Goal: Task Accomplishment & Management: Complete application form

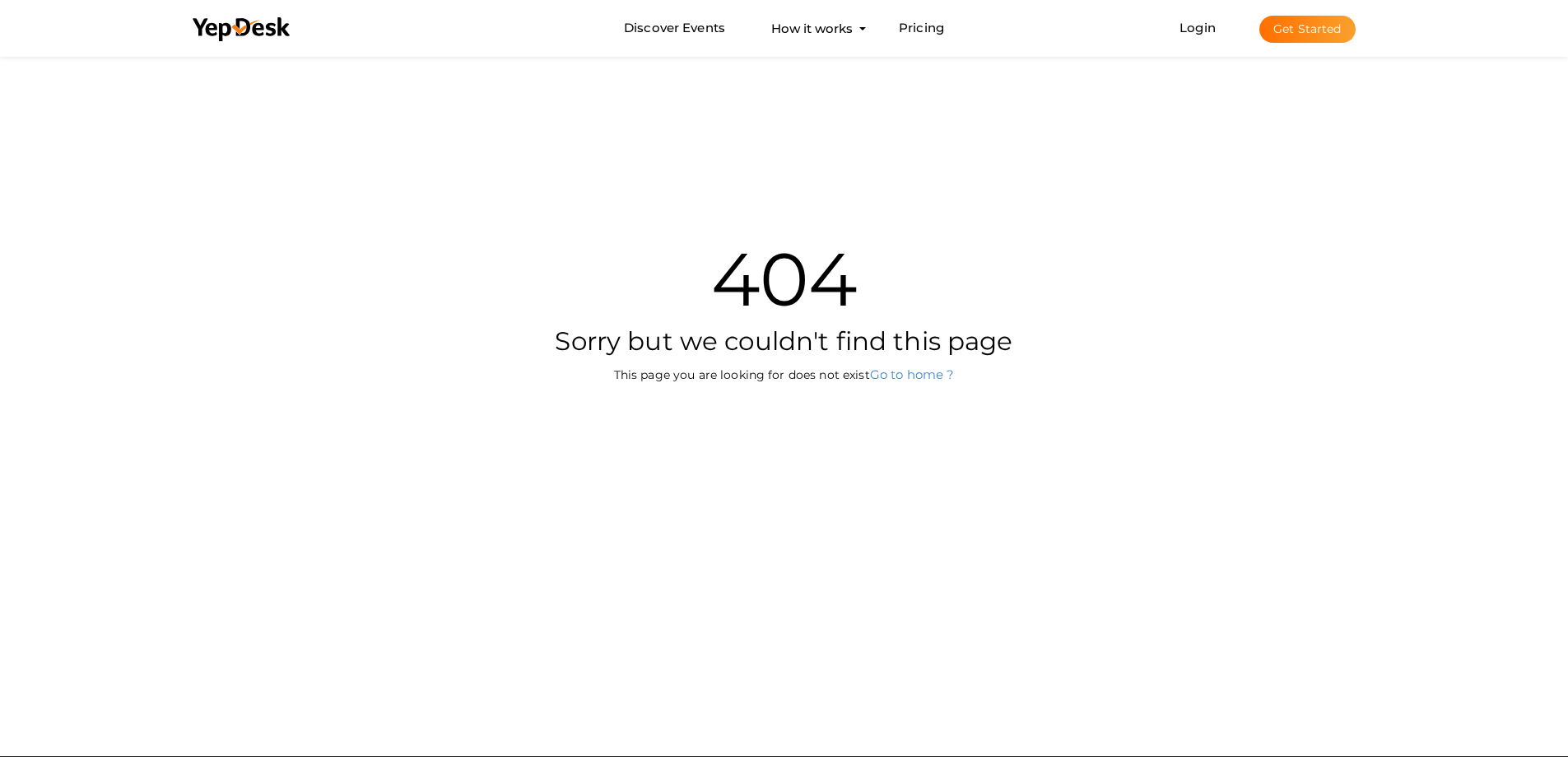
click at [1318, 27] on button "Get Started" at bounding box center [1308, 29] width 97 height 28
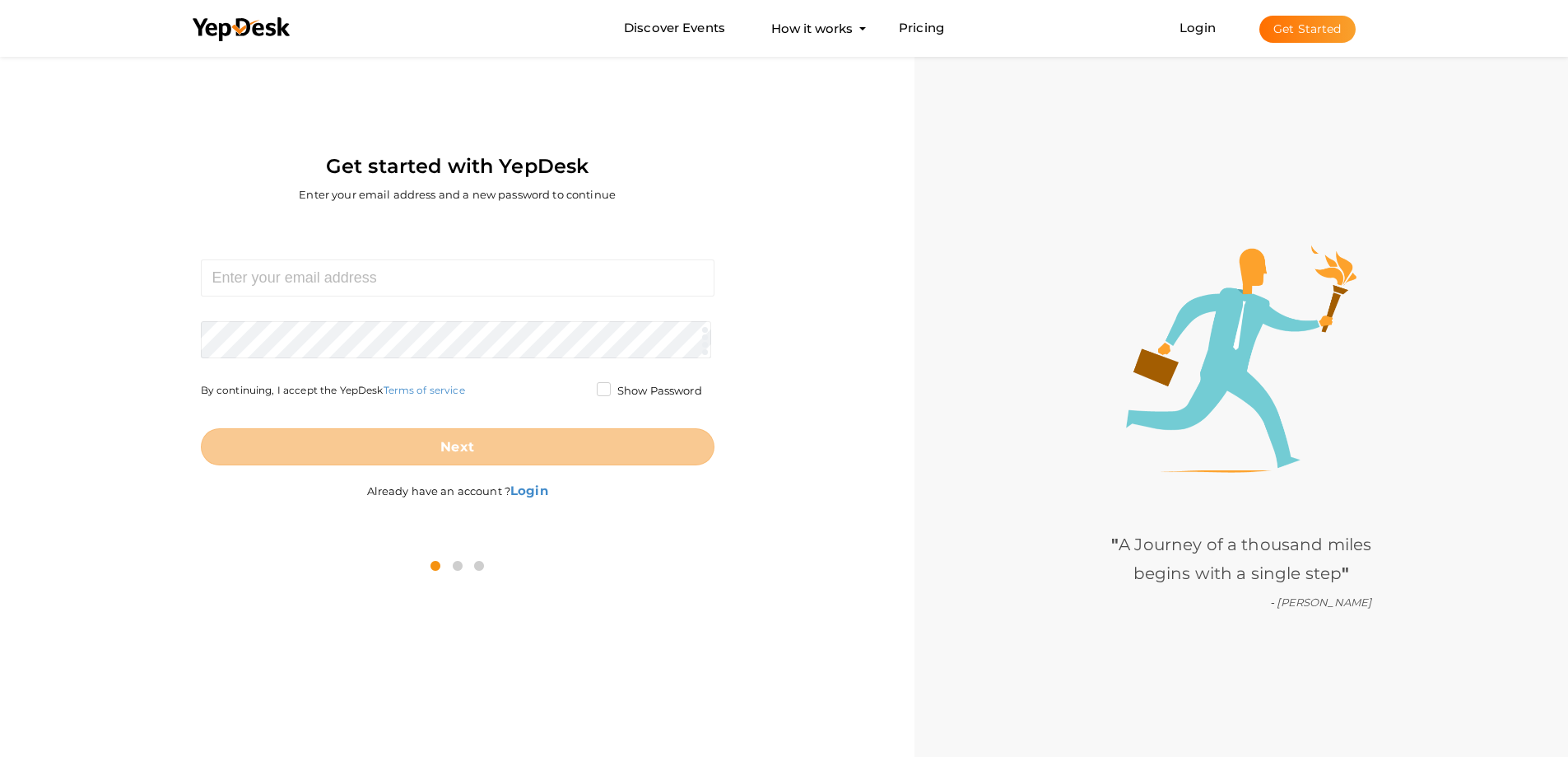
click at [334, 307] on form "Required. Invalid email. Checking You already have a YepDesk account. Please Si…" at bounding box center [457, 362] width 514 height 206
click at [334, 291] on input at bounding box center [457, 278] width 514 height 37
click at [0, 287] on div "Get started with YepDesk Enter your email address and a new password to continu…" at bounding box center [457, 321] width 915 height 538
click at [271, 281] on input at bounding box center [457, 278] width 514 height 37
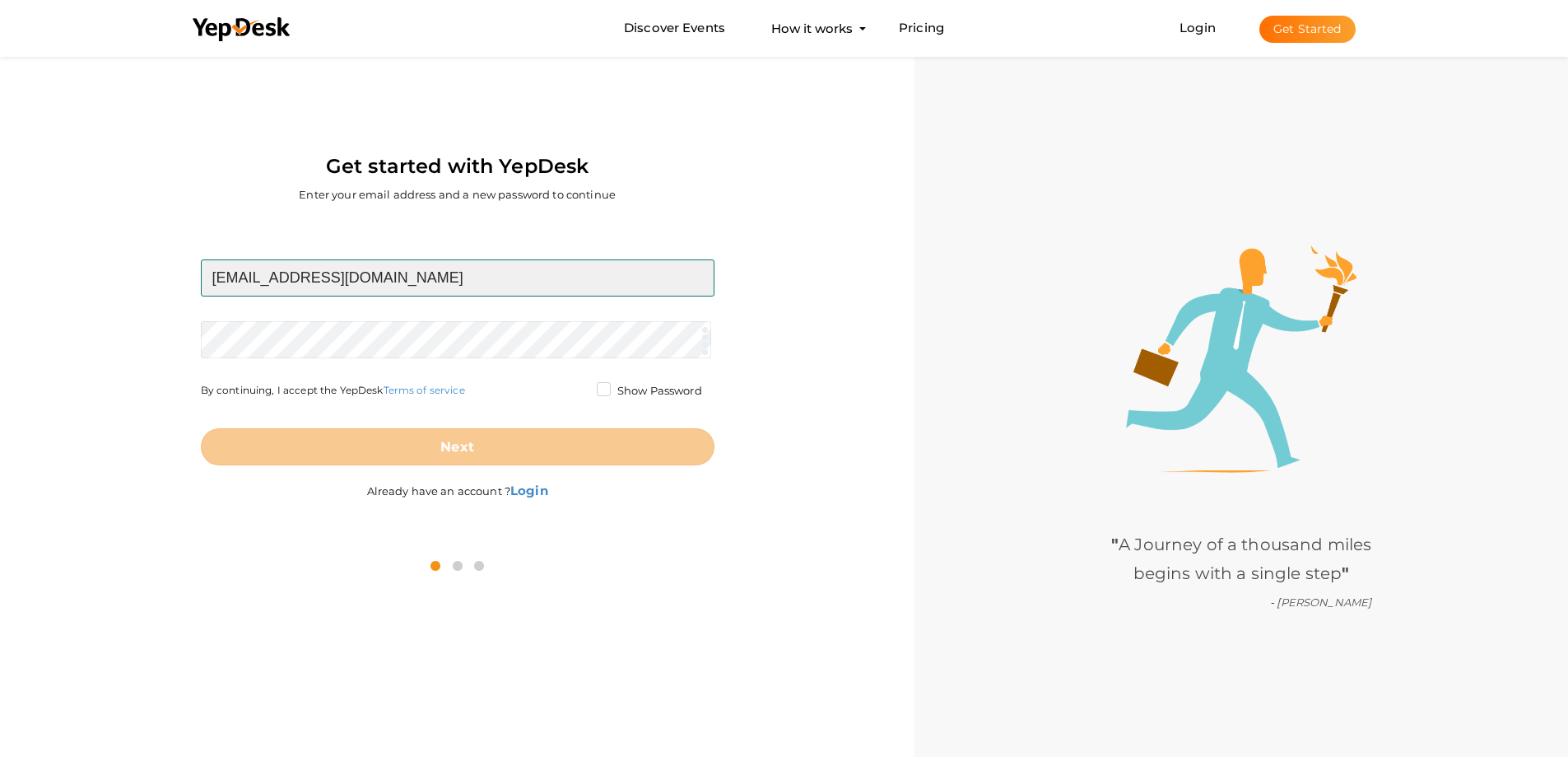
type input "[EMAIL_ADDRESS][DOMAIN_NAME]"
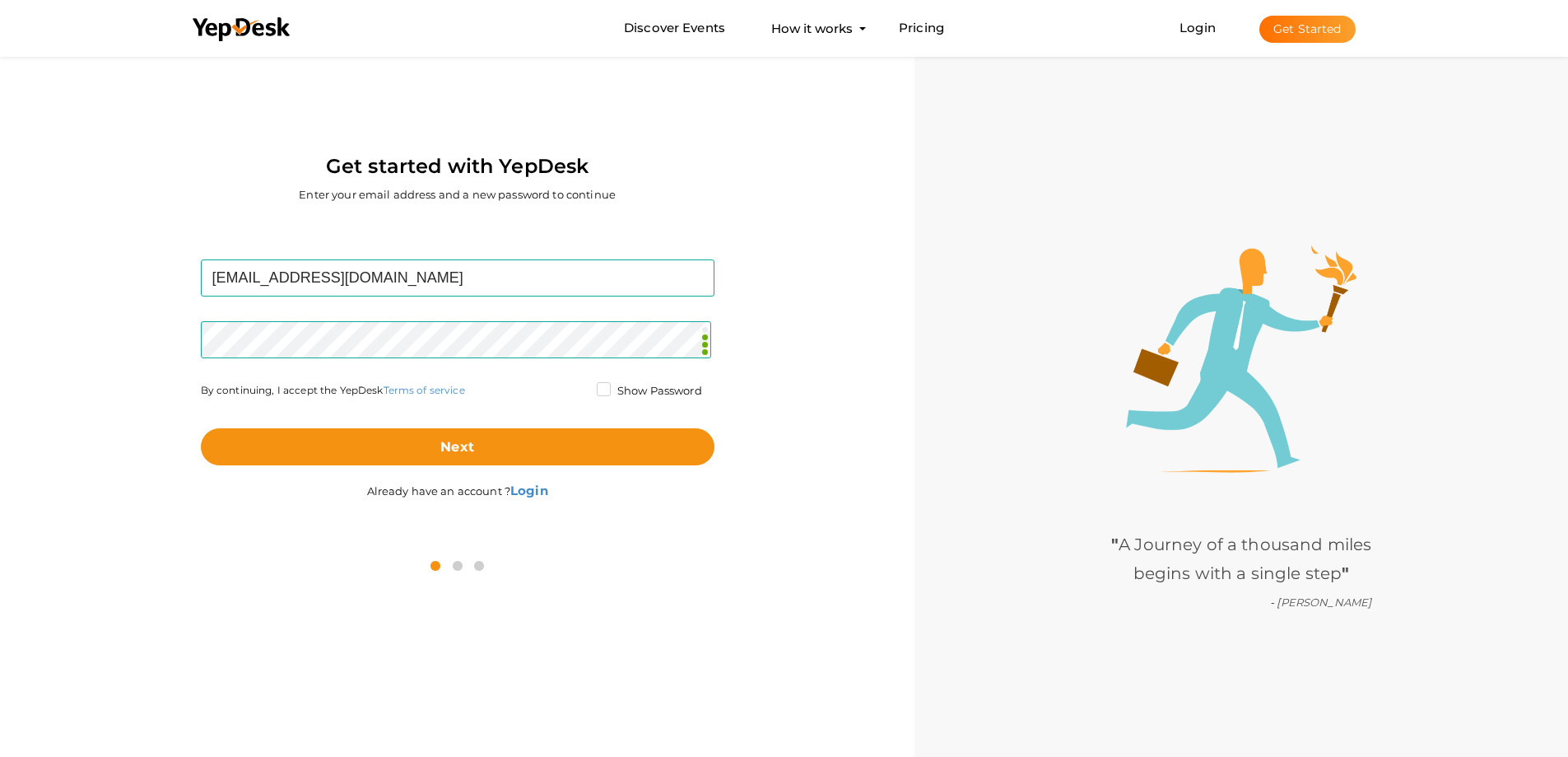
click at [602, 386] on label "Show Password" at bounding box center [649, 391] width 106 height 17
click at [580, 386] on input "Show Password" at bounding box center [580, 386] width 0 height 0
click at [601, 386] on label "Show Password" at bounding box center [649, 391] width 106 height 17
click at [580, 386] on input "Show Password" at bounding box center [580, 386] width 0 height 0
click at [601, 386] on label "Show Password" at bounding box center [649, 391] width 106 height 17
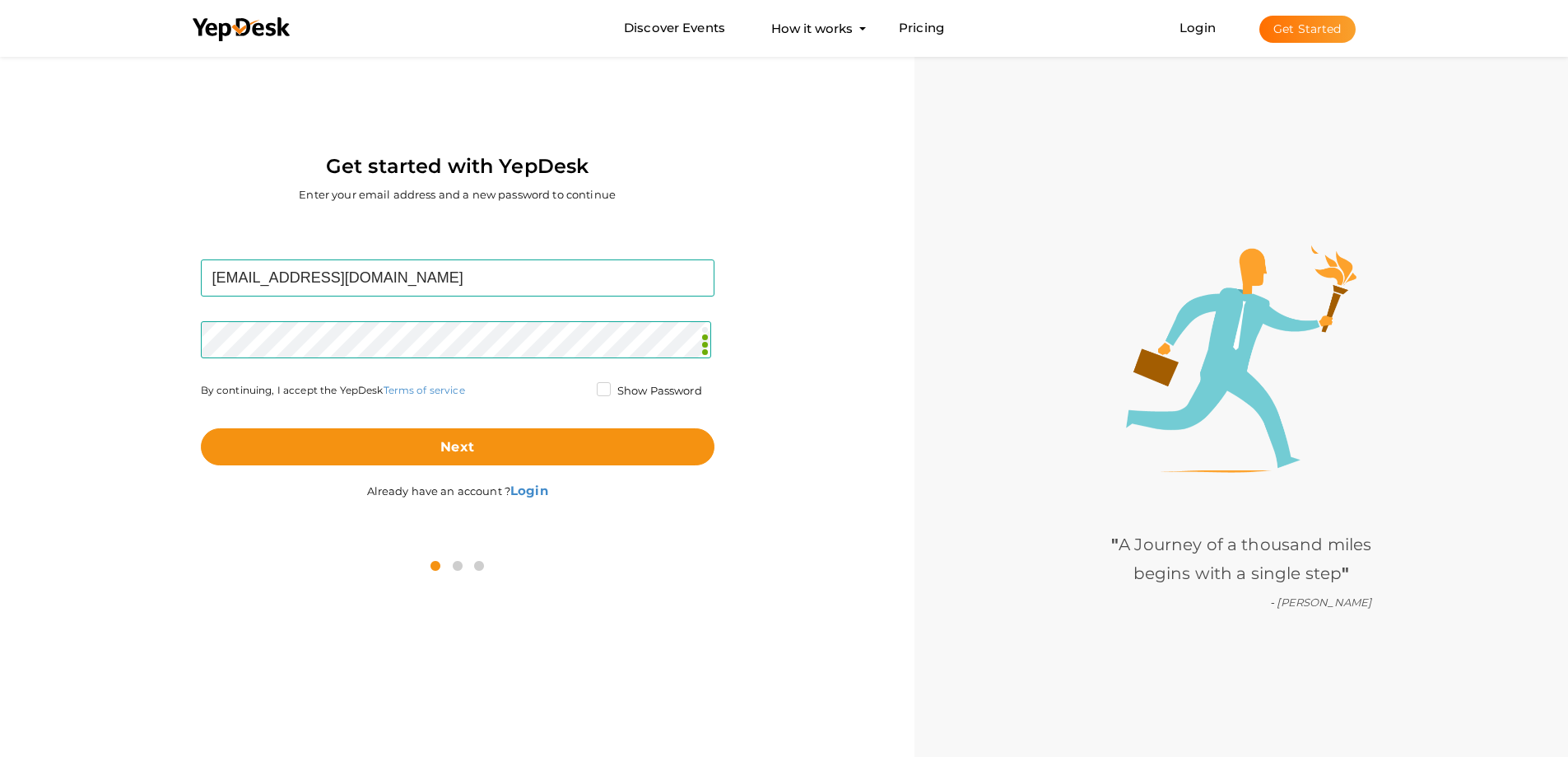
click at [580, 386] on input "Show Password" at bounding box center [580, 386] width 0 height 0
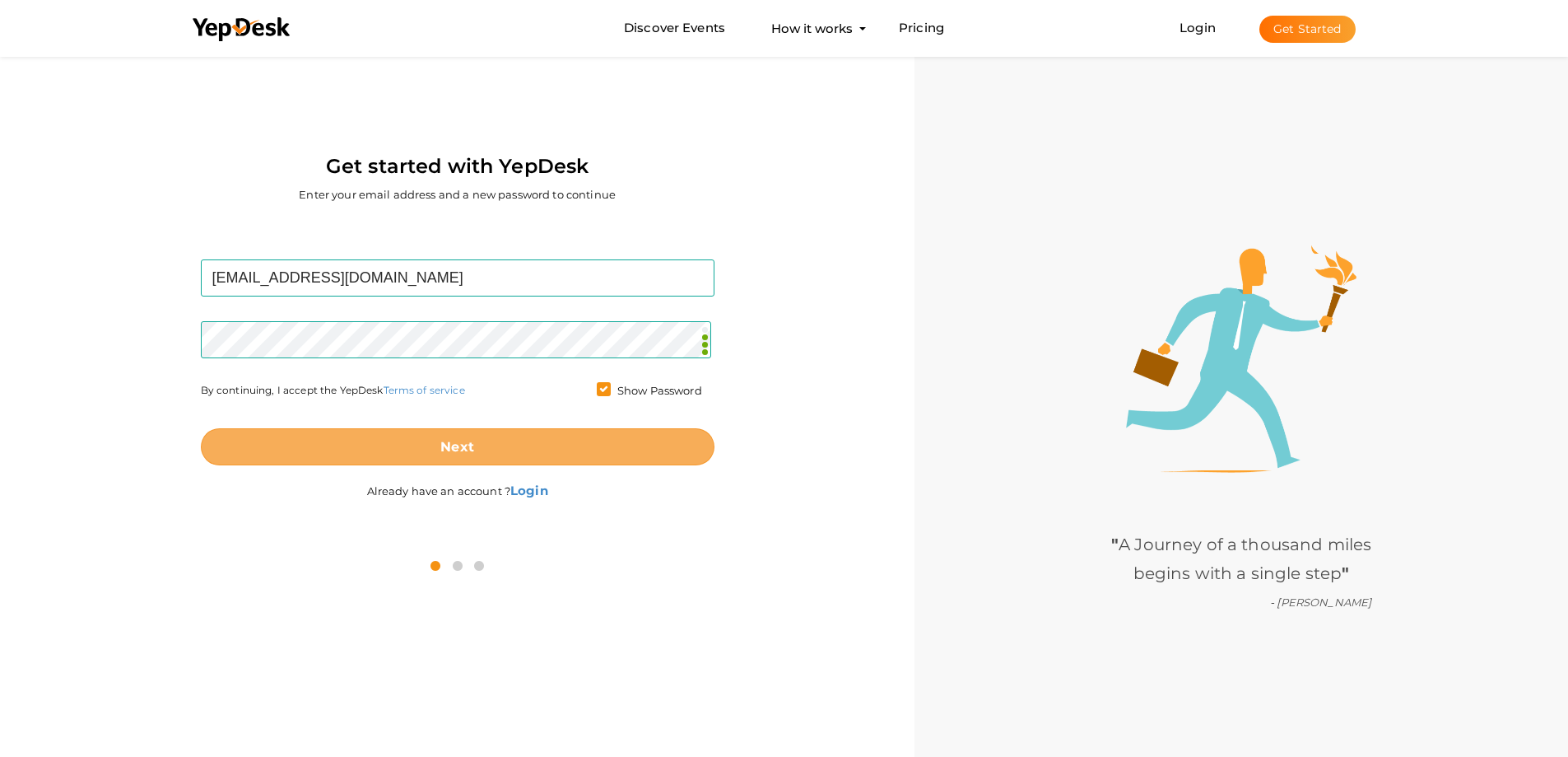
click at [602, 453] on button "Next" at bounding box center [457, 447] width 514 height 37
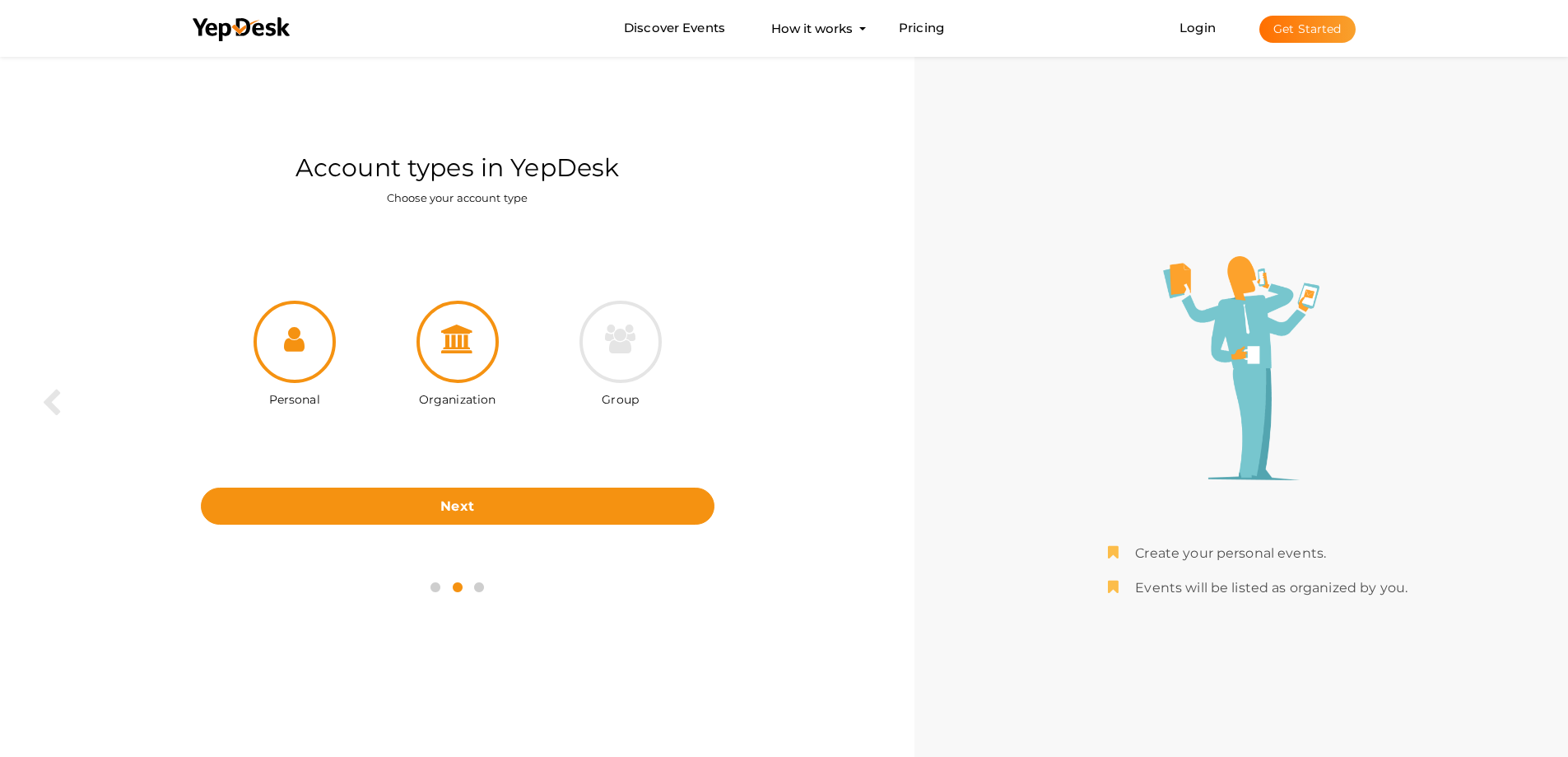
click at [456, 344] on icon at bounding box center [458, 338] width 33 height 29
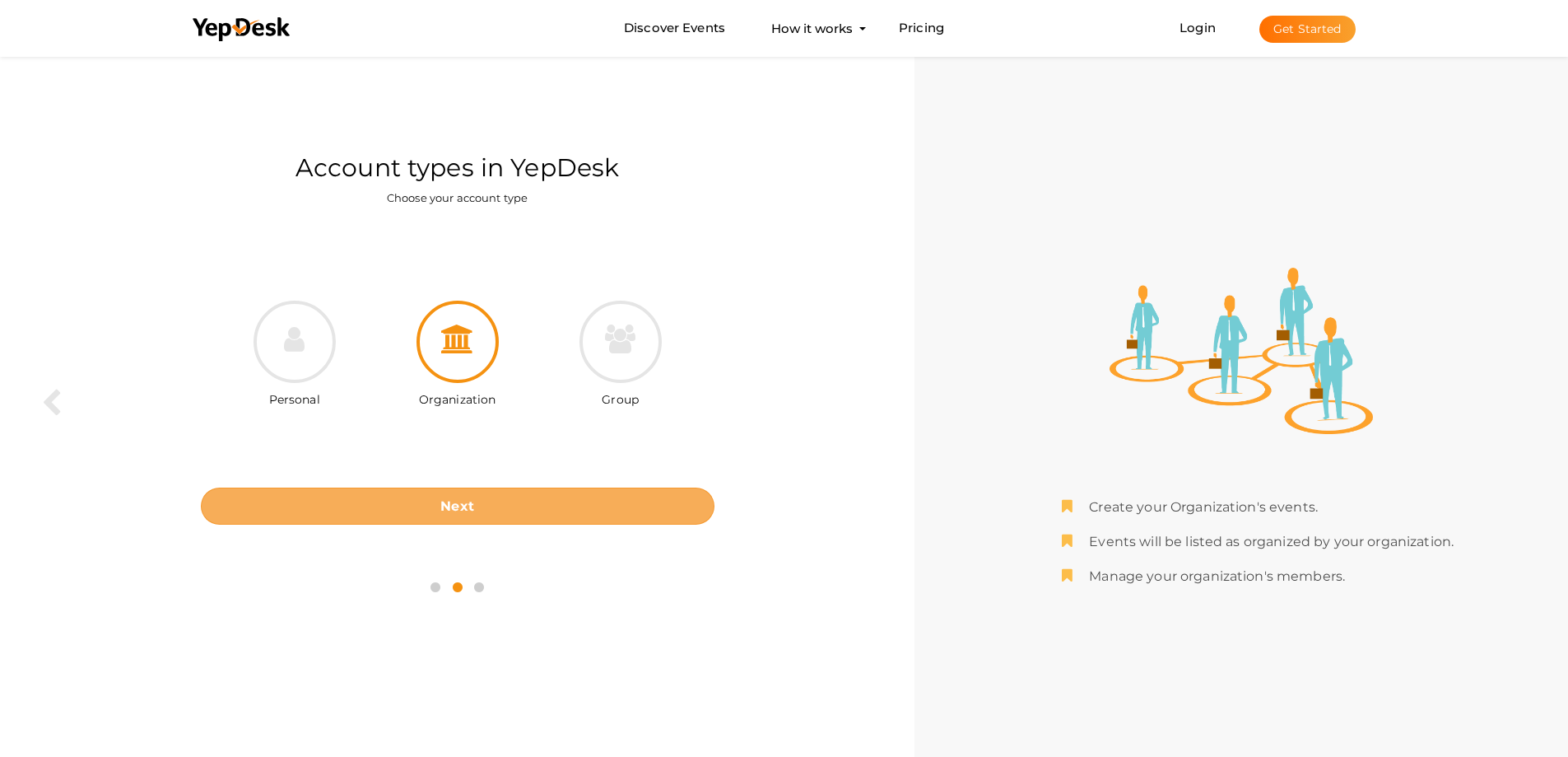
click at [532, 511] on button "Next" at bounding box center [457, 506] width 514 height 37
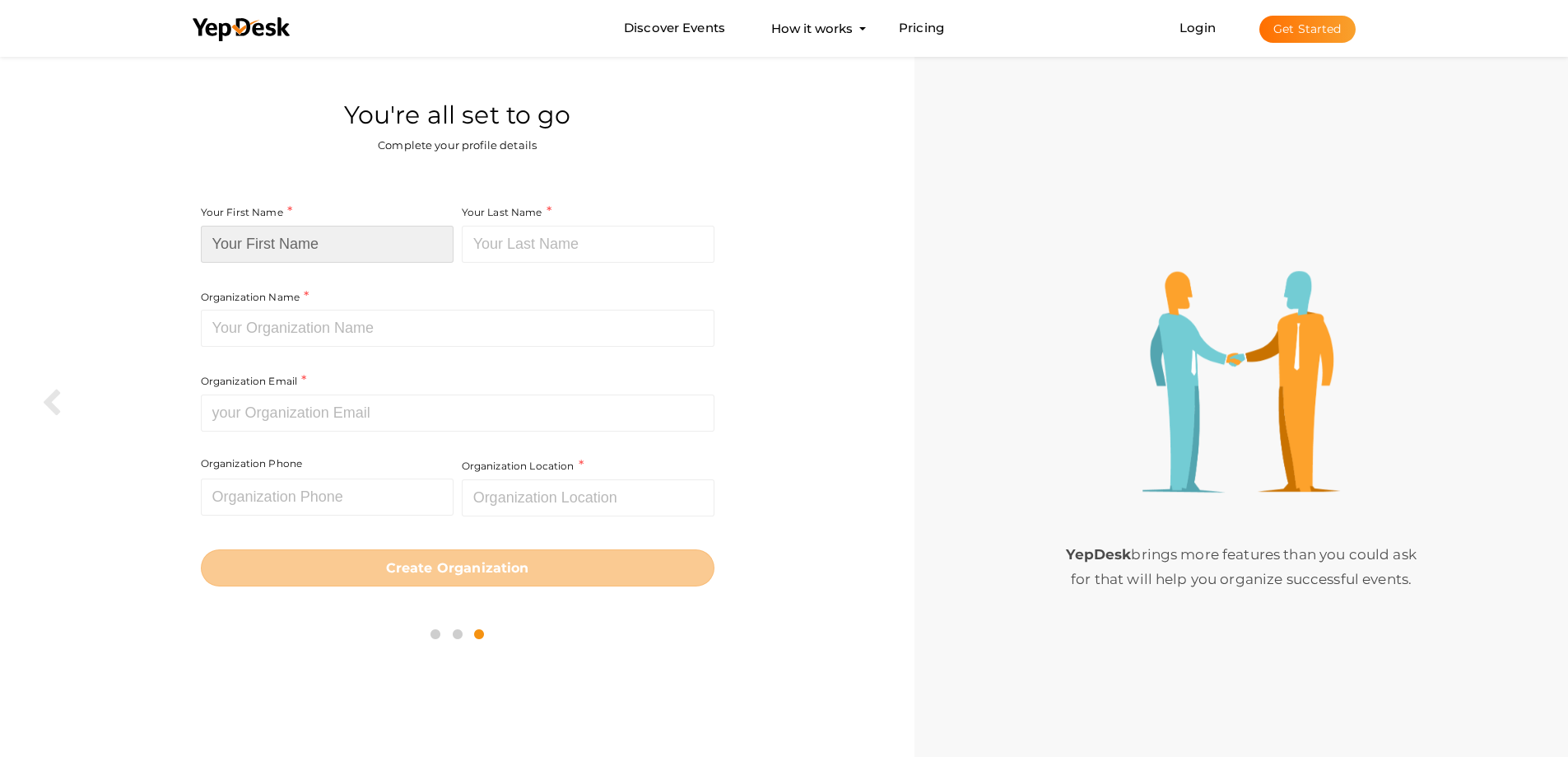
click at [303, 232] on input at bounding box center [326, 244] width 253 height 37
type input "sirius"
click at [538, 236] on input at bounding box center [588, 244] width 253 height 37
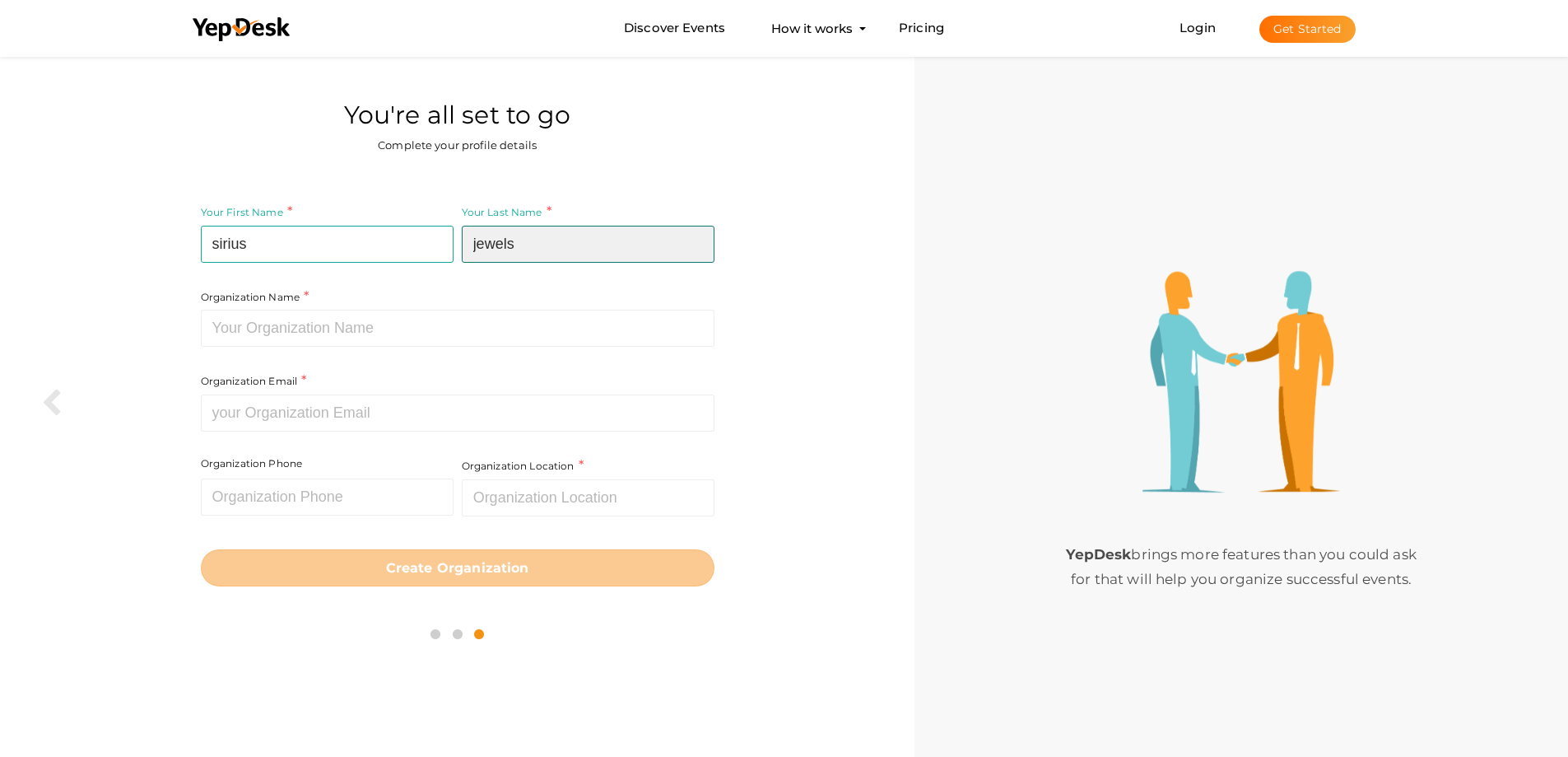
type input "jewels"
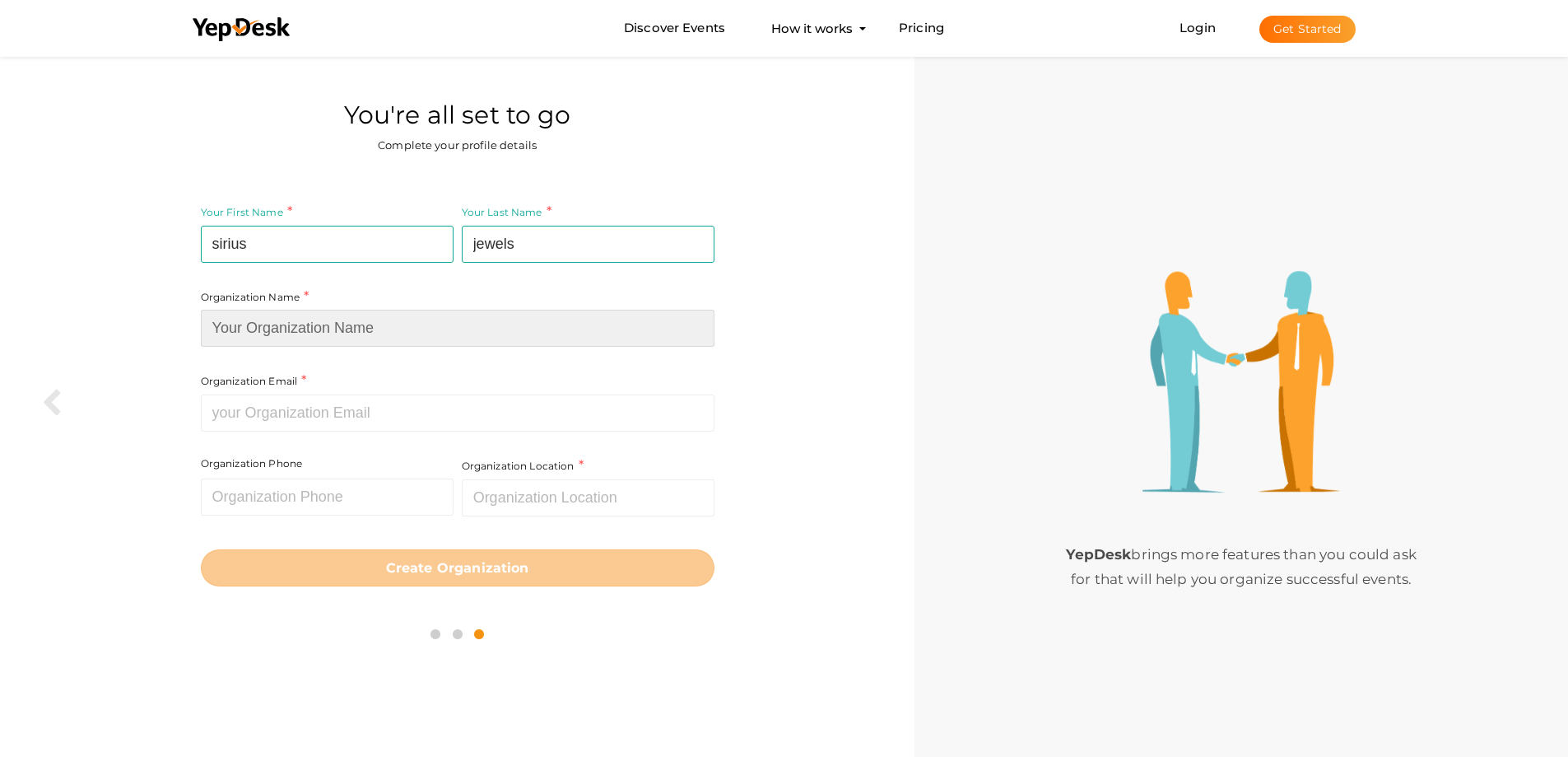
click at [336, 341] on input at bounding box center [457, 328] width 514 height 37
drag, startPoint x: 264, startPoint y: 318, endPoint x: 255, endPoint y: 316, distance: 9.2
click at [265, 316] on input at bounding box center [457, 328] width 514 height 37
paste input "siriusjewels and lifestyles pvt ltd"
type input "siriusjewels and lifestyles pvt ltd"
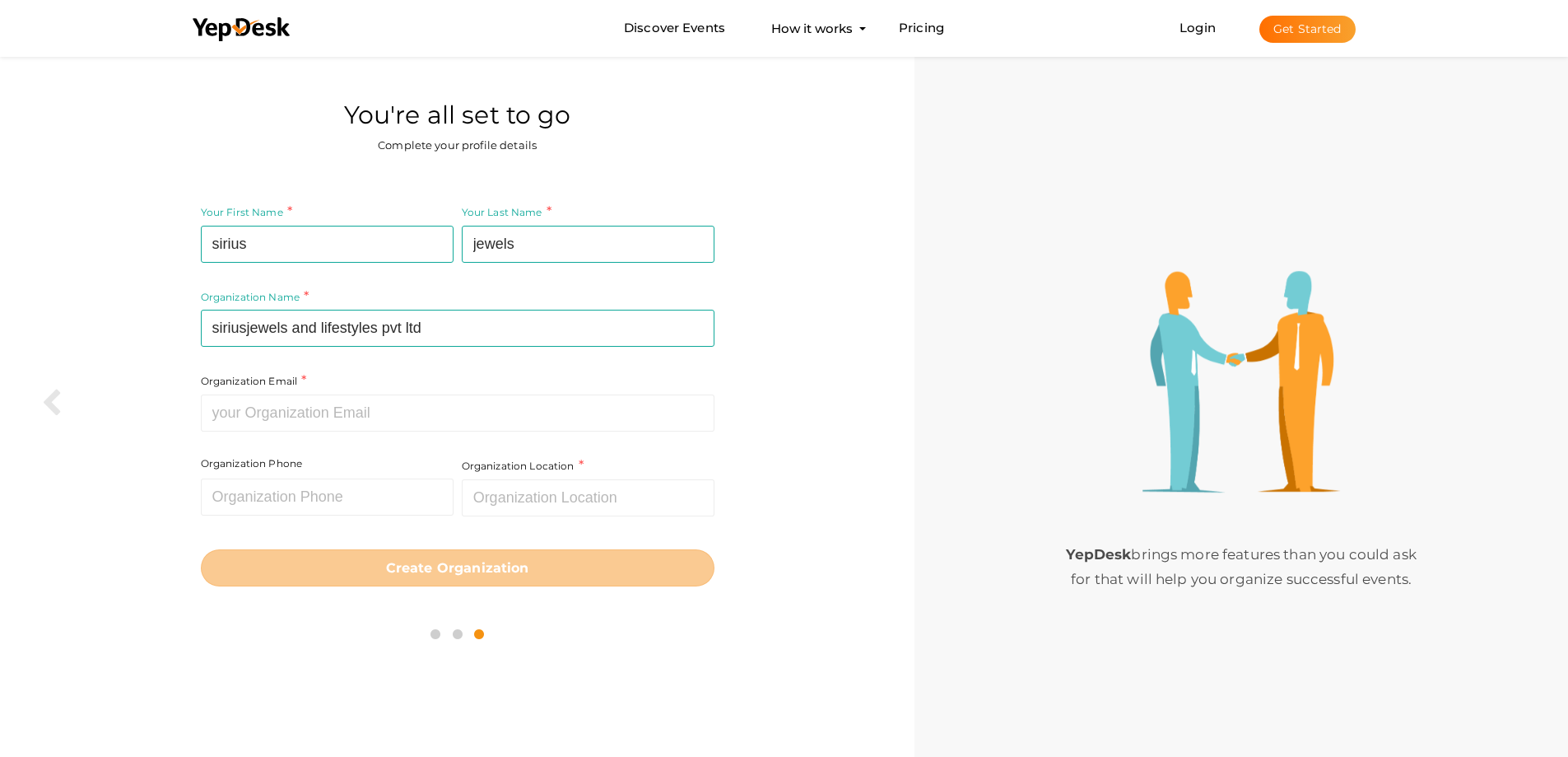
click at [191, 330] on div "Your First Name sirius Required. Must contain letters only. Must be between 2 a…" at bounding box center [457, 394] width 890 height 414
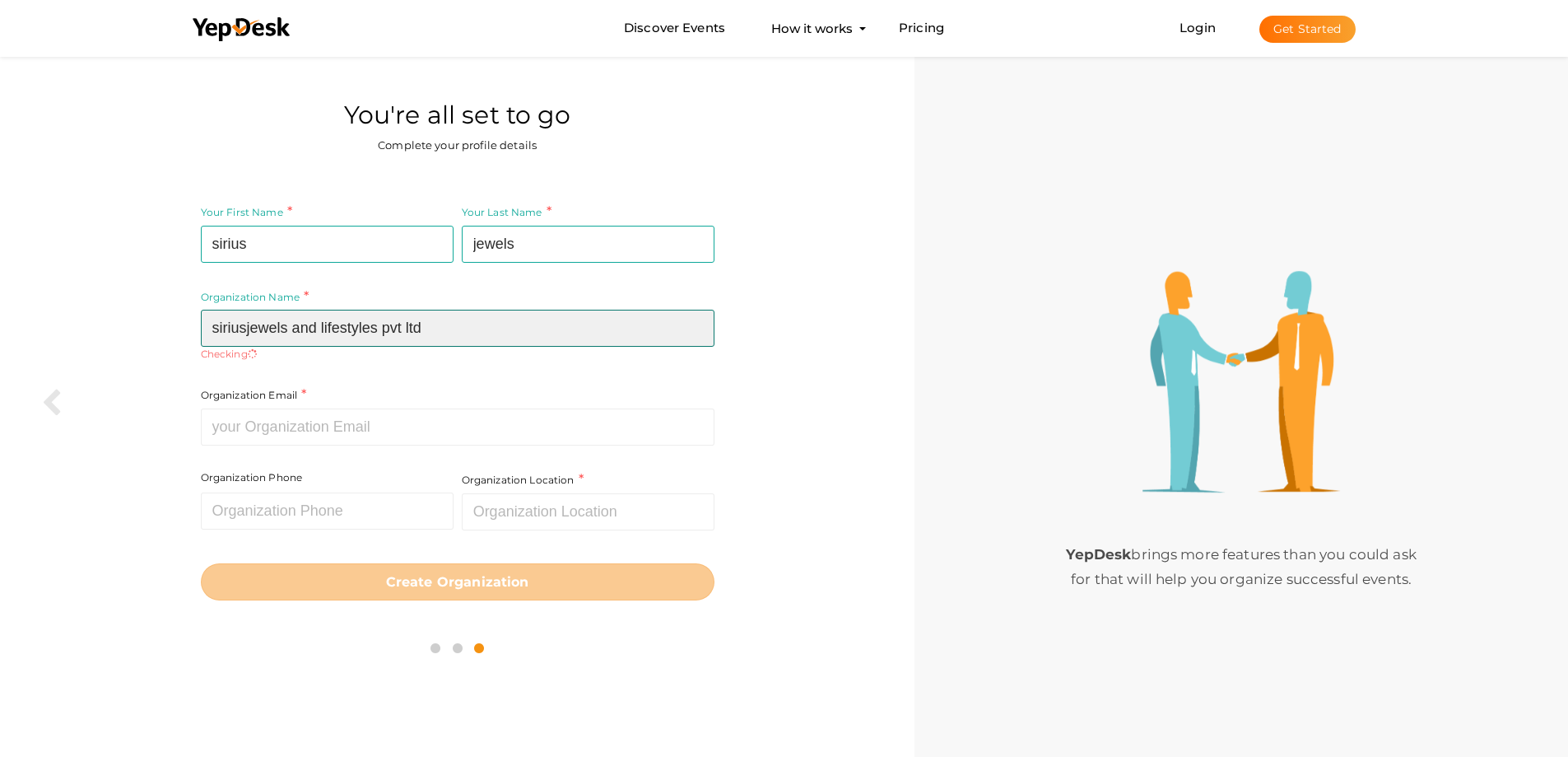
click at [203, 329] on input "siriusjewels and lifestyles pvt ltd" at bounding box center [457, 328] width 514 height 37
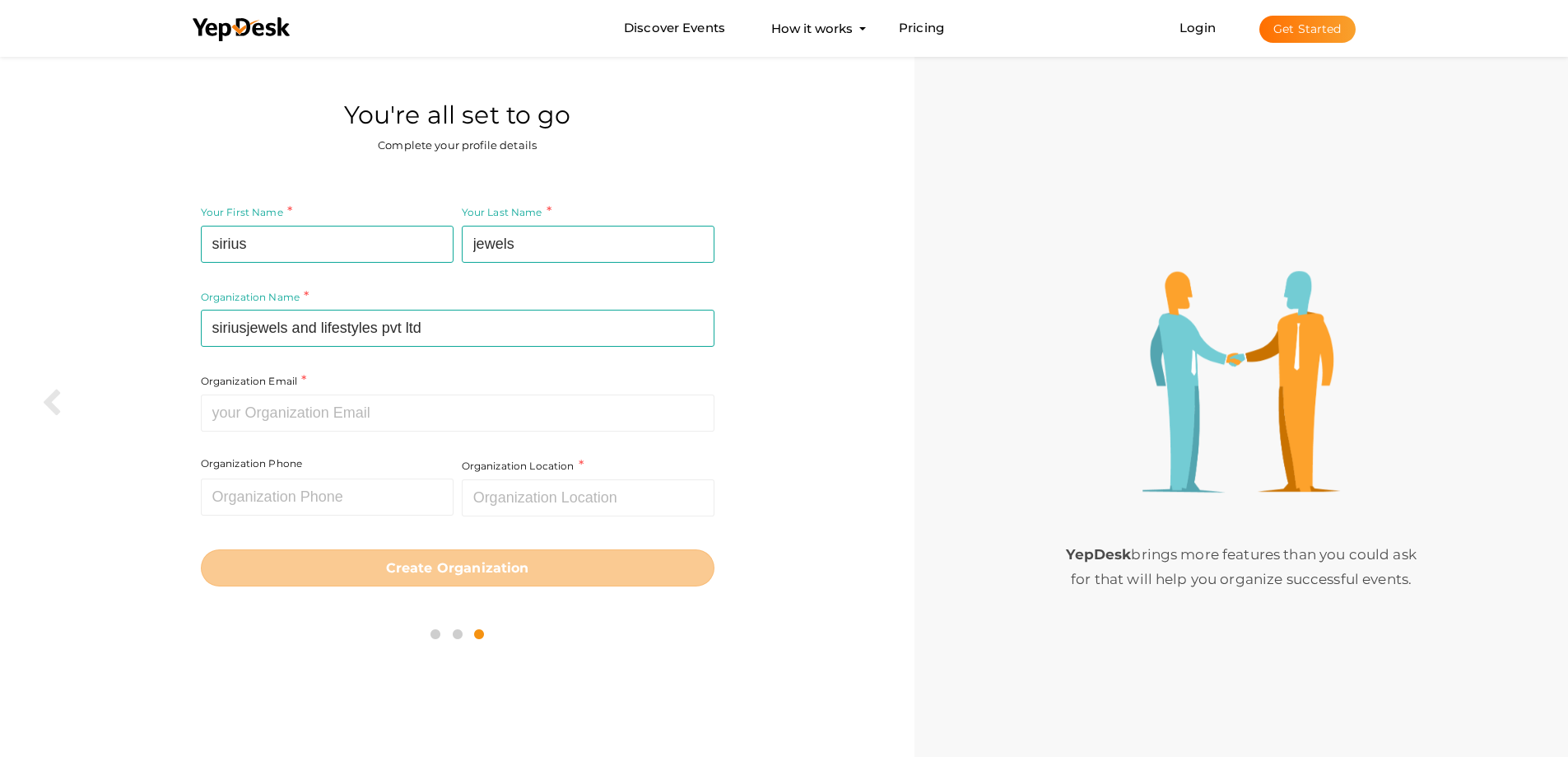
click at [318, 381] on div "Organization Name siriusjewels and lifestyles pvt ltd Required. Between two and…" at bounding box center [457, 317] width 514 height 230
click at [330, 439] on div "Your First Name sirius Required. Must contain letters only. Must be between 2 a…" at bounding box center [457, 338] width 514 height 271
click at [338, 419] on input at bounding box center [457, 413] width 514 height 37
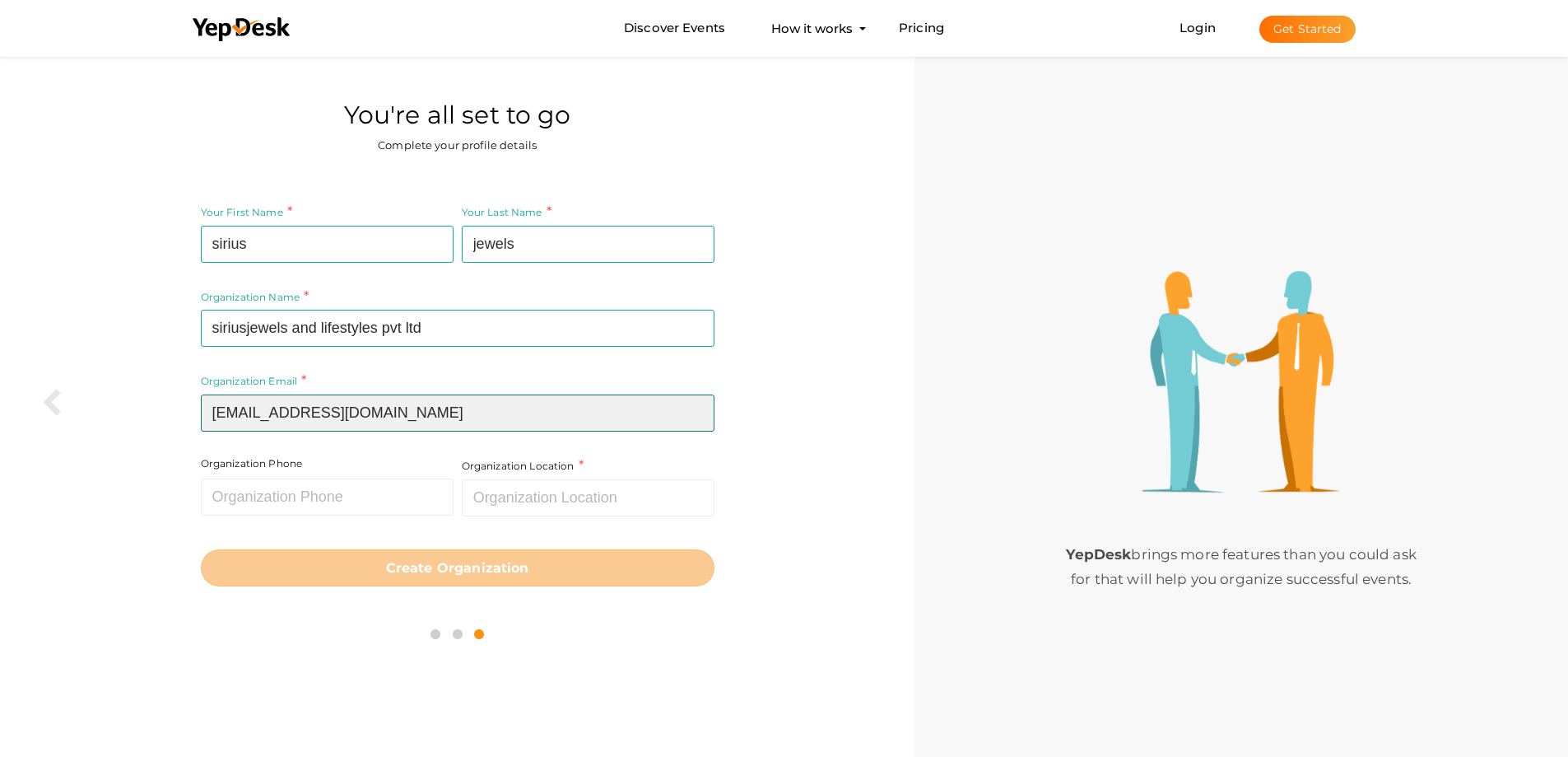
type input "[EMAIL_ADDRESS][DOMAIN_NAME]"
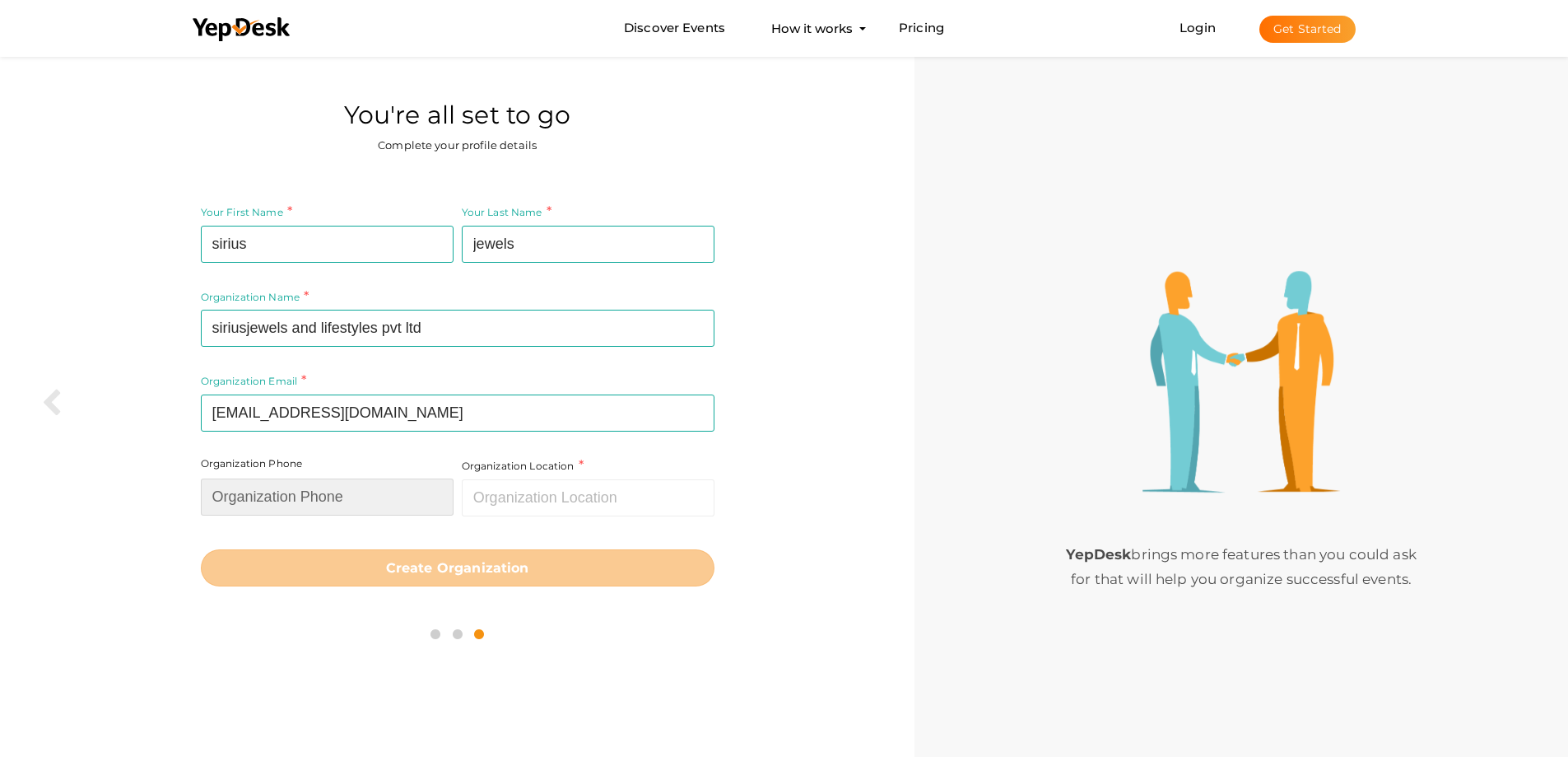
click at [288, 482] on input "text" at bounding box center [326, 497] width 253 height 37
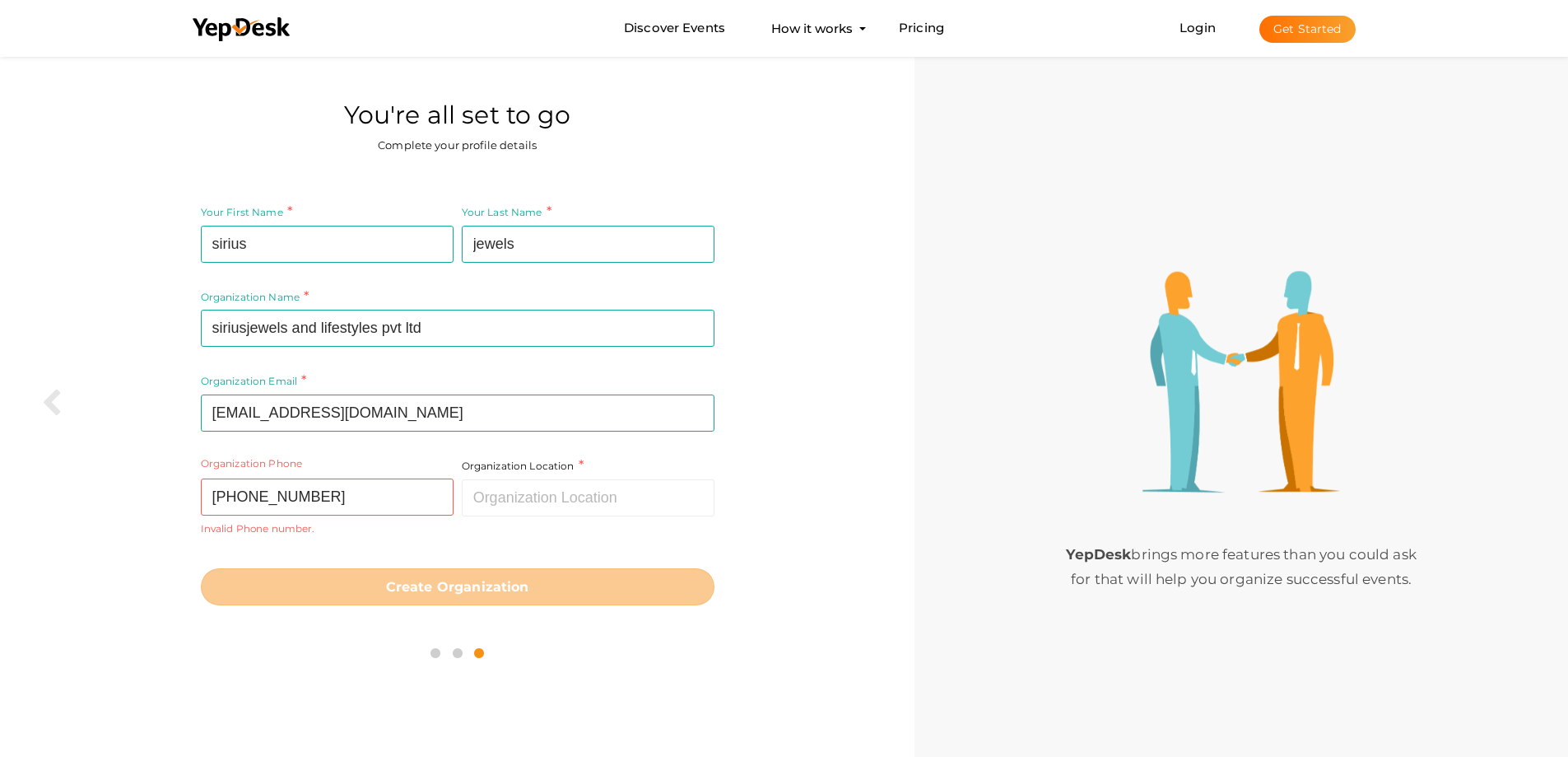
drag, startPoint x: 657, startPoint y: 447, endPoint x: 674, endPoint y: 457, distance: 19.7
click at [658, 447] on div "Your First Name sirius Required. Must contain letters only. Must be between 2 a…" at bounding box center [457, 338] width 514 height 271
click at [202, 499] on input "+918980499299" at bounding box center [326, 497] width 253 height 37
drag, startPoint x: 240, startPoint y: 497, endPoint x: 109, endPoint y: 491, distance: 131.1
click at [127, 494] on div "Your First Name sirius Required. Must contain letters only. Must be between 2 a…" at bounding box center [457, 403] width 890 height 433
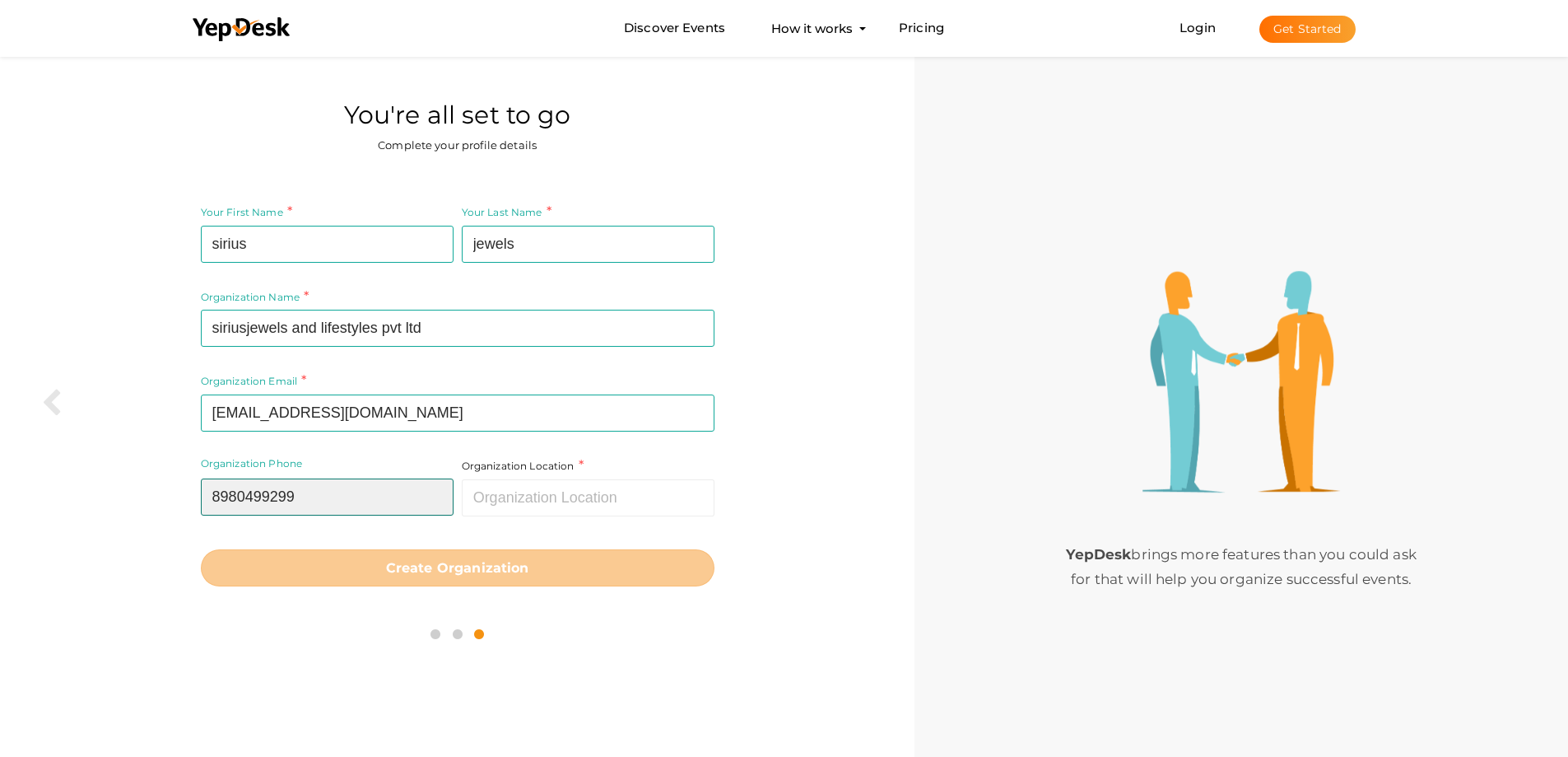
type input "8980499299"
click at [520, 509] on input "text" at bounding box center [588, 498] width 253 height 37
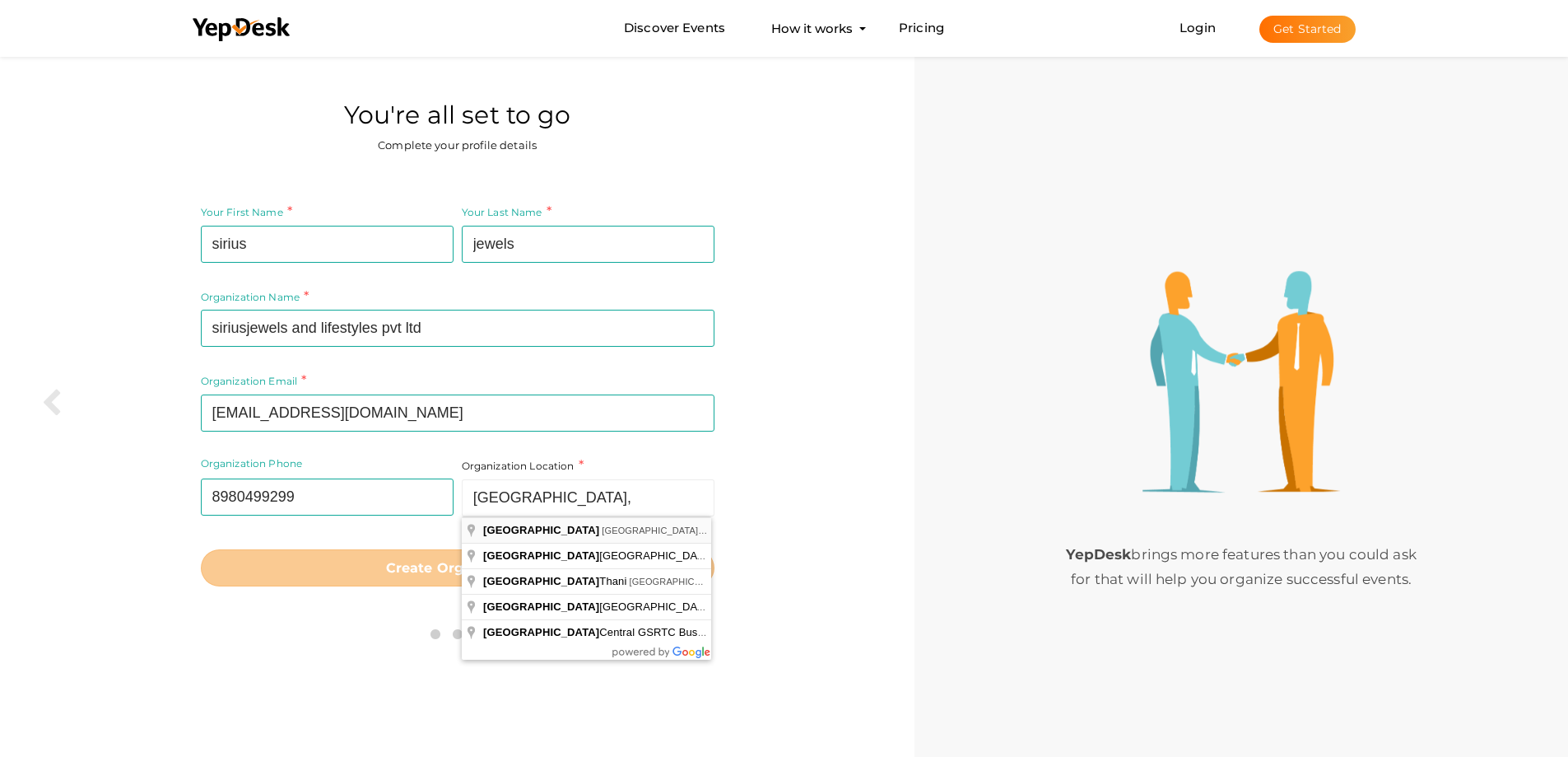
type input "[GEOGRAPHIC_DATA], [GEOGRAPHIC_DATA], [GEOGRAPHIC_DATA]"
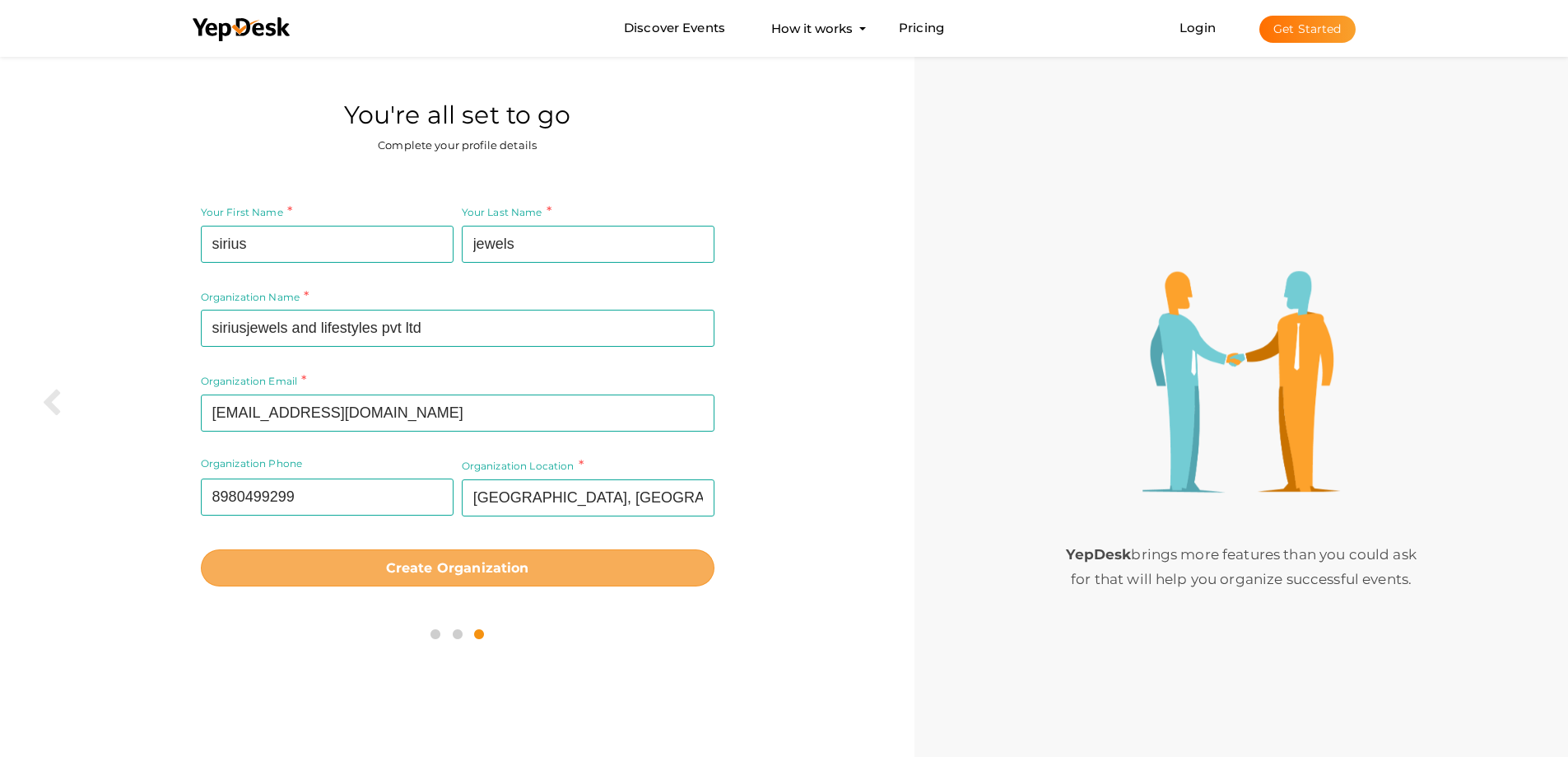
click at [627, 582] on button "Create Organization" at bounding box center [457, 568] width 514 height 37
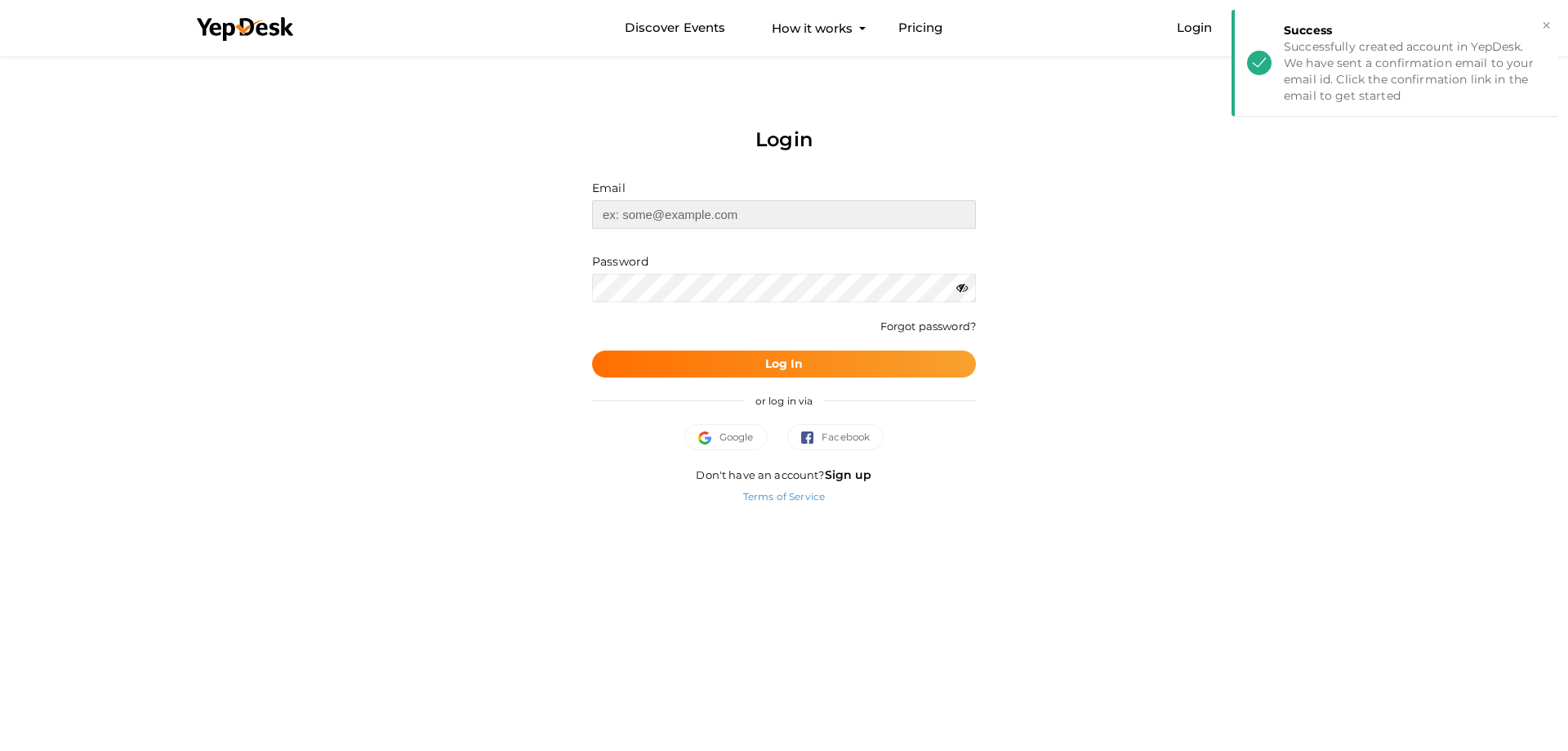
type input "[EMAIL_ADDRESS][DOMAIN_NAME]"
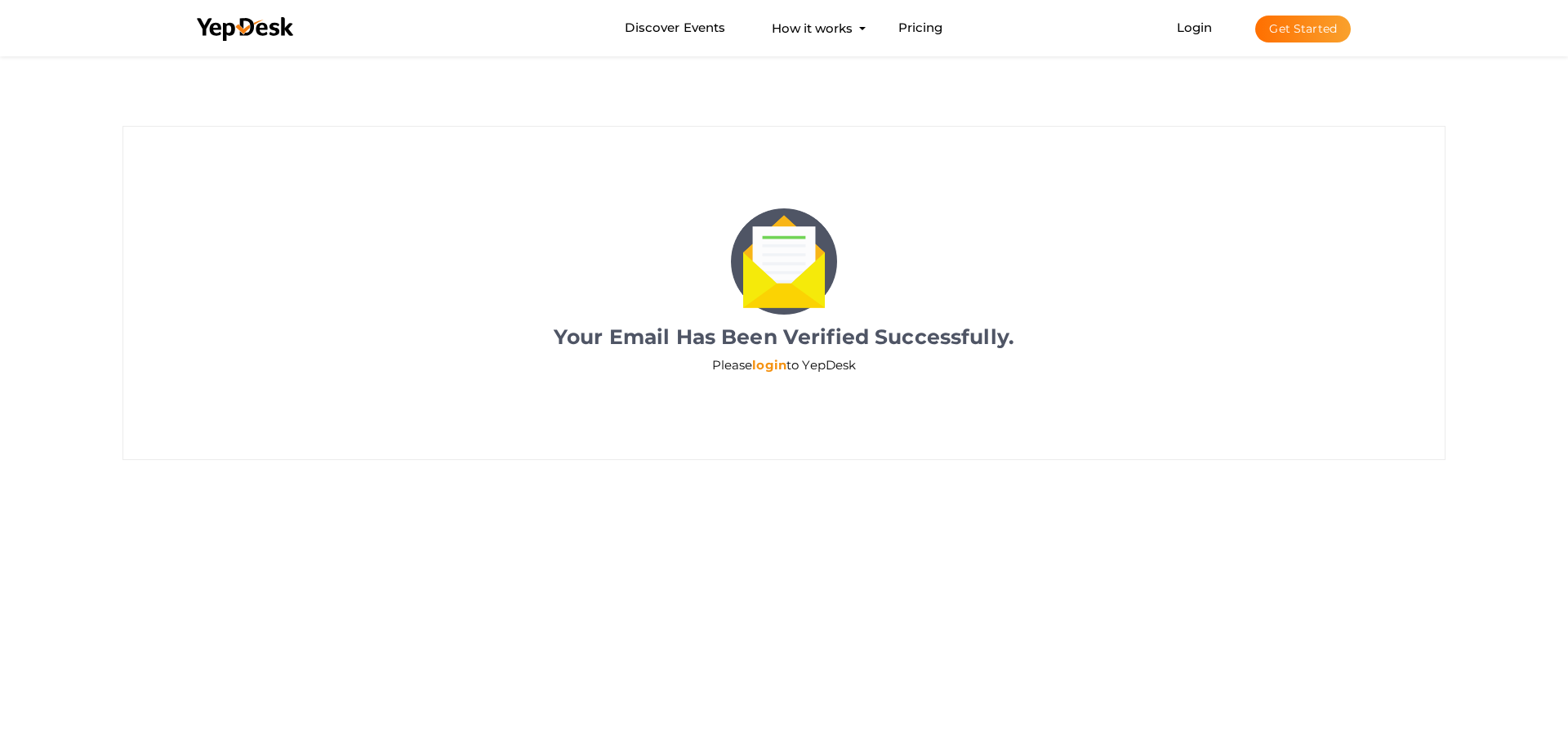
click at [767, 362] on link "login" at bounding box center [770, 364] width 35 height 16
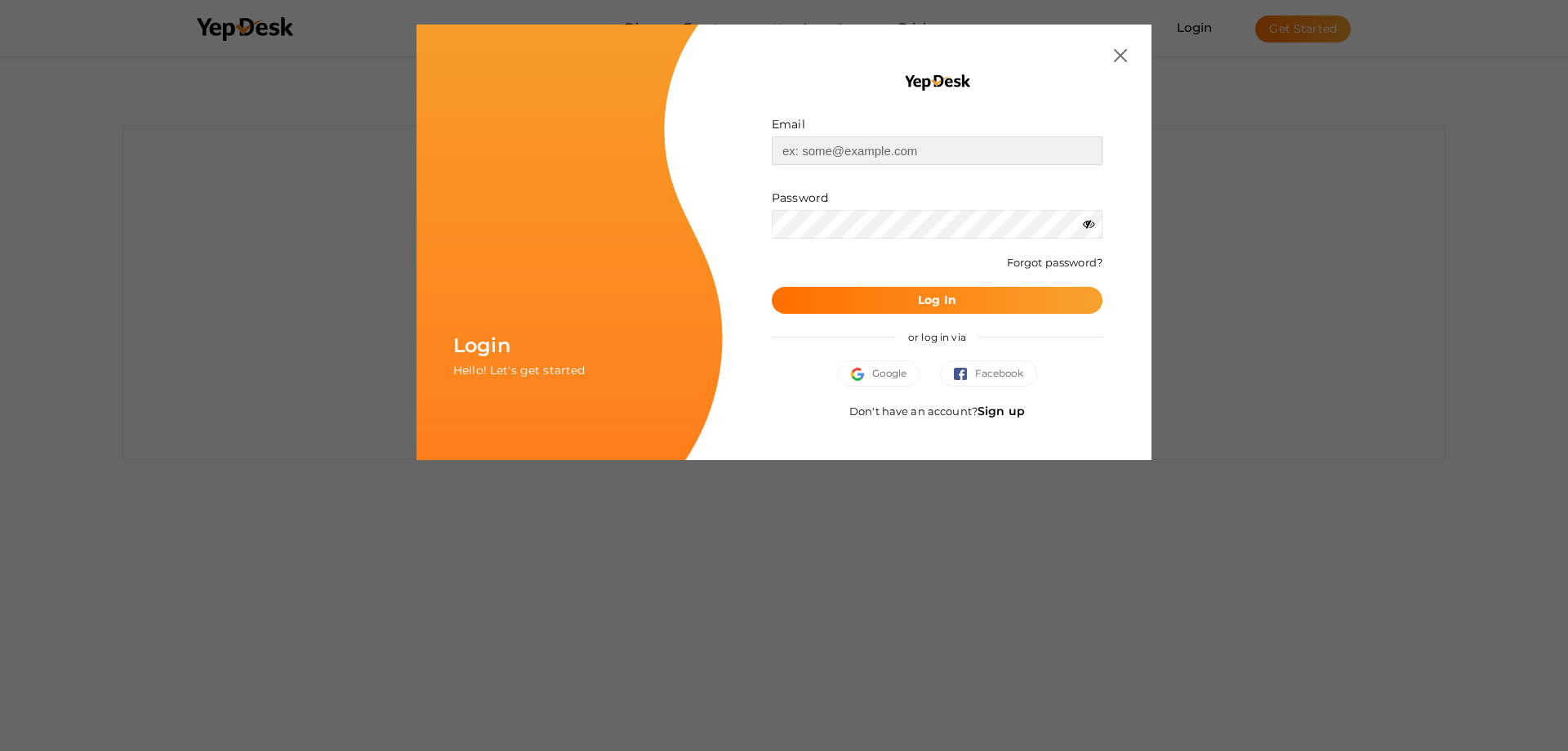
type input "[EMAIL_ADDRESS][DOMAIN_NAME]"
click at [1002, 303] on button "Log In" at bounding box center [937, 300] width 331 height 27
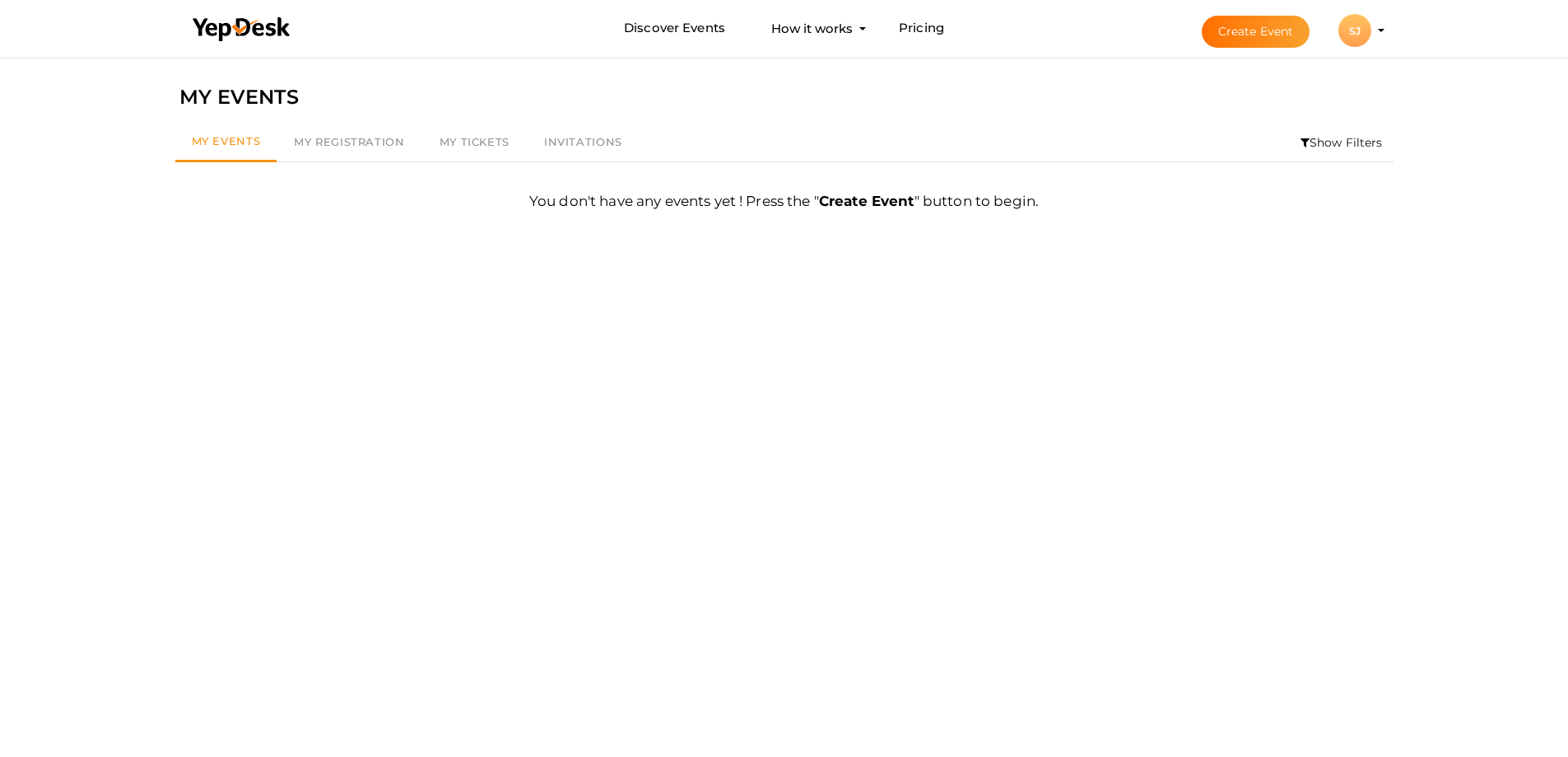
click at [837, 197] on b "Create Event" at bounding box center [867, 201] width 96 height 17
click at [862, 201] on b "Create Event" at bounding box center [867, 201] width 96 height 17
click at [1357, 47] on button "SJ SJ sirius jewels siriusseowork@gmail.com Personal Profile My Events Admin Sw…" at bounding box center [1355, 30] width 43 height 35
click at [1380, 32] on li "Create Event SJ SJ sirius jewels siriusseowork@gmail.com Personal Profile My Ev…" at bounding box center [1278, 30] width 220 height 59
click at [1362, 35] on div "SJ" at bounding box center [1356, 30] width 33 height 33
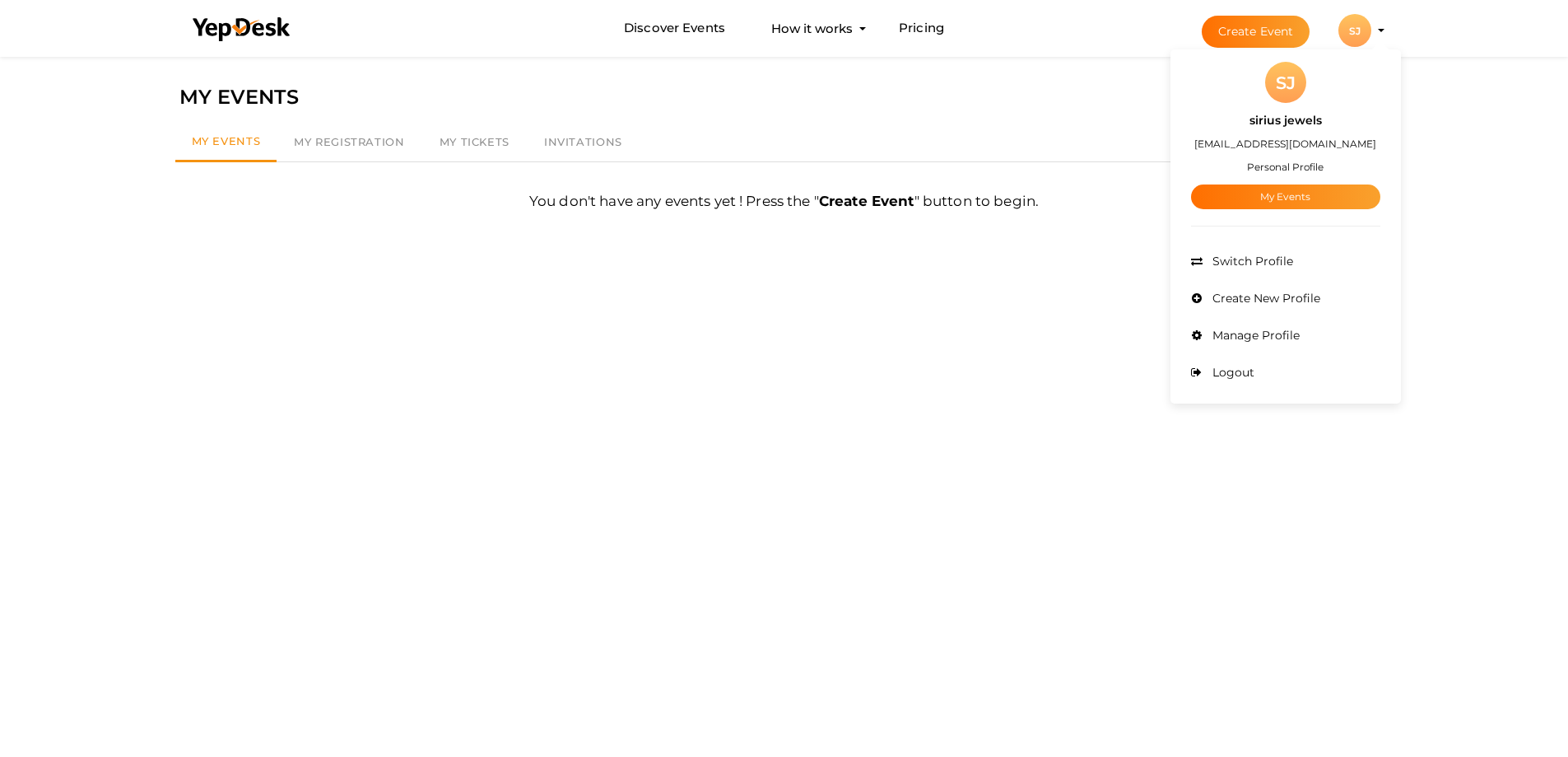
drag, startPoint x: 1227, startPoint y: 297, endPoint x: 1219, endPoint y: 304, distance: 10.6
click at [1219, 304] on span "Create New Profile" at bounding box center [1265, 298] width 112 height 15
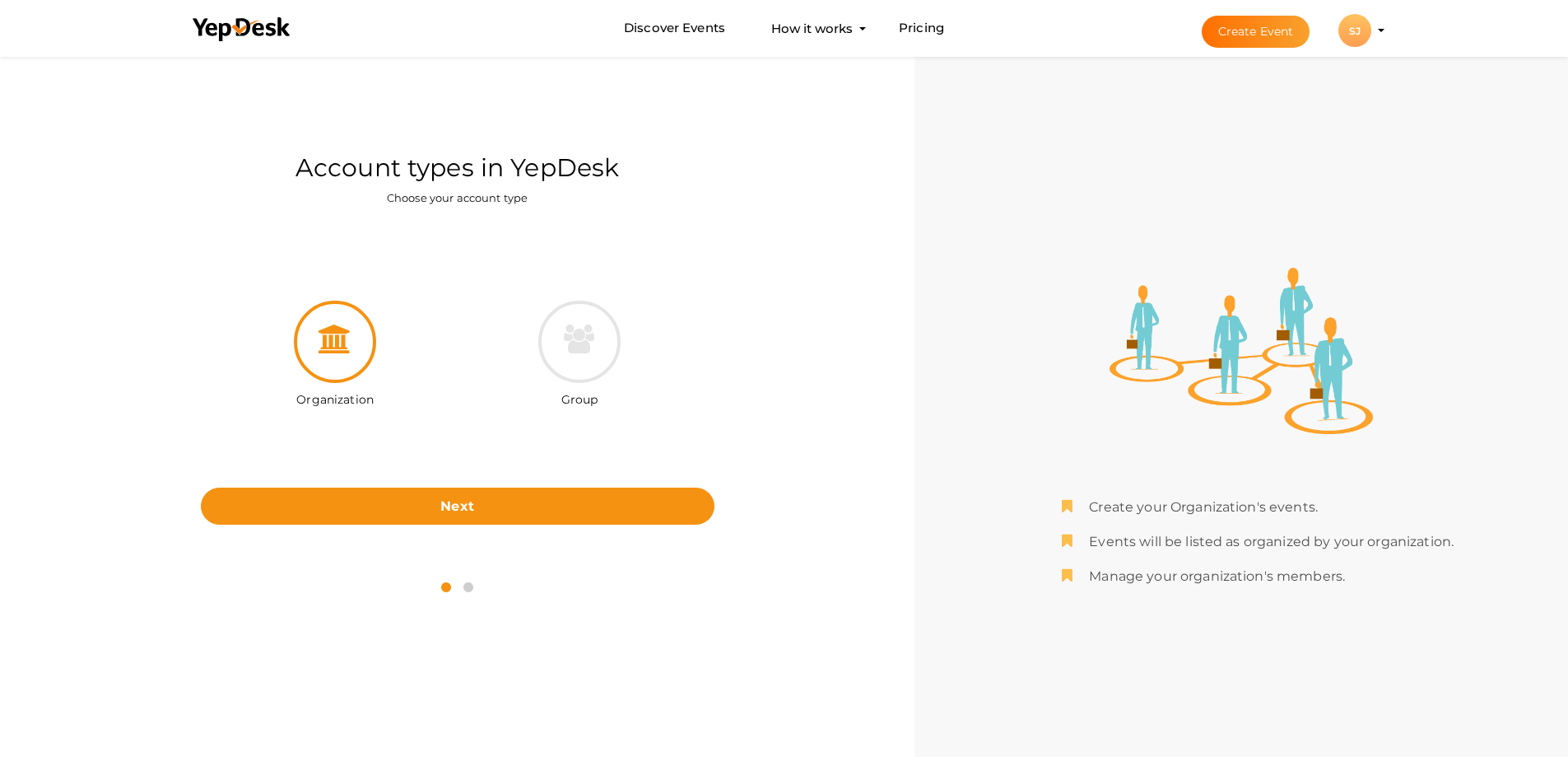
click at [1368, 30] on div "SJ" at bounding box center [1356, 30] width 33 height 33
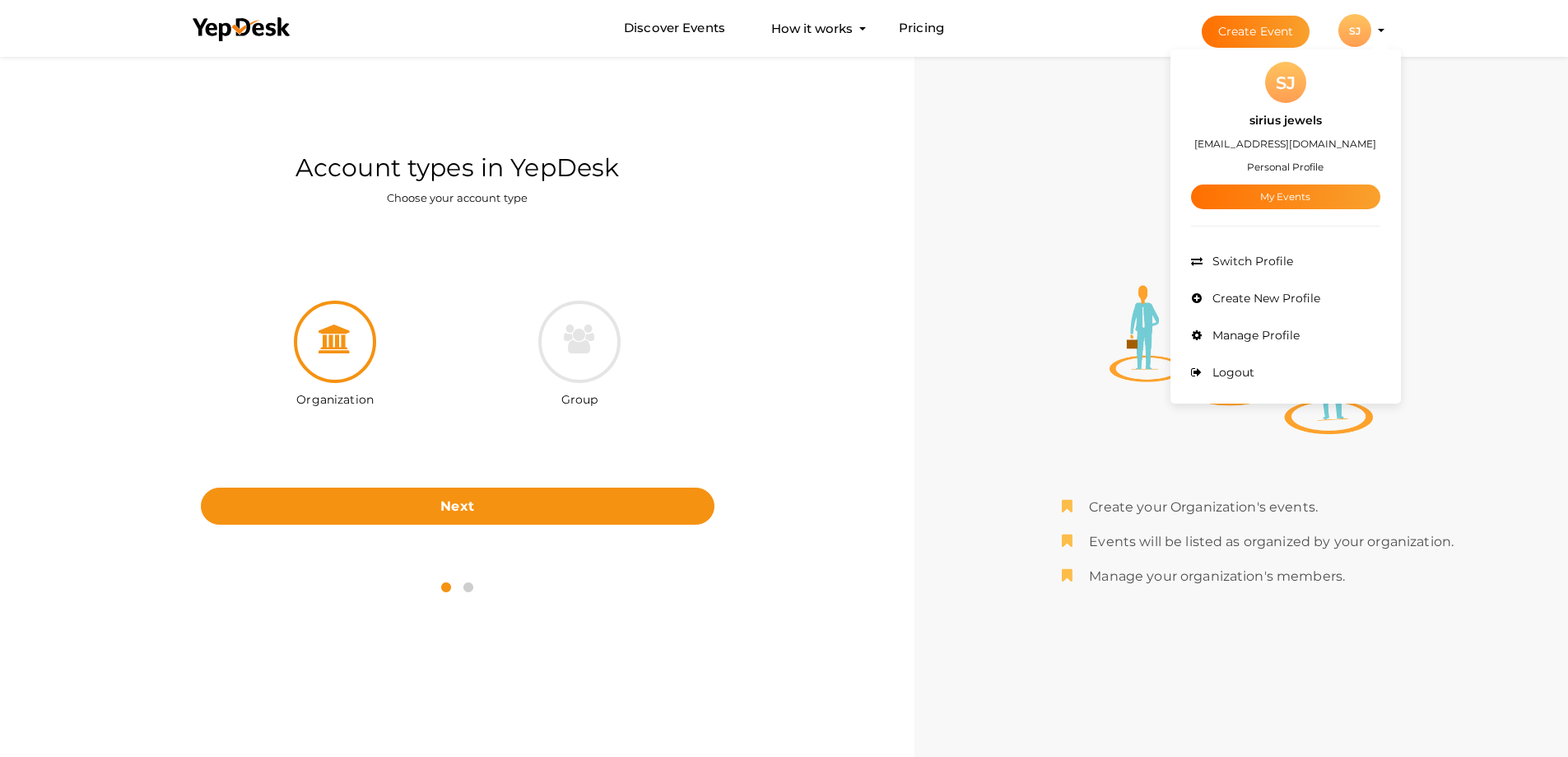
click at [1220, 23] on button "Create Event" at bounding box center [1256, 31] width 109 height 32
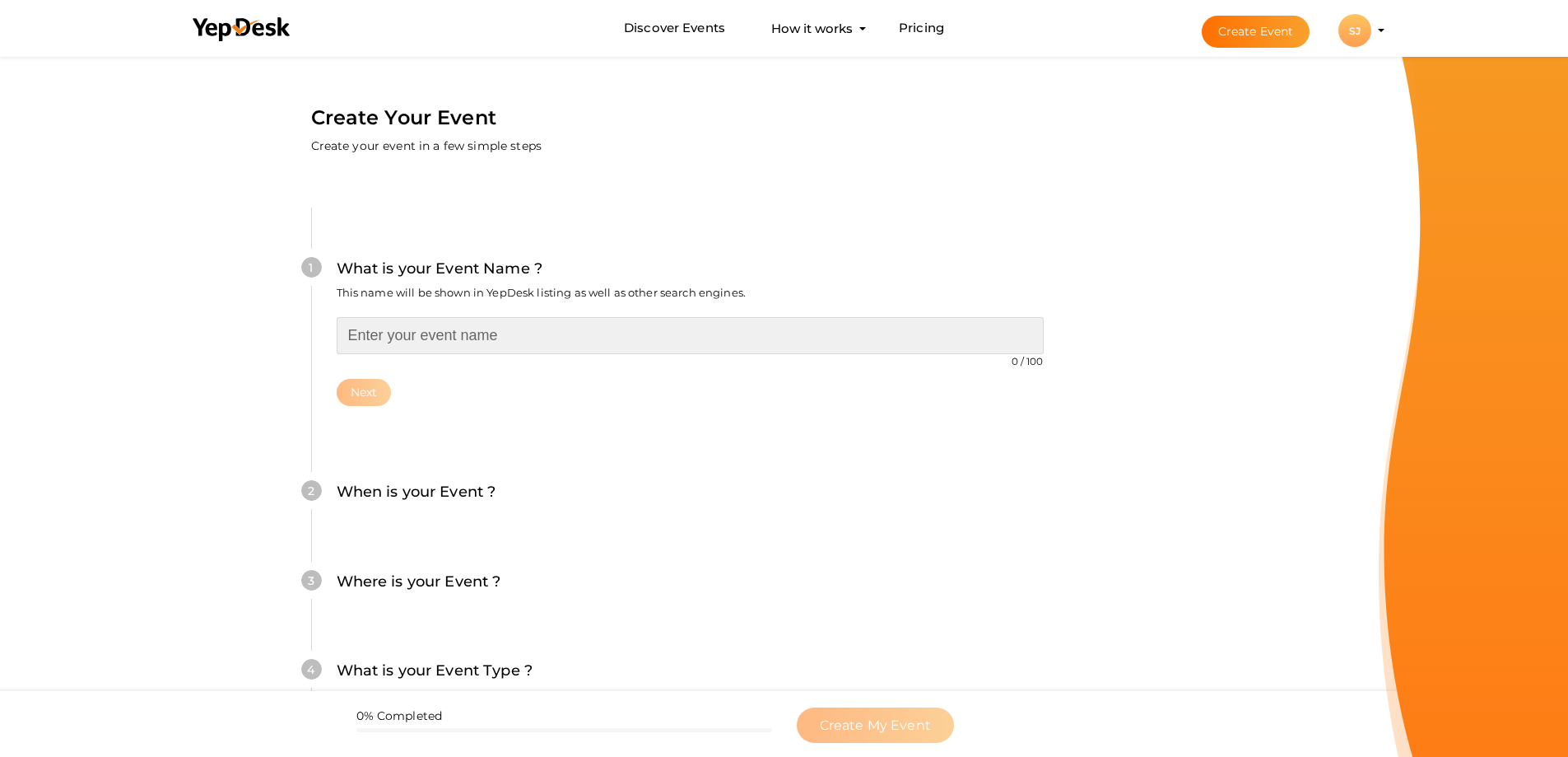
click at [420, 332] on input "text" at bounding box center [690, 336] width 707 height 37
paste input "The Beauty of Gold and White Gold Chain"
click at [352, 342] on input "The Beauty of Gold and White Gold Chain" at bounding box center [690, 336] width 707 height 37
click at [352, 343] on input "The Beauty of Gold and White Gold Chain" at bounding box center [690, 336] width 707 height 37
type input "The Beauty of Gold and White Gold Chain"
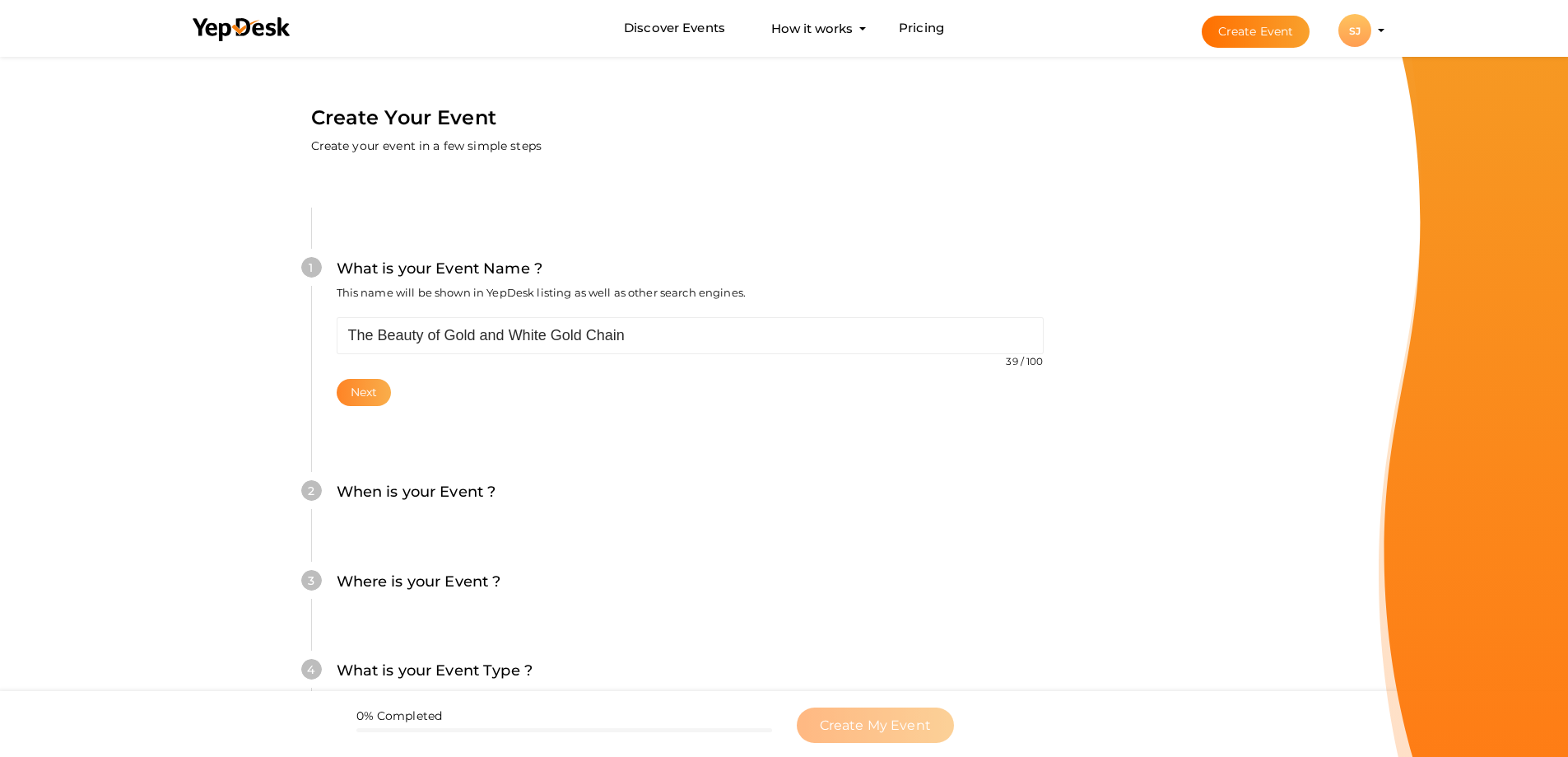
click at [346, 395] on button "Next" at bounding box center [364, 393] width 55 height 28
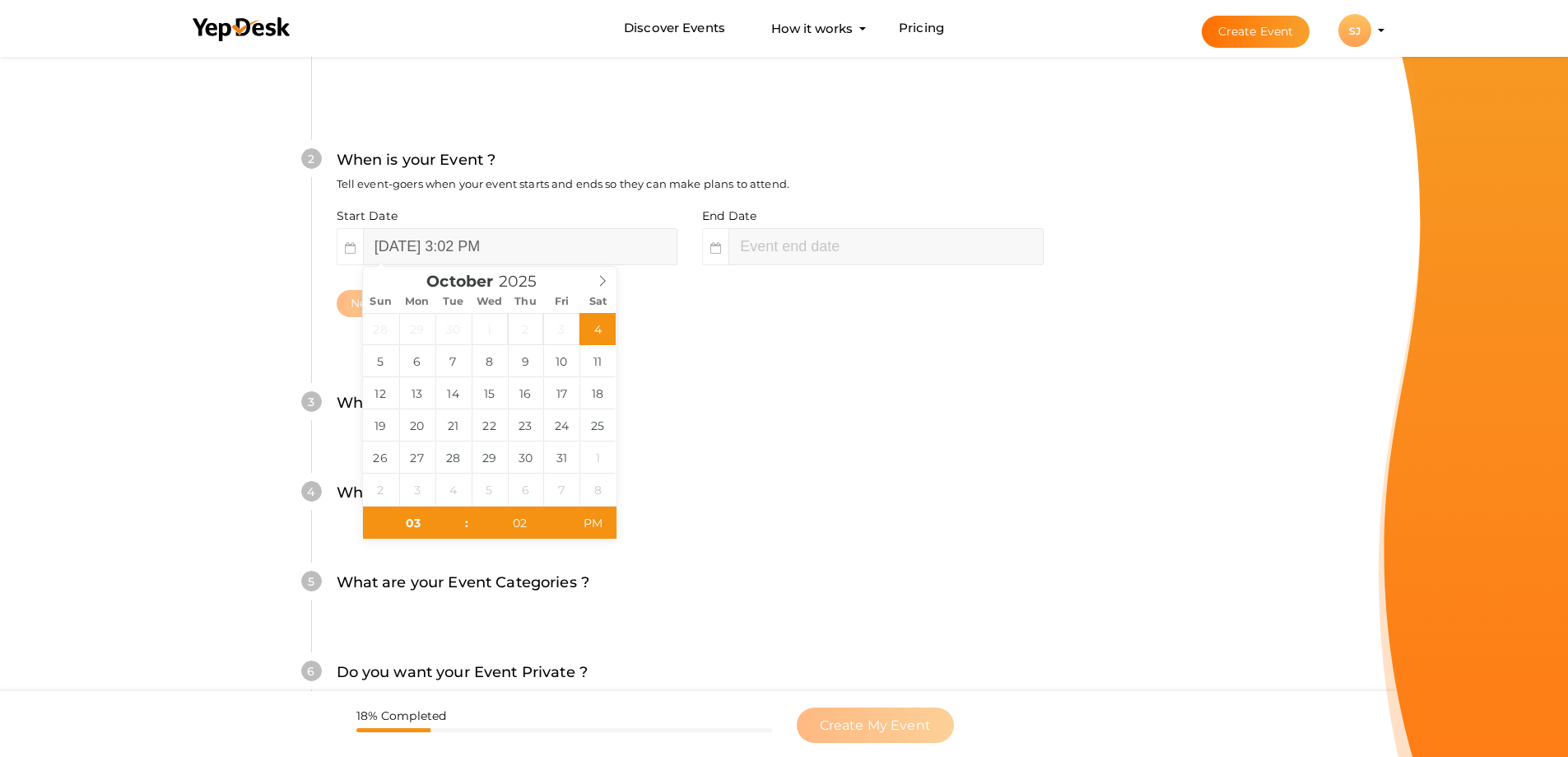
scroll to position [274, 0]
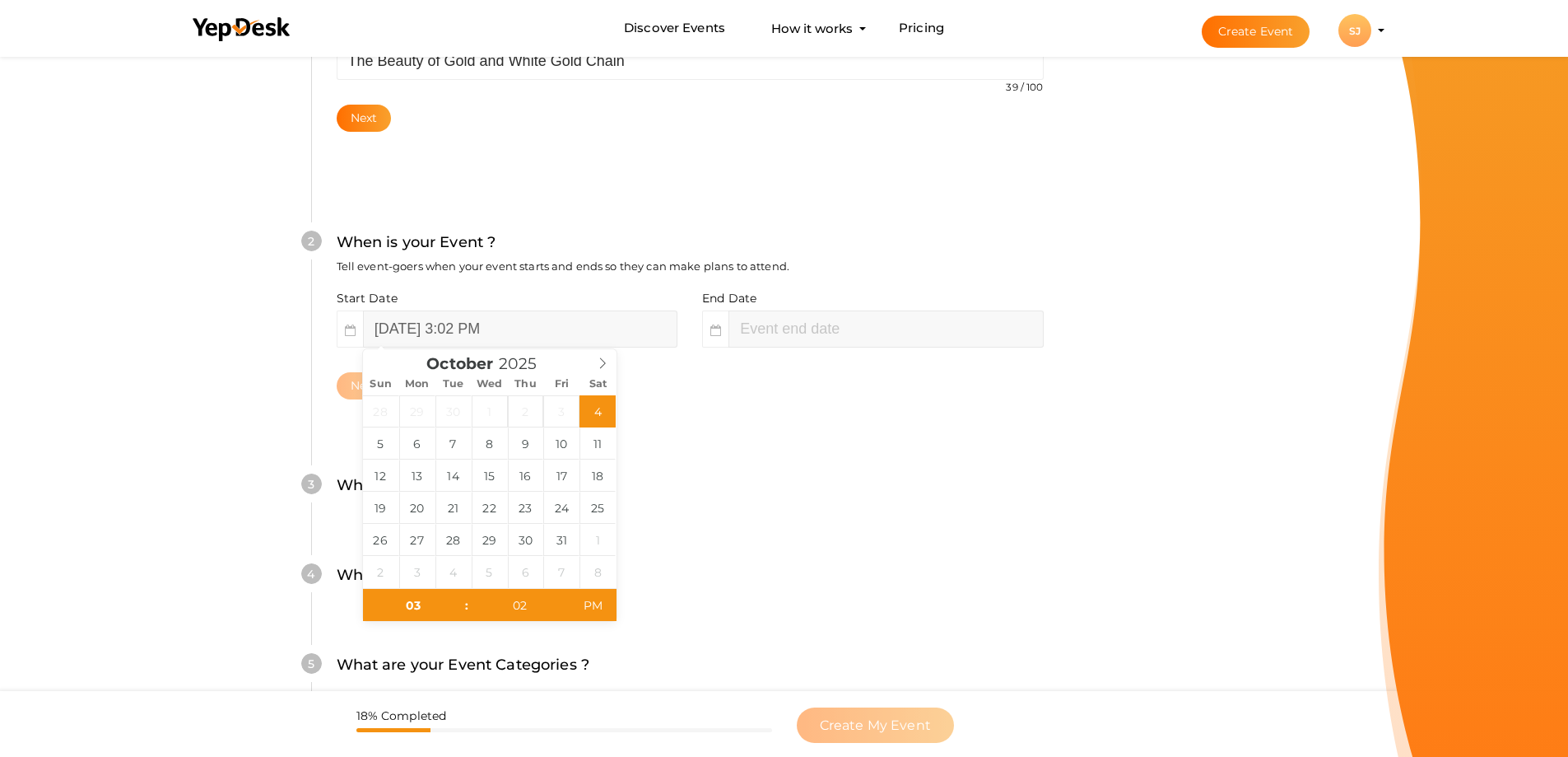
type input "October 4, 2025 5:02 PM"
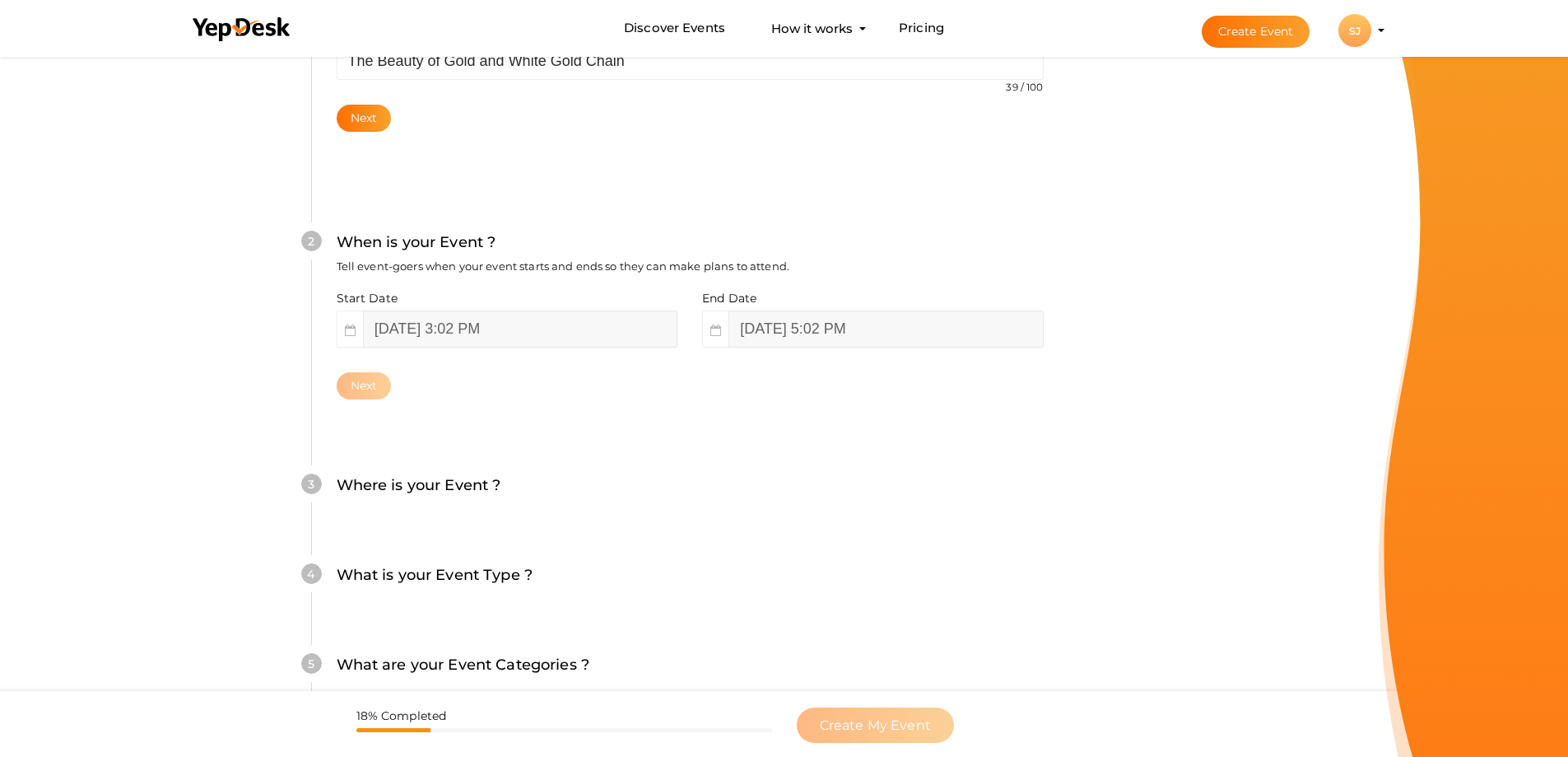
drag, startPoint x: 127, startPoint y: 340, endPoint x: 117, endPoint y: 333, distance: 12.2
click at [126, 339] on form "Create Your Event Create your event in a few simple steps What is your Event Na…" at bounding box center [690, 393] width 1379 height 1230
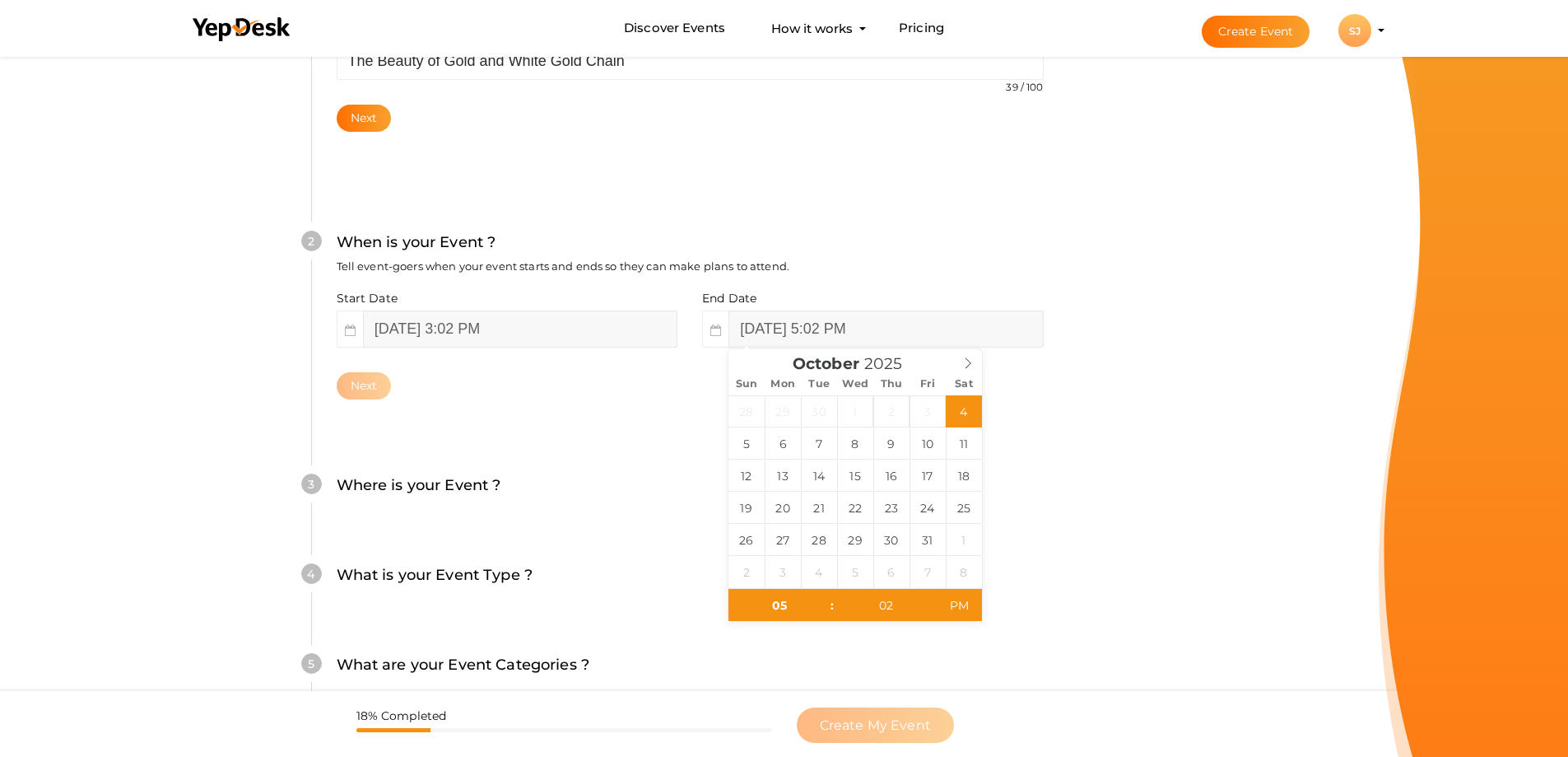
click at [675, 422] on div "2 When is your Event ? Tell event-goers when your event starts and ends so they…" at bounding box center [690, 315] width 758 height 268
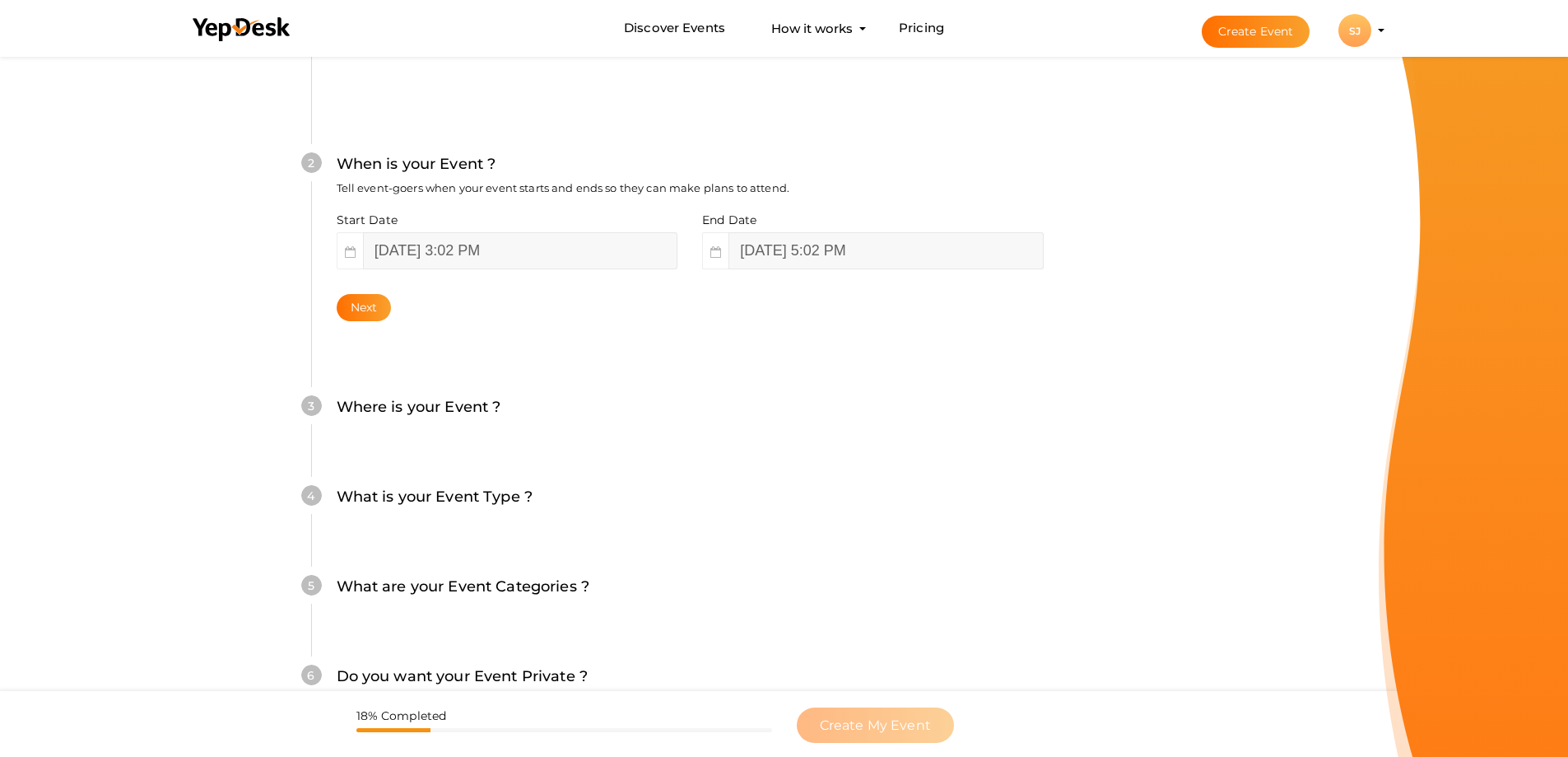
scroll to position [522, 0]
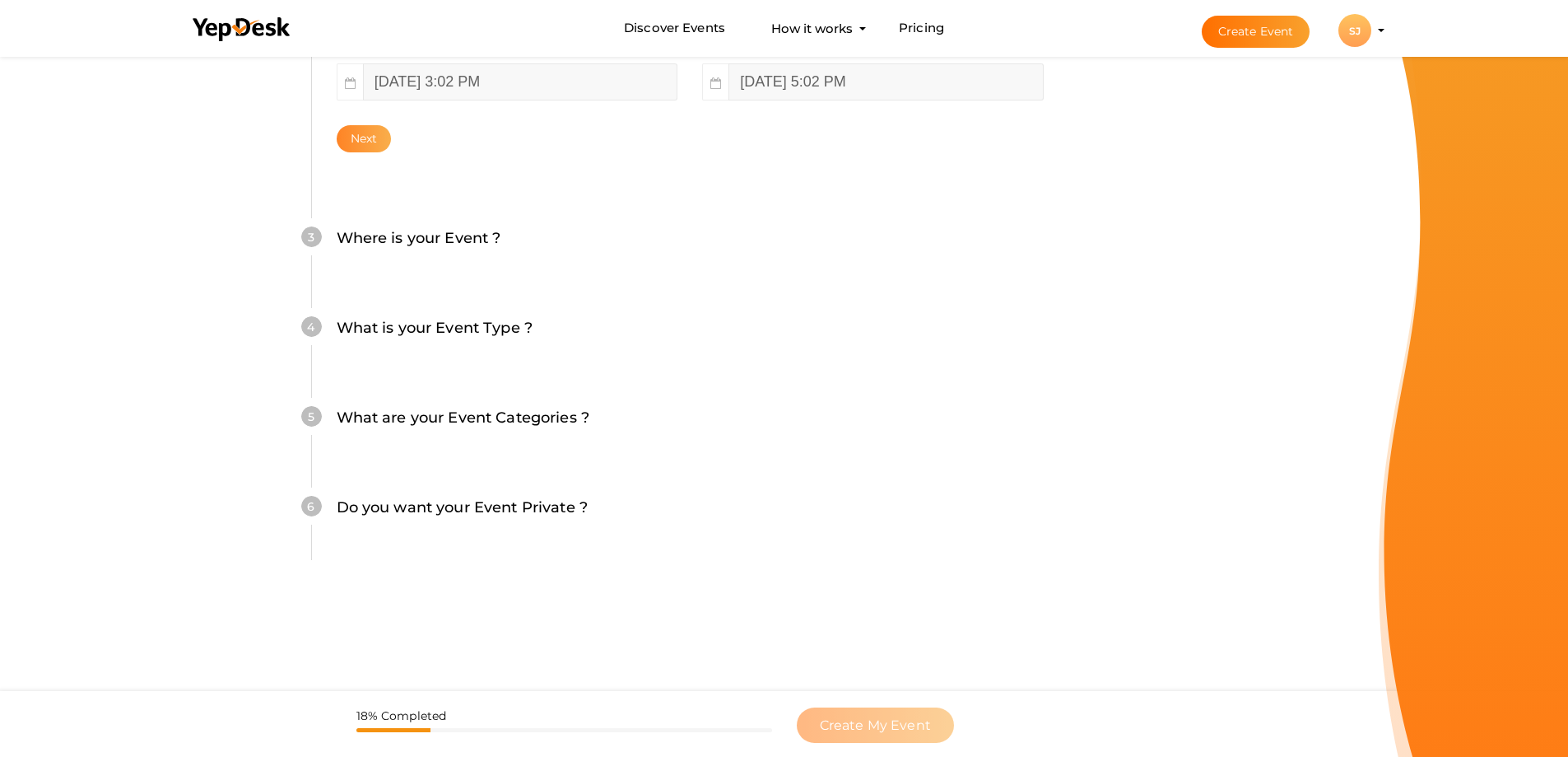
click at [375, 148] on button "Next" at bounding box center [364, 139] width 55 height 28
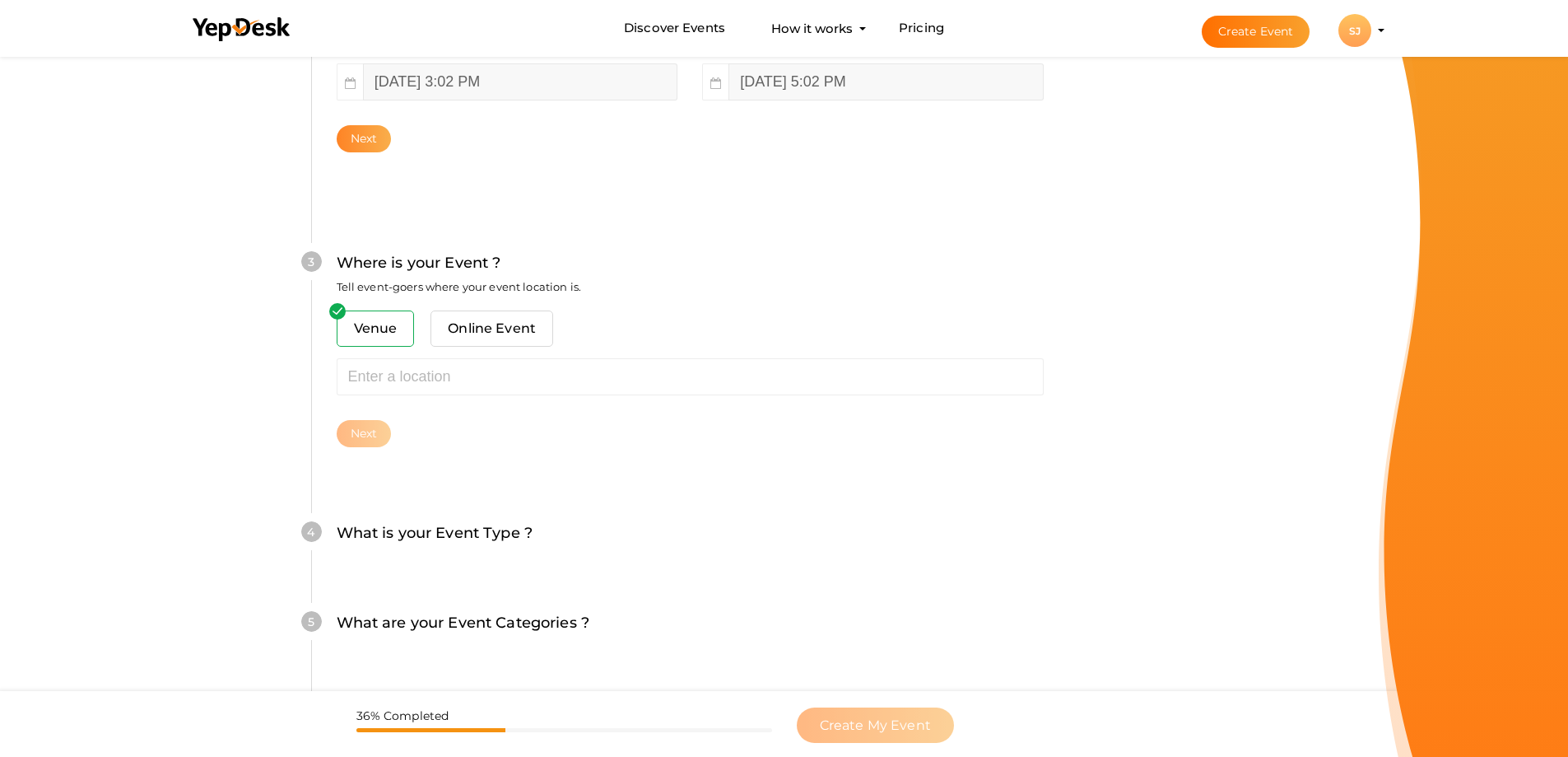
scroll to position [518, 0]
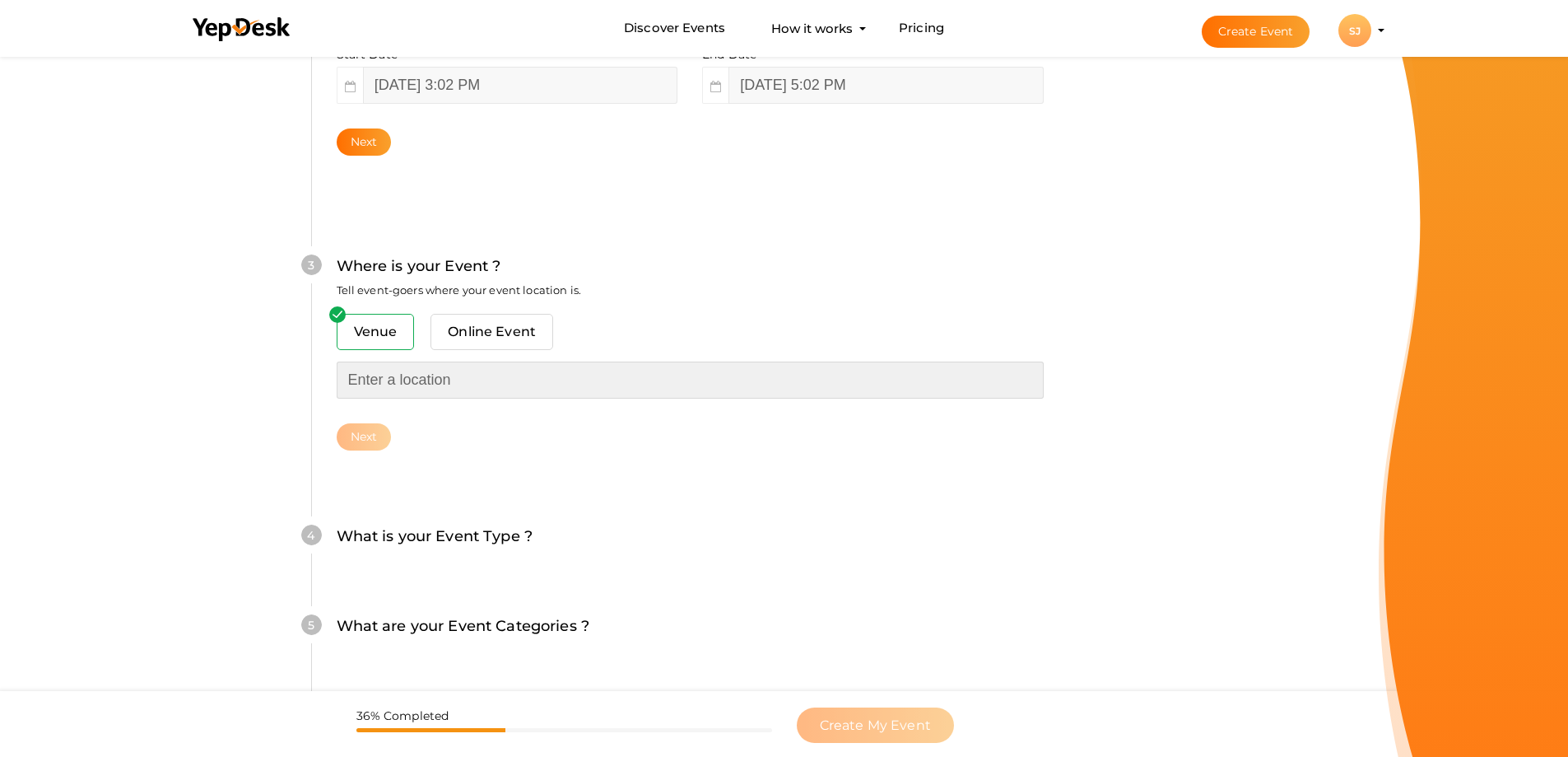
click at [397, 387] on input "text" at bounding box center [690, 380] width 707 height 37
click at [376, 383] on input "text" at bounding box center [690, 380] width 707 height 37
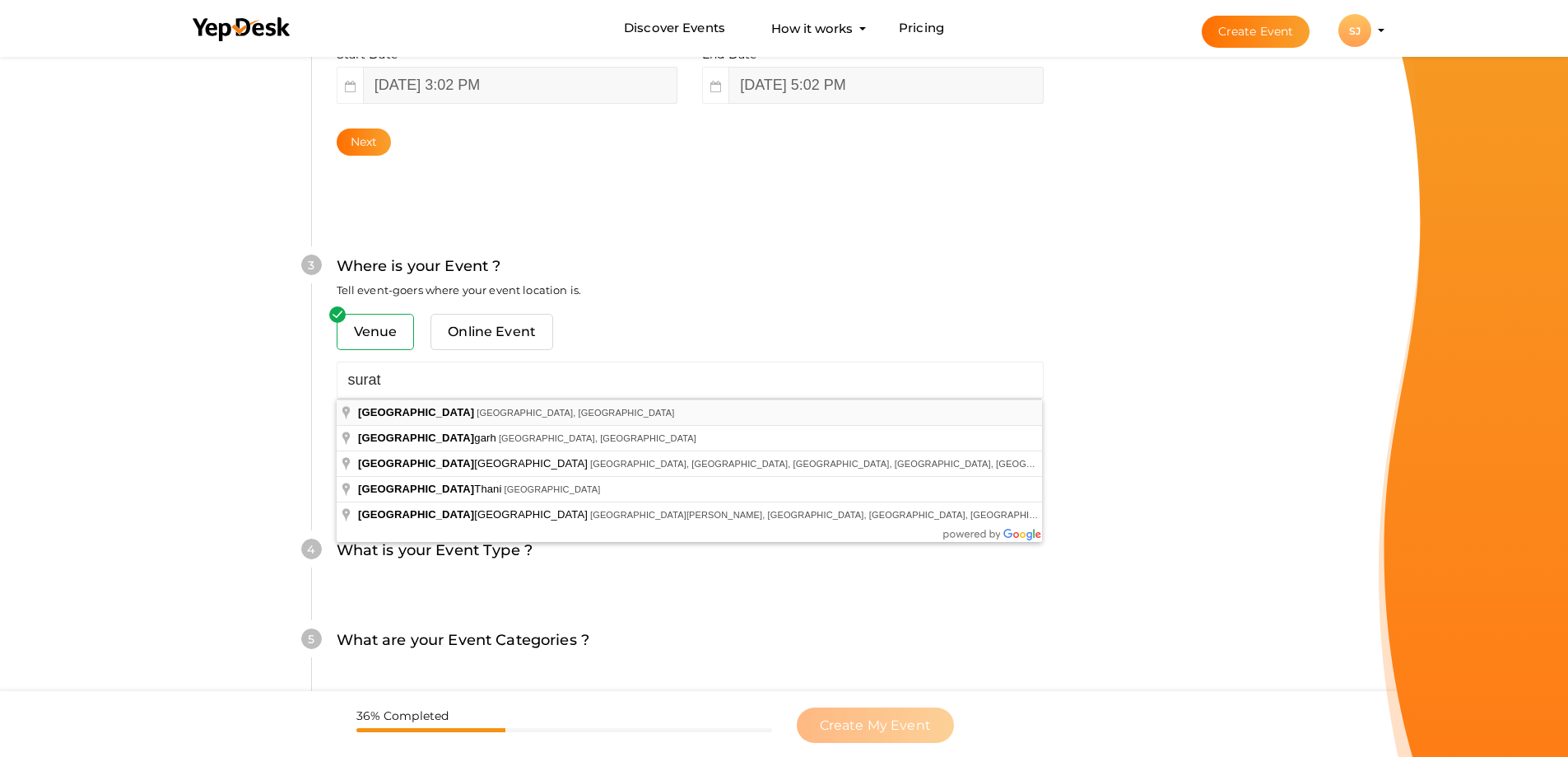
type input "[GEOGRAPHIC_DATA], [GEOGRAPHIC_DATA], [GEOGRAPHIC_DATA]"
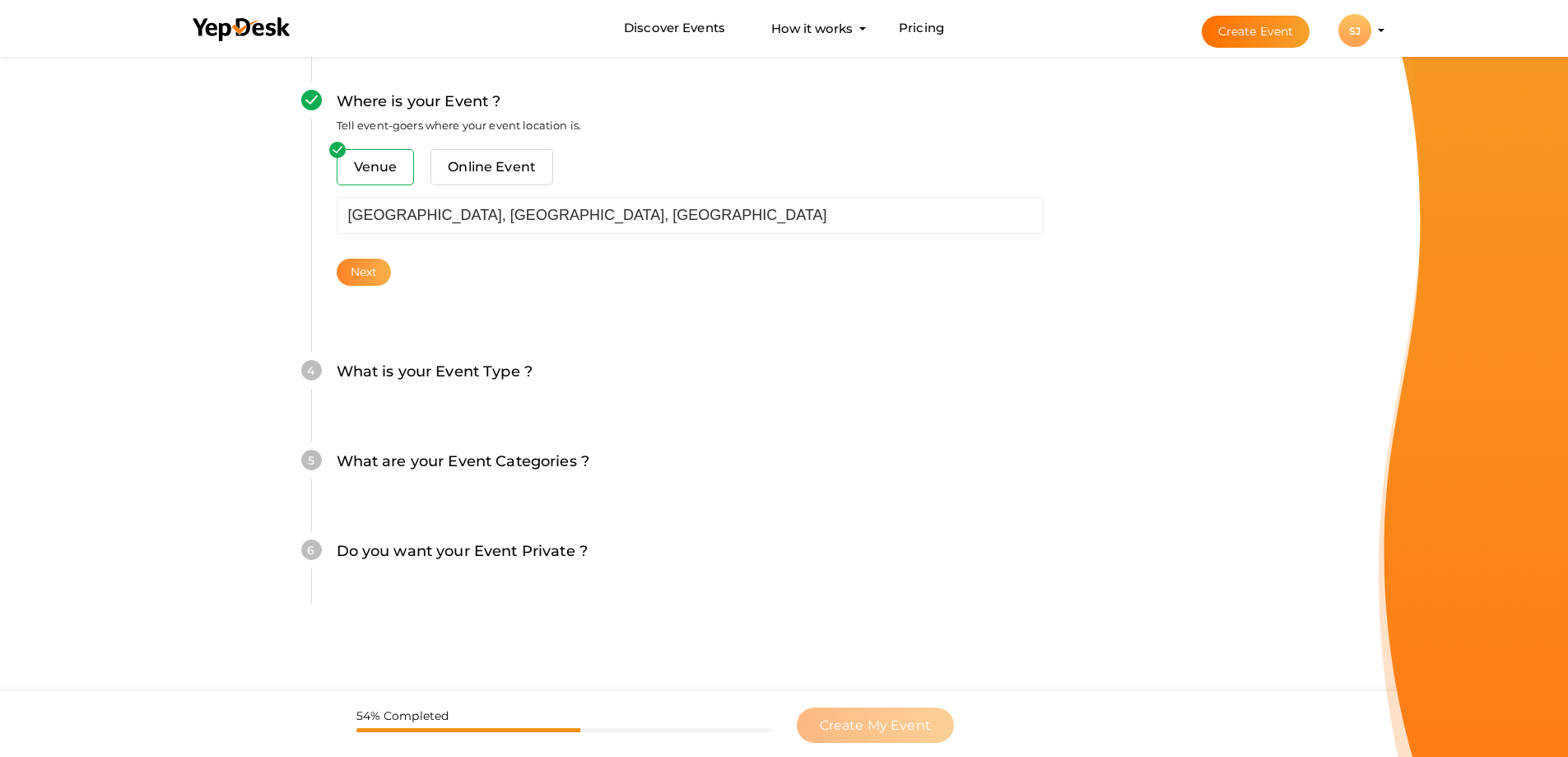
click at [360, 261] on button "Next" at bounding box center [364, 272] width 55 height 28
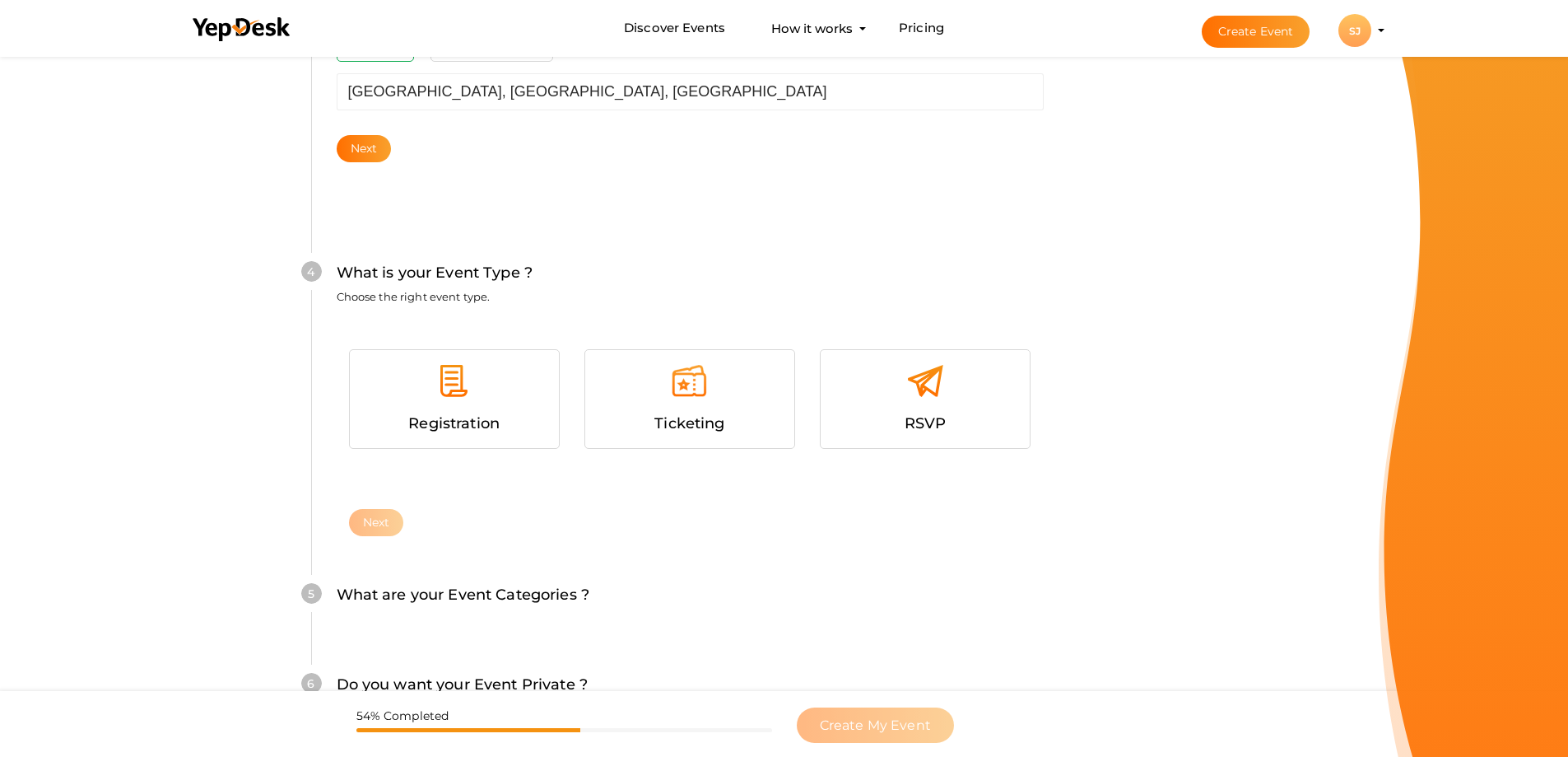
scroll to position [813, 0]
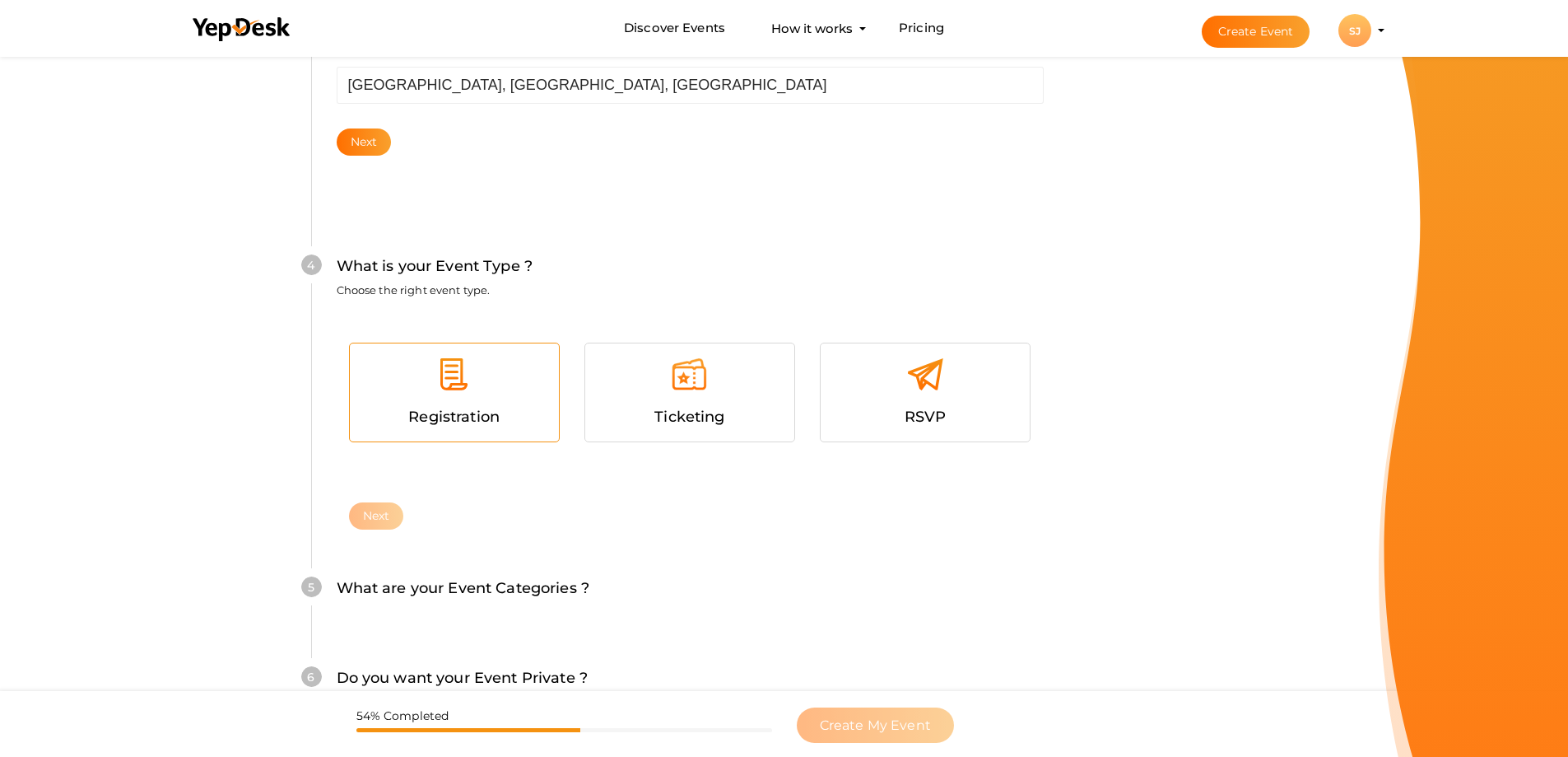
click at [437, 402] on div at bounding box center [454, 381] width 185 height 50
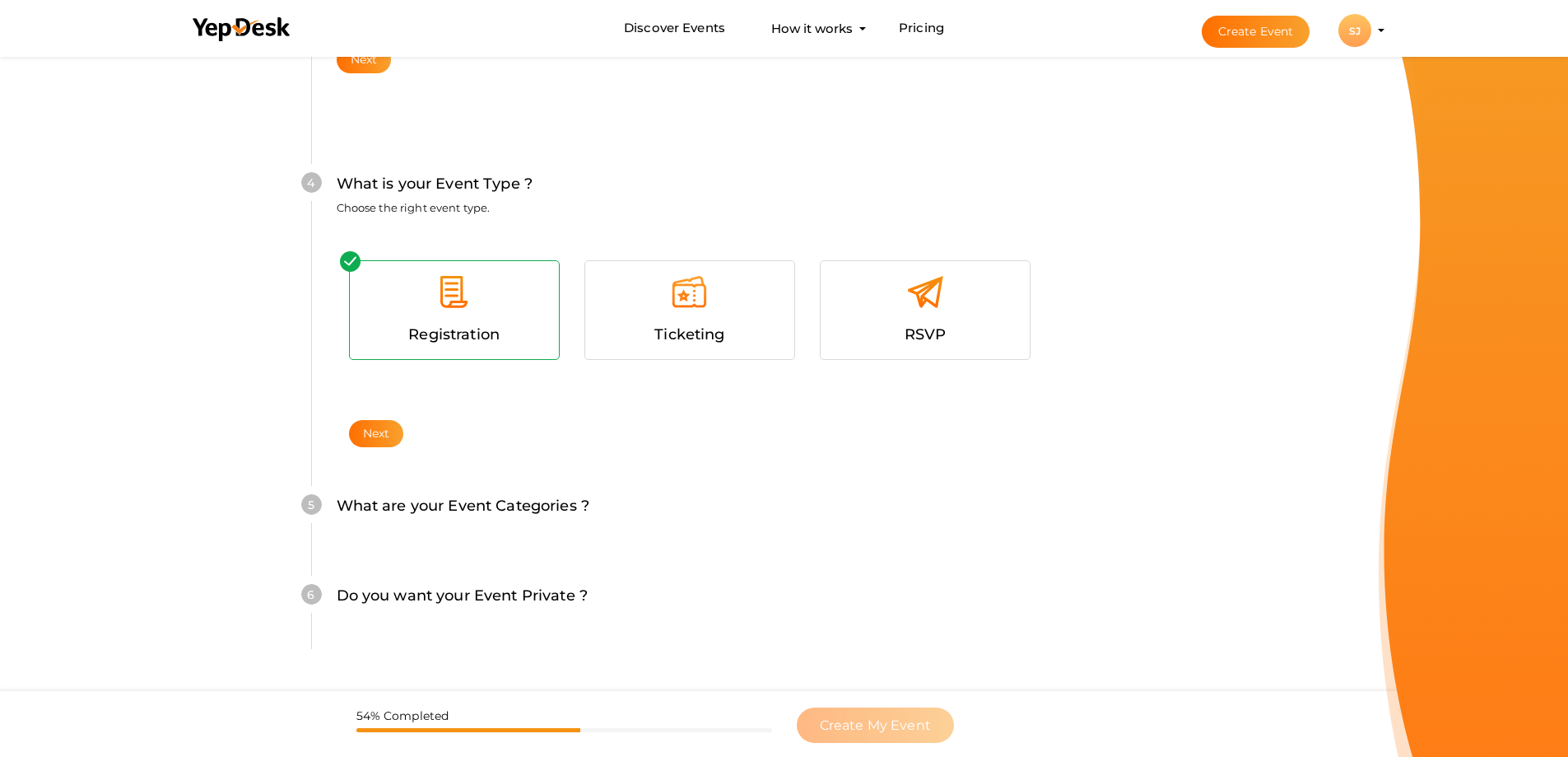
click at [365, 418] on div "Registration Ticketing RSVP Next" at bounding box center [690, 326] width 707 height 189
click at [373, 428] on button "Next" at bounding box center [377, 434] width 55 height 28
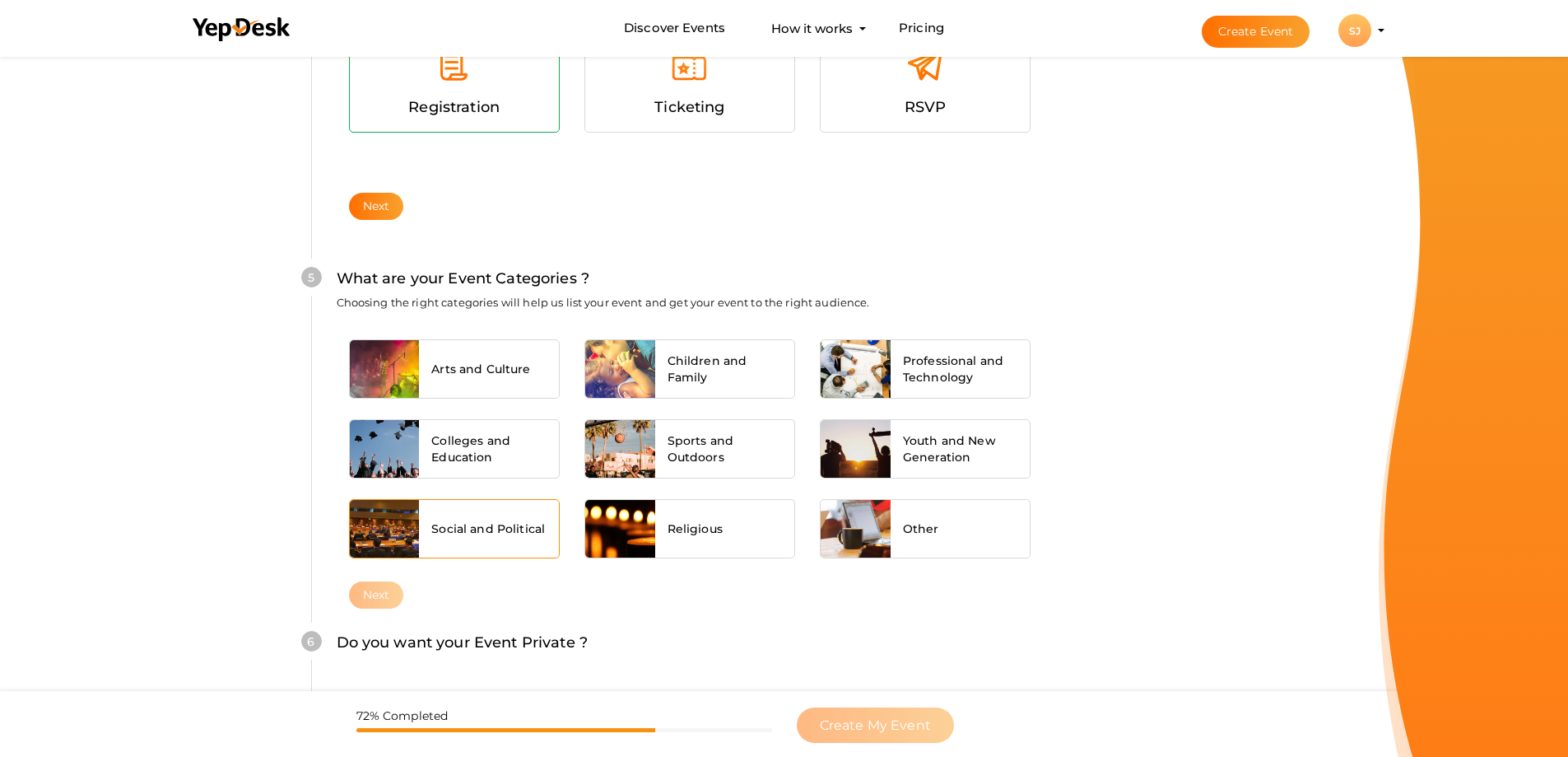
scroll to position [1159, 0]
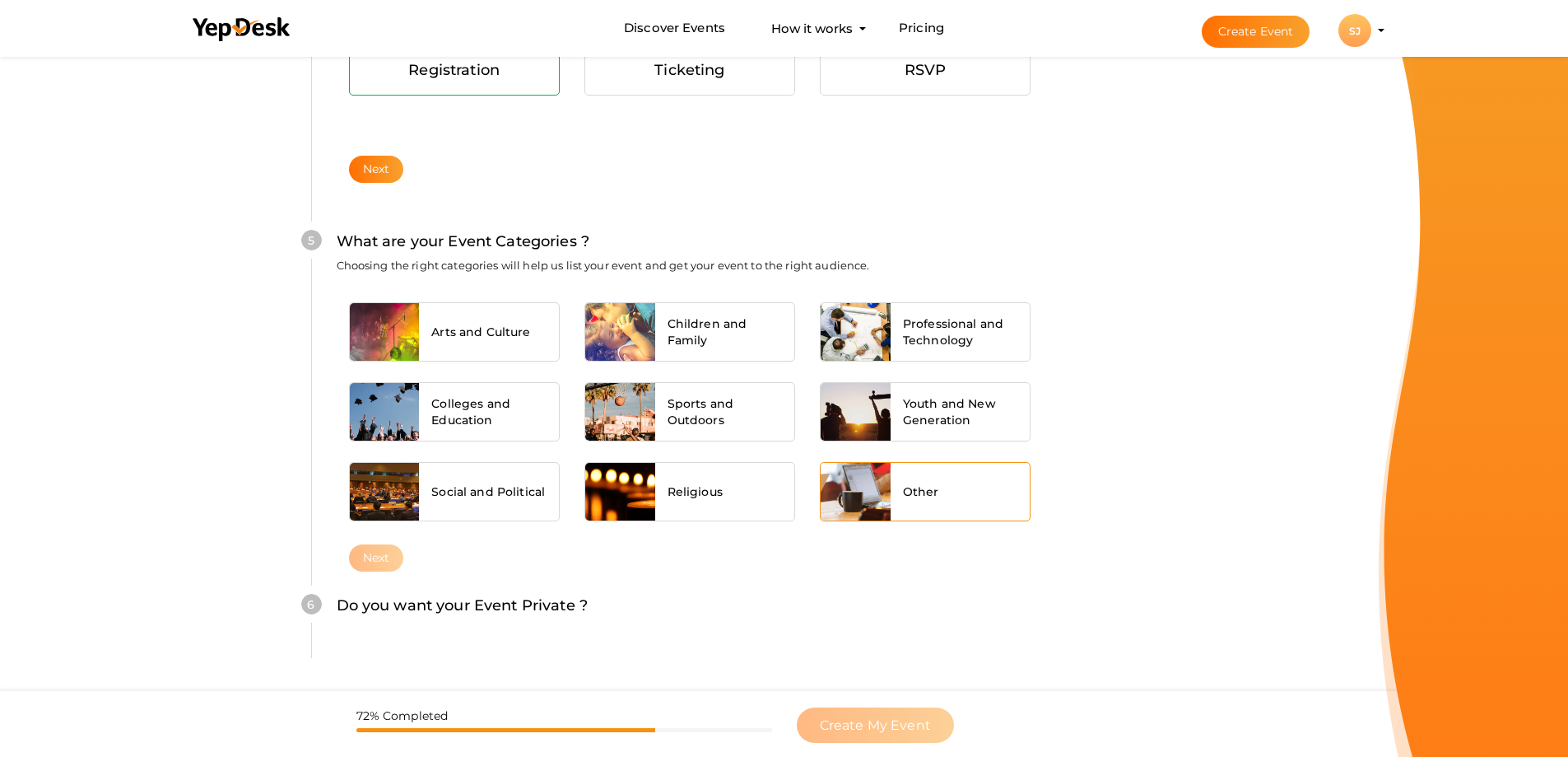
click at [964, 505] on div "Other" at bounding box center [961, 491] width 140 height 58
click at [393, 562] on button "Next" at bounding box center [377, 558] width 55 height 28
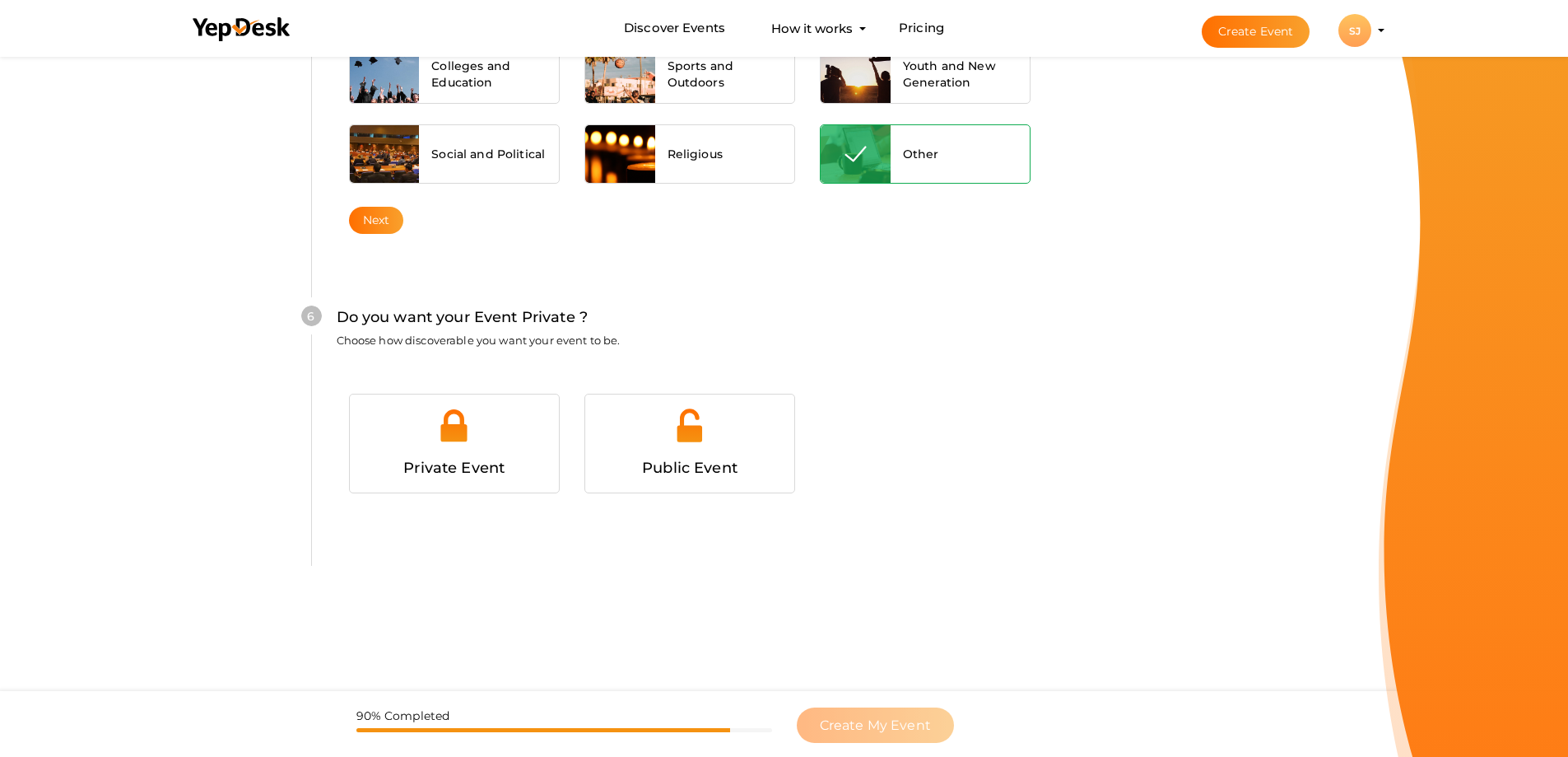
scroll to position [1523, 0]
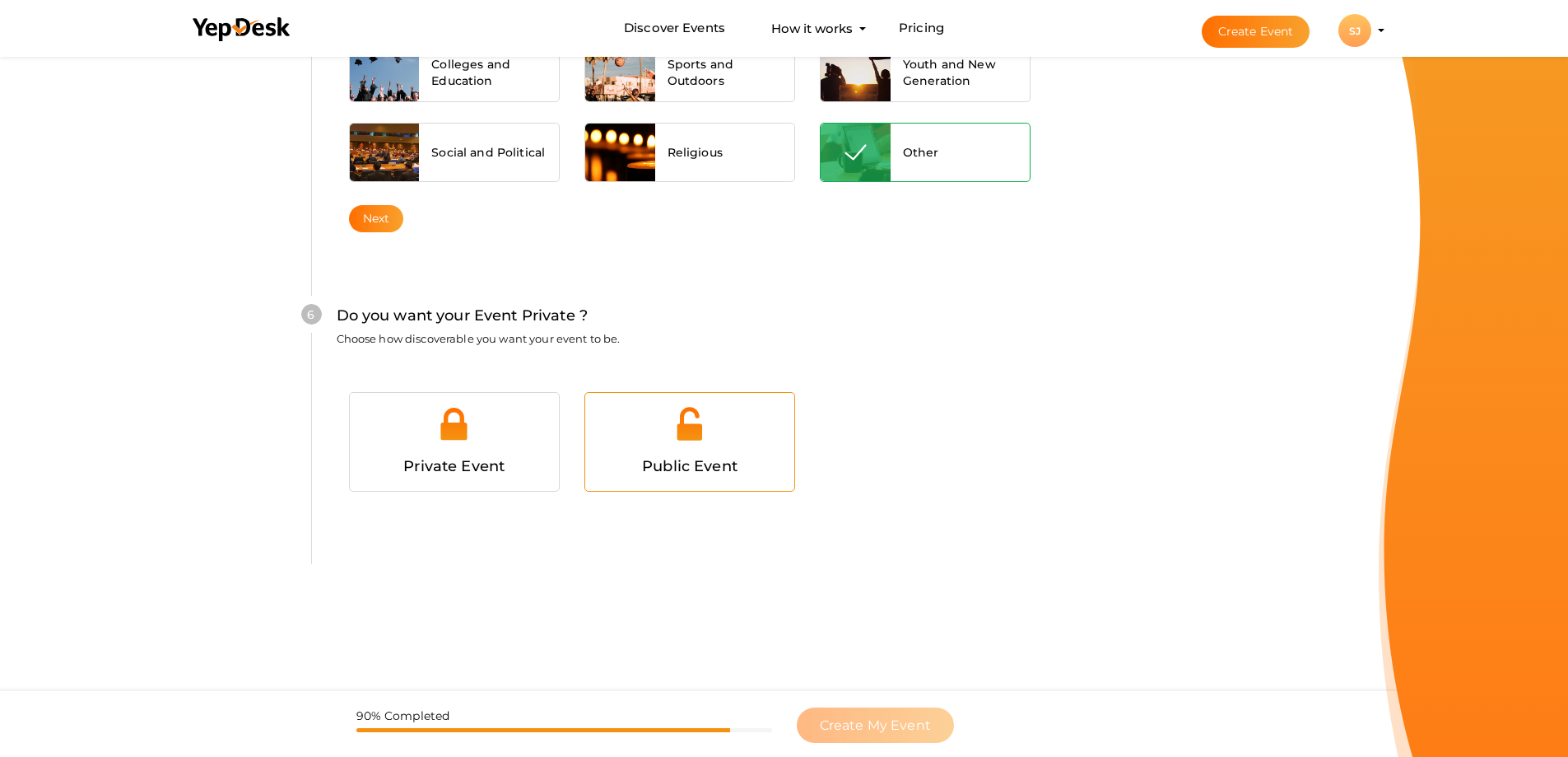
click at [764, 454] on div "Public Event" at bounding box center [690, 466] width 185 height 24
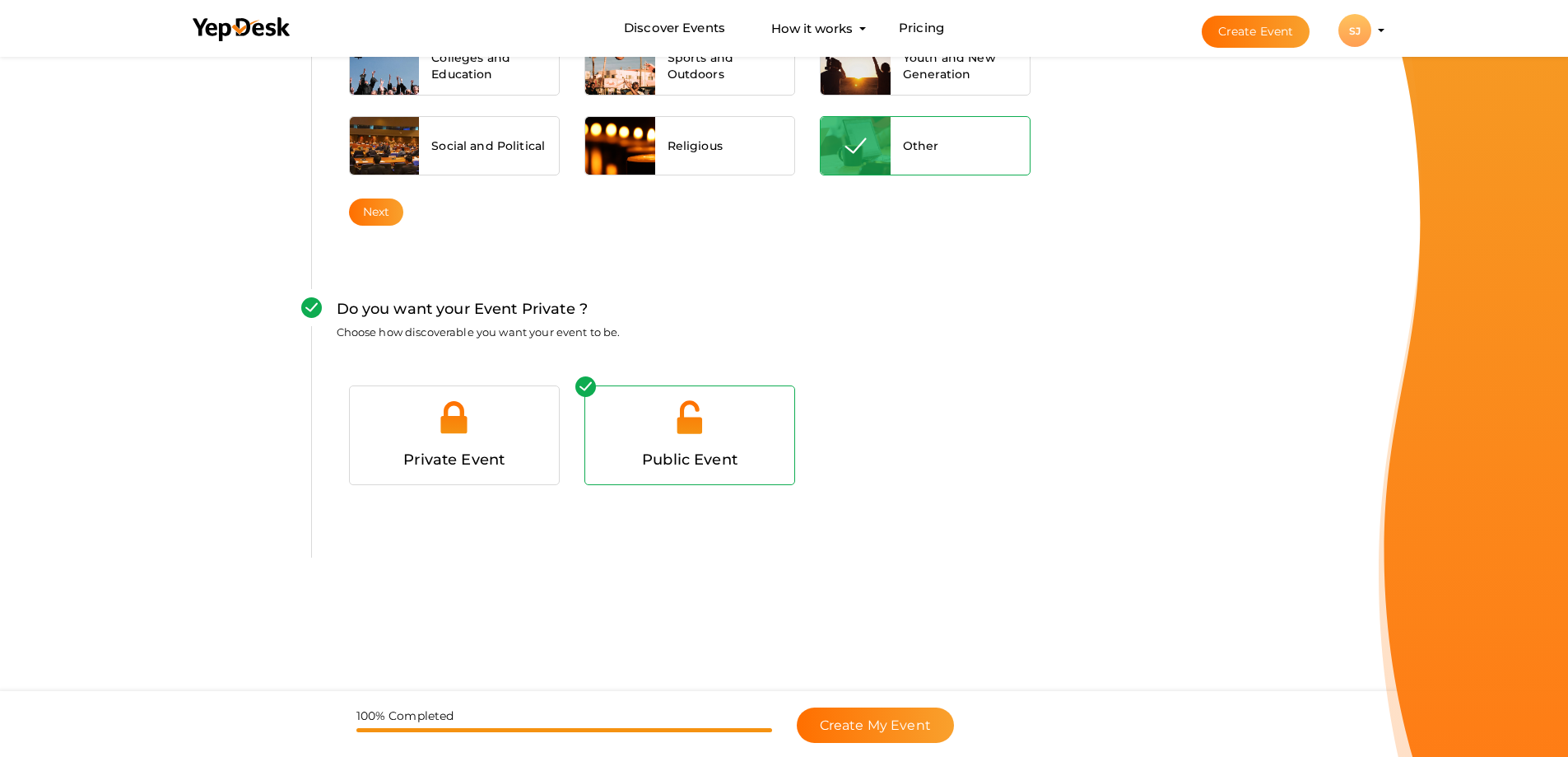
scroll to position [1531, 0]
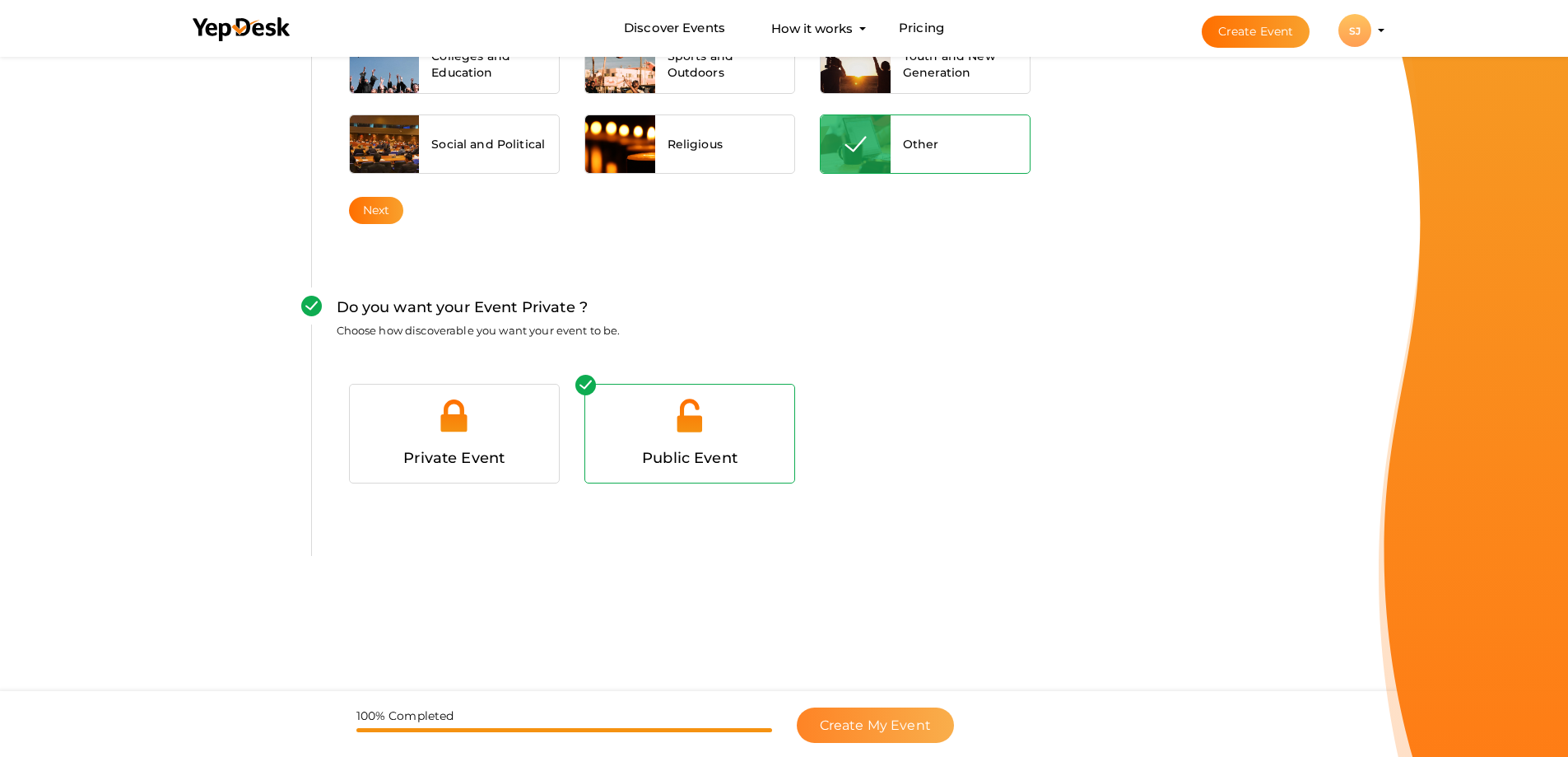
click at [874, 733] on button "Create My Event" at bounding box center [876, 725] width 157 height 35
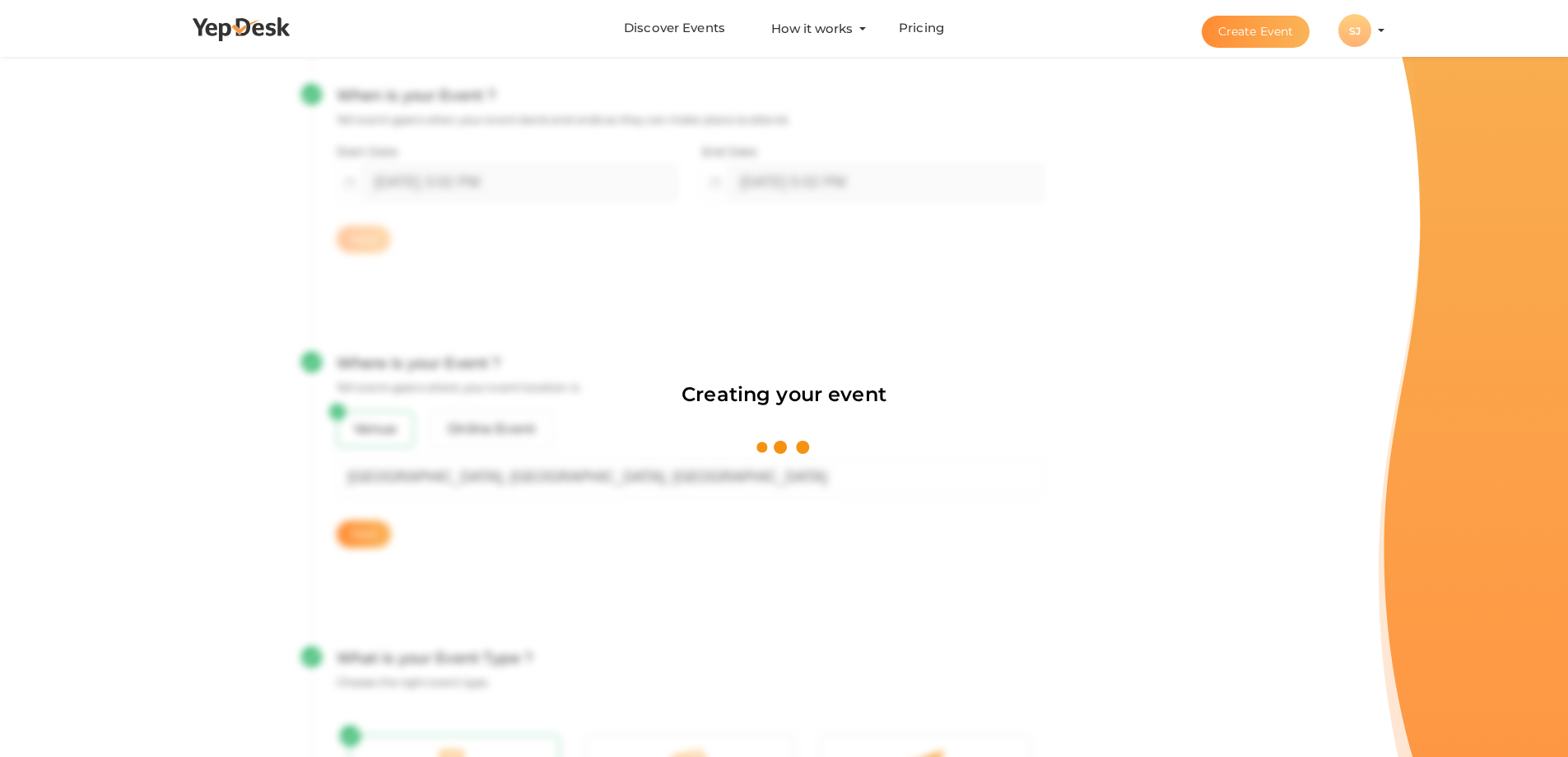
scroll to position [247, 0]
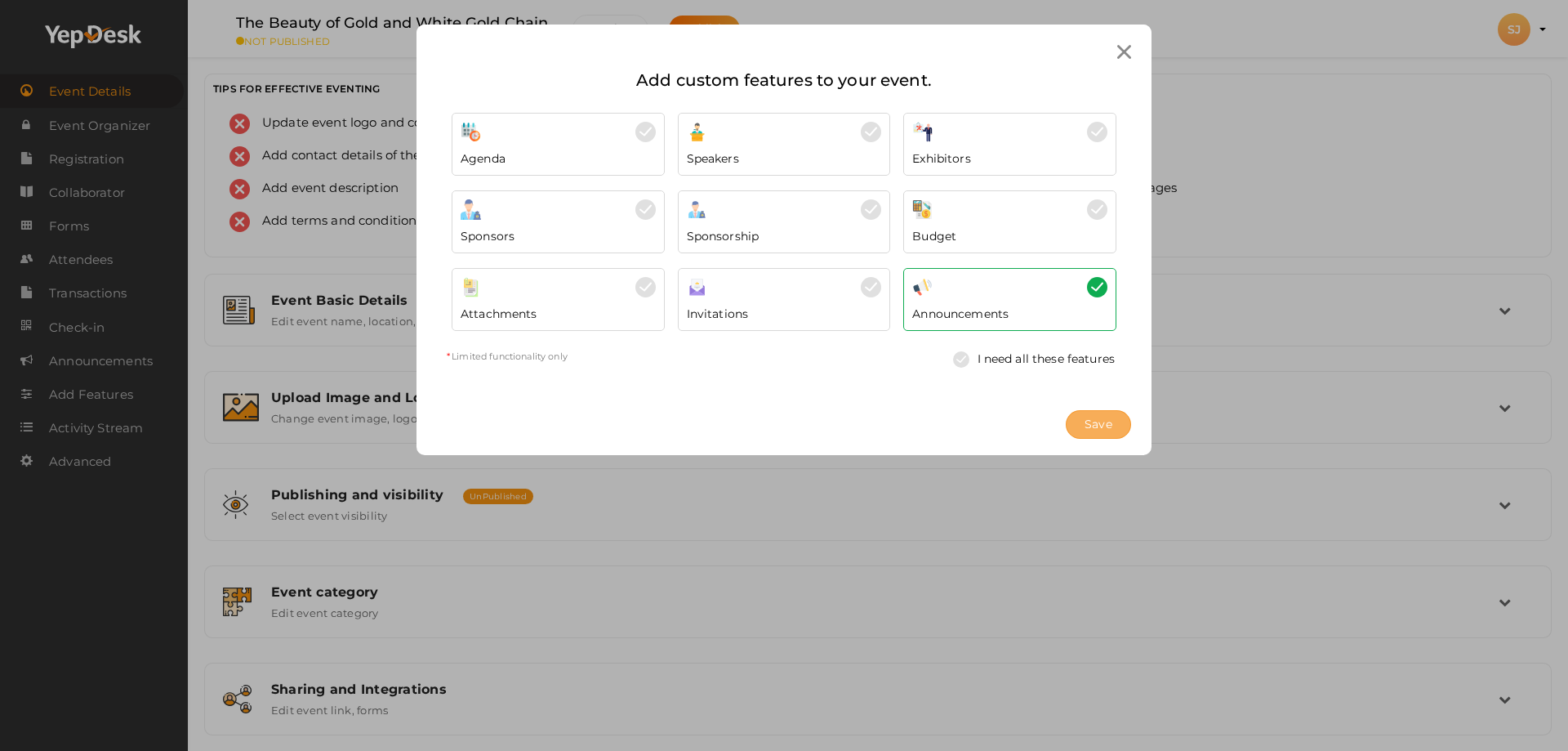
click at [1077, 424] on button "Save" at bounding box center [1098, 423] width 66 height 28
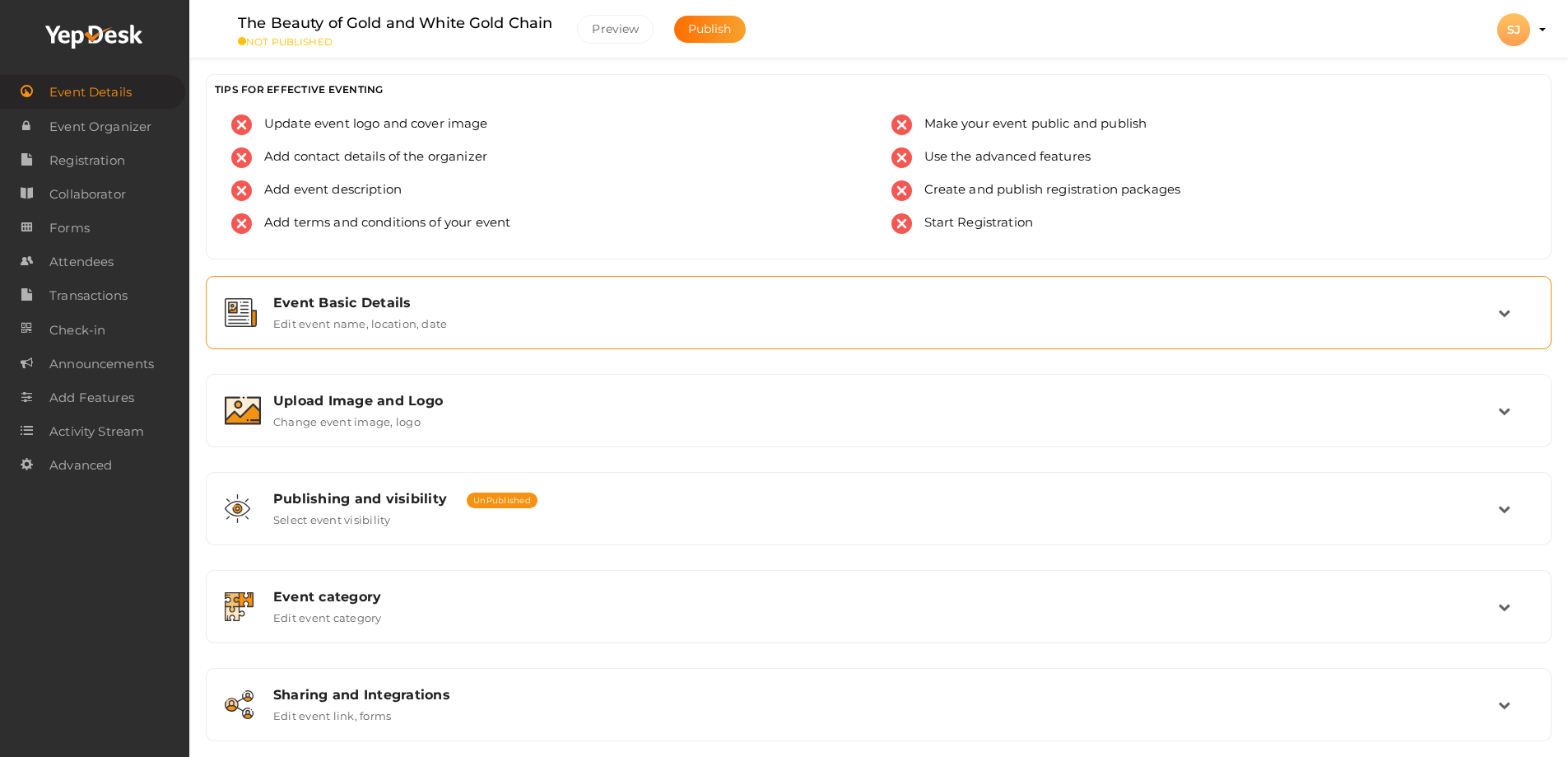
click at [491, 334] on div "Event Basic Details Edit event name, location, date" at bounding box center [879, 313] width 1328 height 55
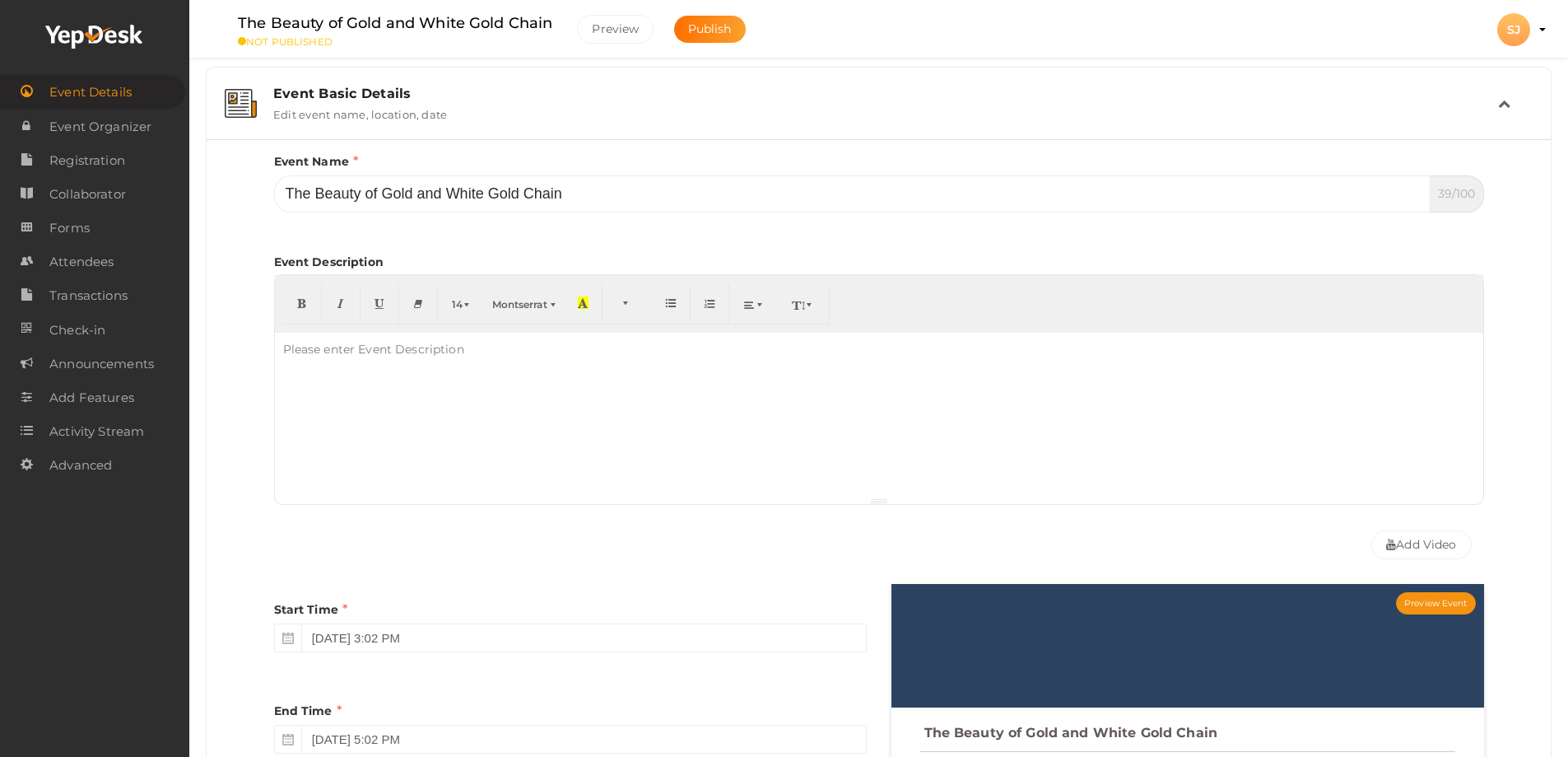
scroll to position [247, 0]
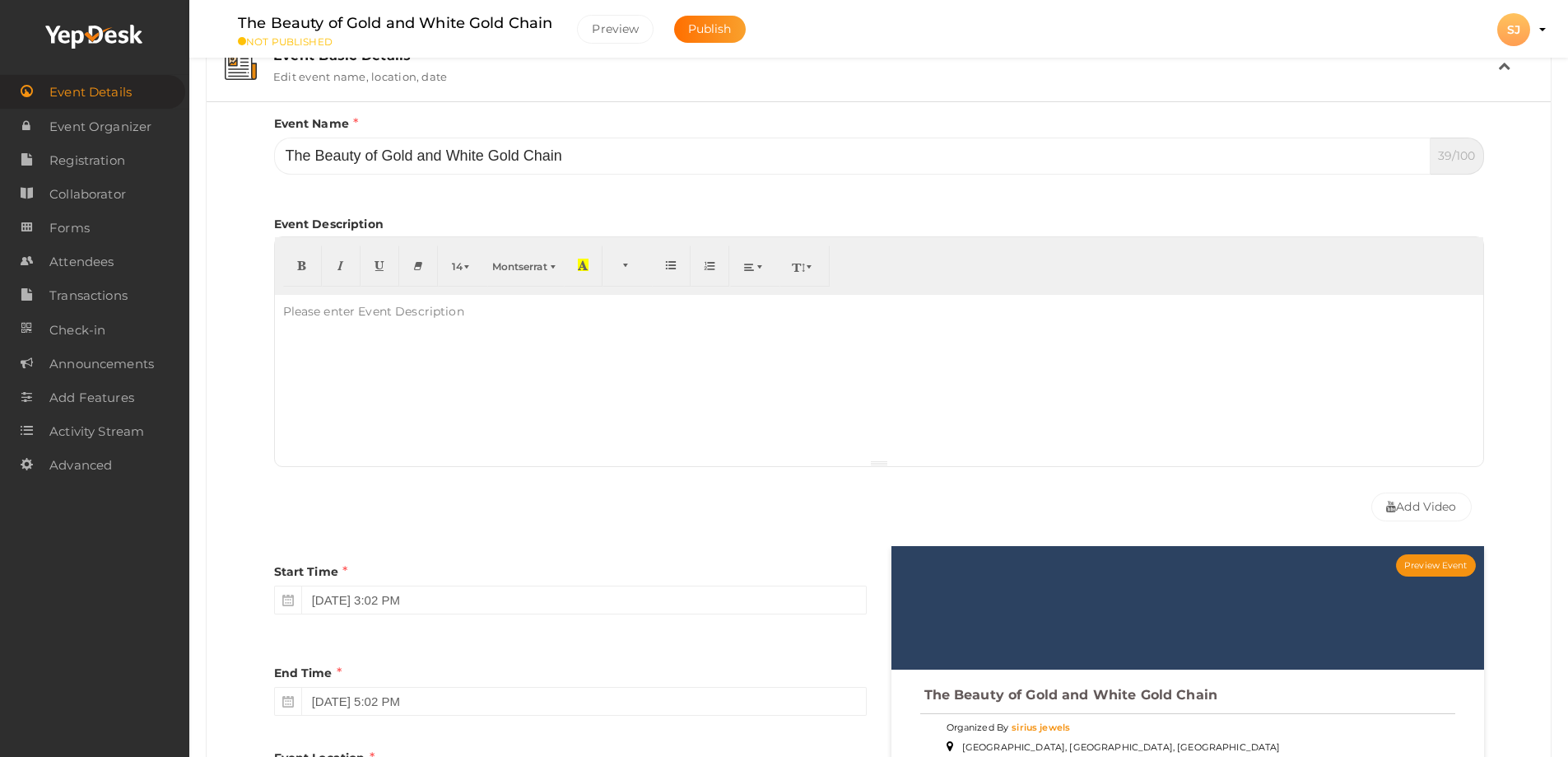
click at [541, 347] on div at bounding box center [879, 376] width 1208 height 165
paste div
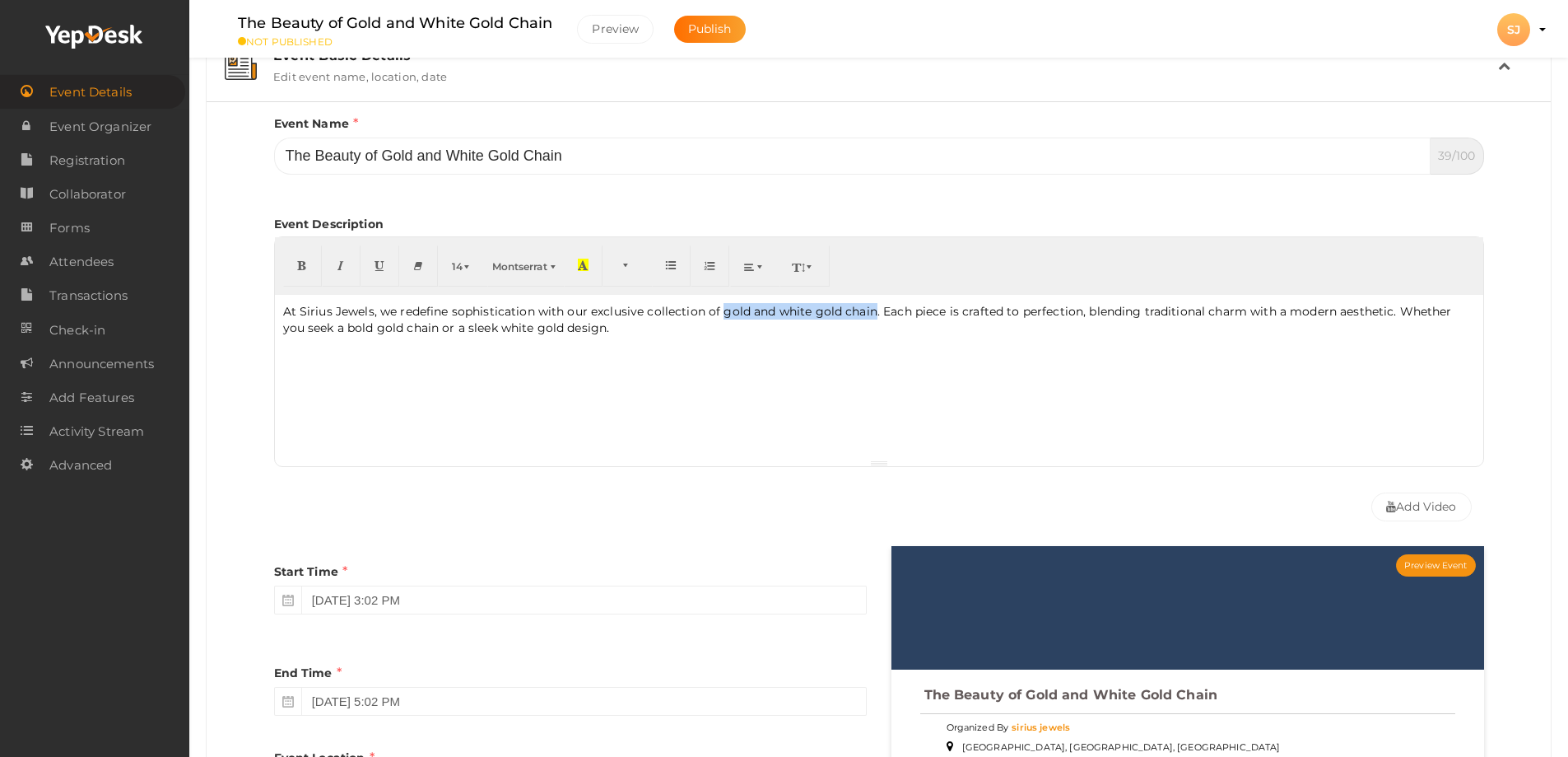
drag, startPoint x: 722, startPoint y: 315, endPoint x: 872, endPoint y: 311, distance: 150.1
click at [872, 311] on p "At Sirius Jewels, we redefine sophistication with our exclusive collection of g…" at bounding box center [879, 319] width 1192 height 33
click at [304, 261] on icon "button" at bounding box center [302, 264] width 10 height 12
click at [620, 271] on button "button" at bounding box center [627, 266] width 51 height 41
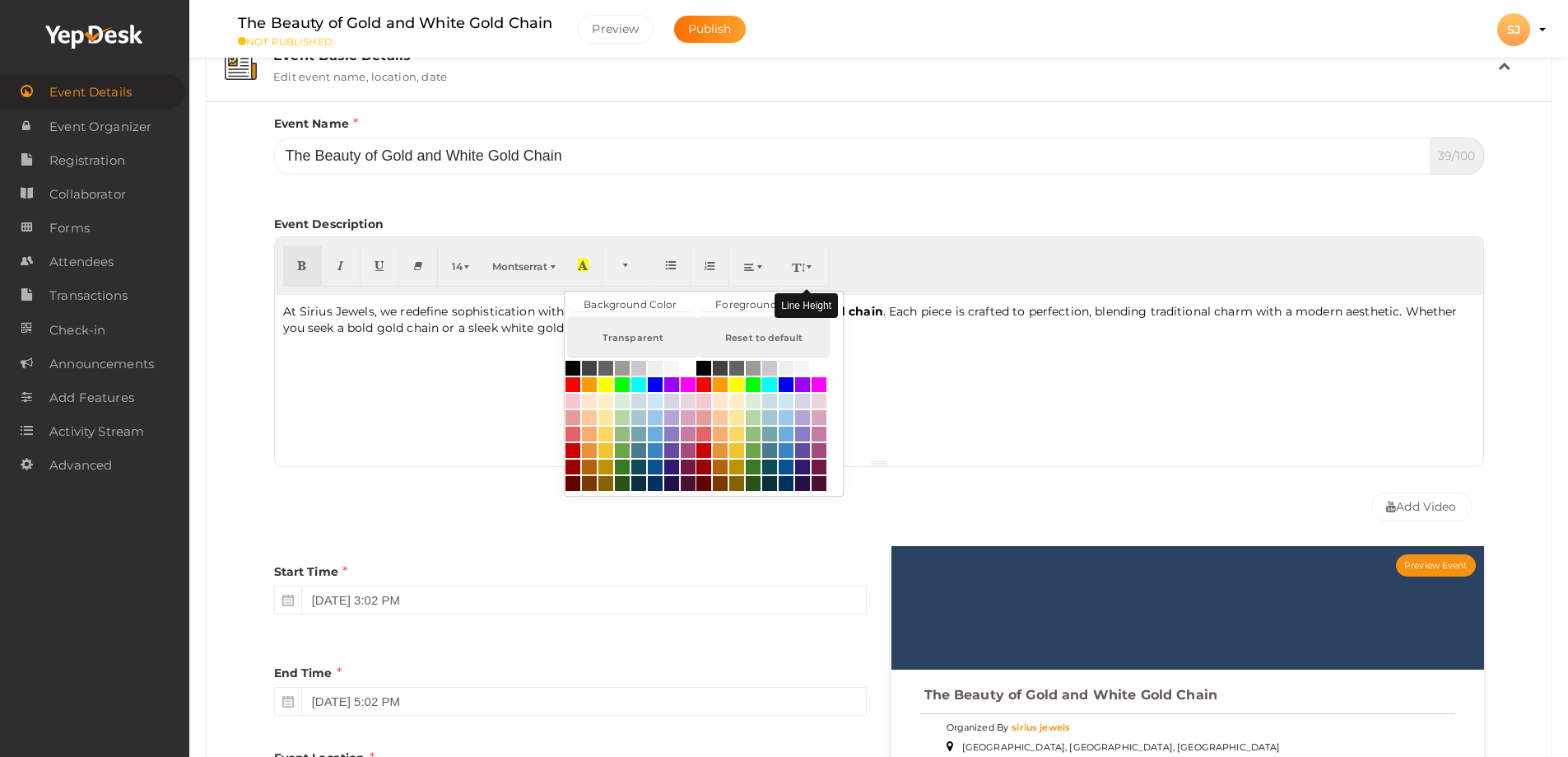
click at [804, 272] on icon "button" at bounding box center [798, 266] width 10 height 12
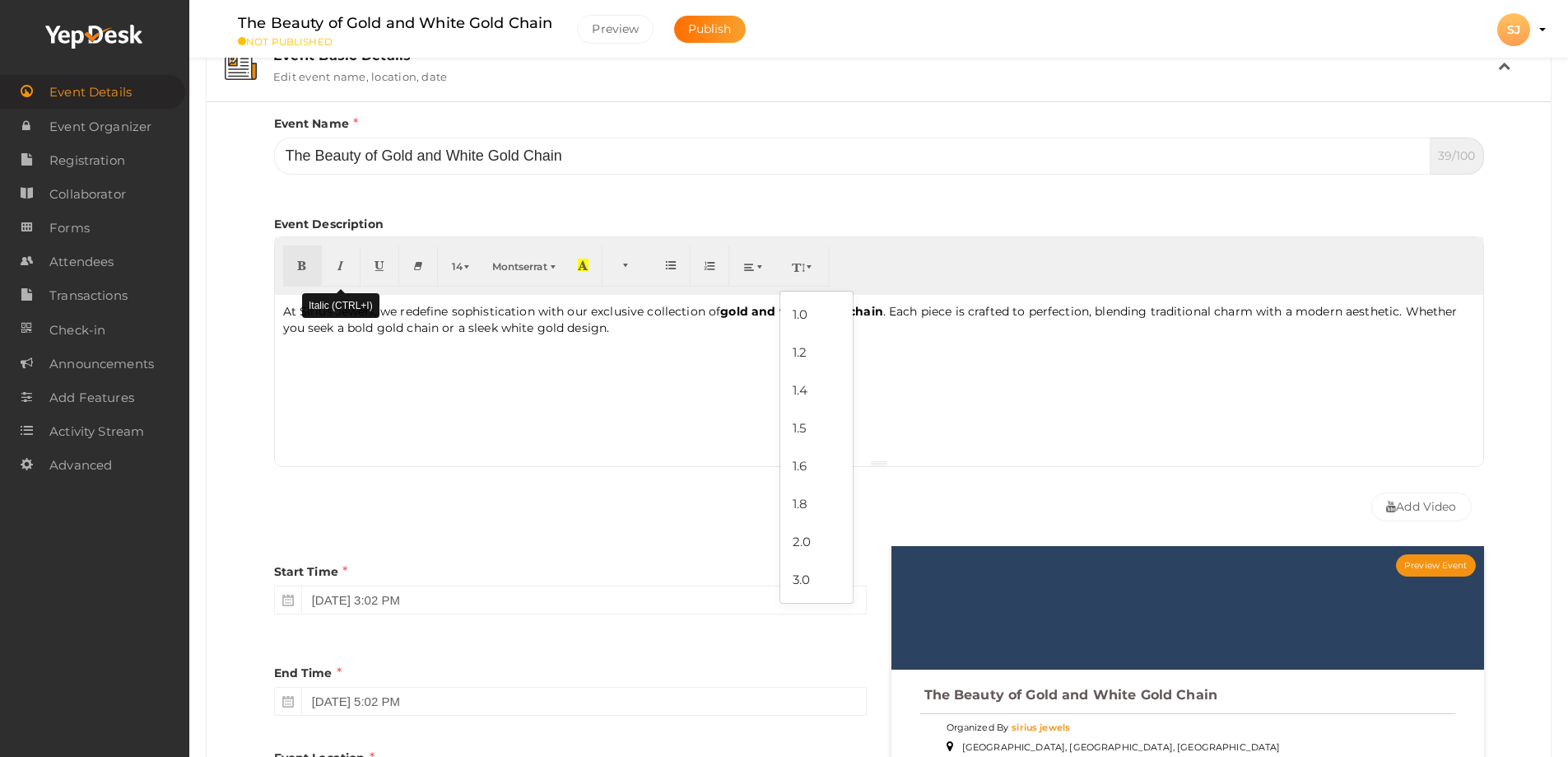
click at [334, 267] on button "button" at bounding box center [341, 266] width 39 height 41
click at [386, 271] on button "button" at bounding box center [380, 266] width 39 height 41
click at [413, 271] on button "button" at bounding box center [418, 266] width 39 height 41
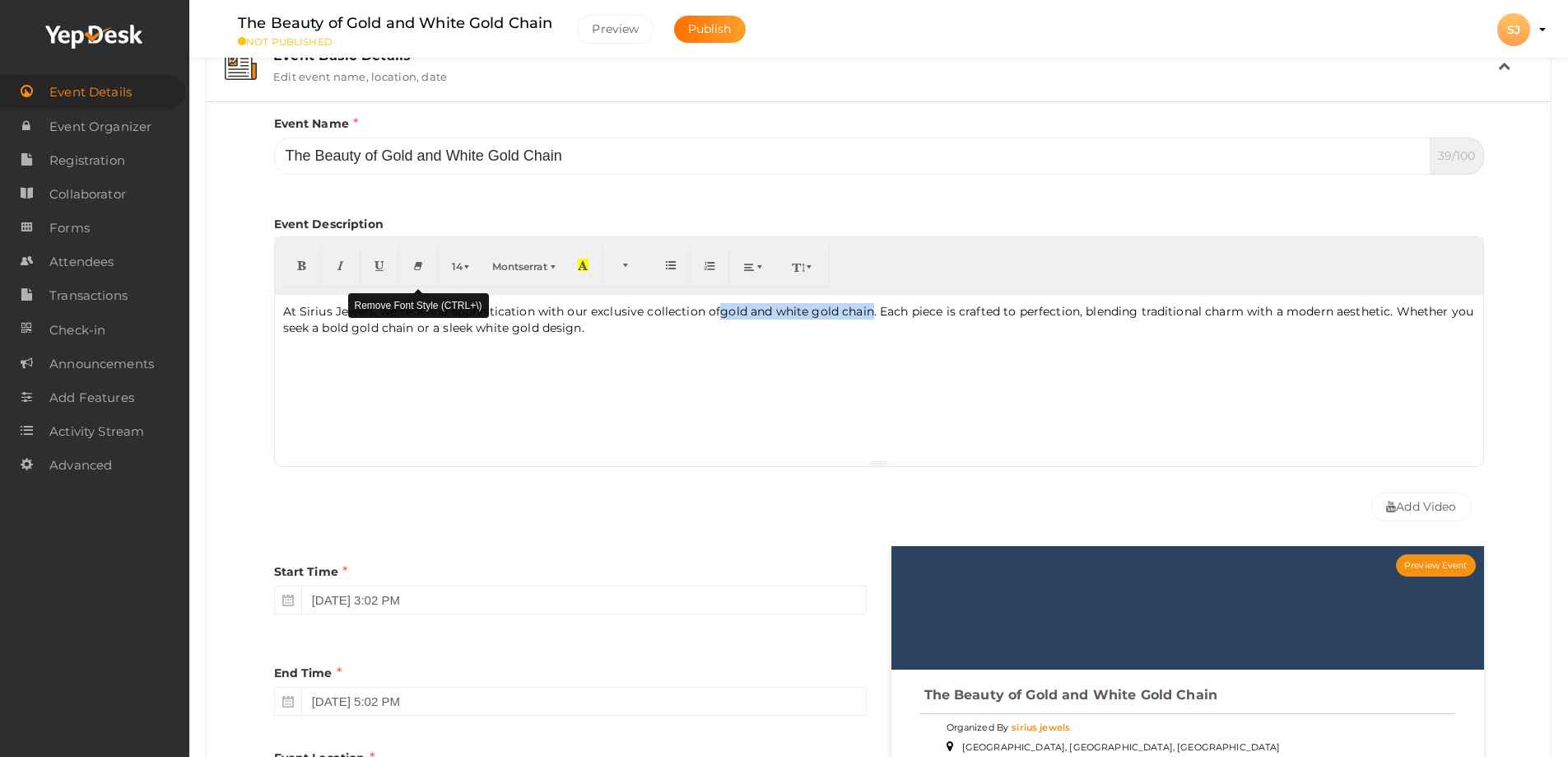
click at [413, 271] on button "button" at bounding box center [418, 266] width 39 height 41
click at [787, 431] on div "At Sirius Jewels, we redefine sophistication with our exclusive collection of g…" at bounding box center [879, 376] width 1208 height 165
drag, startPoint x: 483, startPoint y: 359, endPoint x: 490, endPoint y: 351, distance: 10.6
click at [484, 357] on div "At Sirius Jewels, we redefine sophistication with our exclusive collection of g…" at bounding box center [879, 376] width 1208 height 165
click at [716, 334] on p "At Sirius Jewels, we redefine sophistication with our exclusive collection of g…" at bounding box center [879, 319] width 1192 height 33
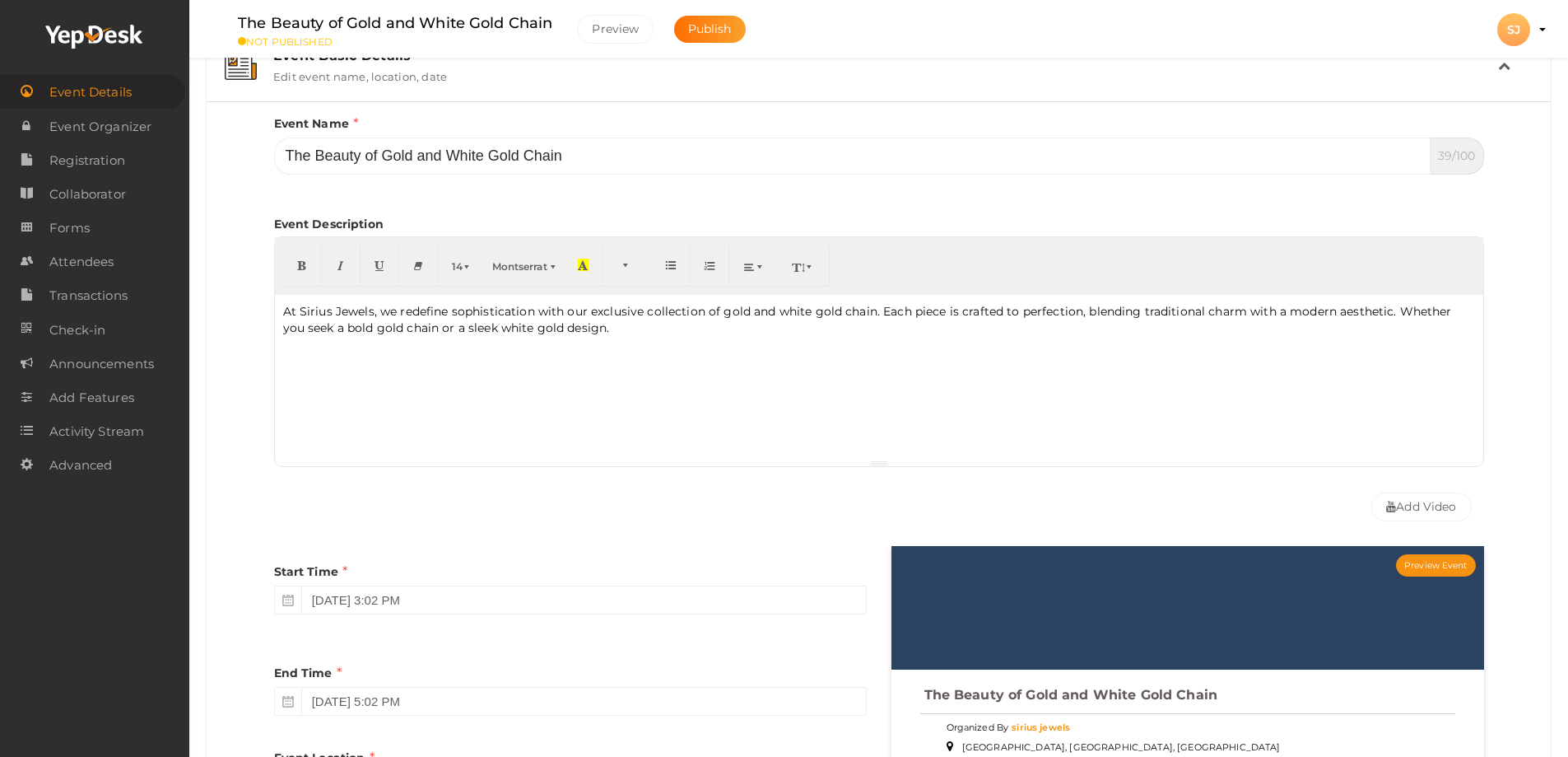
click at [719, 316] on p "At Sirius Jewels, we redefine sophistication with our exclusive collection of g…" at bounding box center [879, 319] width 1192 height 33
click at [807, 256] on button "button" at bounding box center [805, 266] width 51 height 41
click at [629, 409] on div "At Sirius Jewels, we redefine sophistication with our exclusive collection of g…" at bounding box center [879, 376] width 1208 height 165
drag, startPoint x: 870, startPoint y: 313, endPoint x: 724, endPoint y: 313, distance: 146.0
click at [724, 313] on p "At Sirius Jewels, we redefine sophistication with our exclusive collection of g…" at bounding box center [879, 319] width 1192 height 33
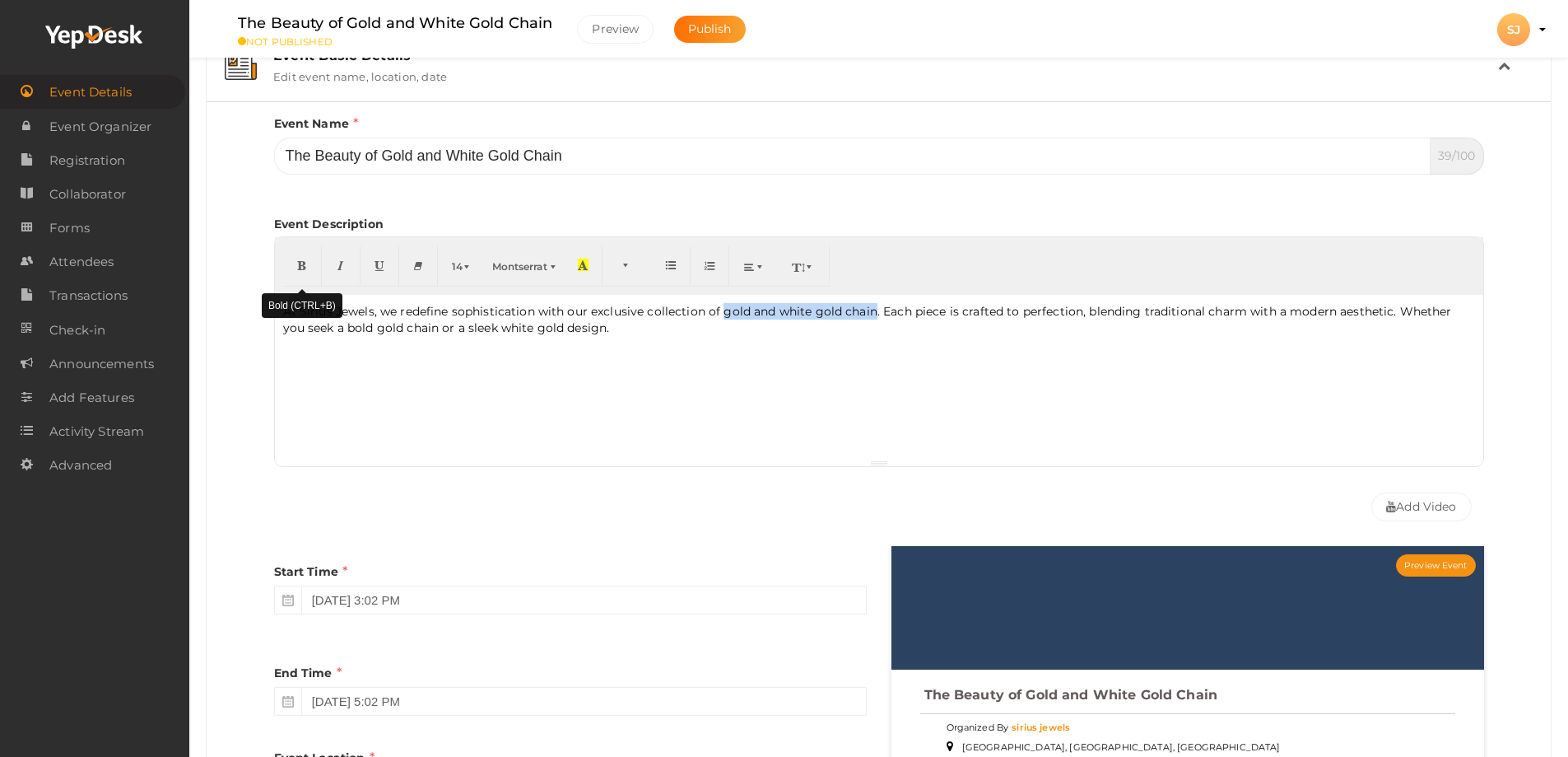
click at [304, 270] on icon "button" at bounding box center [302, 264] width 10 height 12
click at [357, 266] on button "button" at bounding box center [341, 266] width 39 height 41
click at [390, 266] on button "button" at bounding box center [380, 266] width 39 height 41
click at [733, 338] on div "At Sirius Jewels, we redefine sophistication with our exclusive collection of g…" at bounding box center [879, 376] width 1208 height 165
drag, startPoint x: 723, startPoint y: 317, endPoint x: 881, endPoint y: 316, distance: 158.0
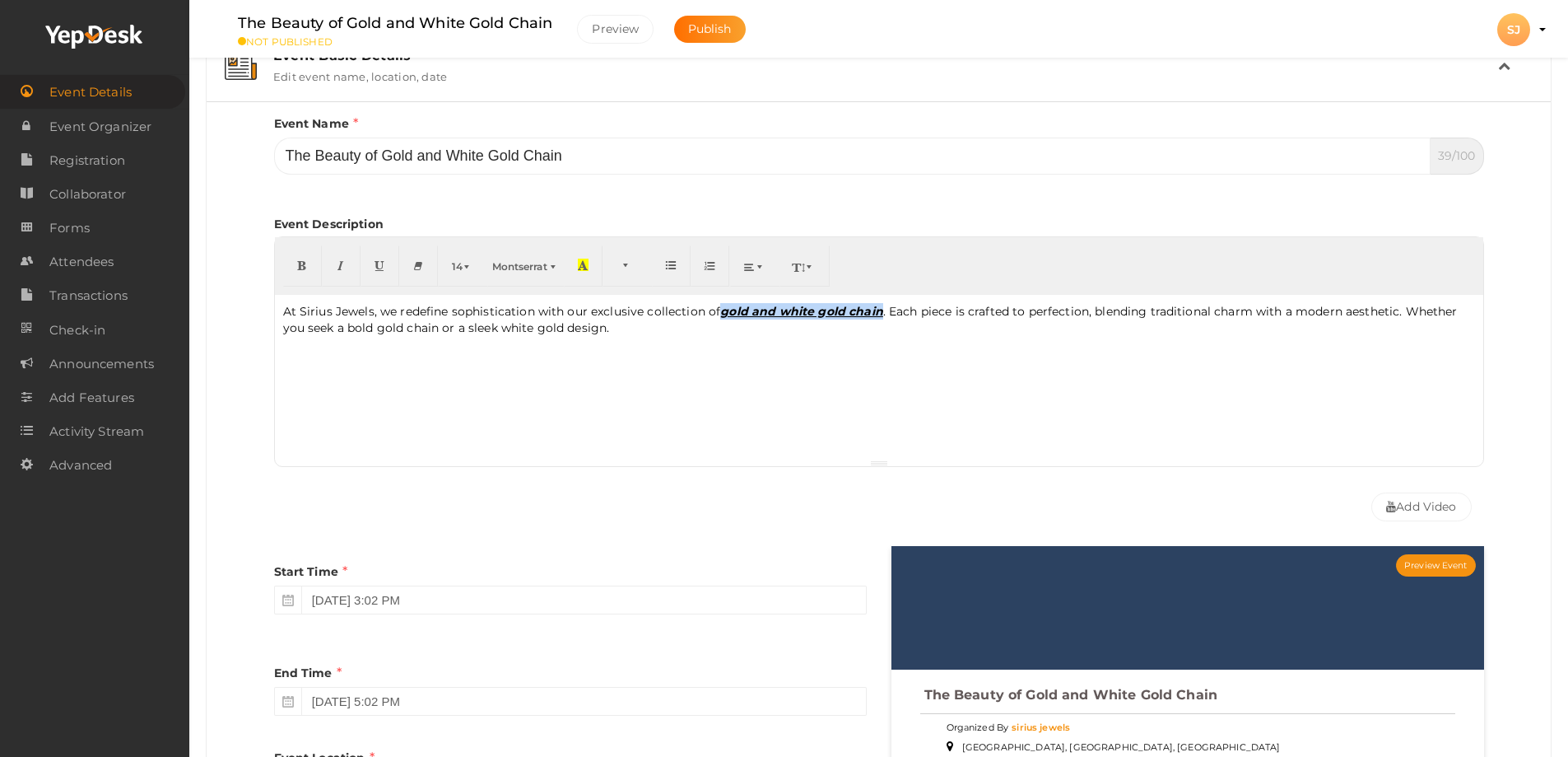
click at [881, 316] on p "At Sirius Jewels, we redefine sophistication with our exclusive collection of g…" at bounding box center [879, 319] width 1192 height 33
click at [300, 265] on icon "button" at bounding box center [302, 264] width 10 height 12
click at [347, 267] on button "button" at bounding box center [341, 266] width 39 height 41
click at [375, 263] on icon "button" at bounding box center [379, 264] width 10 height 12
click at [383, 263] on icon "button" at bounding box center [379, 264] width 10 height 12
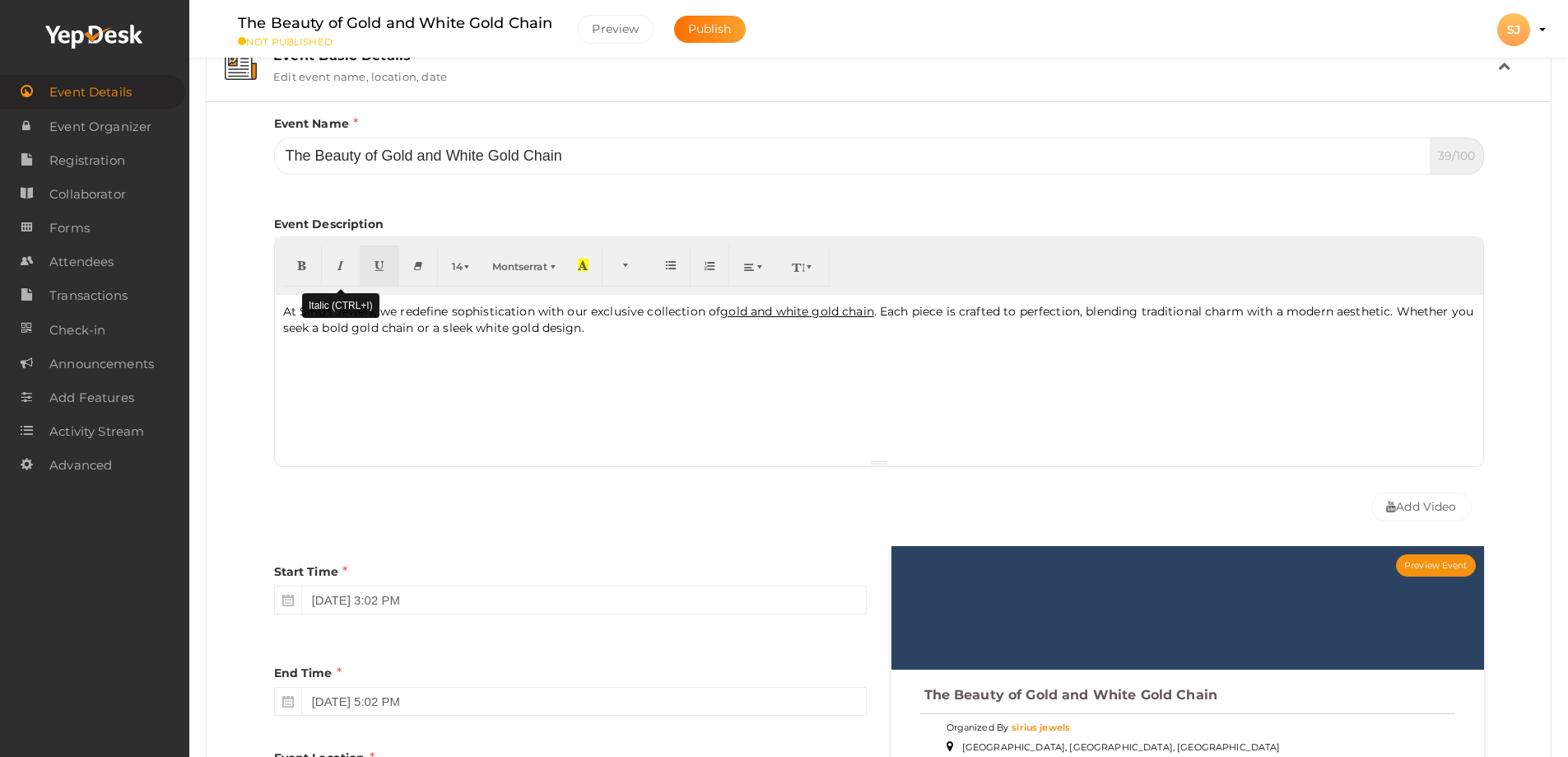
click at [343, 273] on button "button" at bounding box center [341, 266] width 39 height 41
click at [299, 267] on icon "button" at bounding box center [302, 264] width 10 height 12
click at [669, 395] on div "At Sirius Jewels, we redefine sophistication with our exclusive collection of g…" at bounding box center [879, 376] width 1208 height 165
click at [437, 365] on div "At Sirius Jewels, we redefine sophistication with our exclusive collection of g…" at bounding box center [879, 376] width 1208 height 165
click at [290, 382] on p "https://www.siriusjewels.com/jewellery/necklace/m/White+Gold" at bounding box center [879, 377] width 1192 height 17
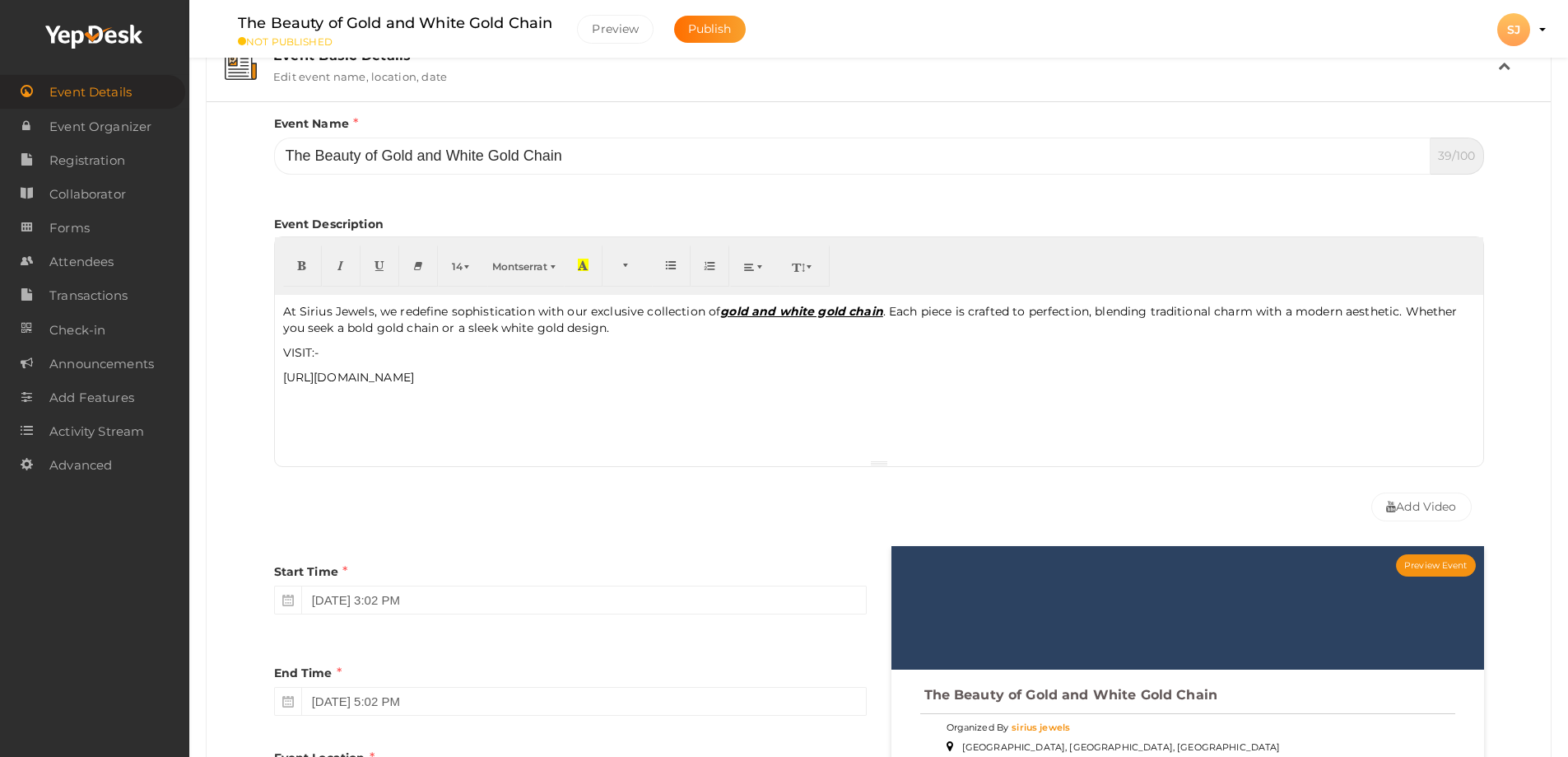
click at [280, 384] on div "At Sirius Jewels, we redefine sophistication with our exclusive collection of g…" at bounding box center [879, 376] width 1208 height 165
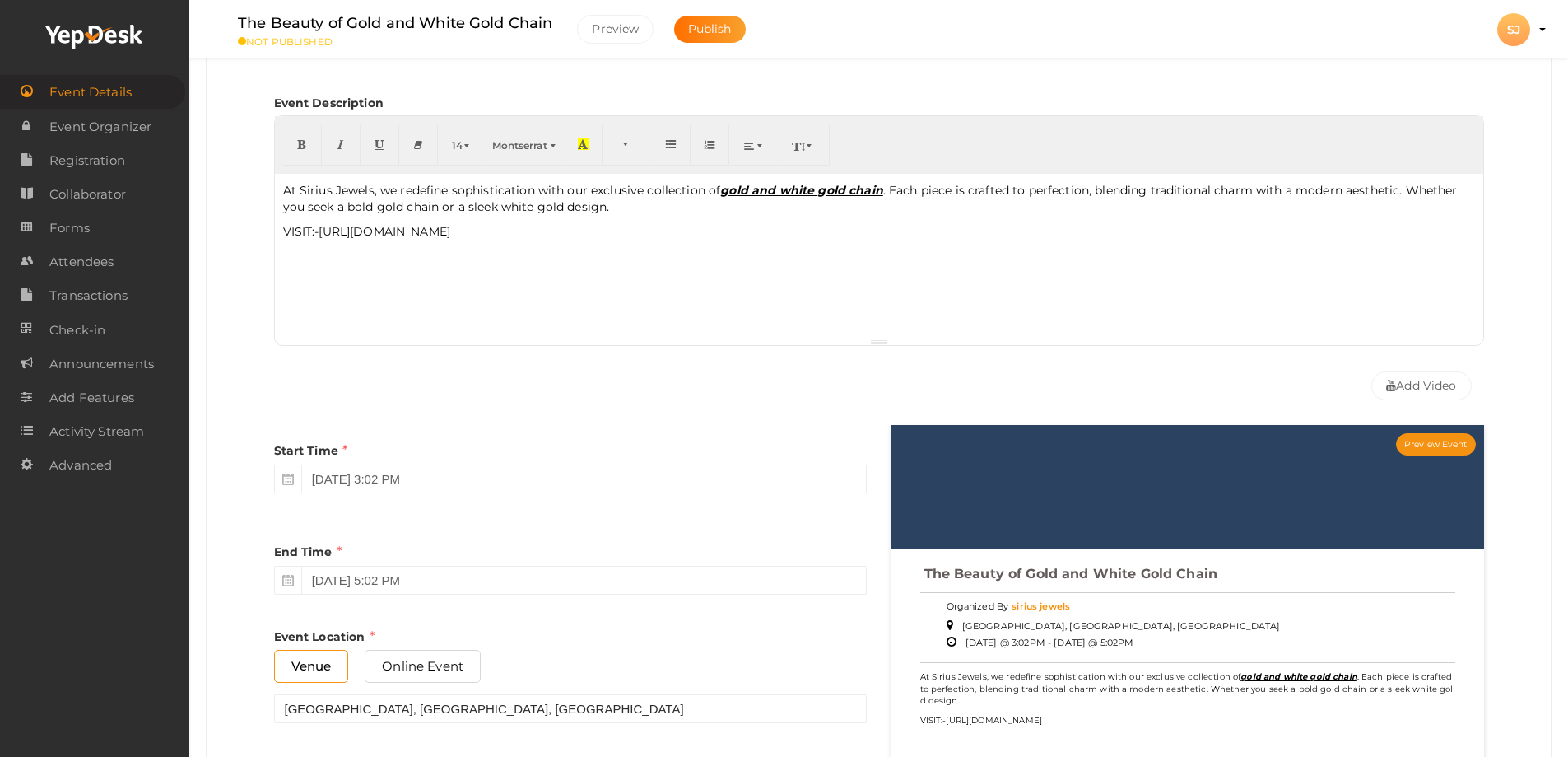
scroll to position [412, 0]
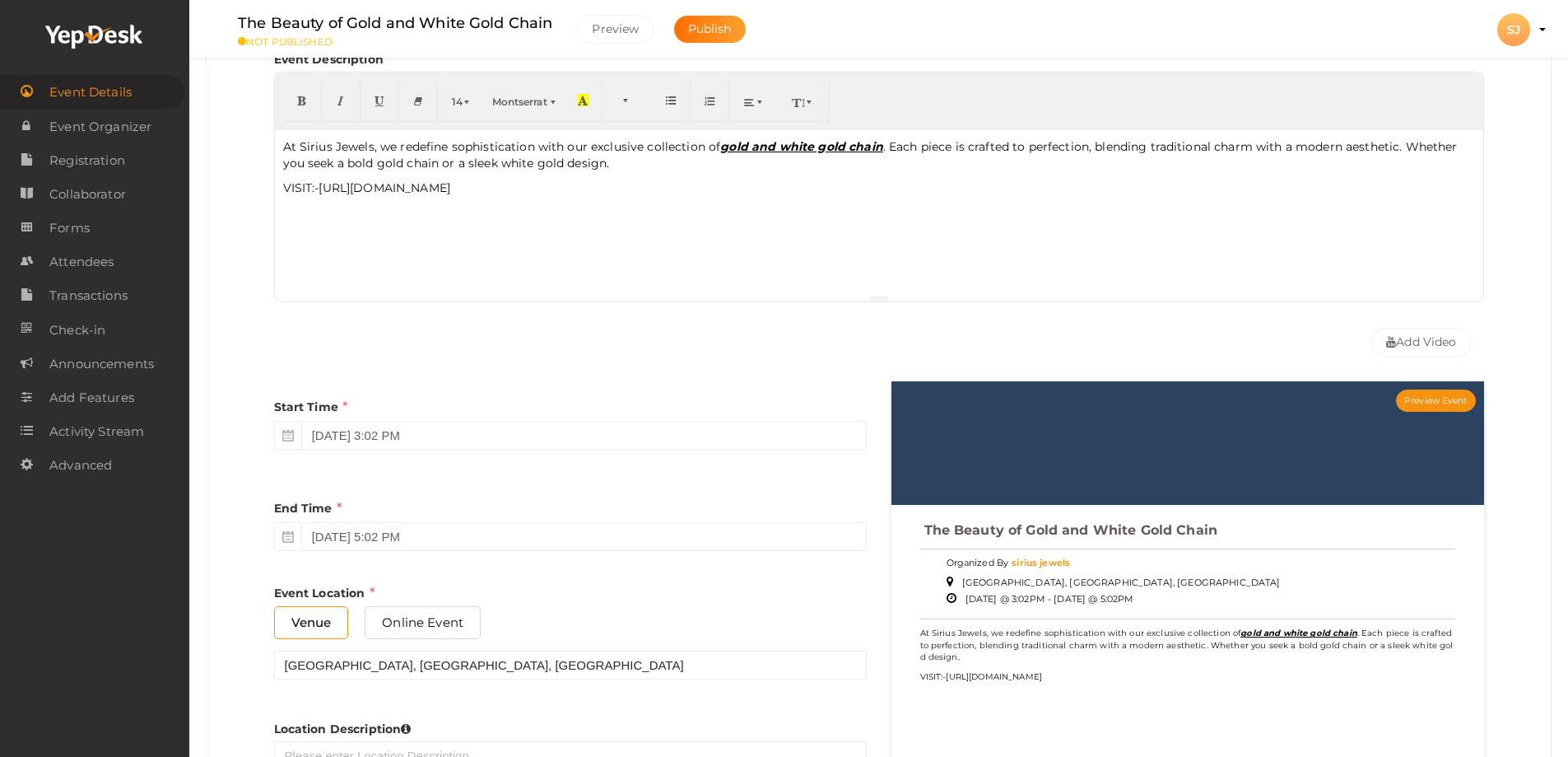
click at [270, 387] on div "Start Time October 4, 2025 3:02 PM End Time October 4, 2025 5:02 PM End Time mu…" at bounding box center [570, 591] width 617 height 421
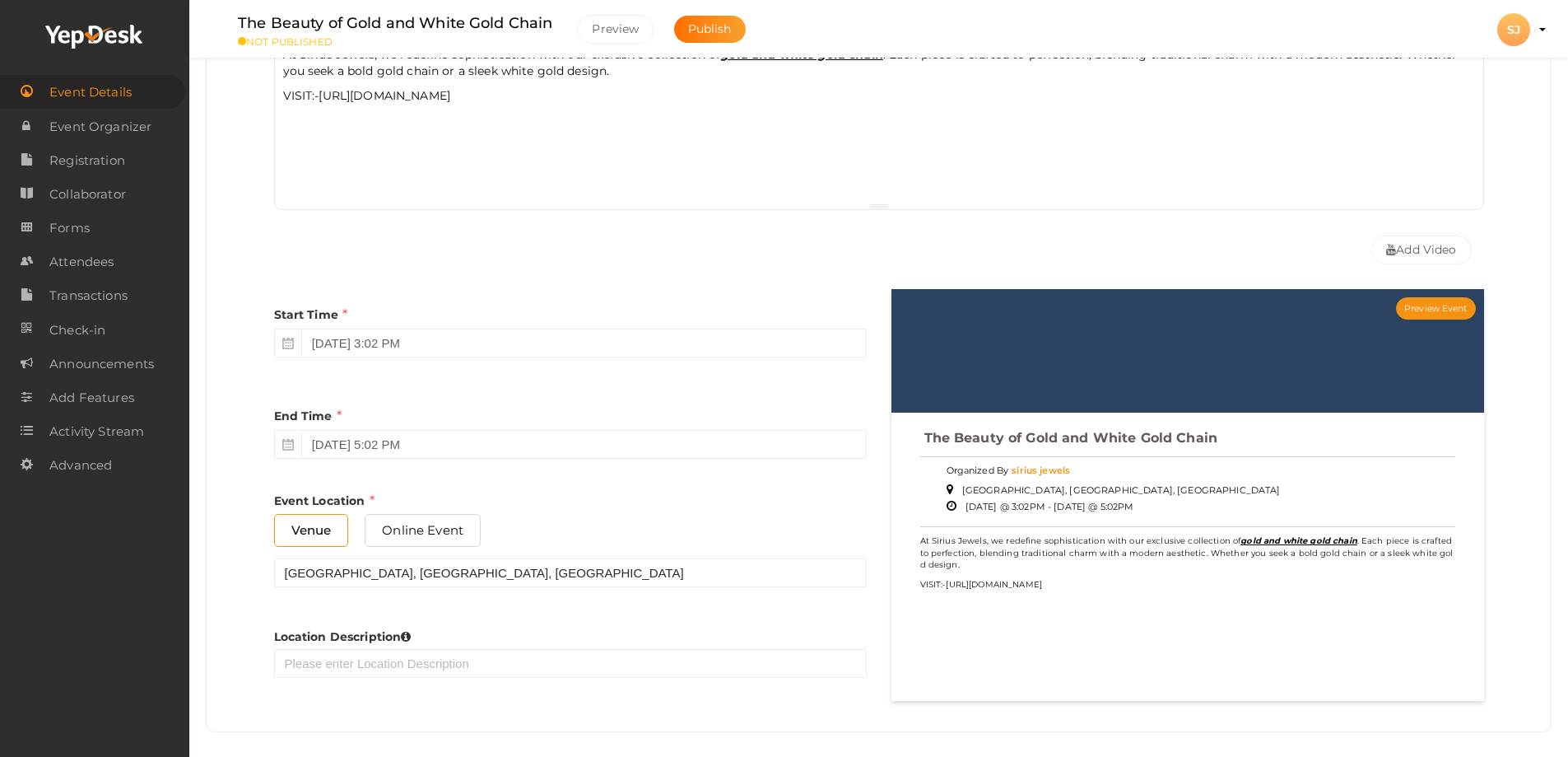
scroll to position [494, 0]
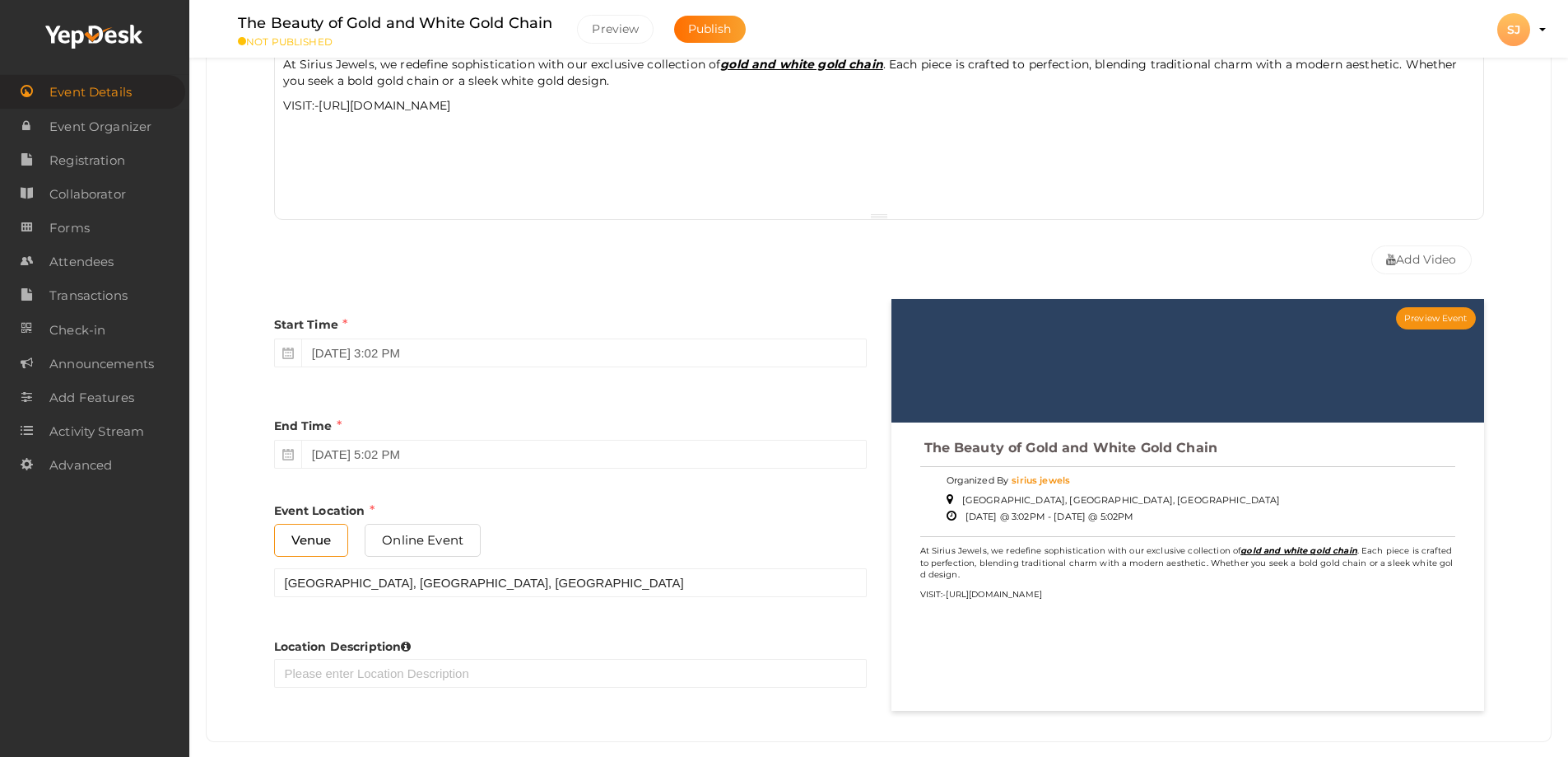
click at [684, 369] on div "Start Time October 4, 2025 3:02 PM" at bounding box center [570, 337] width 593 height 76
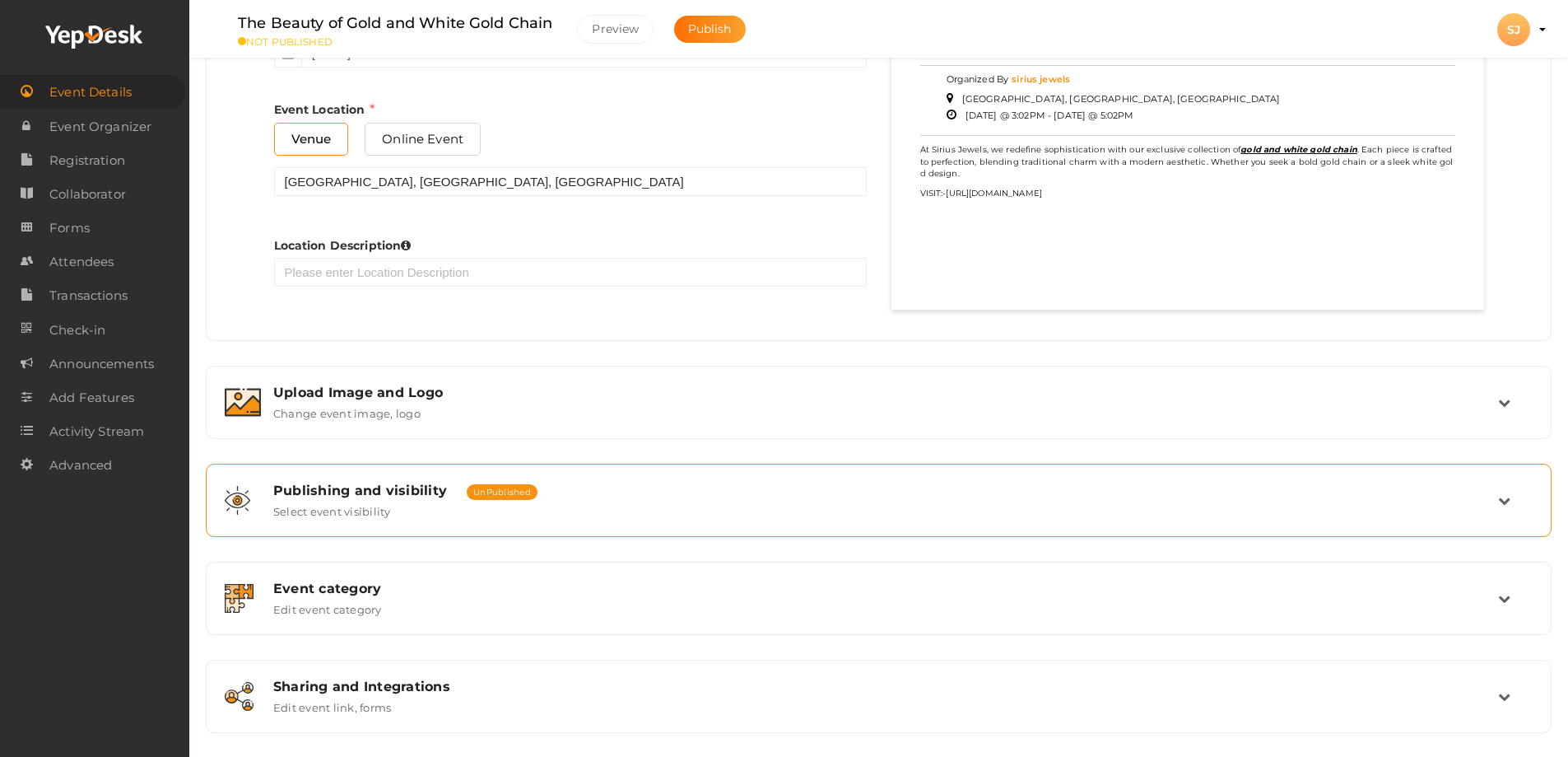
scroll to position [906, 0]
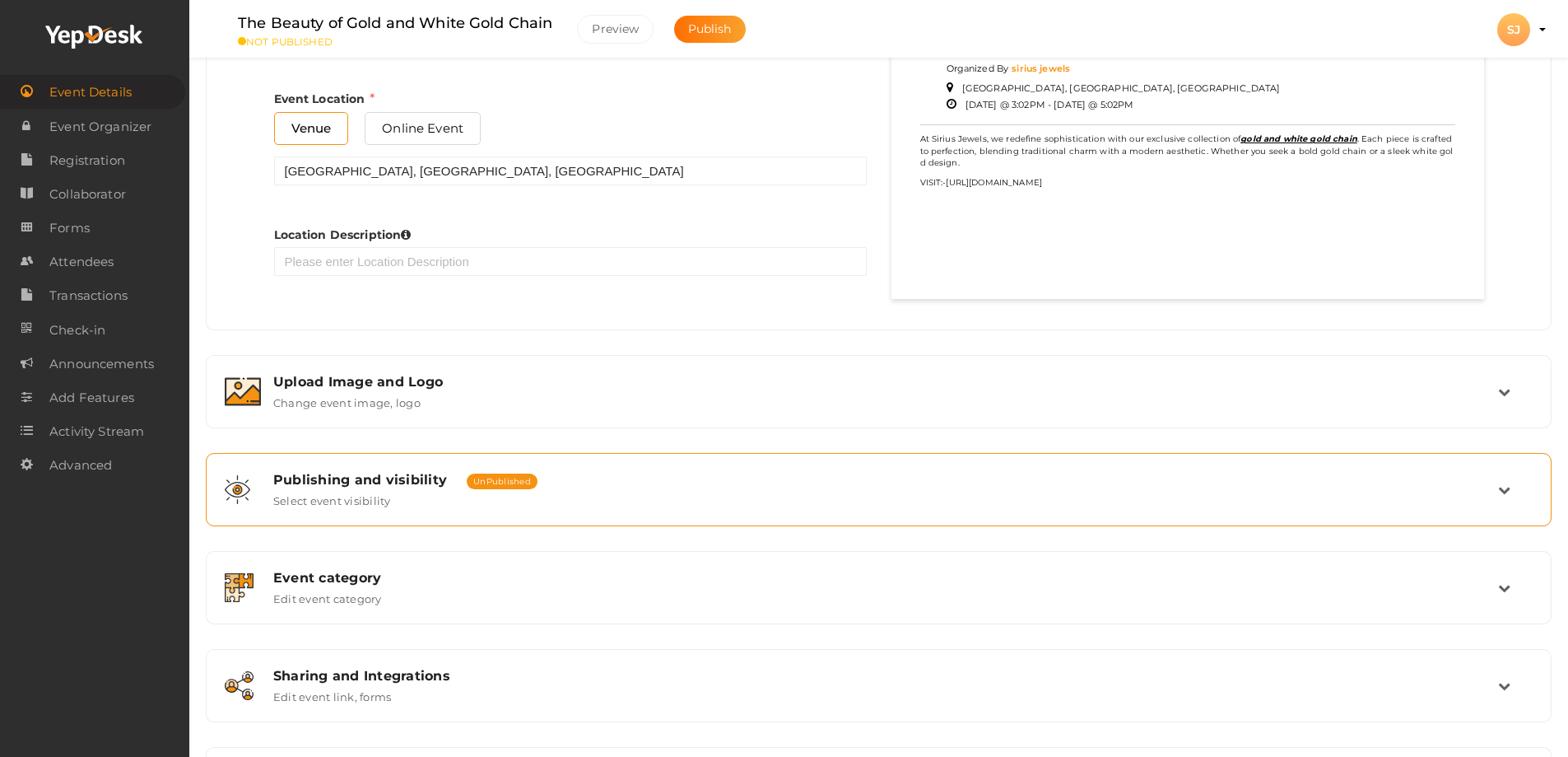
click at [429, 502] on div "Publishing and visibility Published UnPublished Select event visibility" at bounding box center [880, 489] width 1238 height 35
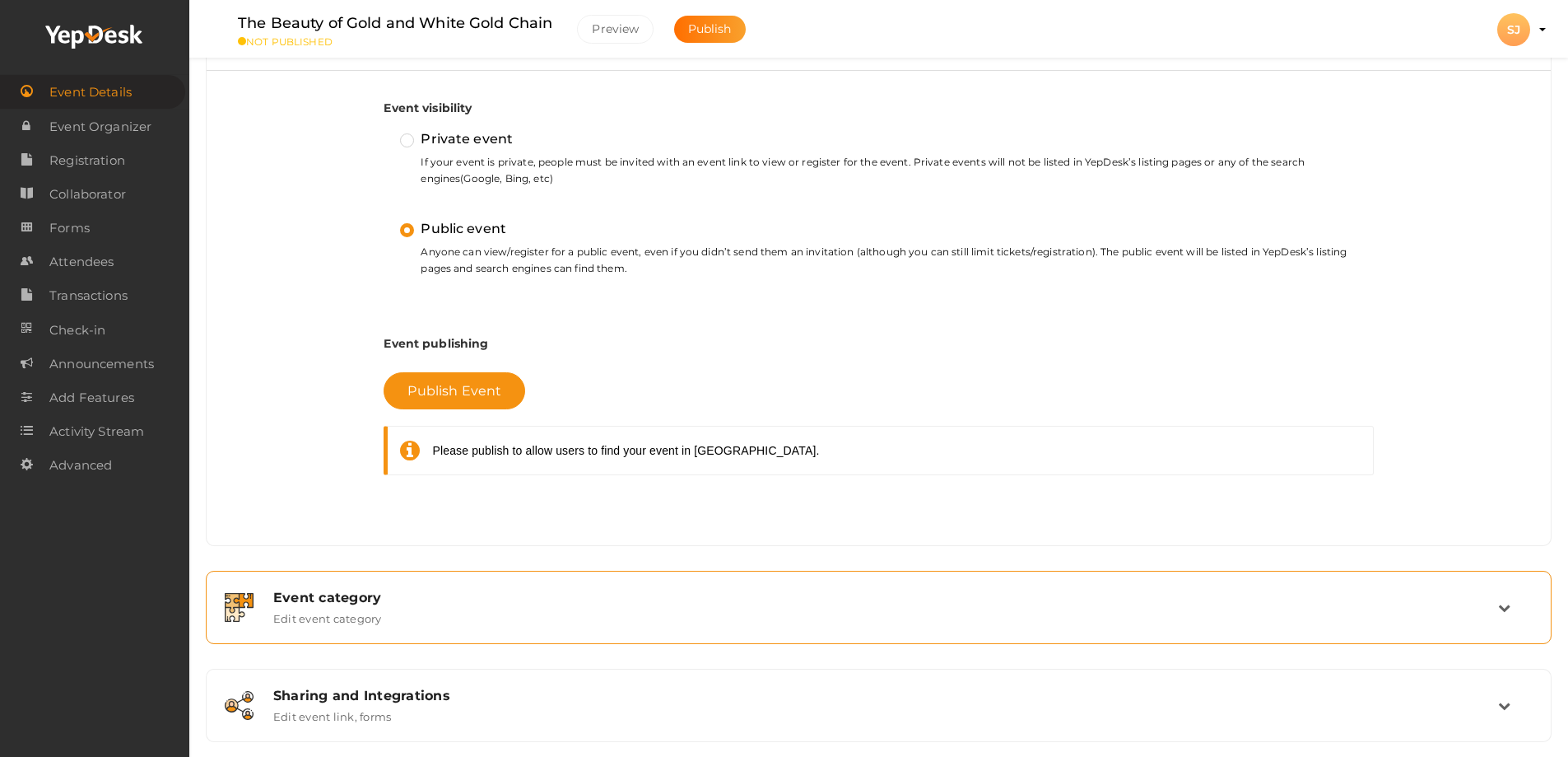
scroll to position [354, 0]
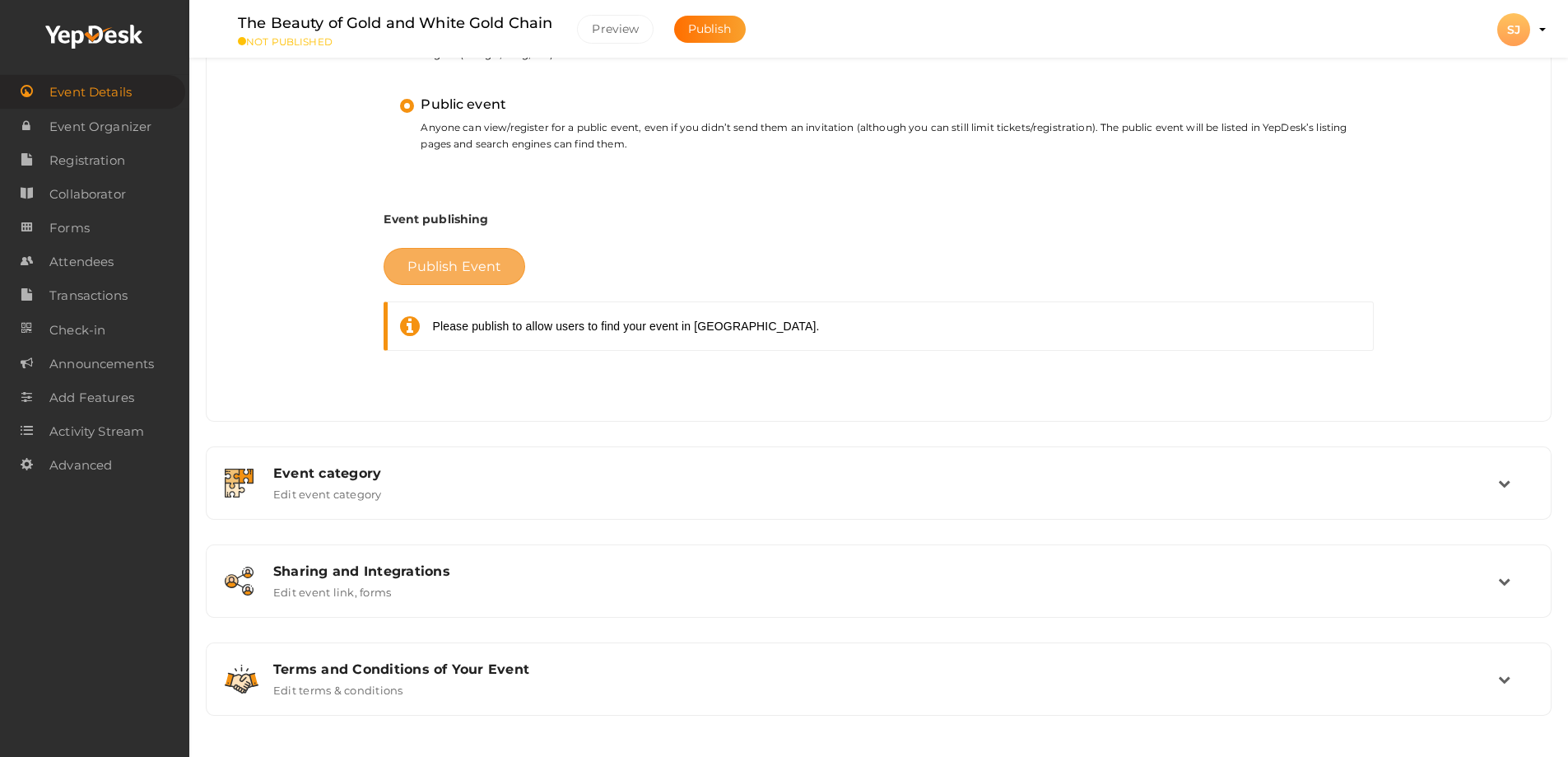
click at [430, 263] on span "Publish Event" at bounding box center [454, 266] width 94 height 16
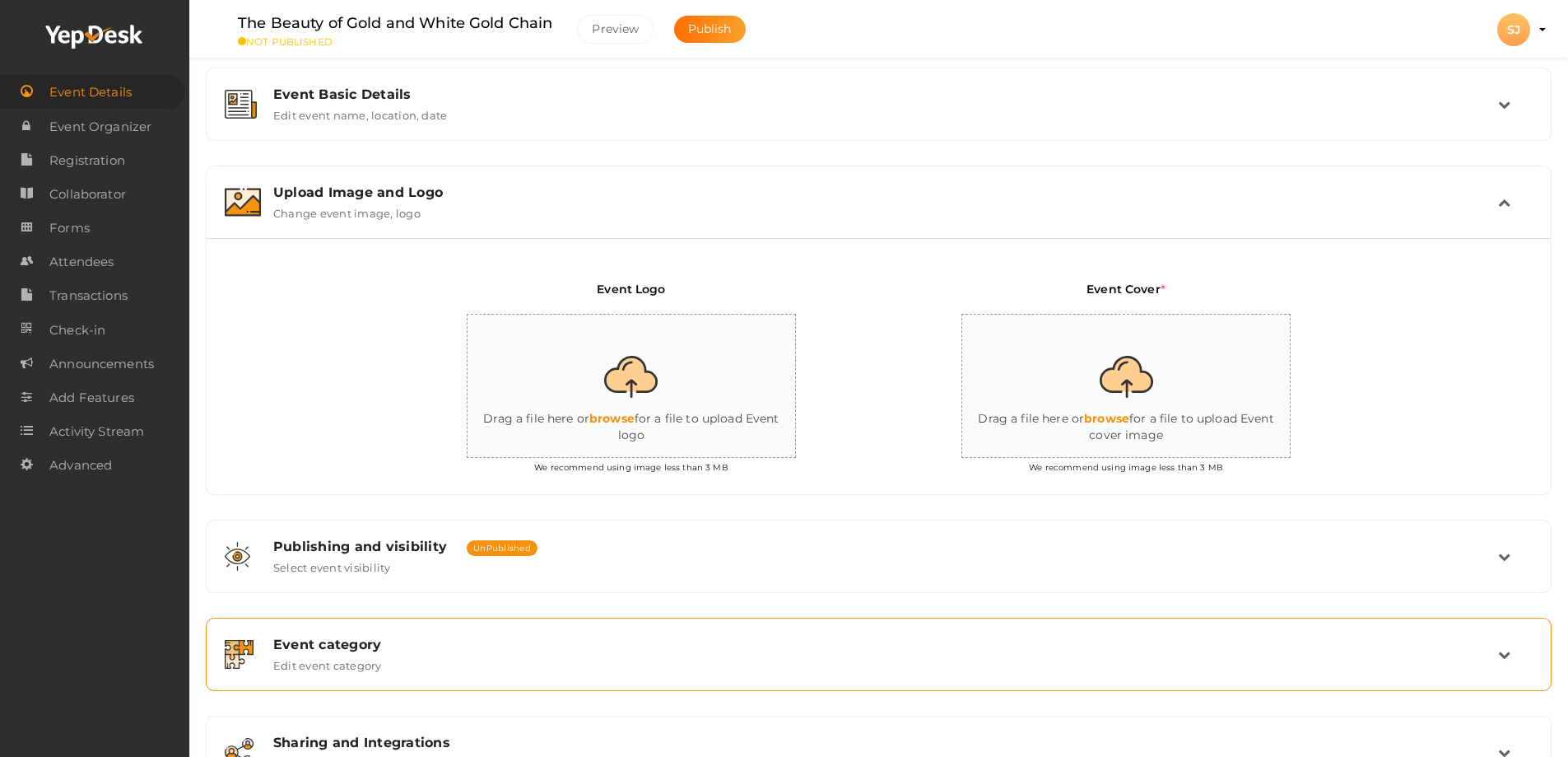
scroll to position [215, 0]
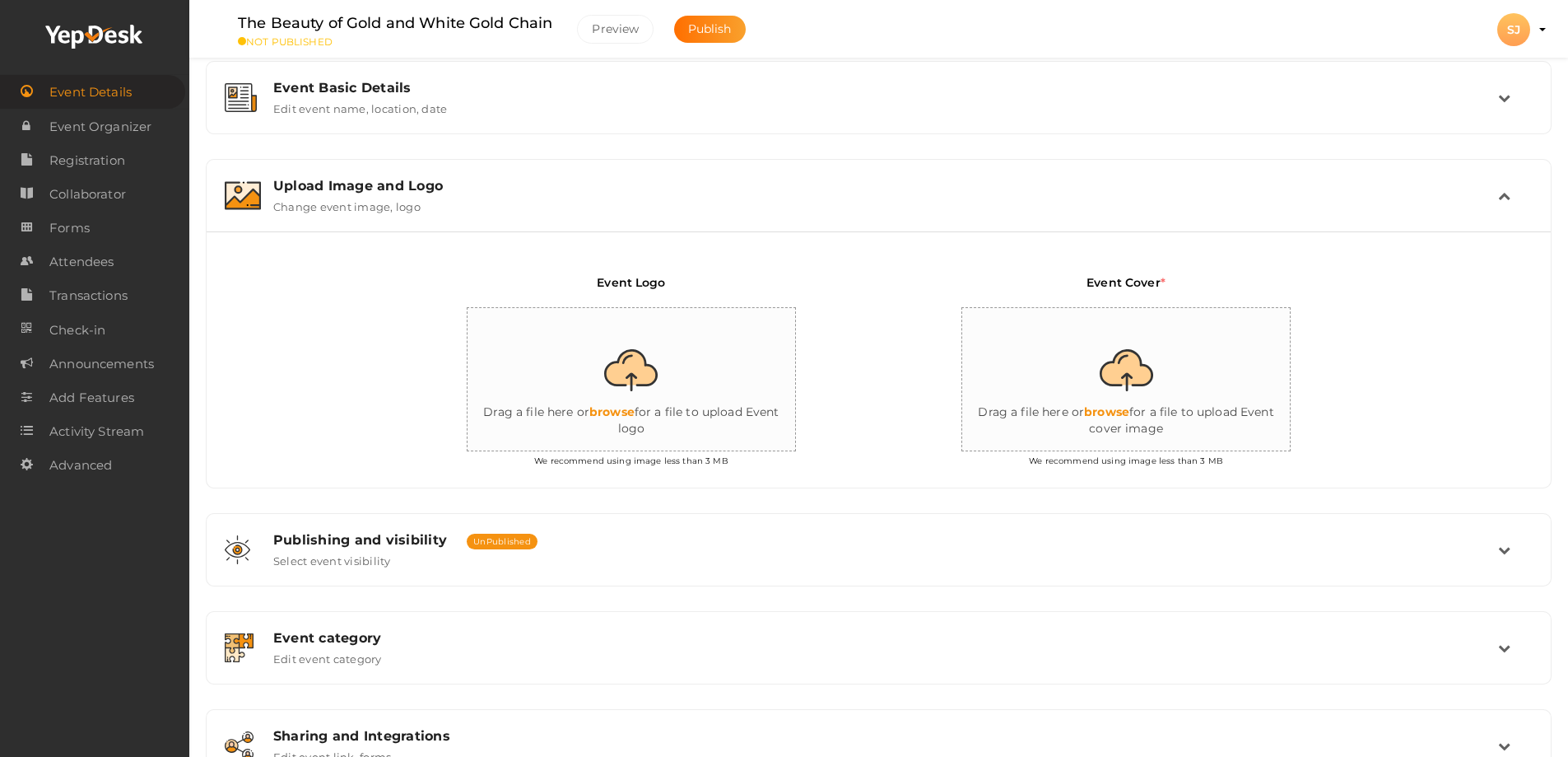
click at [626, 415] on input "file" at bounding box center [632, 380] width 329 height 144
type input "C:\fakepath\Logo - Sirius Jewels orange.jpg"
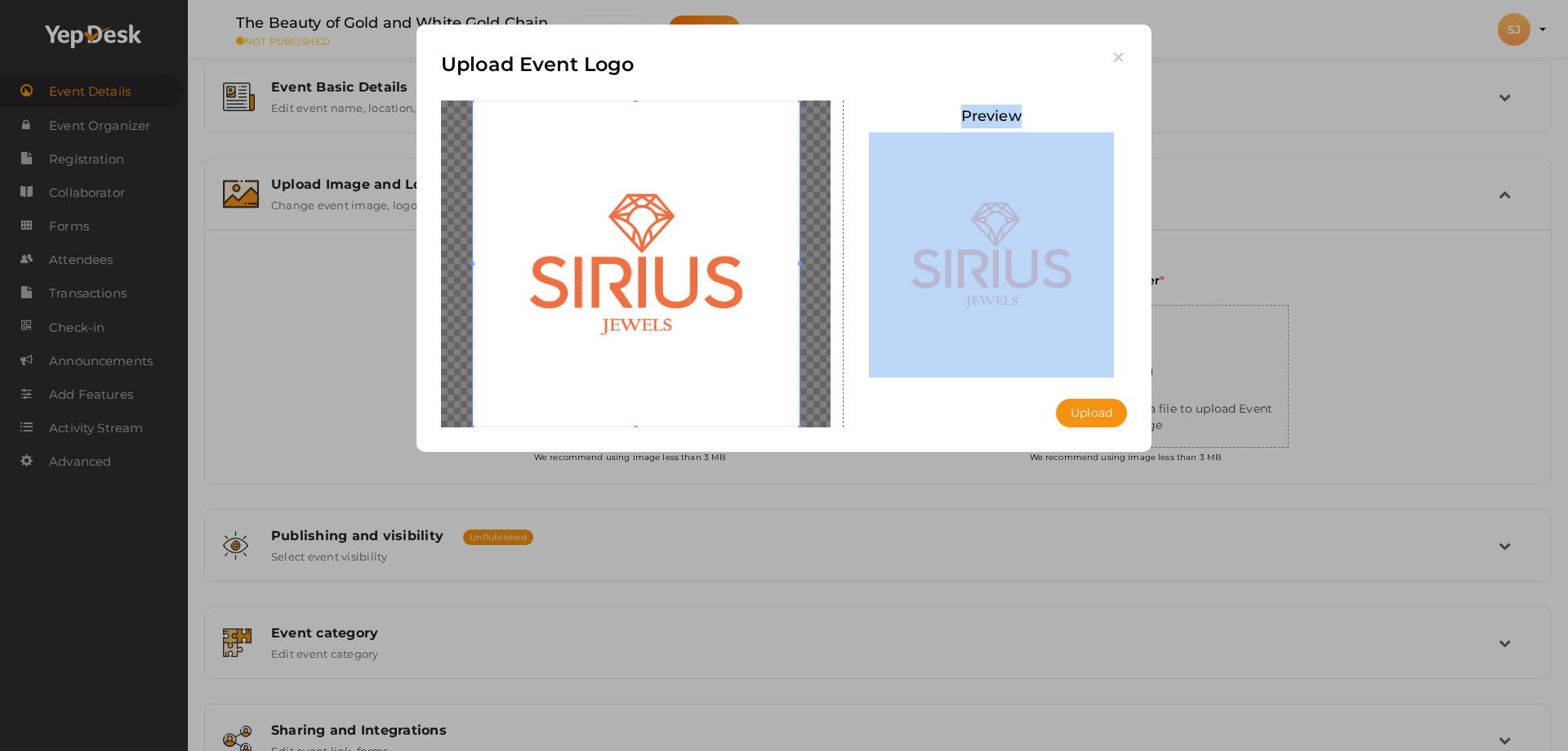
drag, startPoint x: 1076, startPoint y: 376, endPoint x: 518, endPoint y: 389, distance: 558.2
click at [518, 389] on div "Upload Event Logo Preview Upload Uploading..." at bounding box center [784, 375] width 1568 height 751
click at [878, 405] on div "Preview Upload" at bounding box center [992, 264] width 272 height 327
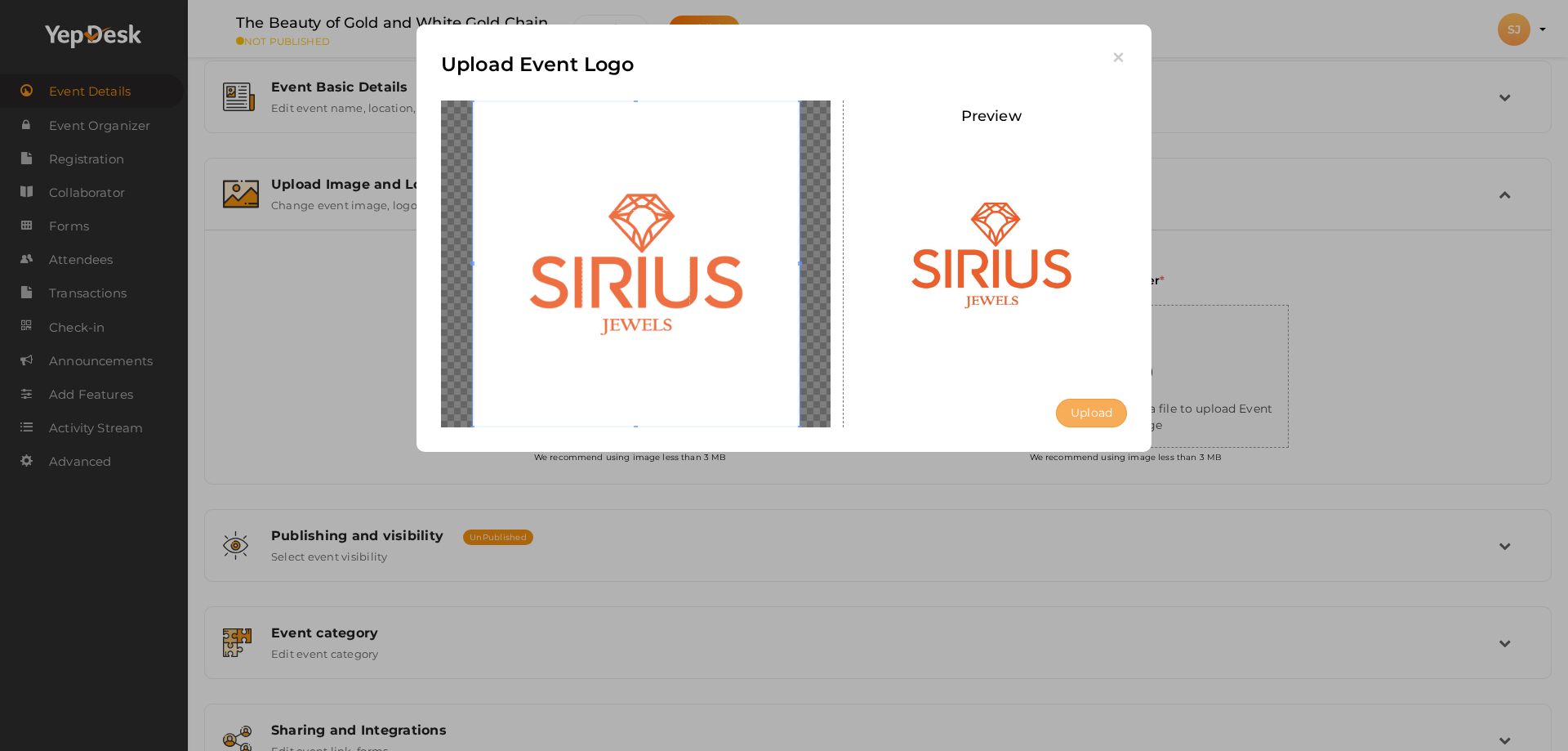
click at [1074, 420] on button "Upload" at bounding box center [1092, 412] width 71 height 28
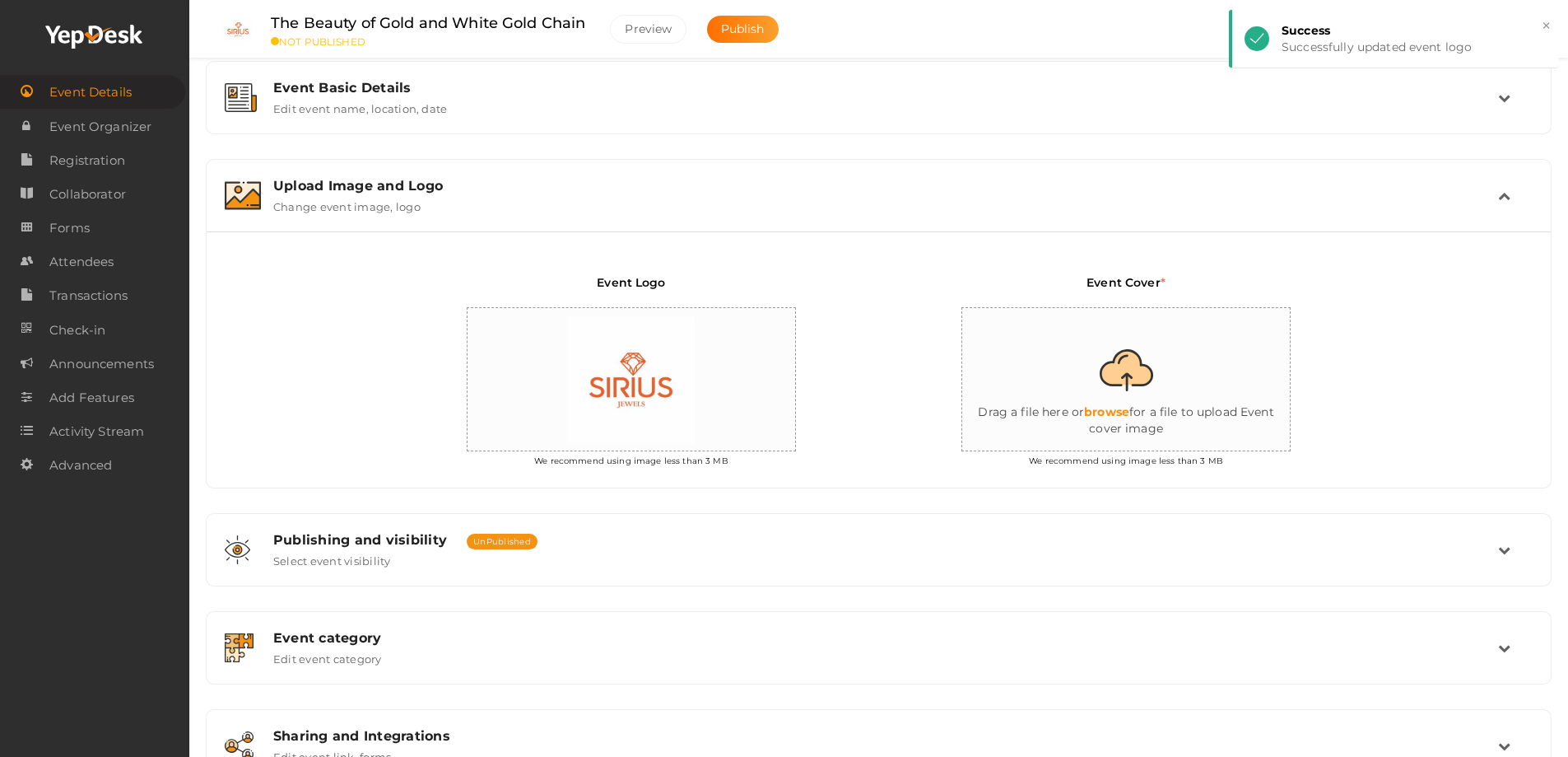
click at [1122, 411] on input "file" at bounding box center [1127, 380] width 329 height 144
type input "C:\fakepath\Rose Gold Necklace for Women backlinks.jpg"
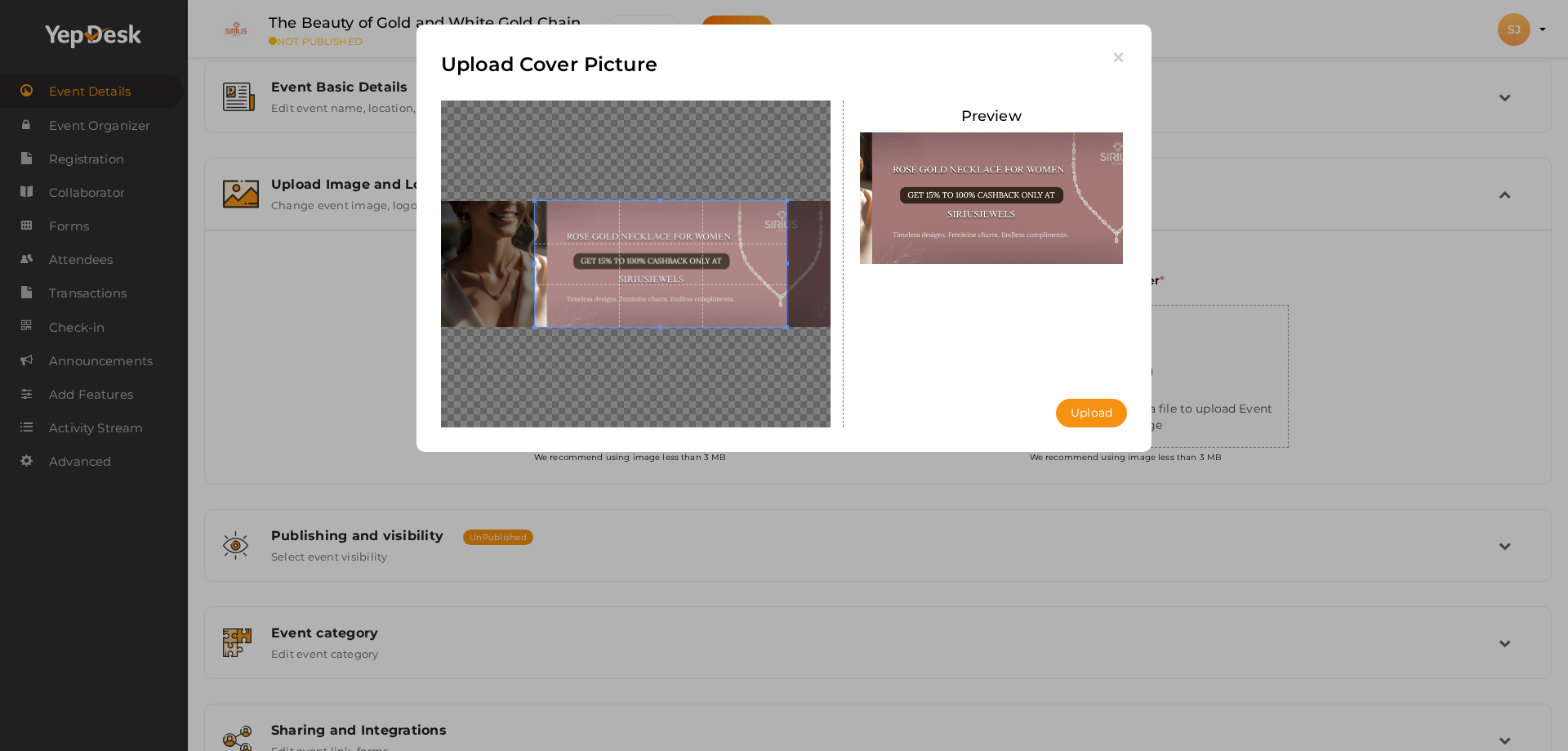
drag, startPoint x: 533, startPoint y: 250, endPoint x: 367, endPoint y: 250, distance: 166.0
click at [367, 250] on div "Upload Cover Picture Preview Upload Uploading..." at bounding box center [784, 375] width 1568 height 751
drag, startPoint x: 788, startPoint y: 265, endPoint x: 831, endPoint y: 266, distance: 43.0
click at [831, 266] on div at bounding box center [636, 264] width 415 height 327
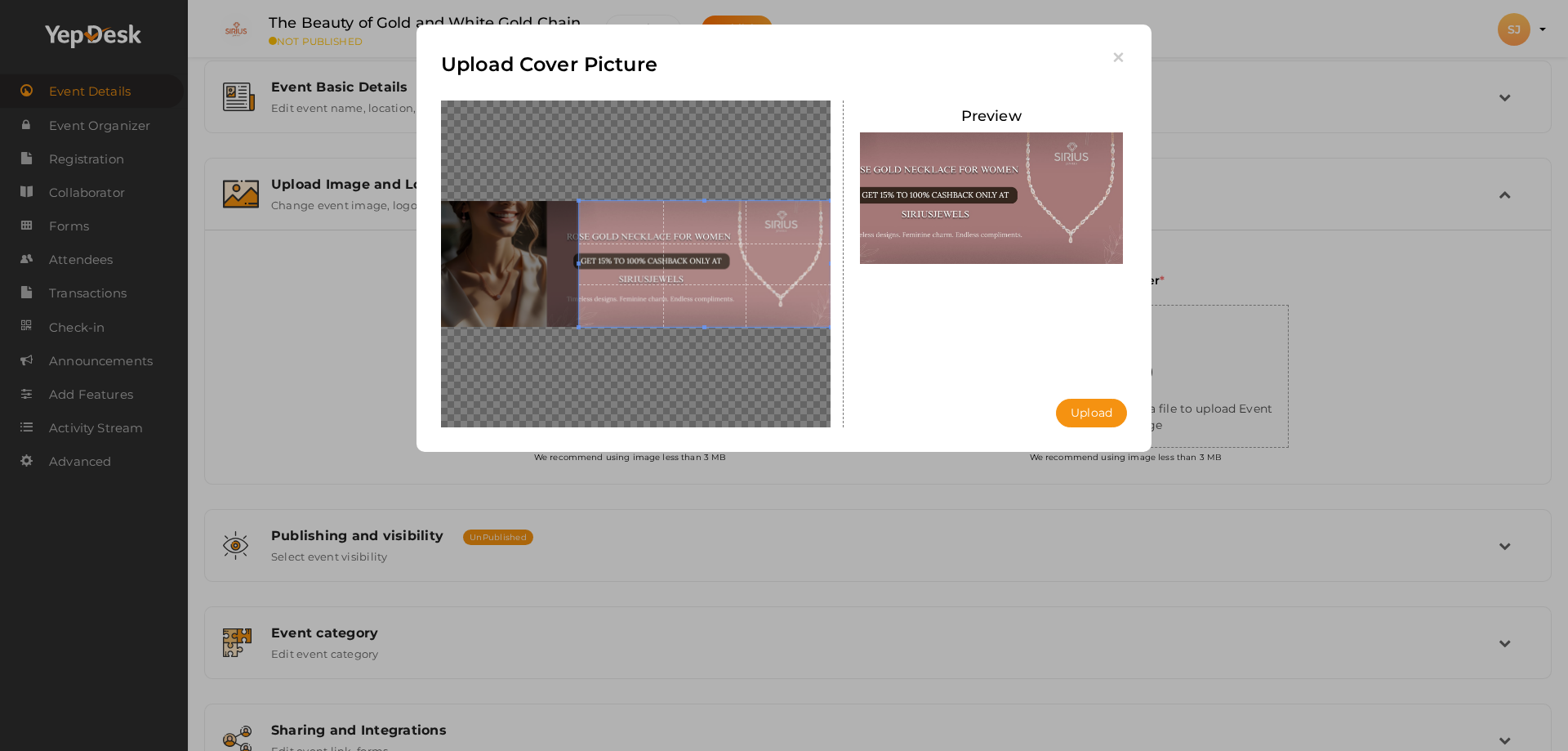
drag, startPoint x: 593, startPoint y: 250, endPoint x: 705, endPoint y: 268, distance: 113.4
click at [705, 268] on span at bounding box center [705, 264] width 252 height 126
drag, startPoint x: 640, startPoint y: 274, endPoint x: 625, endPoint y: 272, distance: 15.1
click at [625, 272] on span at bounding box center [686, 264] width 252 height 126
click at [1100, 410] on button "Upload" at bounding box center [1092, 412] width 71 height 28
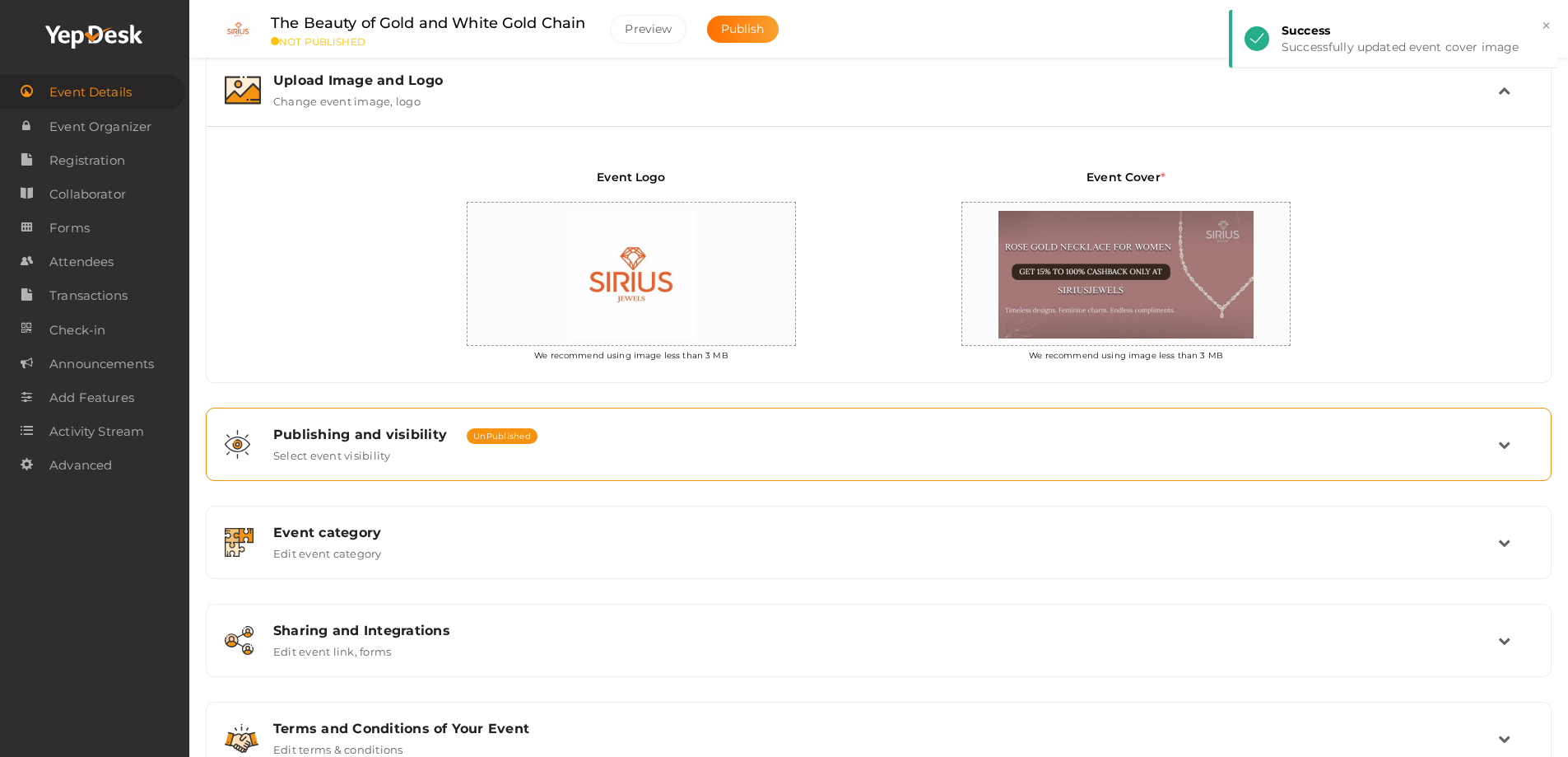
scroll to position [380, 0]
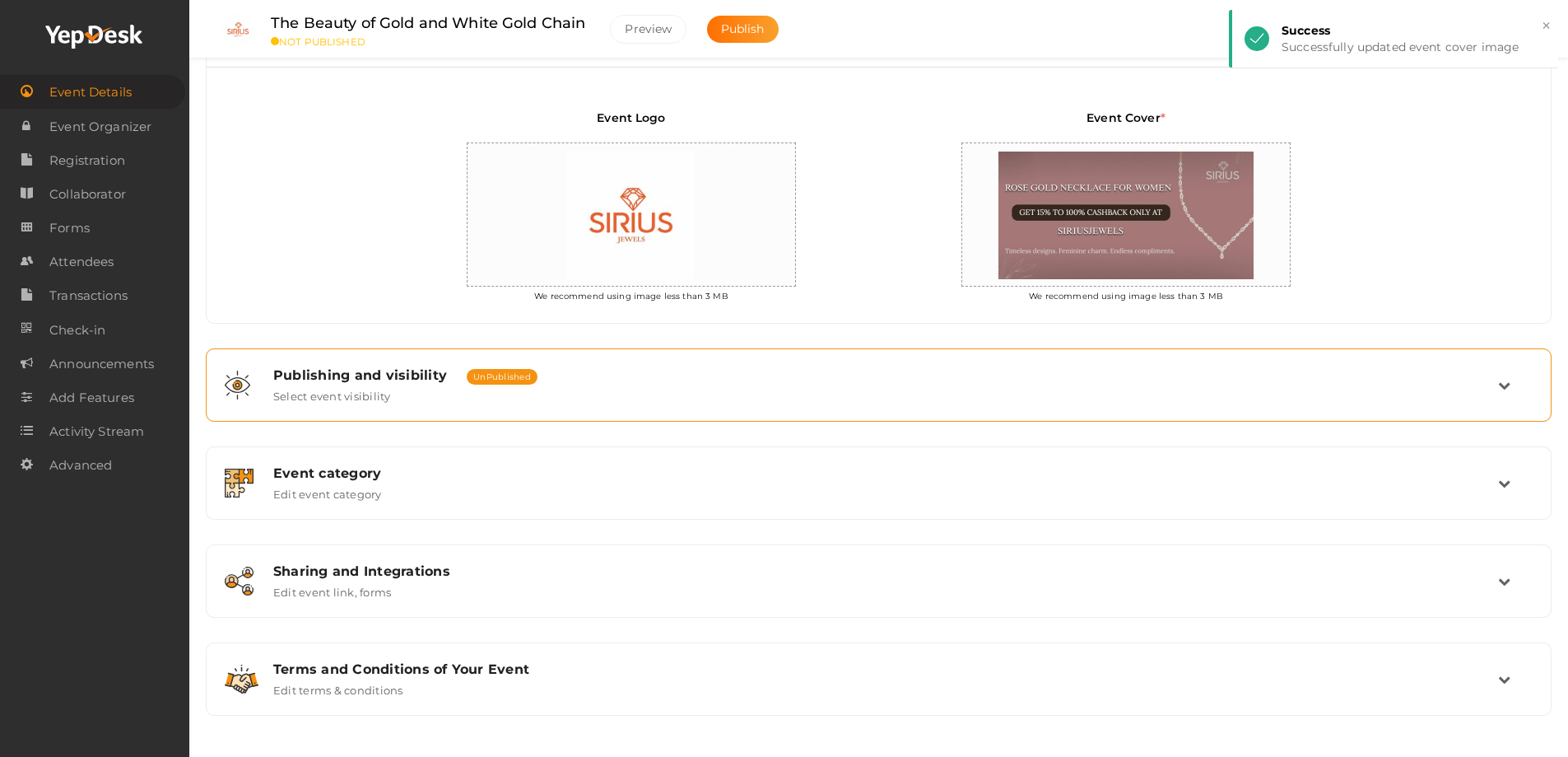
click at [675, 360] on div "Publishing and visibility Published UnPublished Select event visibility" at bounding box center [879, 385] width 1328 height 55
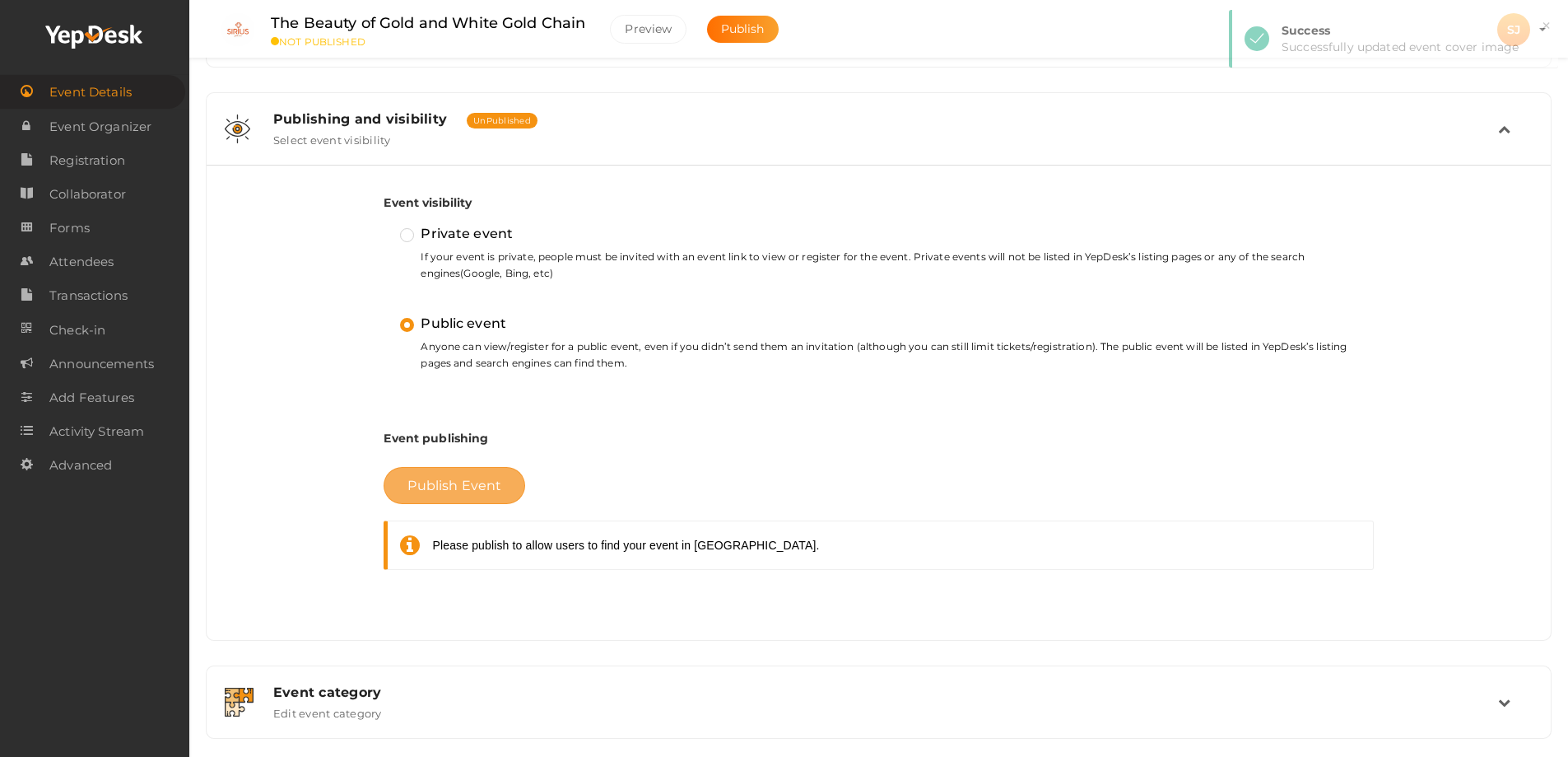
click at [441, 497] on button "Publish Event" at bounding box center [454, 486] width 142 height 37
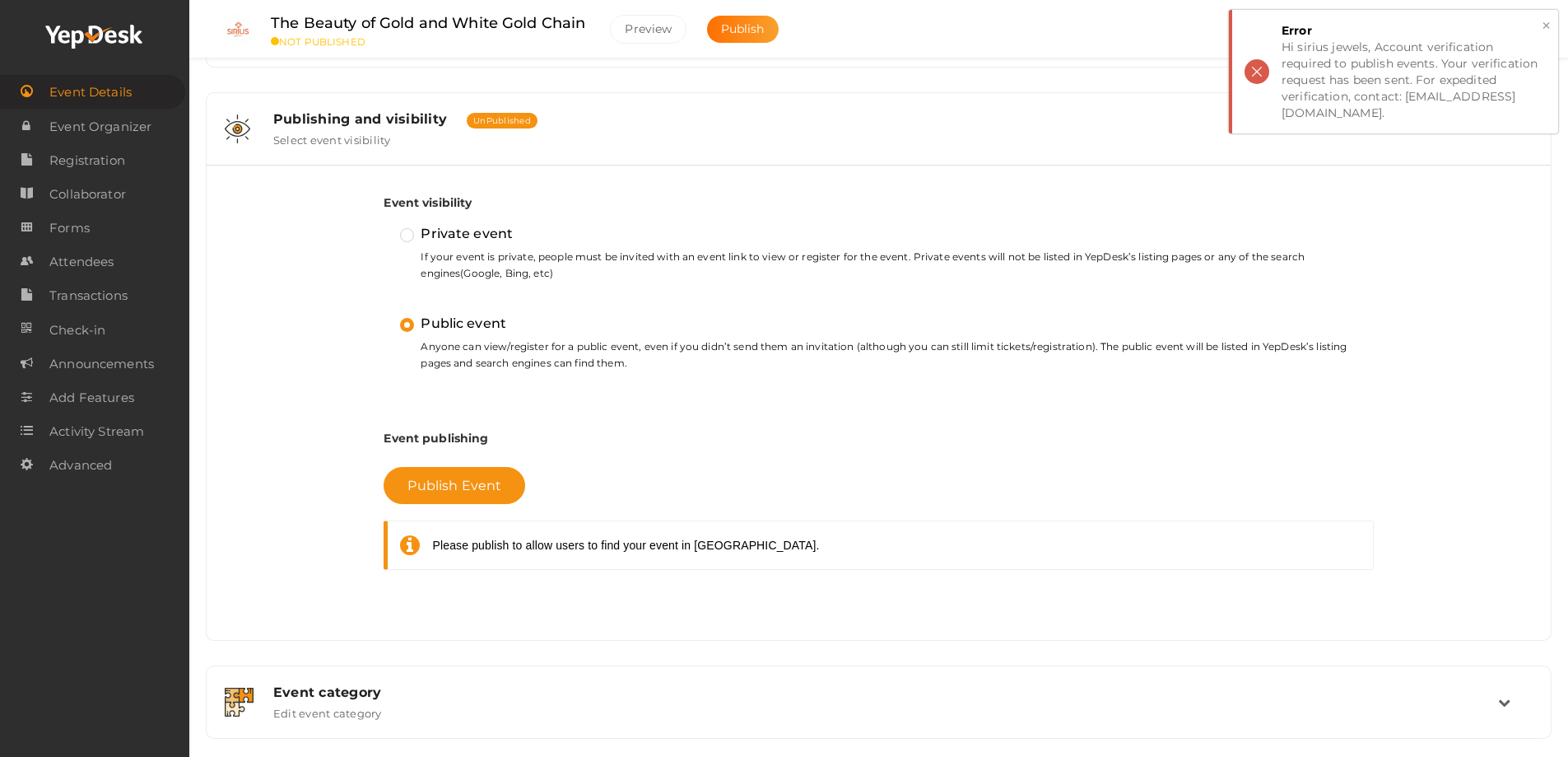
click at [1543, 23] on button "×" at bounding box center [1547, 26] width 11 height 19
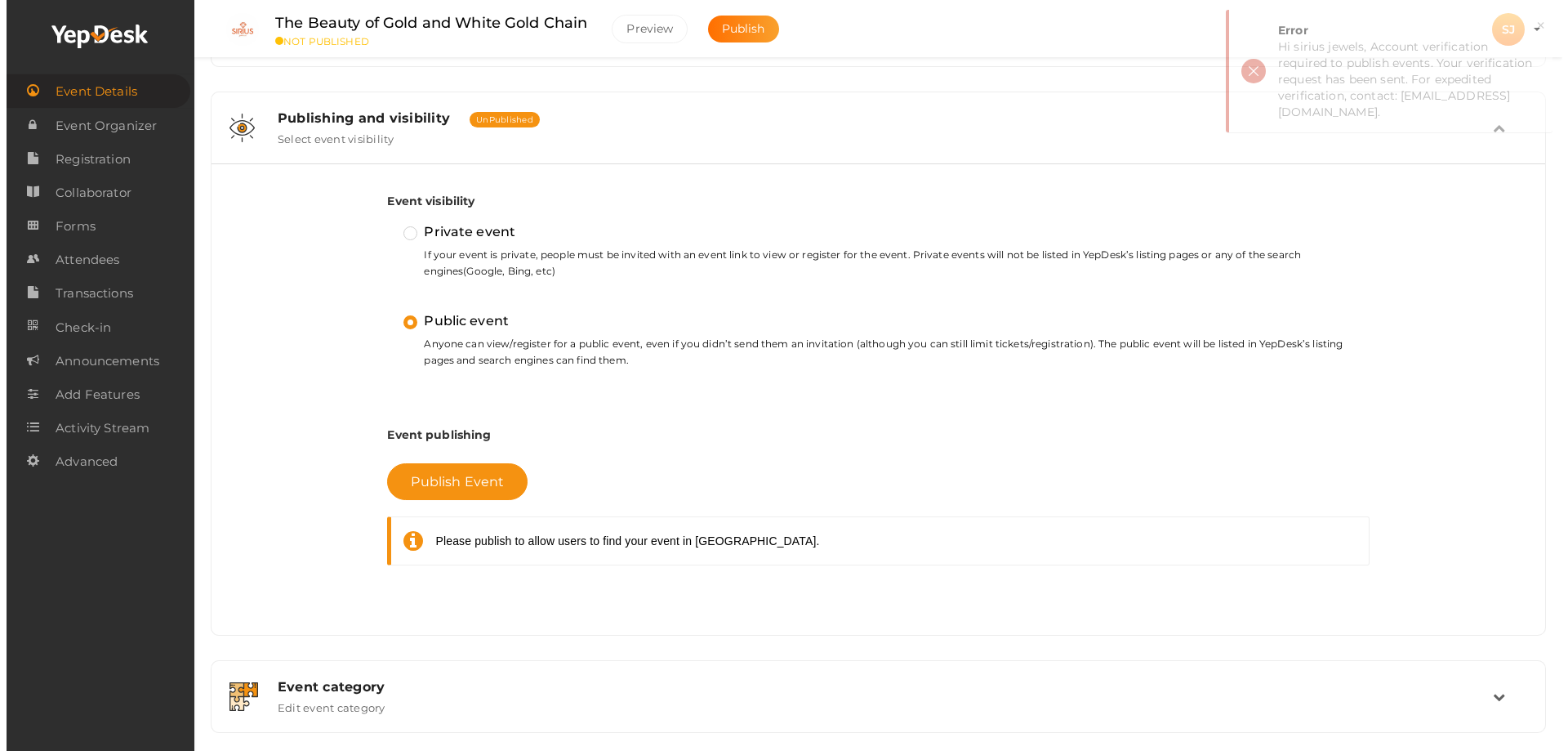
scroll to position [0, 0]
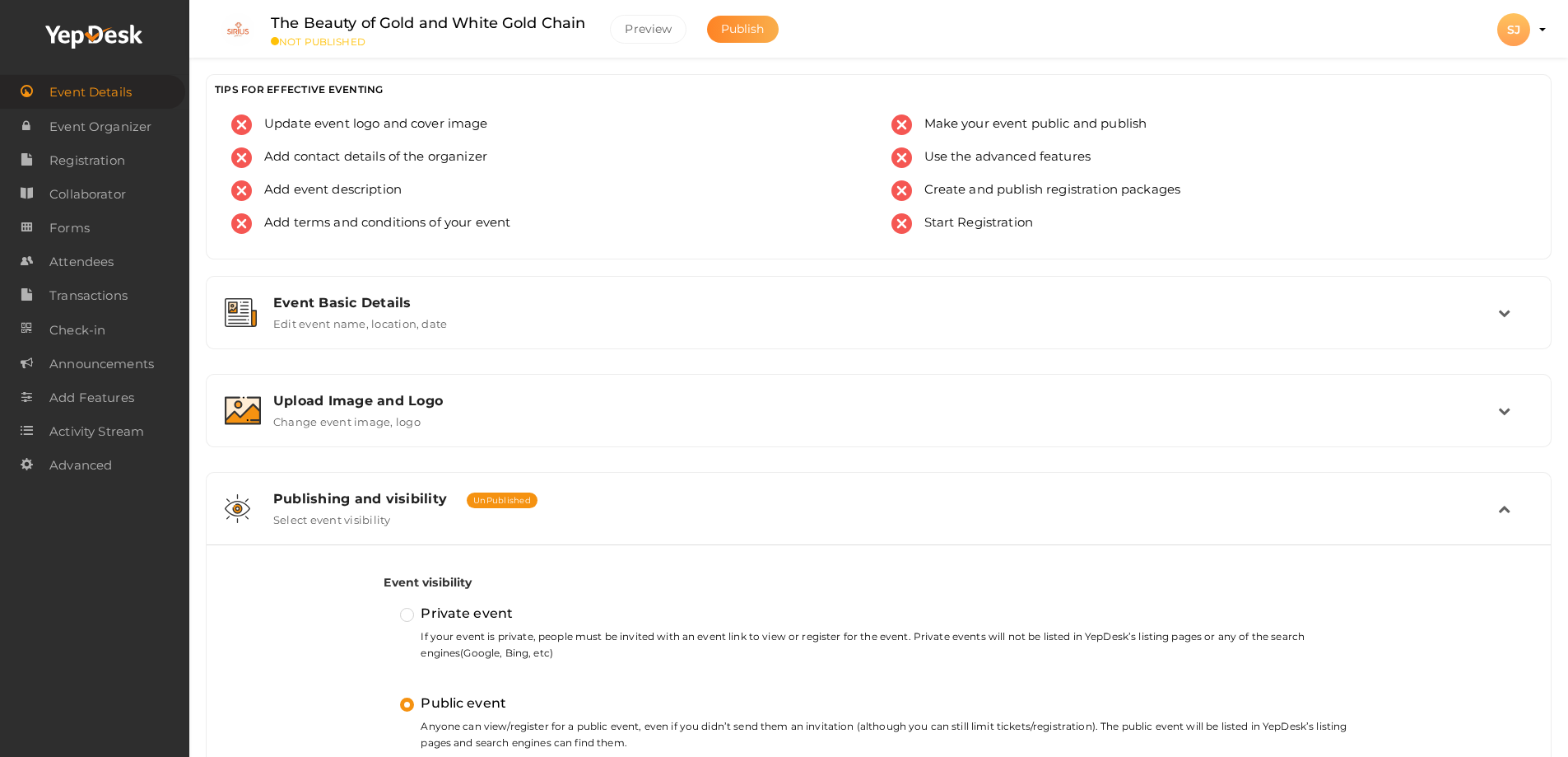
click at [744, 28] on span "Publish" at bounding box center [742, 29] width 43 height 15
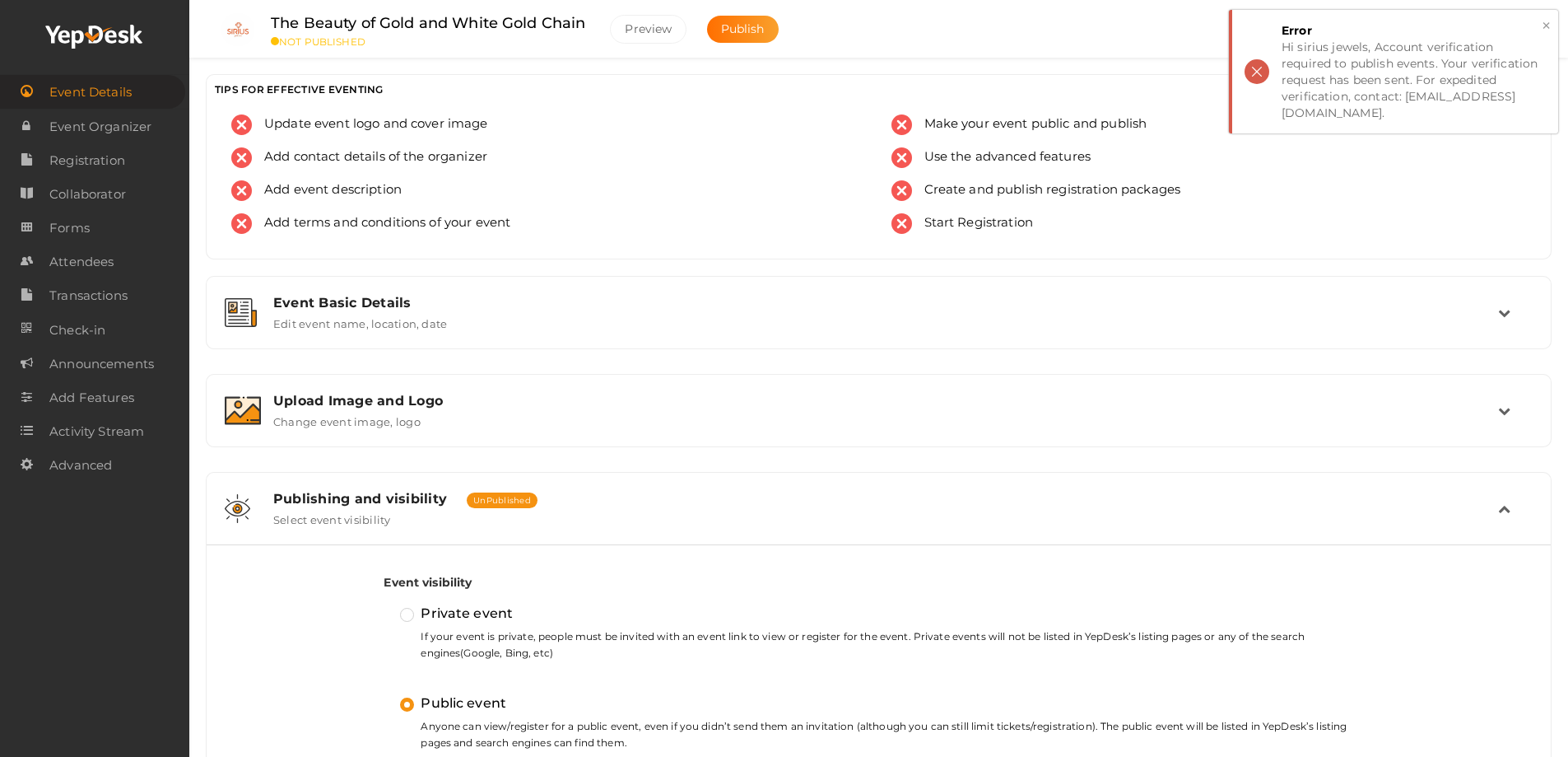
click at [1544, 22] on button "×" at bounding box center [1547, 26] width 11 height 19
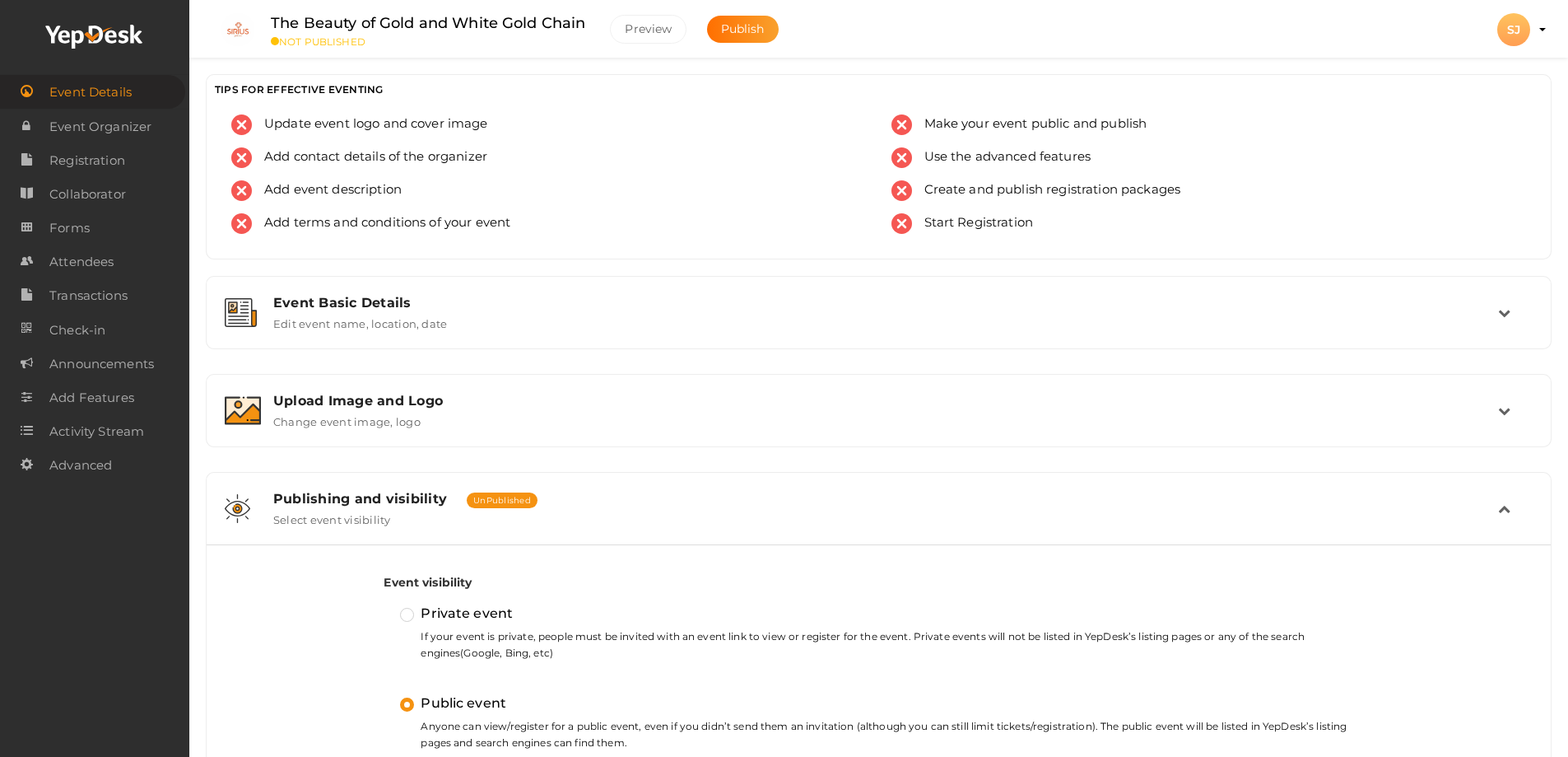
click at [1517, 33] on div "SJ" at bounding box center [1514, 29] width 33 height 33
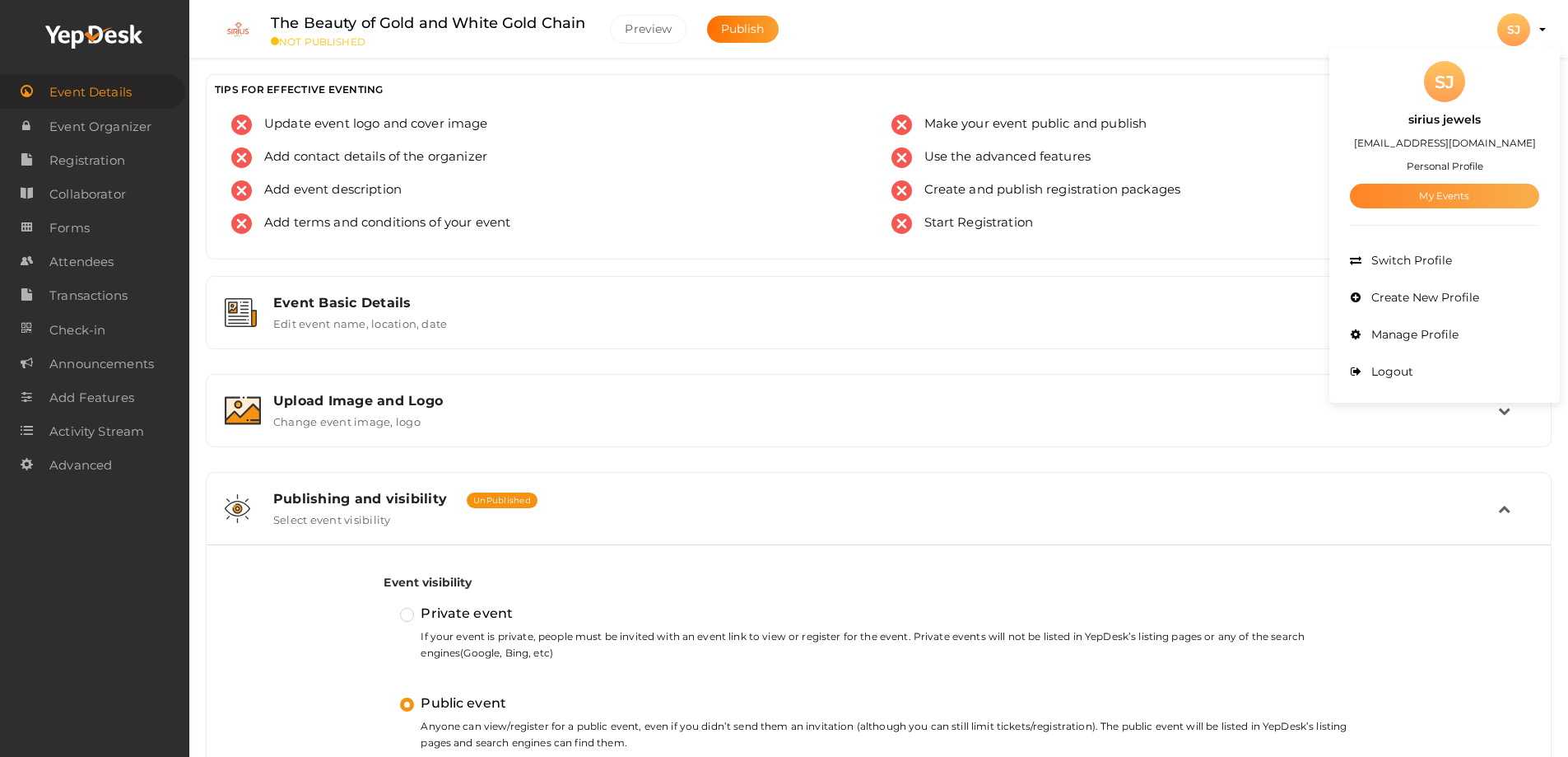
click at [1428, 192] on link "My Events" at bounding box center [1445, 196] width 189 height 25
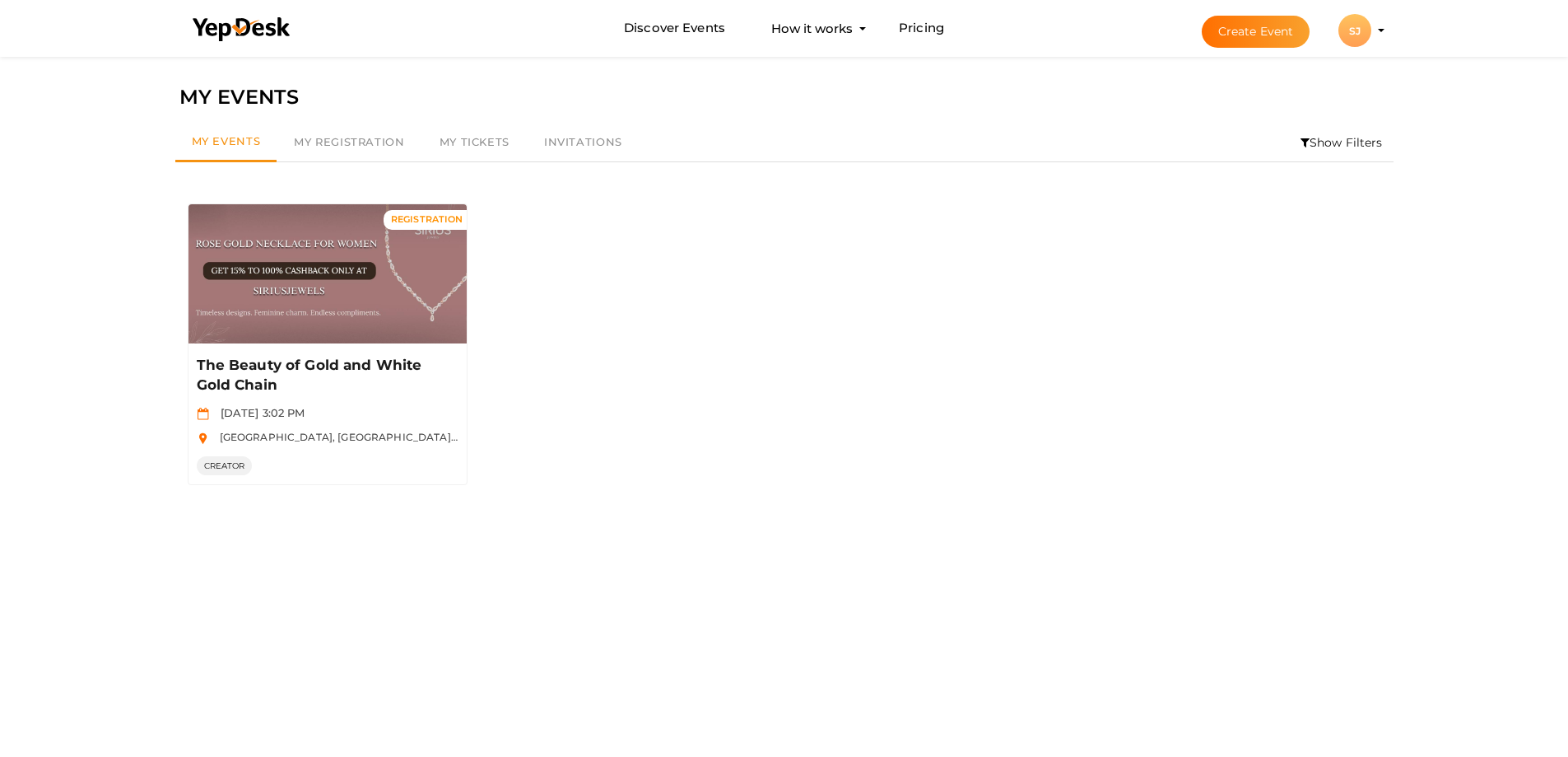
click at [1368, 32] on div "SJ" at bounding box center [1356, 30] width 33 height 33
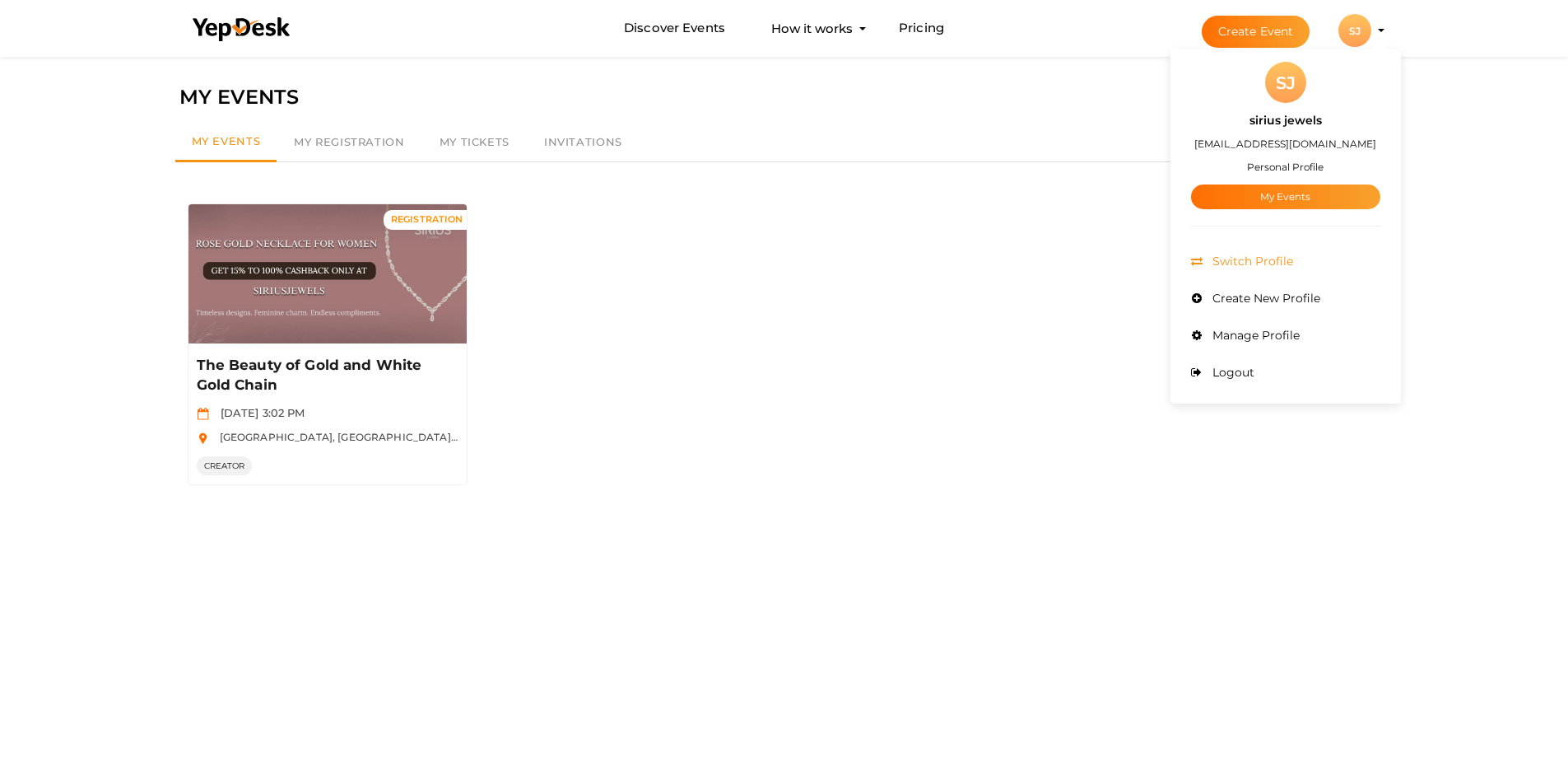
click at [1237, 267] on span "Switch Profile" at bounding box center [1251, 261] width 85 height 15
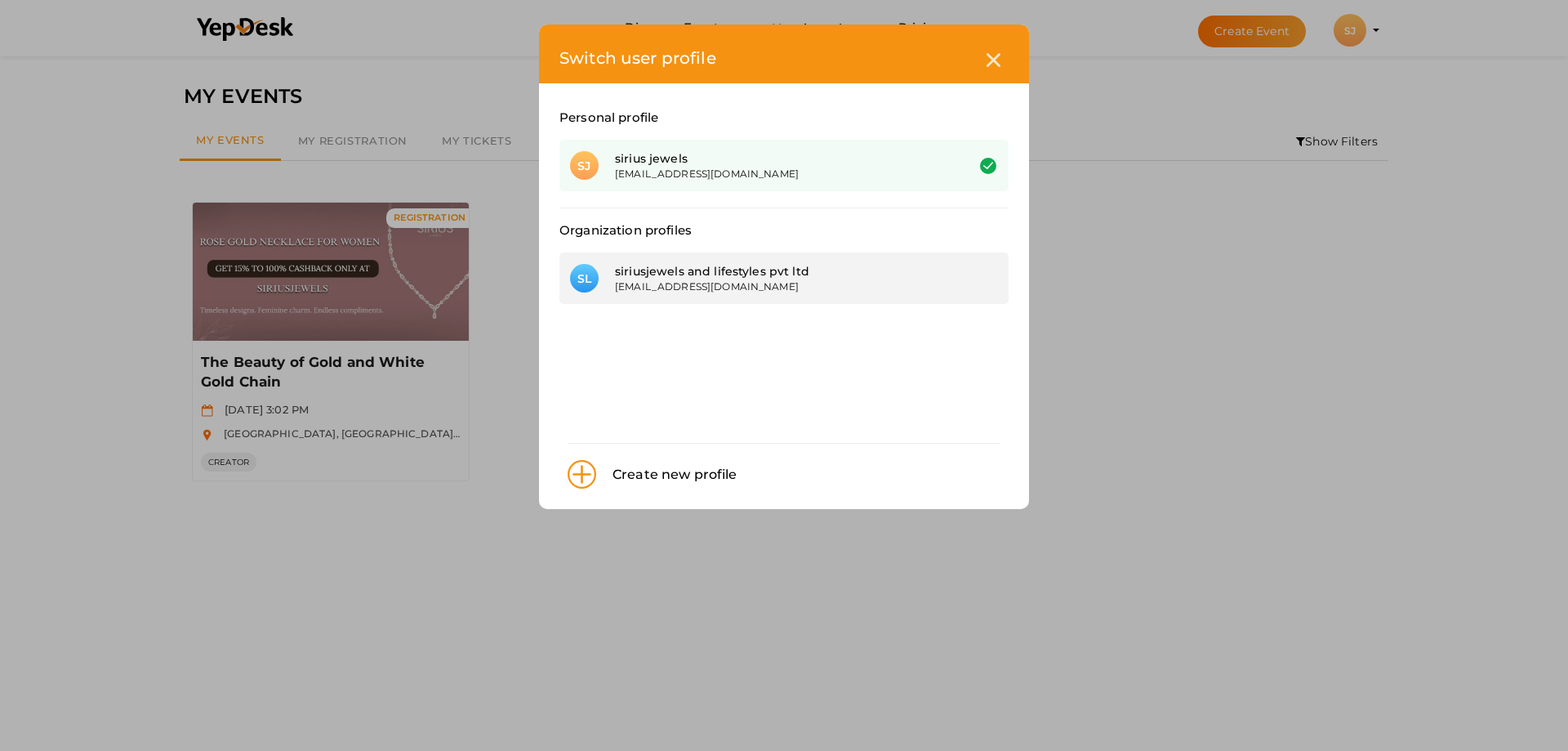
click at [765, 281] on div "[EMAIL_ADDRESS][DOMAIN_NAME]" at bounding box center [777, 286] width 326 height 14
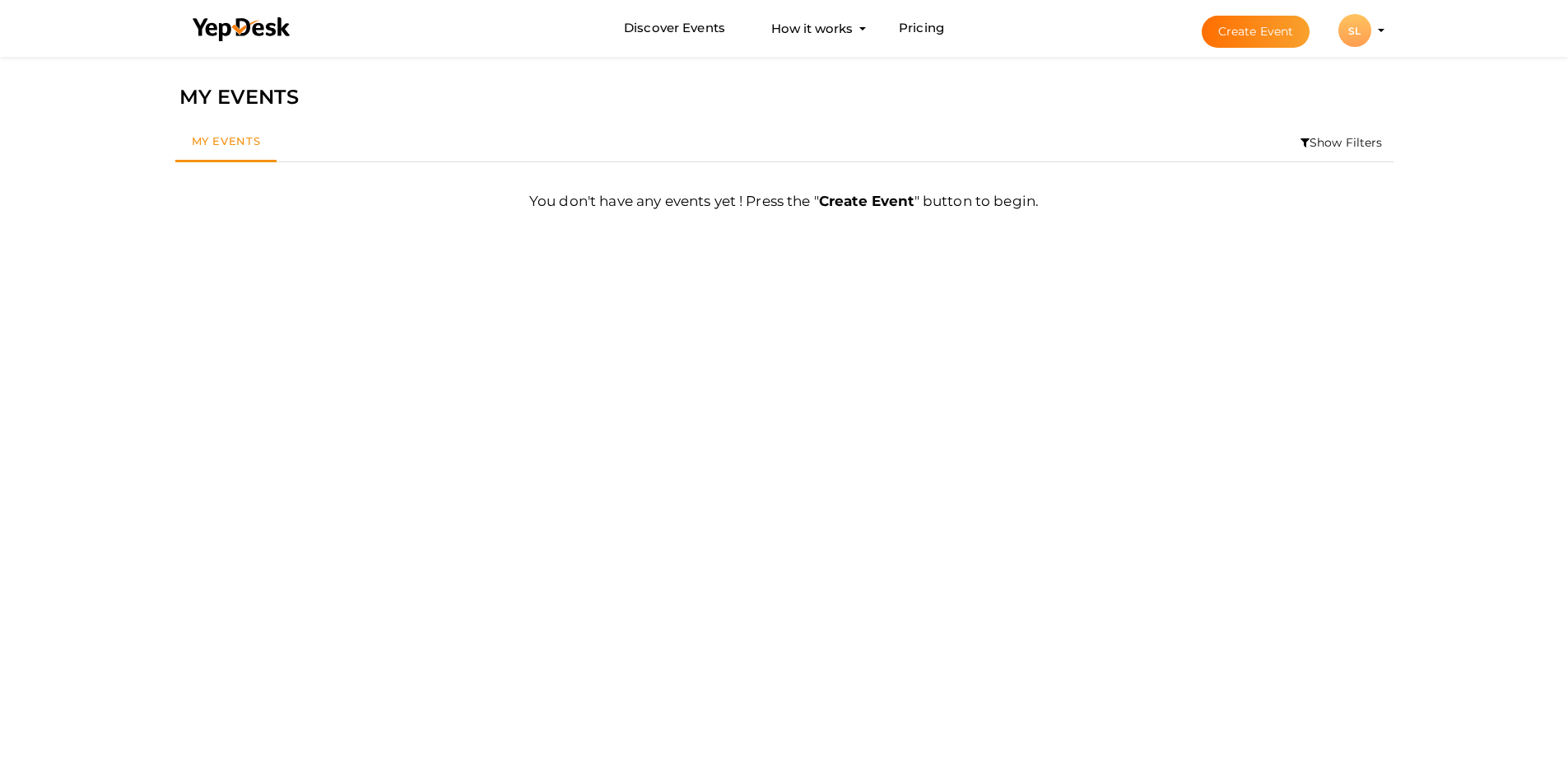
click at [1354, 35] on div "SL" at bounding box center [1356, 30] width 33 height 33
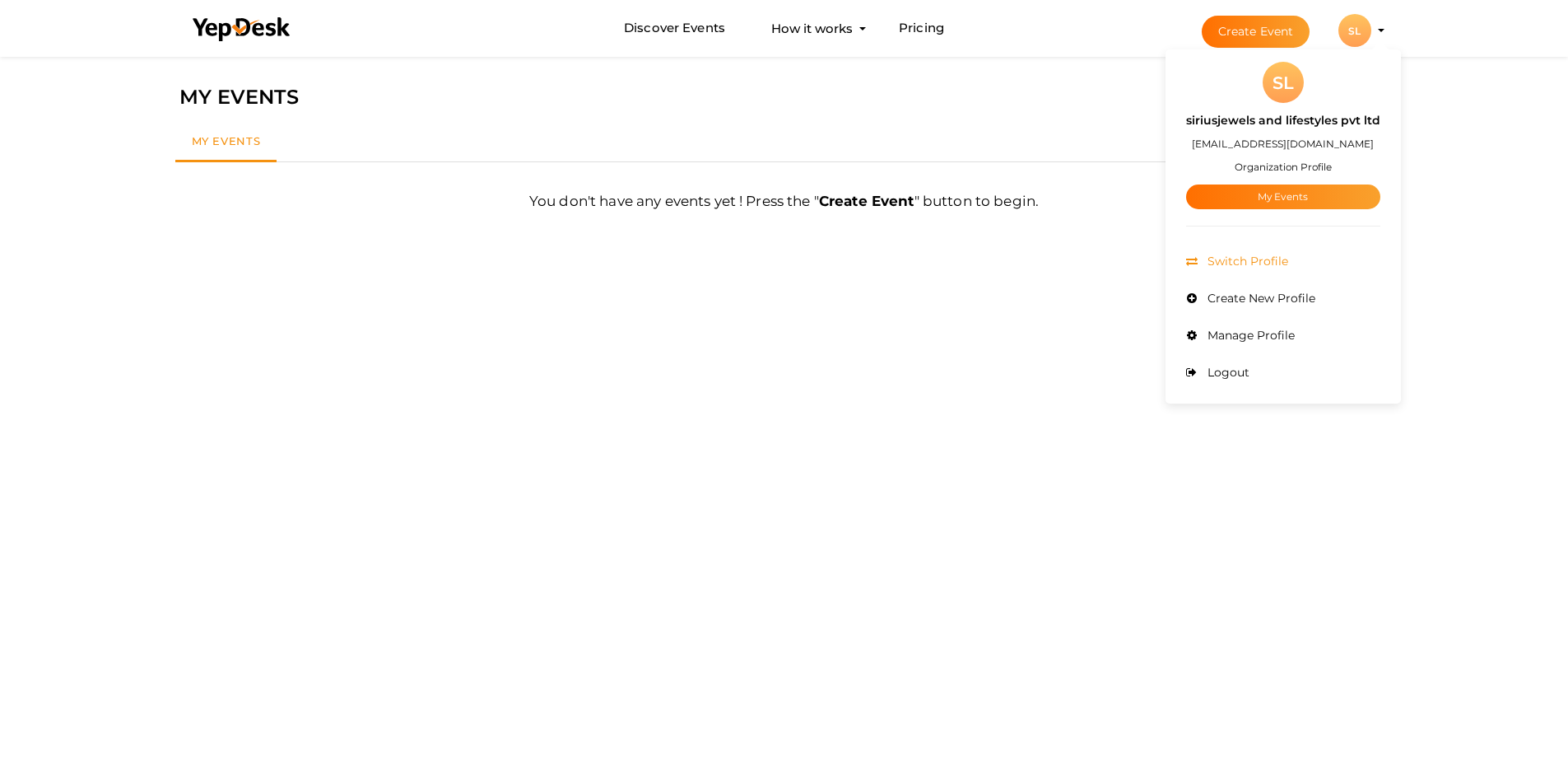
click at [1245, 262] on span "Switch Profile" at bounding box center [1246, 261] width 85 height 15
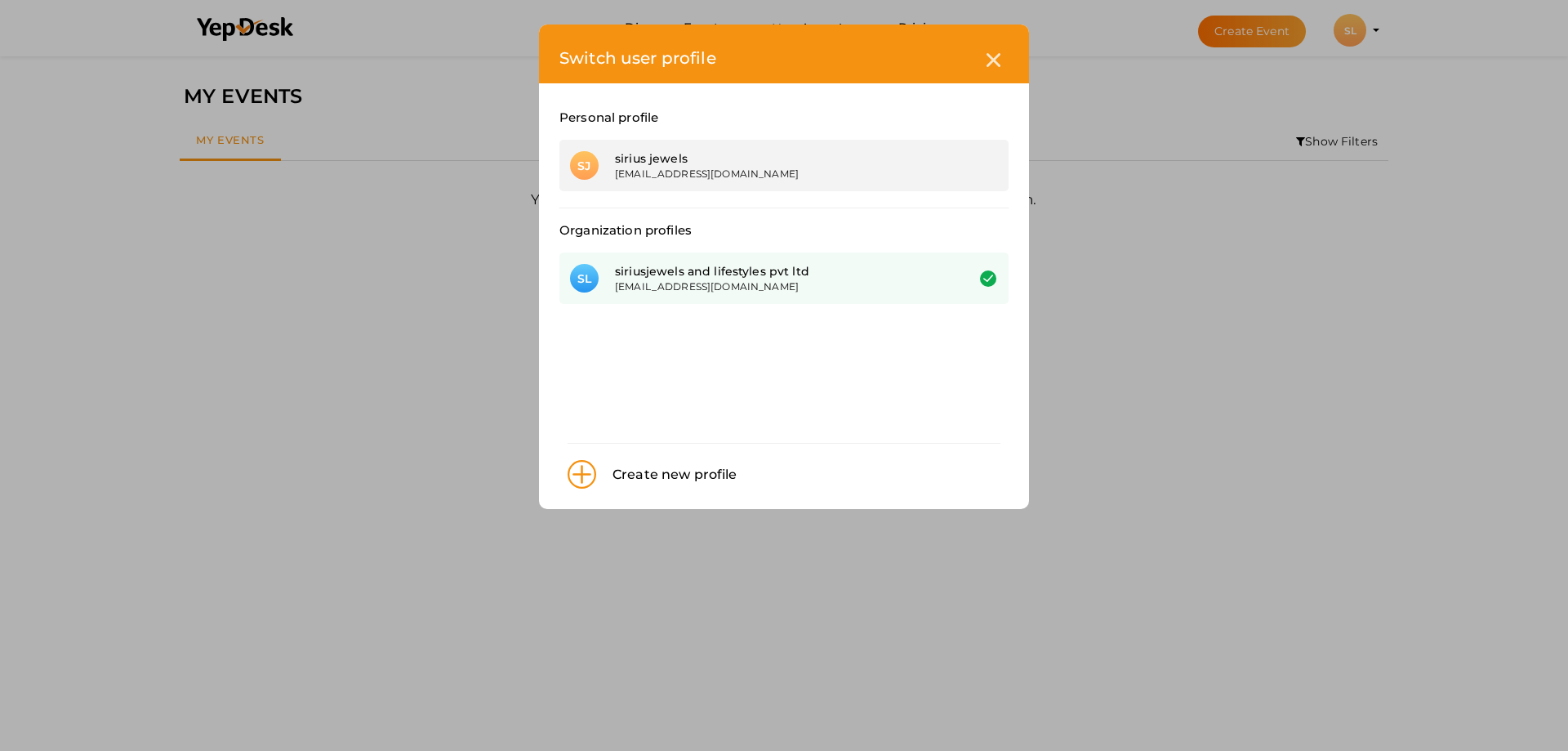
click at [645, 160] on div "sirius jewels" at bounding box center [777, 159] width 326 height 16
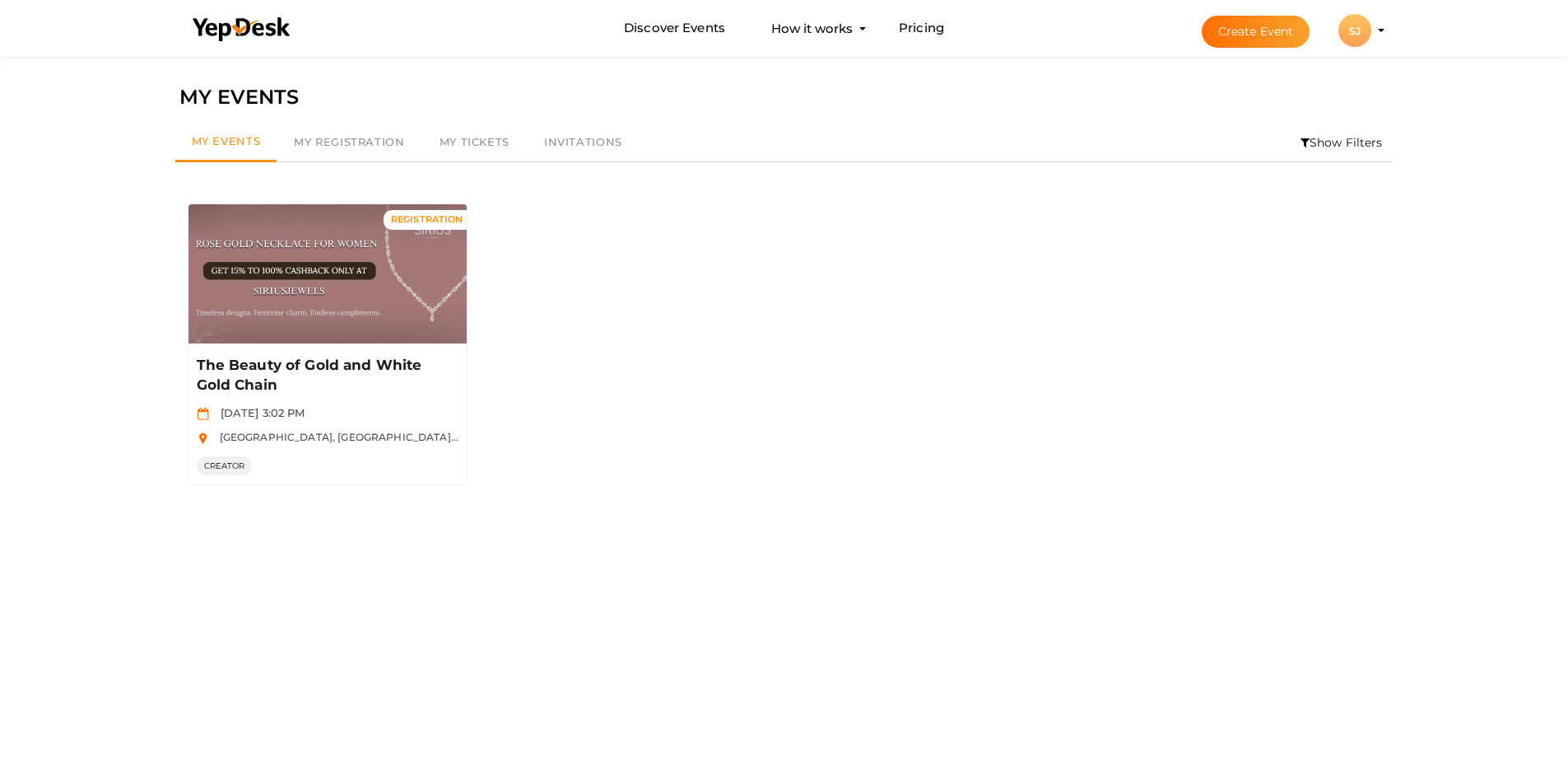
drag, startPoint x: 1348, startPoint y: 23, endPoint x: 1348, endPoint y: 13, distance: 10.0
click at [1348, 14] on button "SJ SJ sirius jewels siriusseowork@gmail.com Personal Profile My Events Admin Sw…" at bounding box center [1355, 30] width 43 height 35
click at [1360, 21] on div "SJ" at bounding box center [1356, 30] width 33 height 33
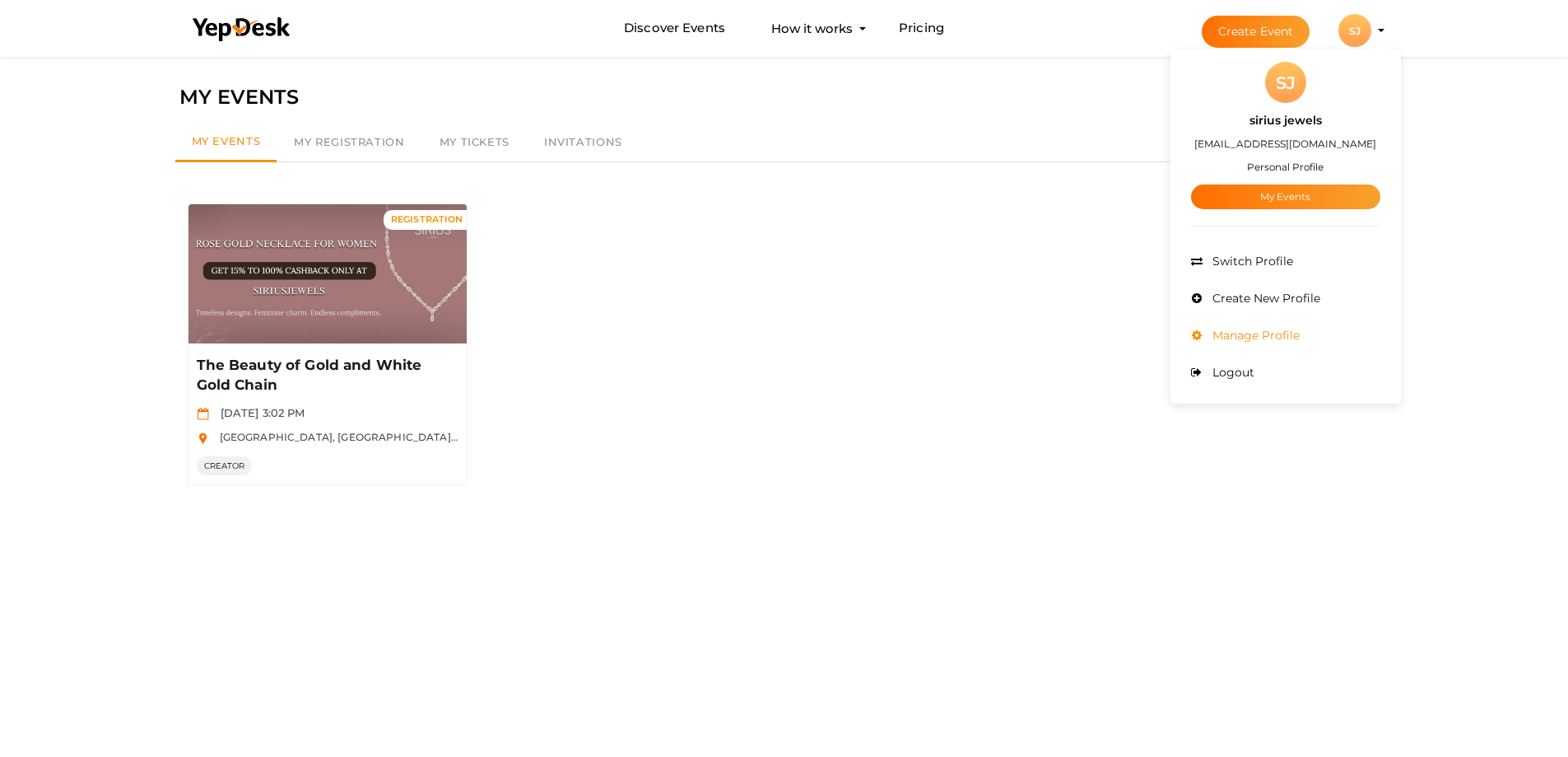
click at [1232, 336] on span "Manage Profile" at bounding box center [1253, 335] width 91 height 15
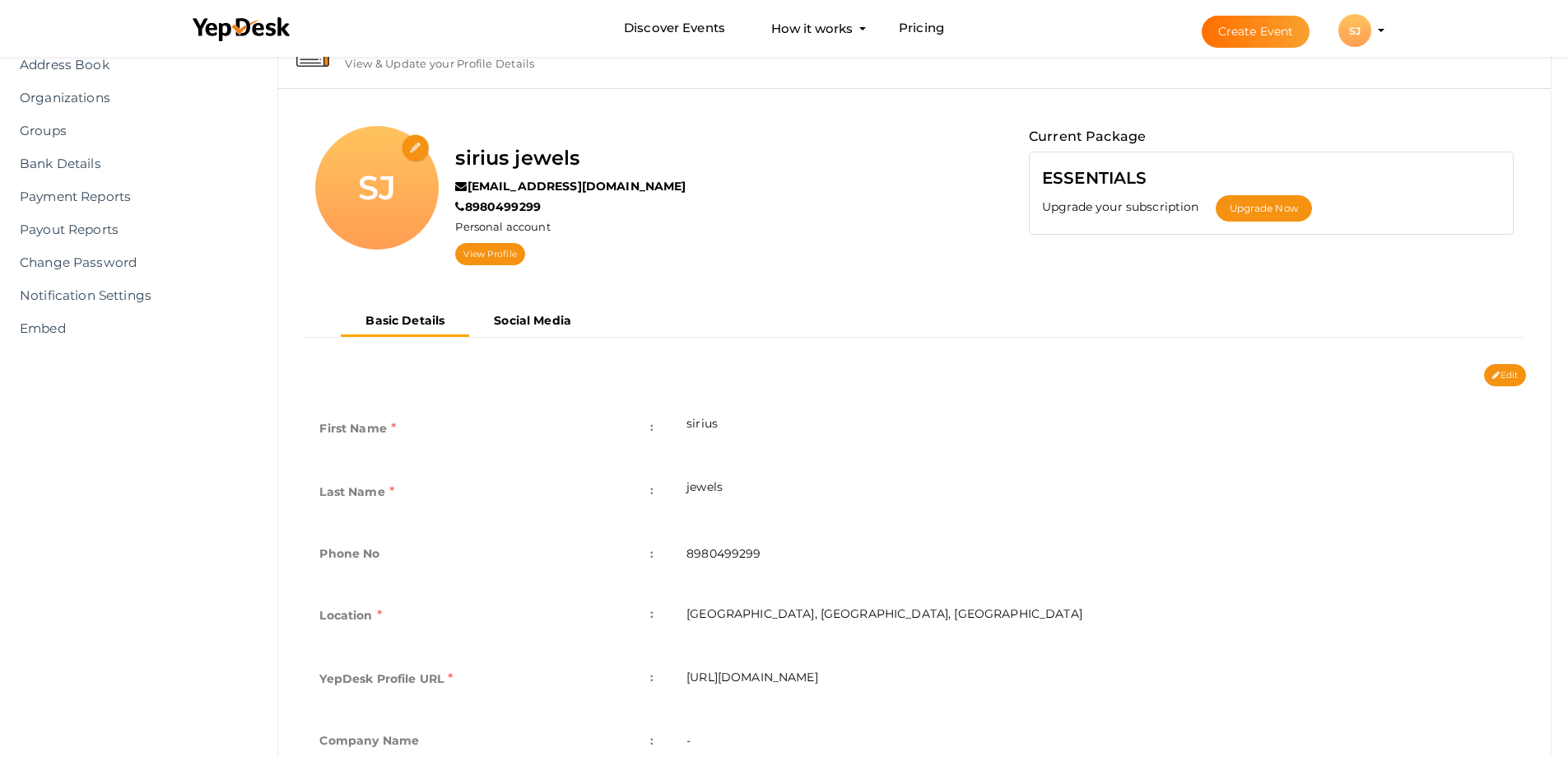
scroll to position [279, 0]
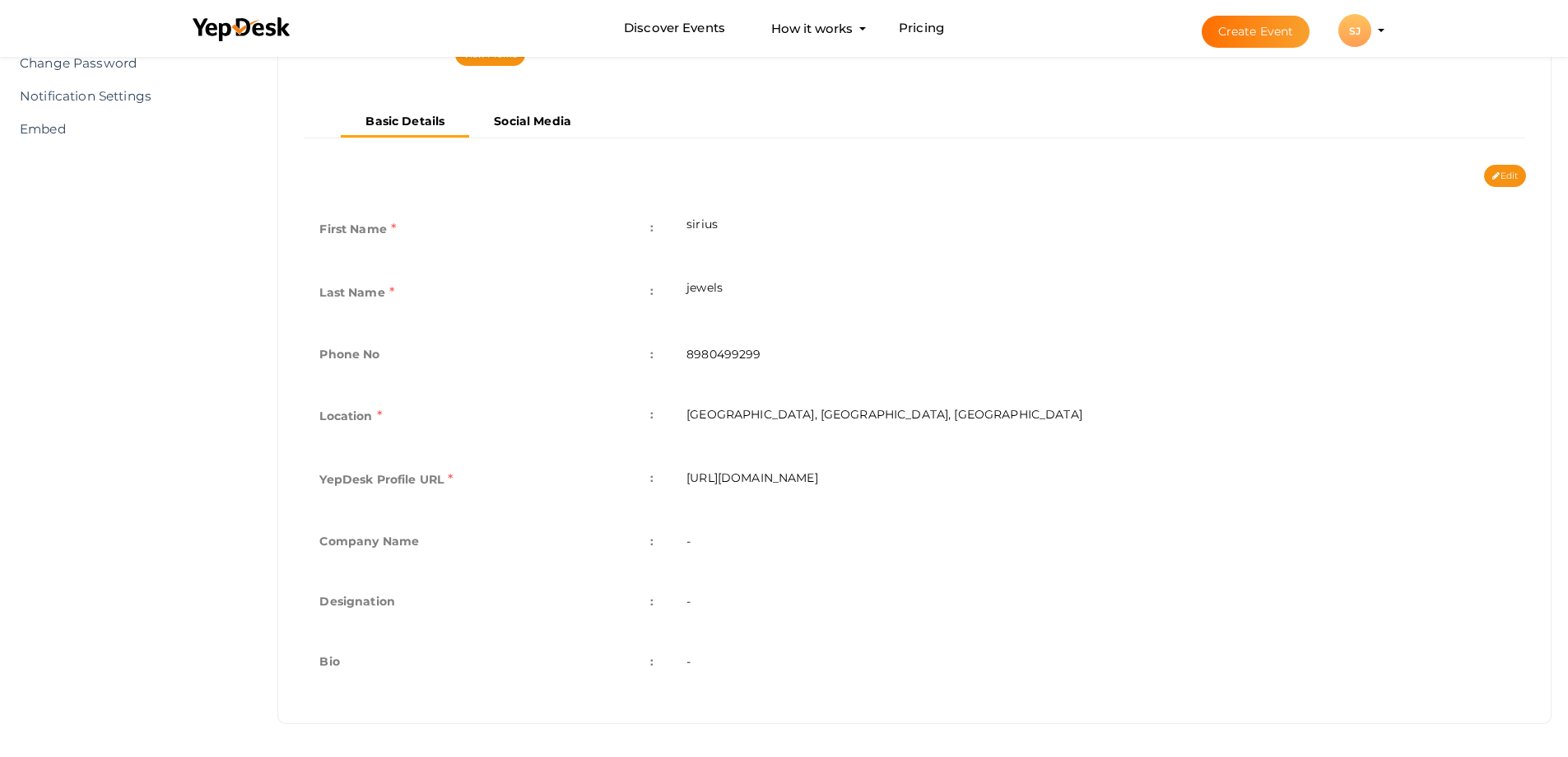
click at [715, 539] on td "-" at bounding box center [1098, 543] width 856 height 60
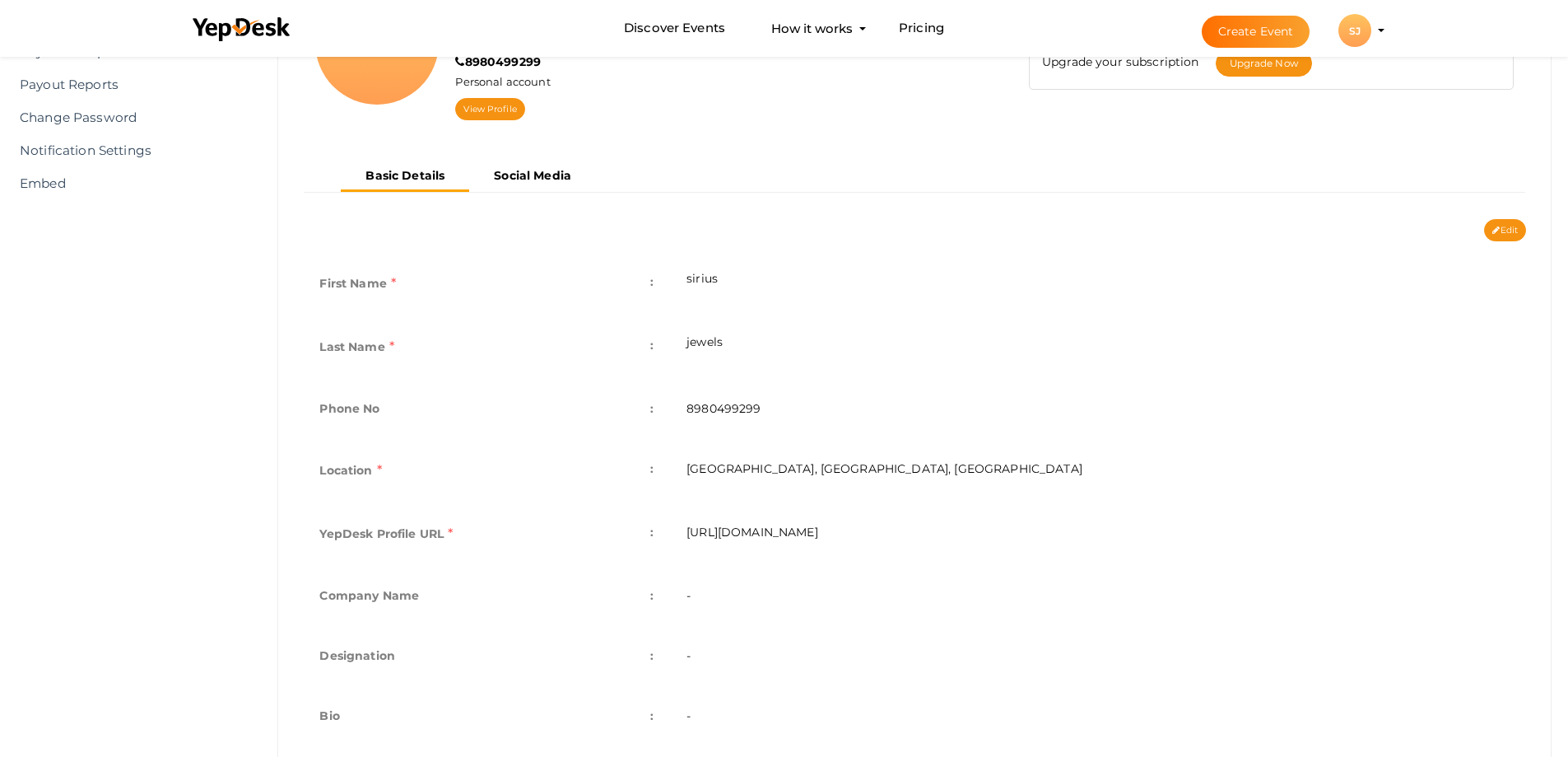
scroll to position [196, 0]
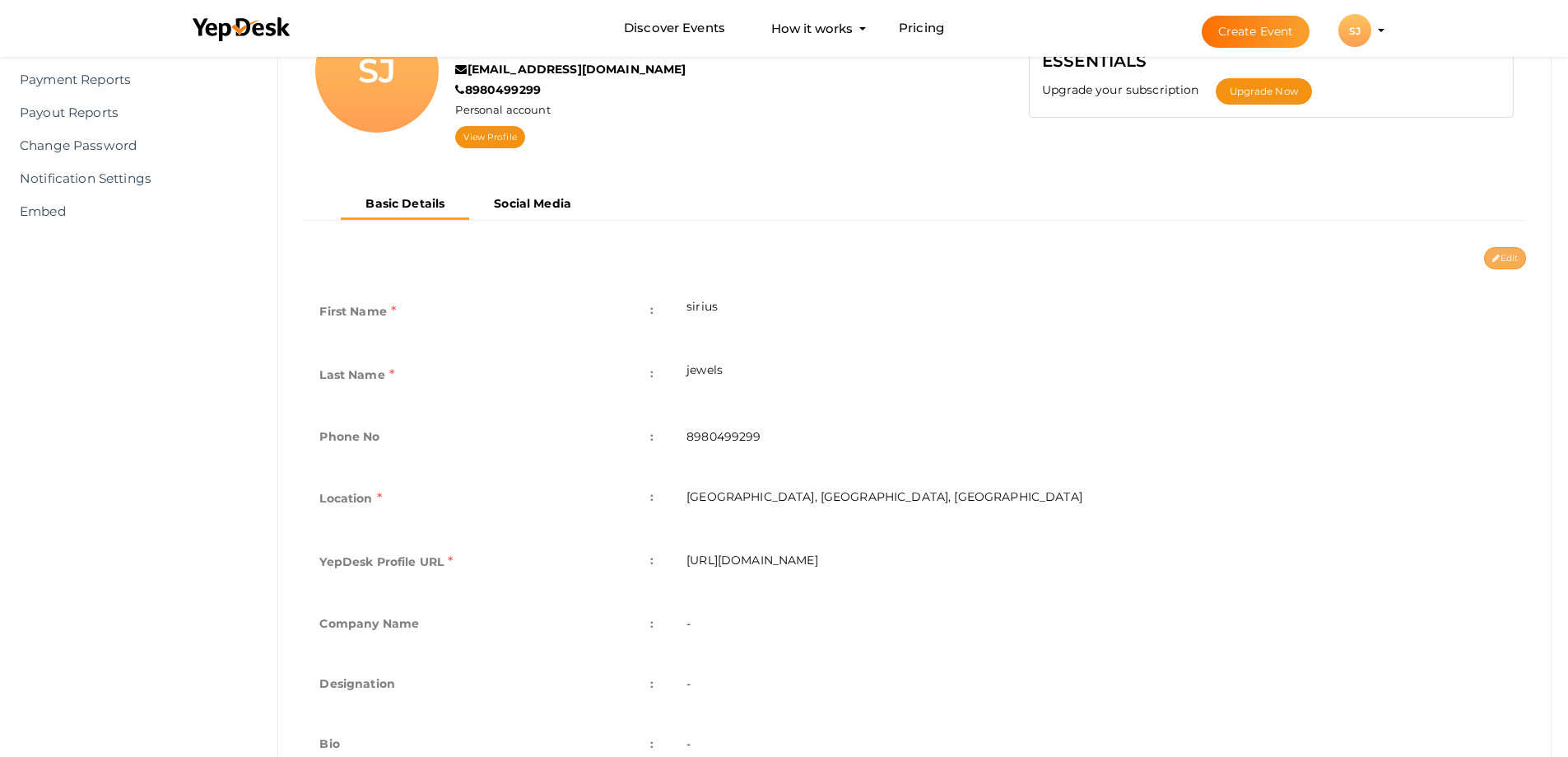
click at [1506, 255] on button "Edit" at bounding box center [1505, 258] width 42 height 22
type input "sirius"
type input "jewels"
type input "8980499299"
type input "[GEOGRAPHIC_DATA], [GEOGRAPHIC_DATA], [GEOGRAPHIC_DATA]"
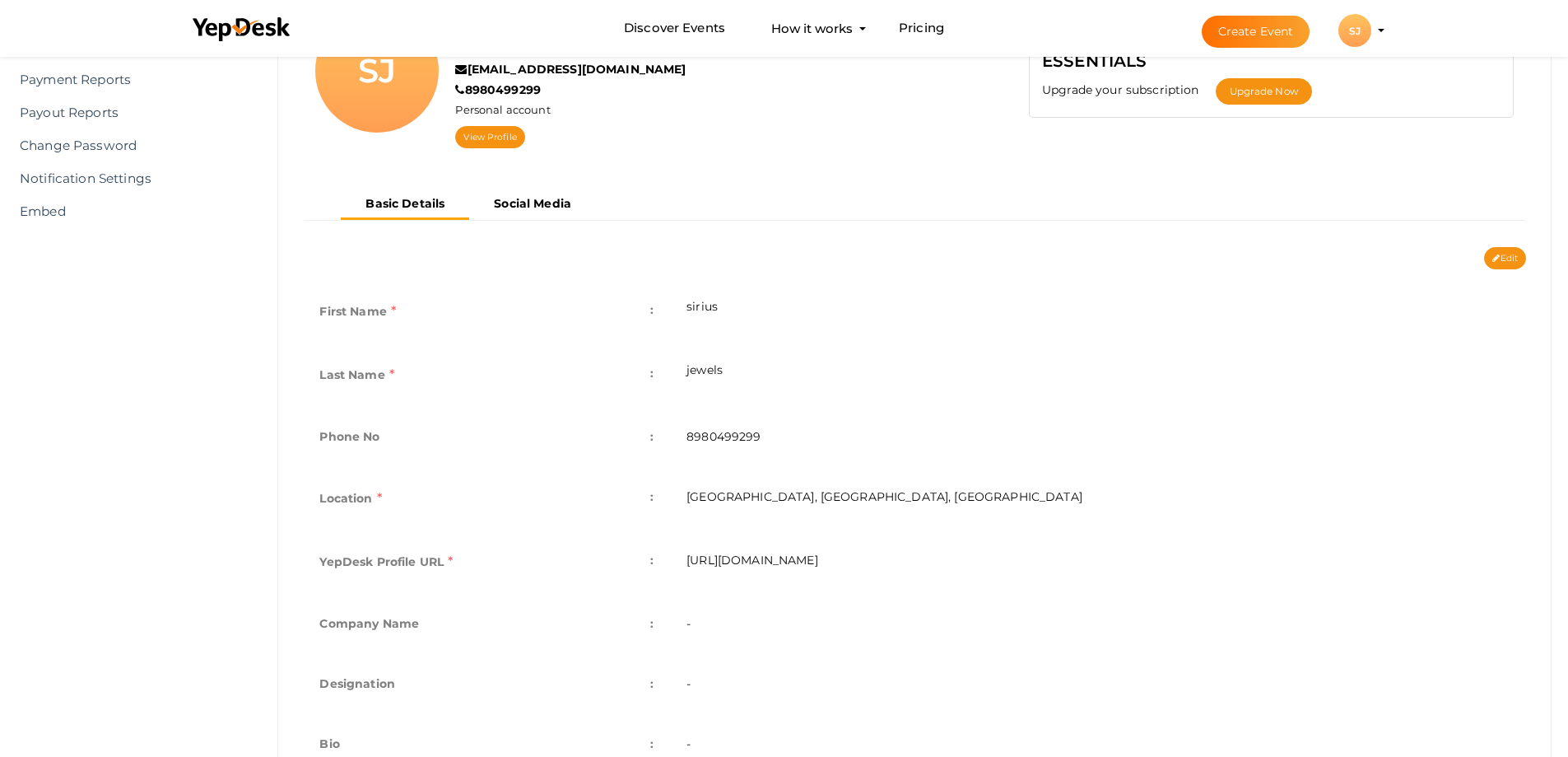
type input "sirius-jewels1"
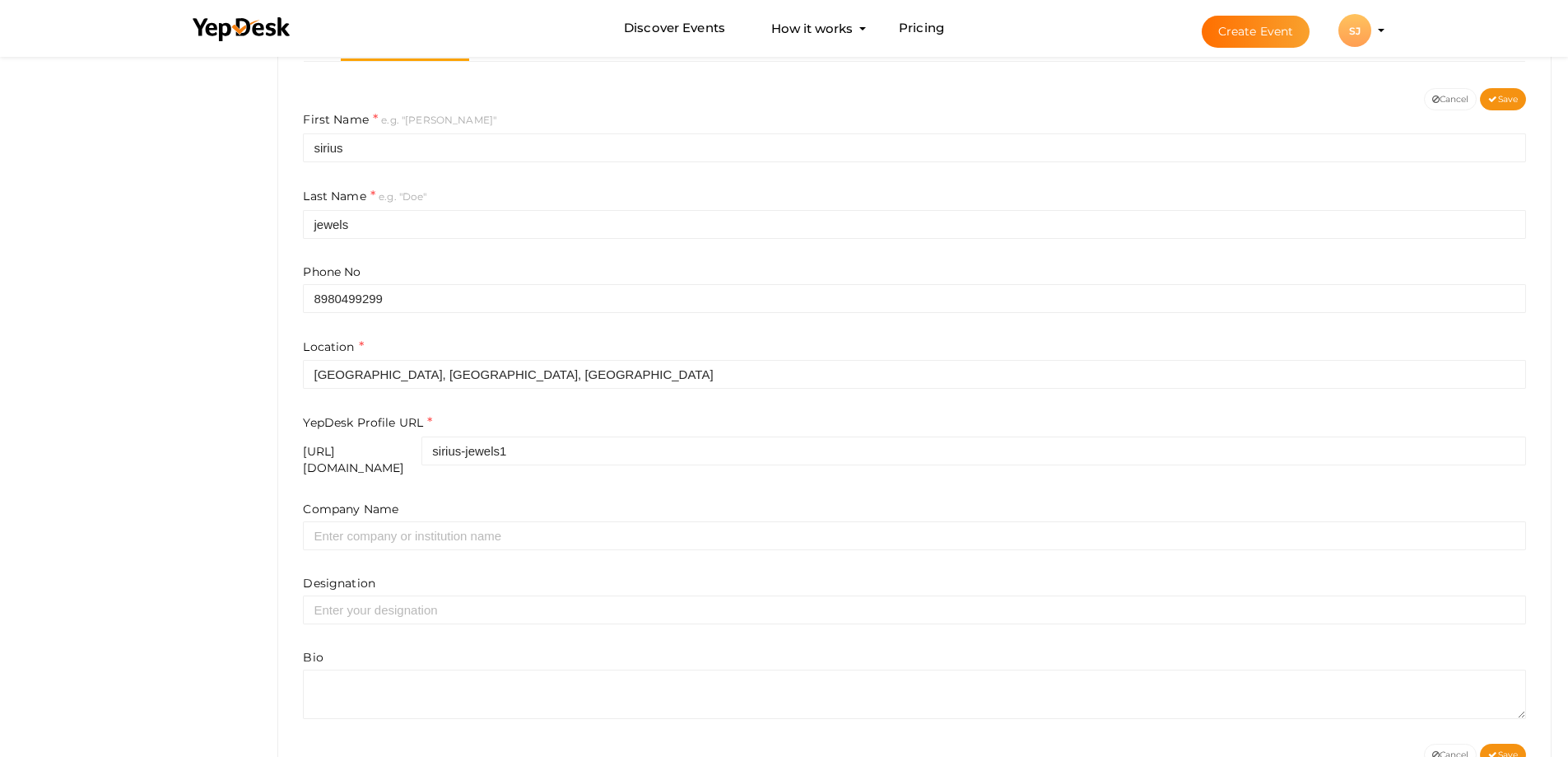
scroll to position [361, 0]
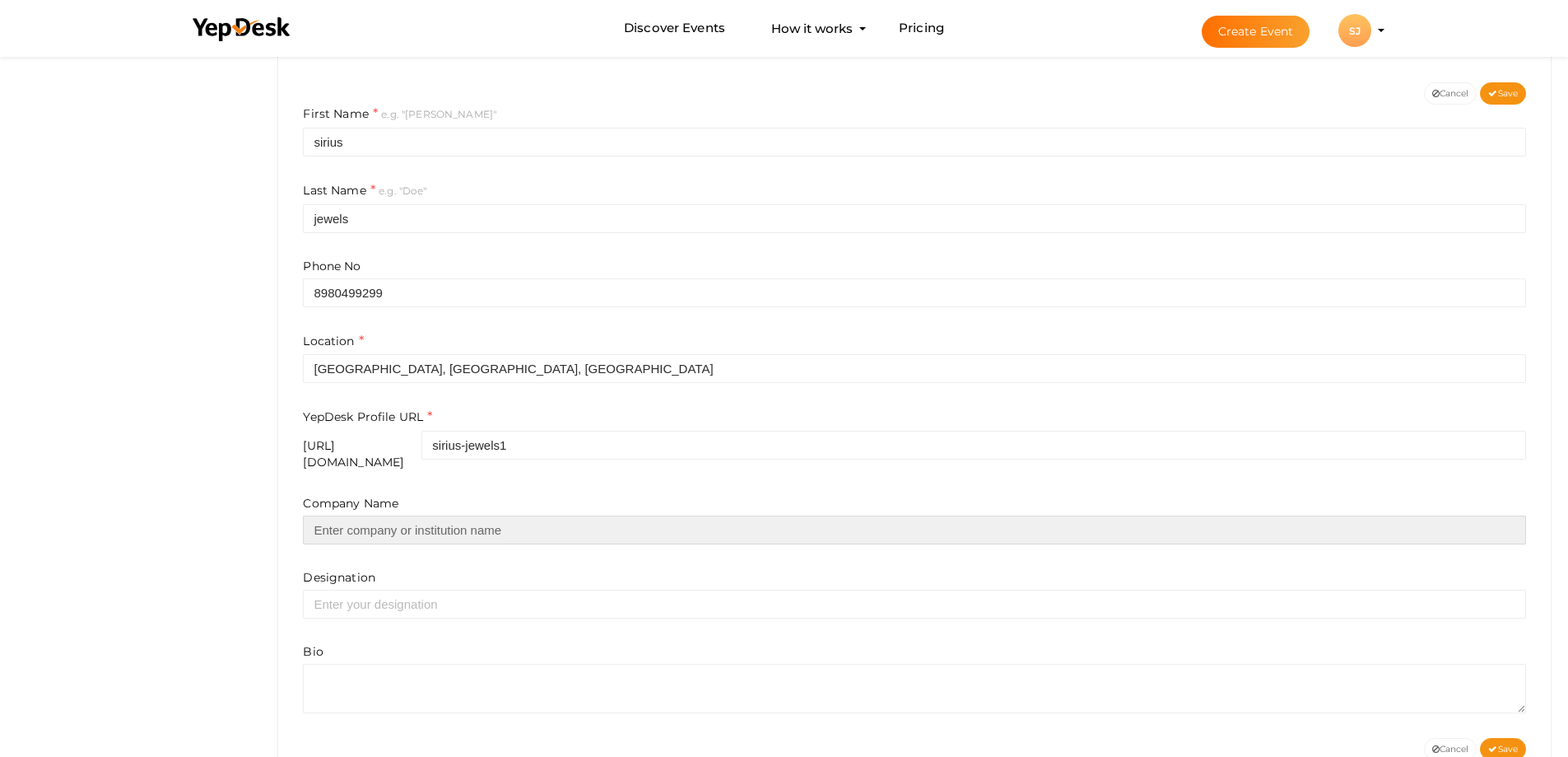
click at [349, 518] on input "text" at bounding box center [914, 529] width 1223 height 29
click at [328, 515] on input "text" at bounding box center [914, 529] width 1223 height 29
paste input "siriusjewels and lifestyles pvt ltd"
click at [314, 529] on input "siriusjewels and lifestyles pvt ltd" at bounding box center [914, 529] width 1223 height 29
click at [317, 528] on input "siriusjewels and lifestyles pvt ltd" at bounding box center [914, 529] width 1223 height 29
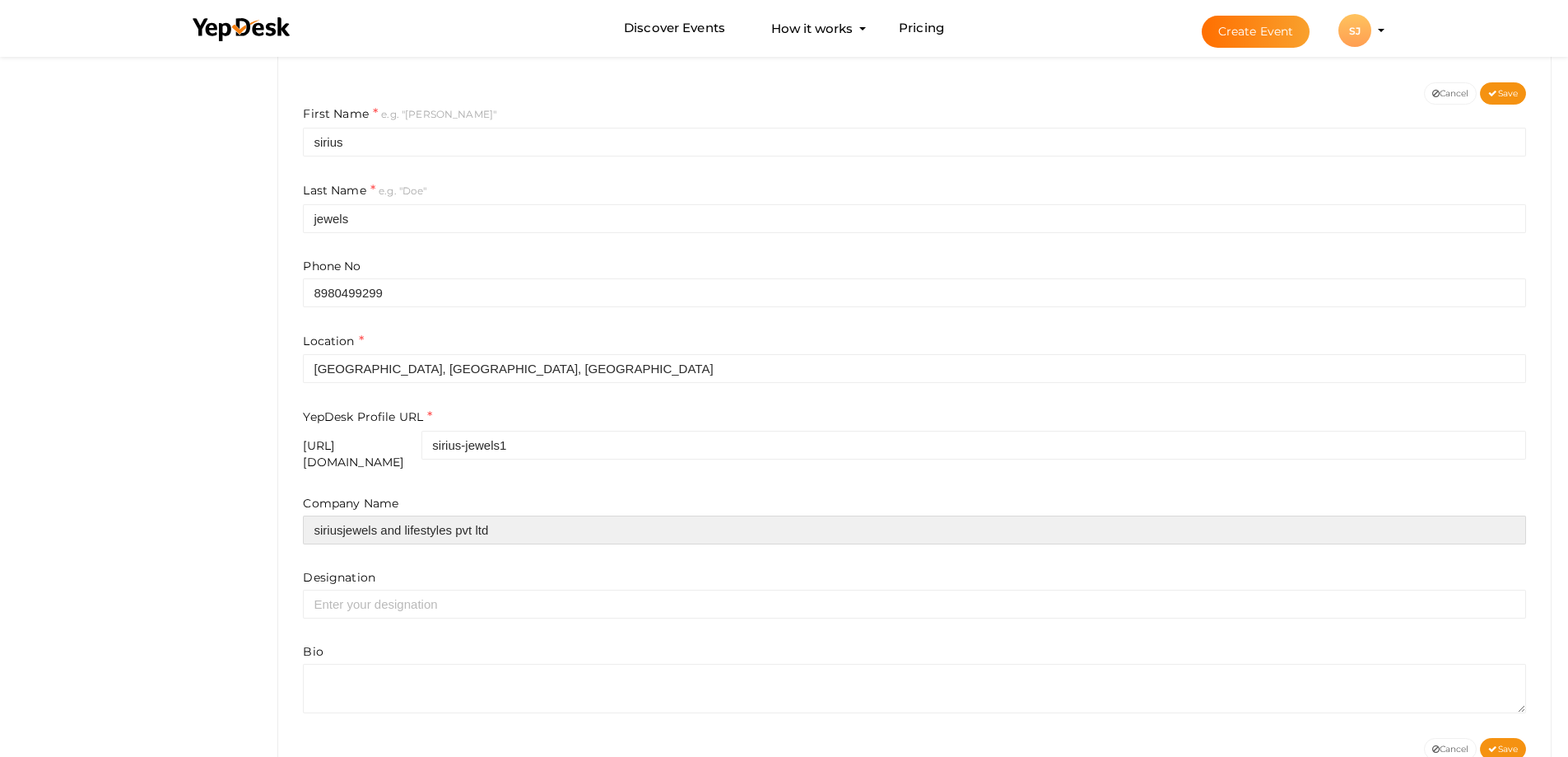
type input "siriusjewels and lifestyles pvt ltd"
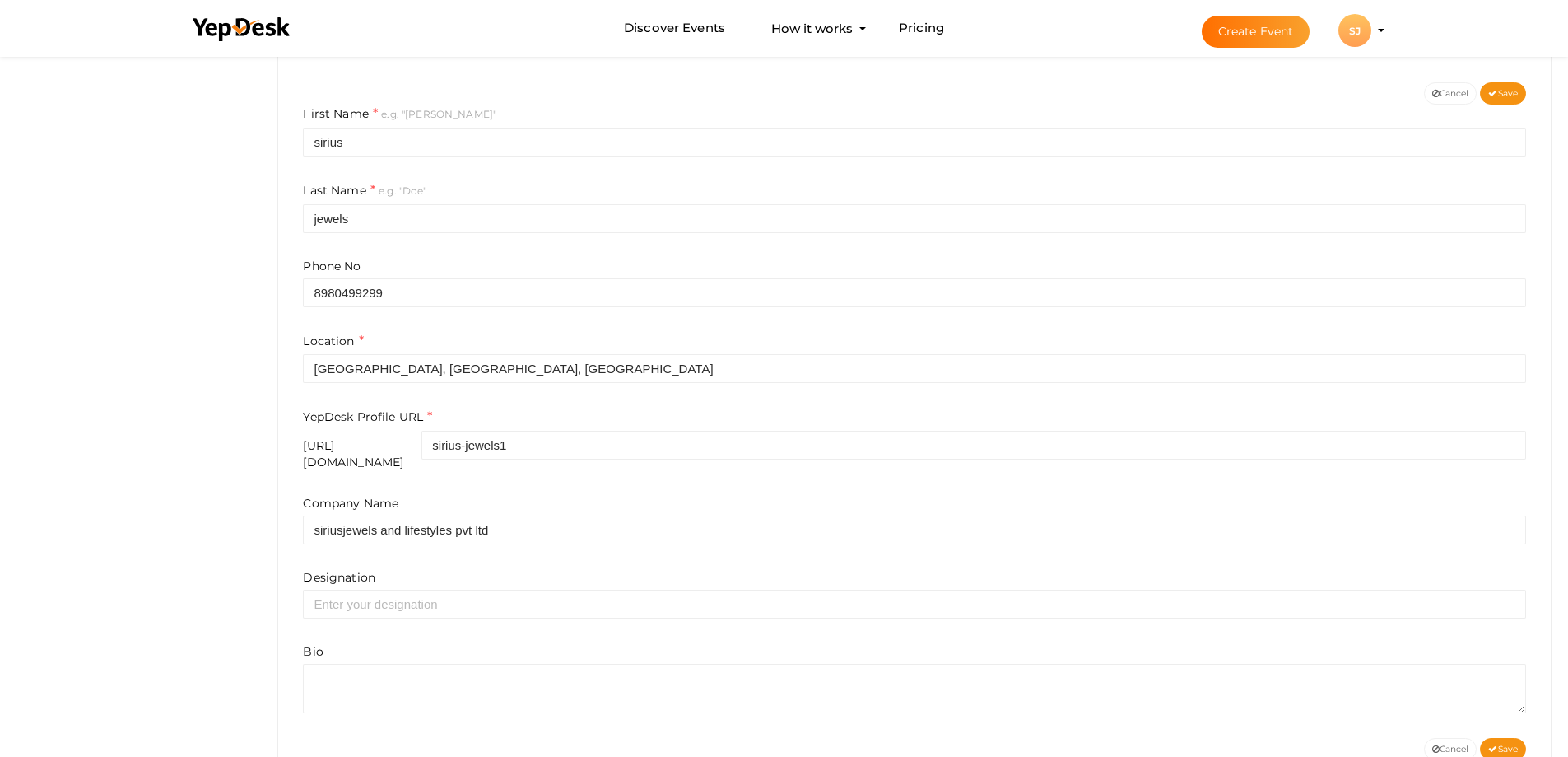
click at [379, 578] on div "Designation" at bounding box center [914, 594] width 1223 height 50
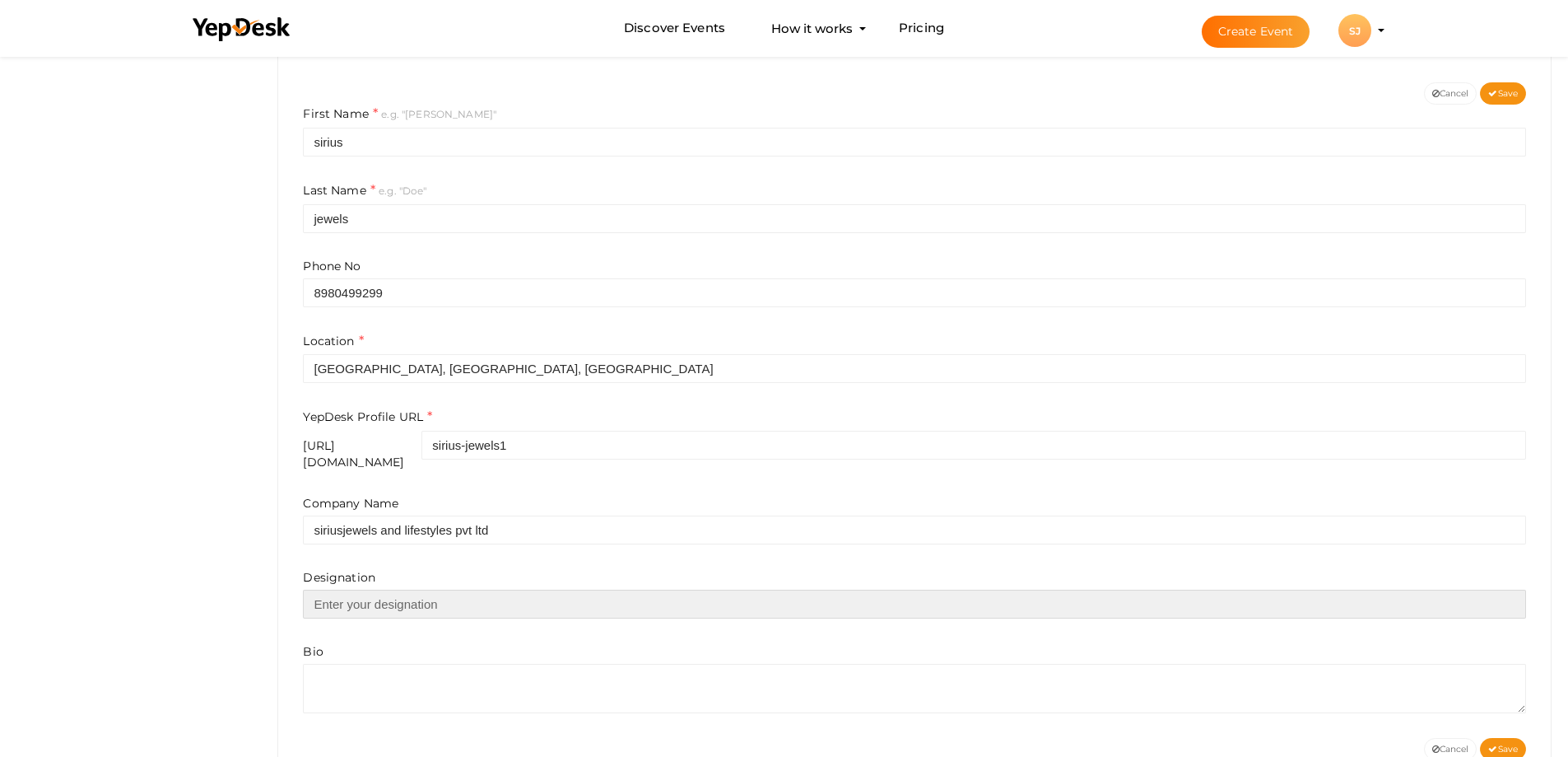
click at [383, 600] on input "text" at bounding box center [914, 603] width 1223 height 29
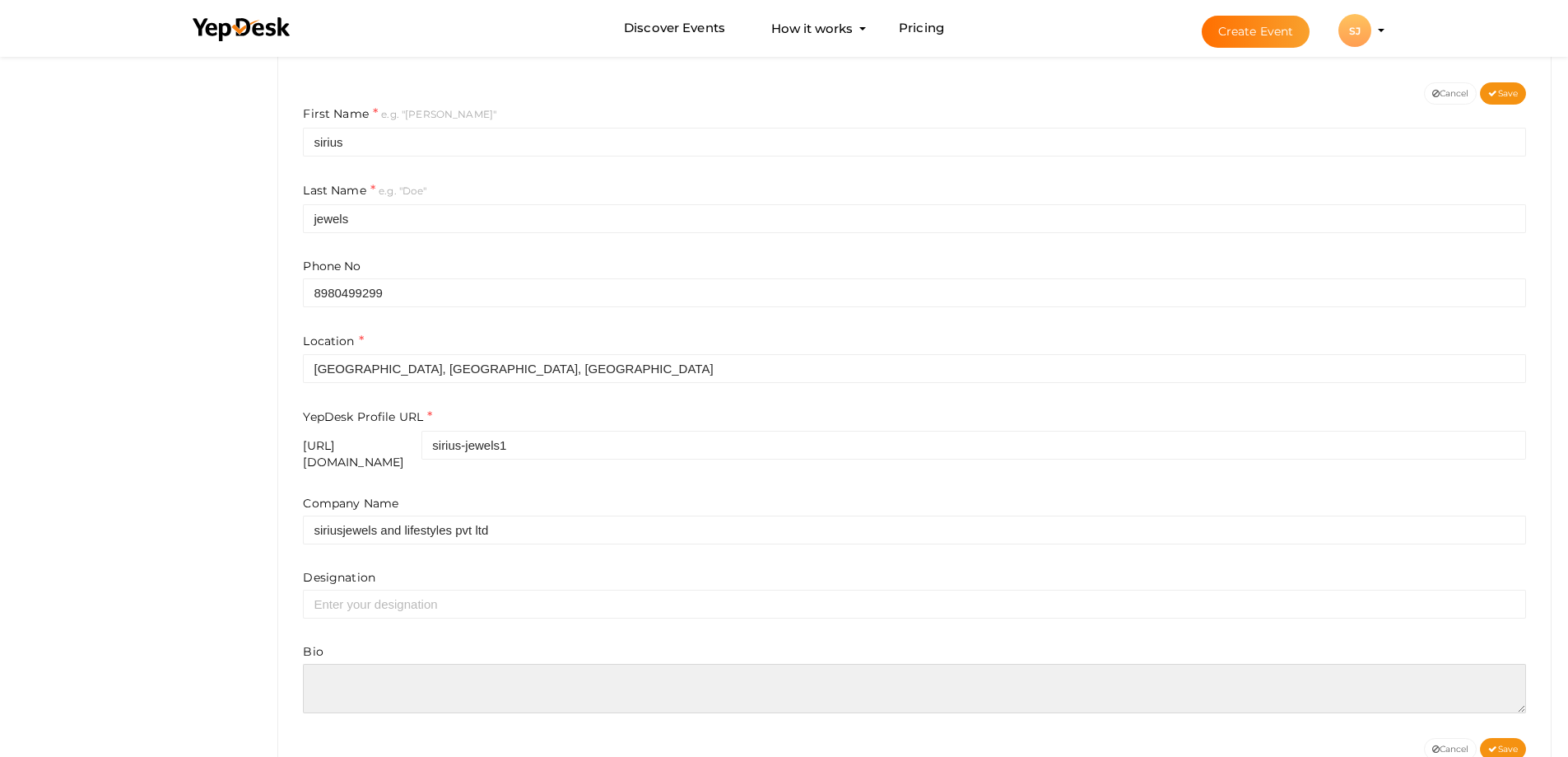
click at [365, 664] on textarea at bounding box center [914, 689] width 1223 height 50
paste textarea "At Sirius Jewels, we redefine sophistication with our exclusive collection of g…"
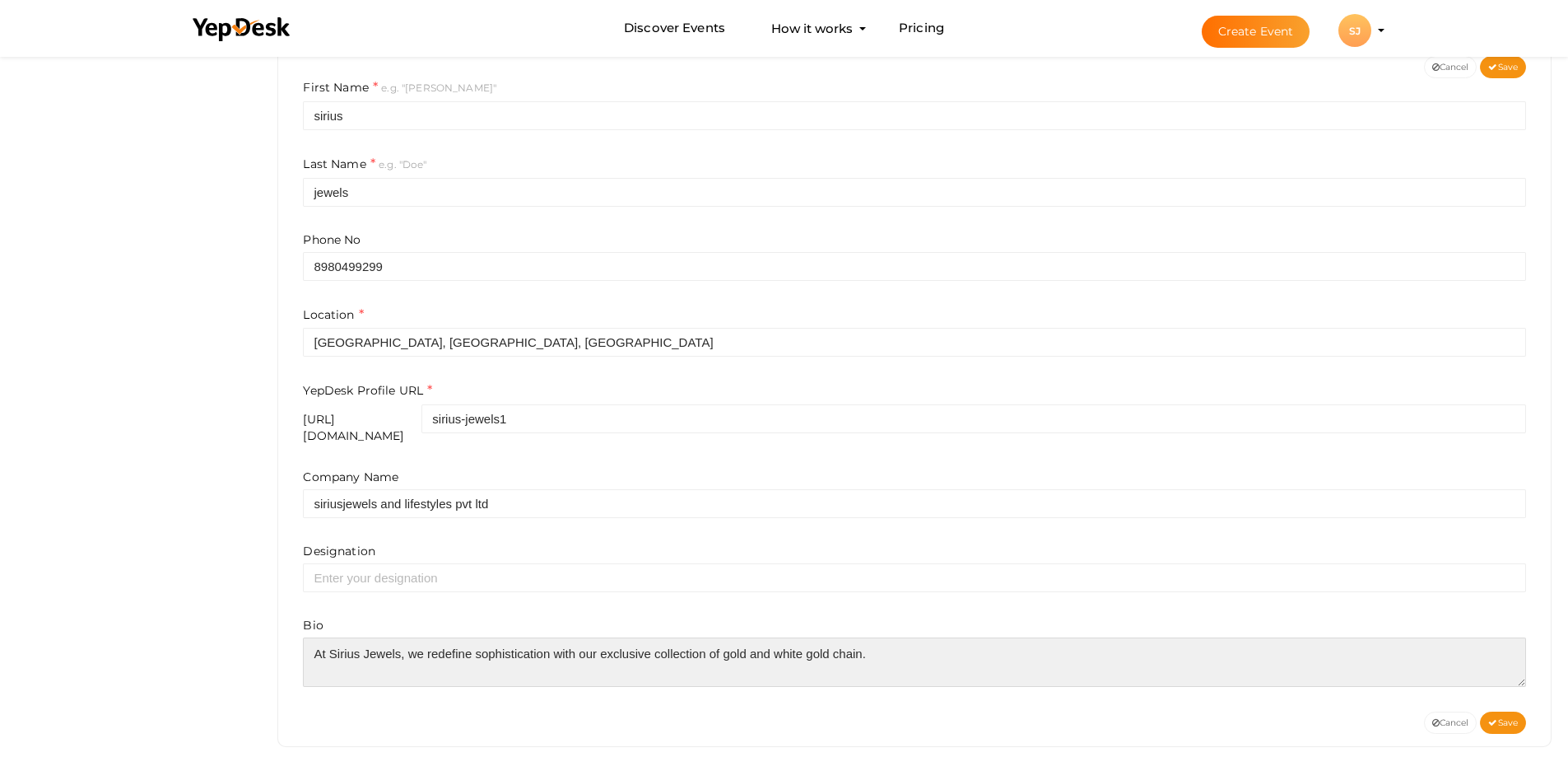
scroll to position [399, 0]
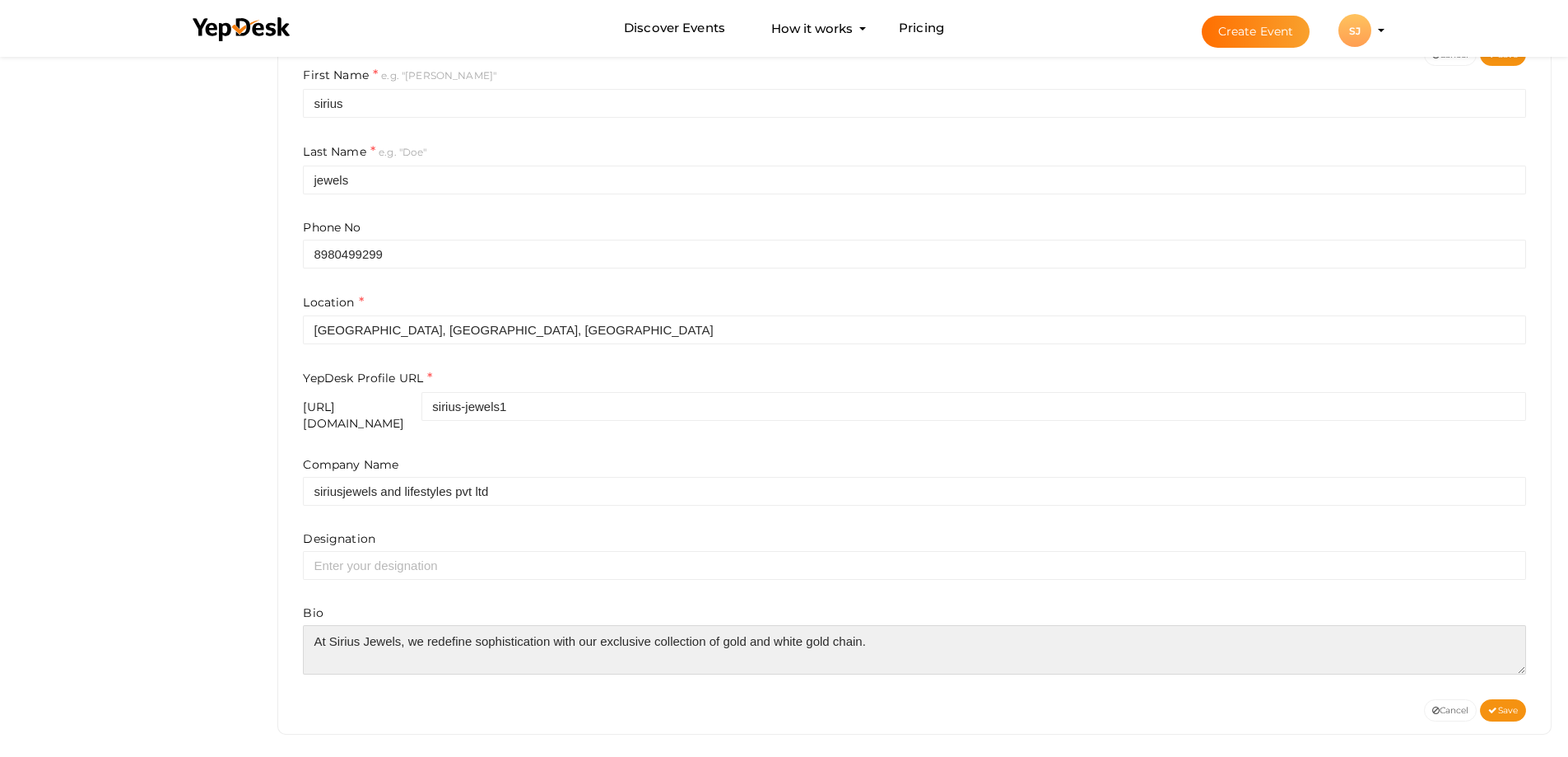
click at [303, 633] on textarea at bounding box center [914, 649] width 1223 height 50
type textarea "At Sirius Jewels, we redefine sophistication with our exclusive collection of g…"
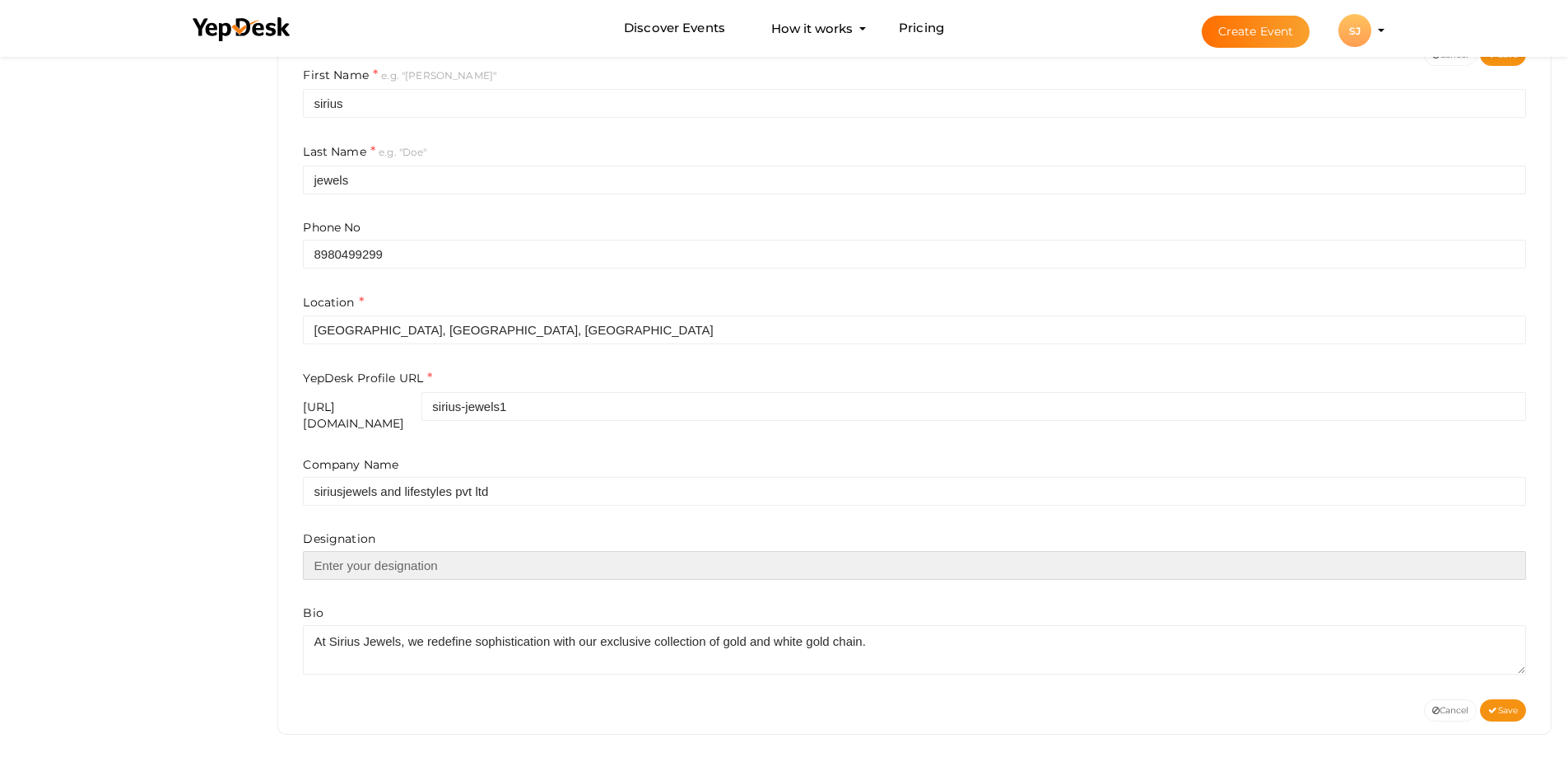
click at [346, 564] on input "text" at bounding box center [914, 565] width 1223 height 29
paste input "At Sirius Jewels, we redefine sophistication with our exclusive collection of g…"
type input "At Sirius Jewels, we redefine sophistication with our exclusive collection of g…"
click at [378, 562] on input "text" at bounding box center [914, 565] width 1223 height 29
paste input "The Beauty of Gold and White Gold Chain"
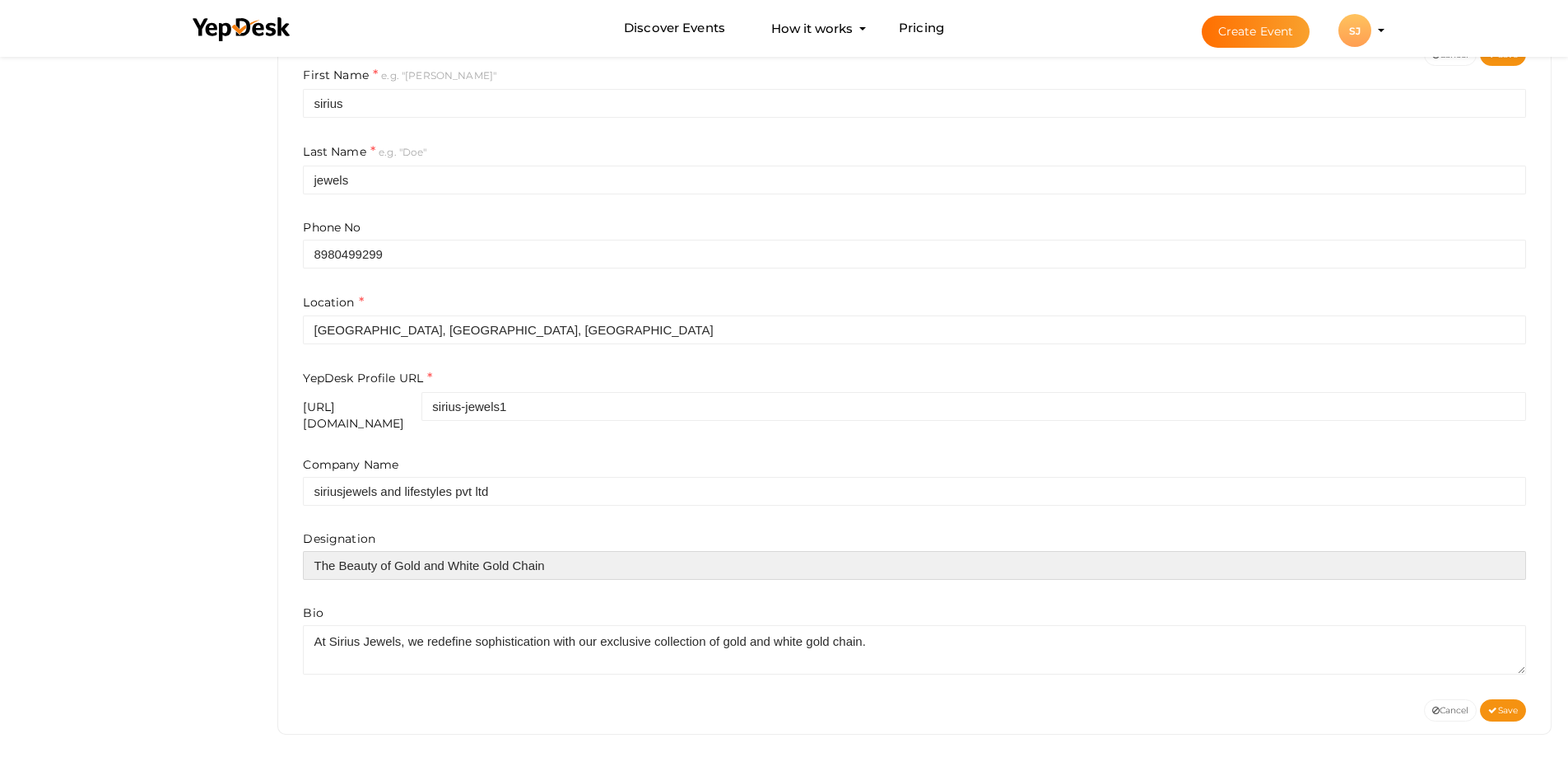
click at [317, 557] on input "The Beauty of Gold and White Gold Chain" at bounding box center [914, 565] width 1223 height 29
type input "The Beauty of Gold and White Gold Chain"
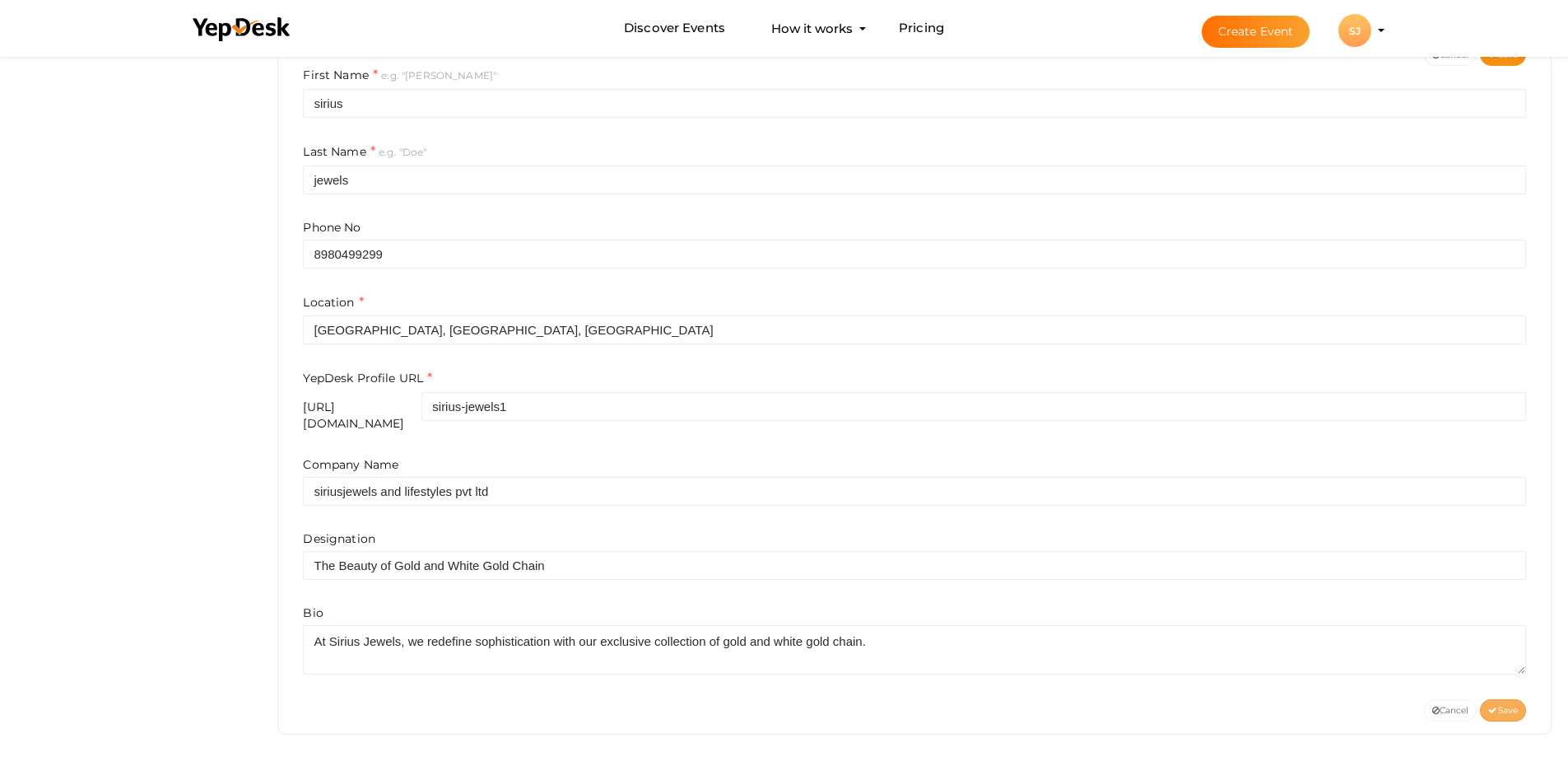
click at [1510, 699] on button "Save" at bounding box center [1504, 710] width 46 height 22
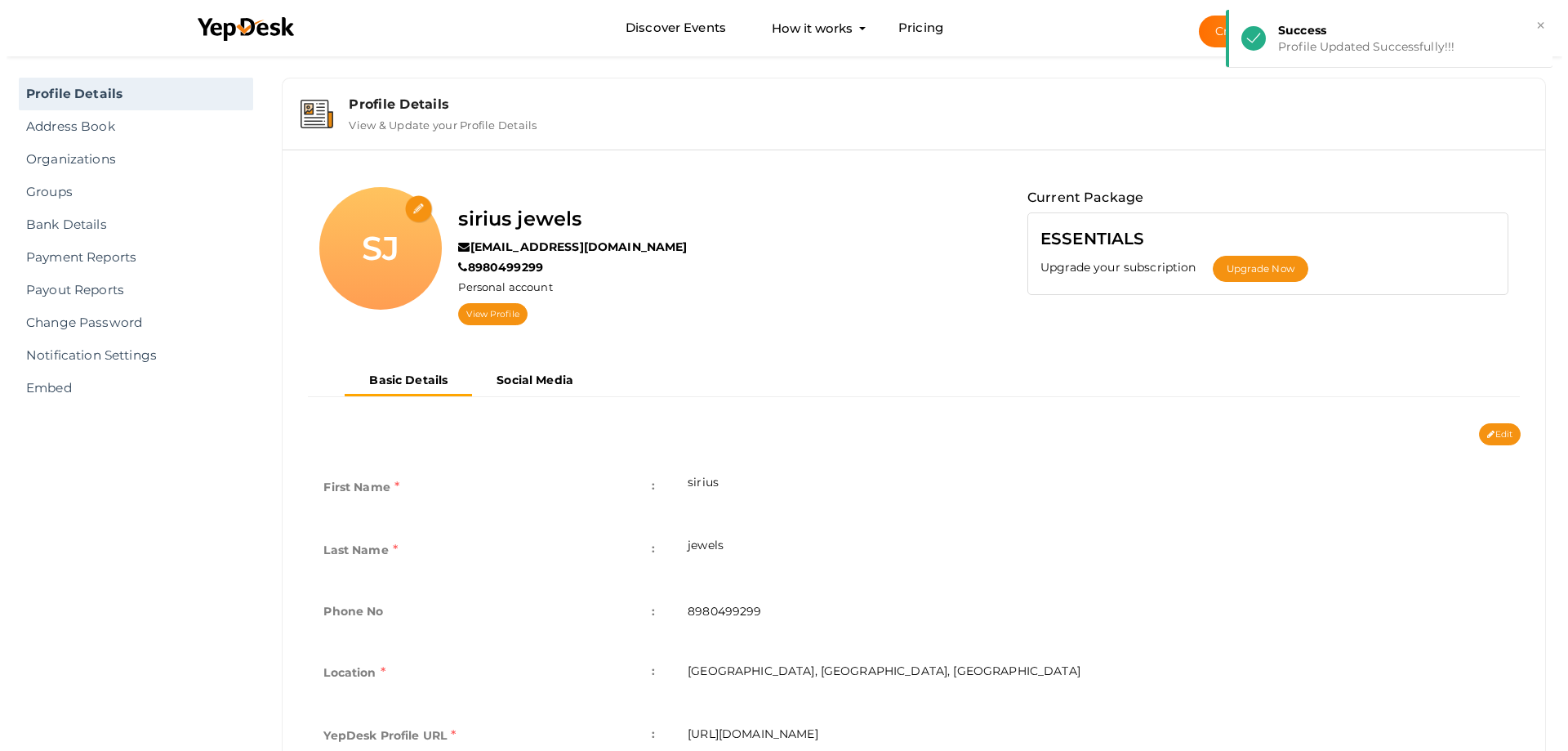
scroll to position [0, 0]
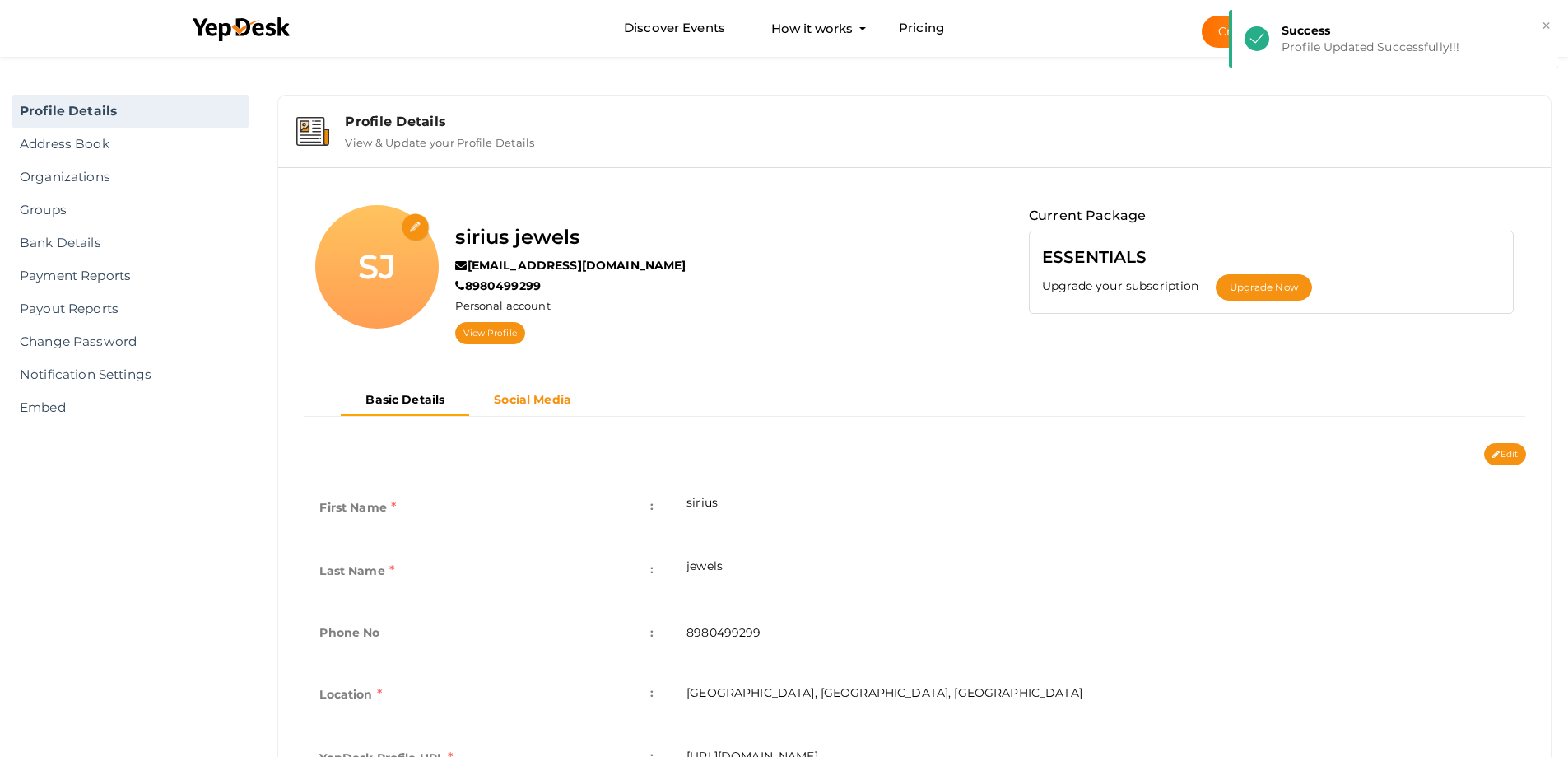
click at [511, 386] on button "Social Media" at bounding box center [532, 400] width 127 height 28
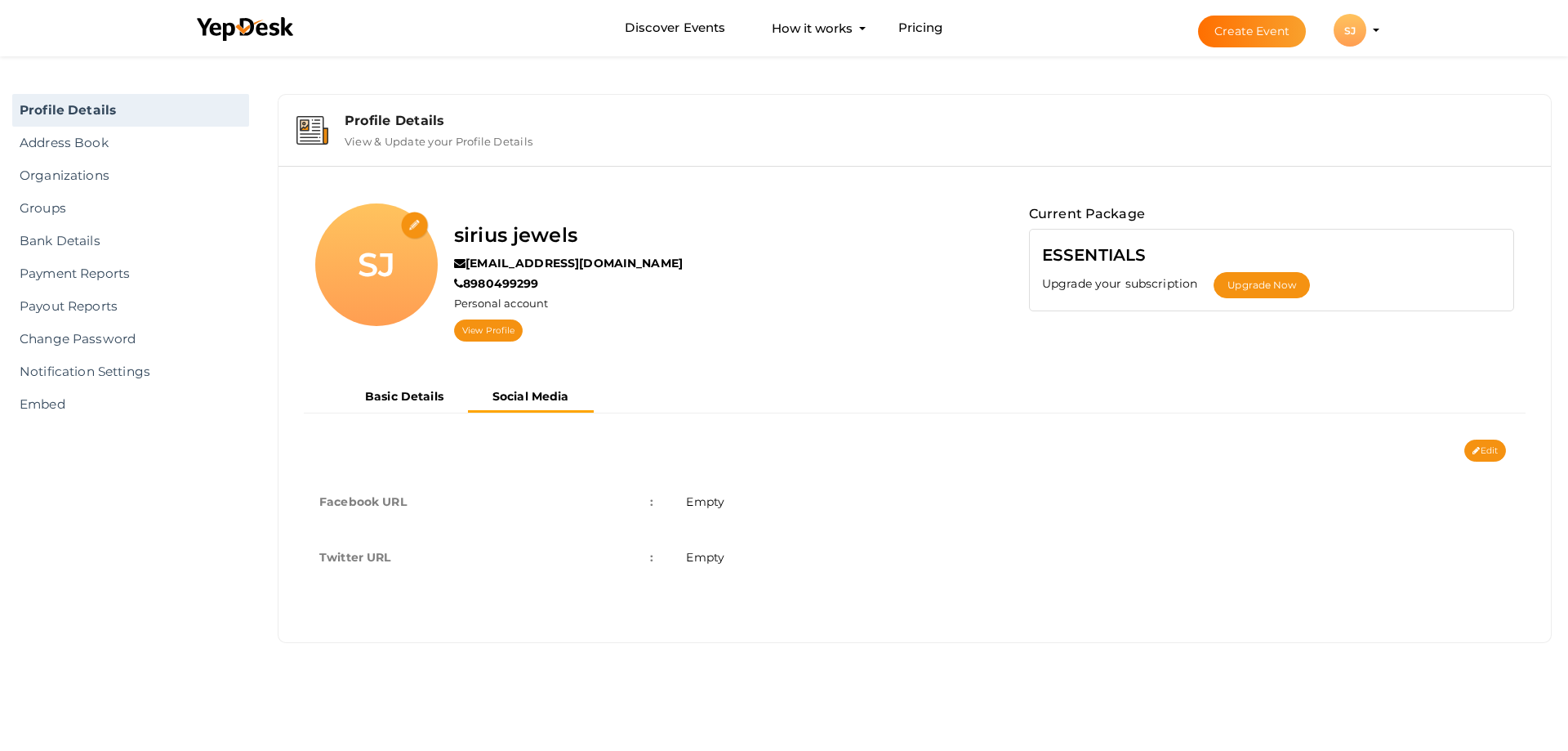
click at [1482, 438] on div "Basic Details Social Media" at bounding box center [915, 411] width 1248 height 57
click at [1497, 455] on button "Edit" at bounding box center [1485, 451] width 42 height 22
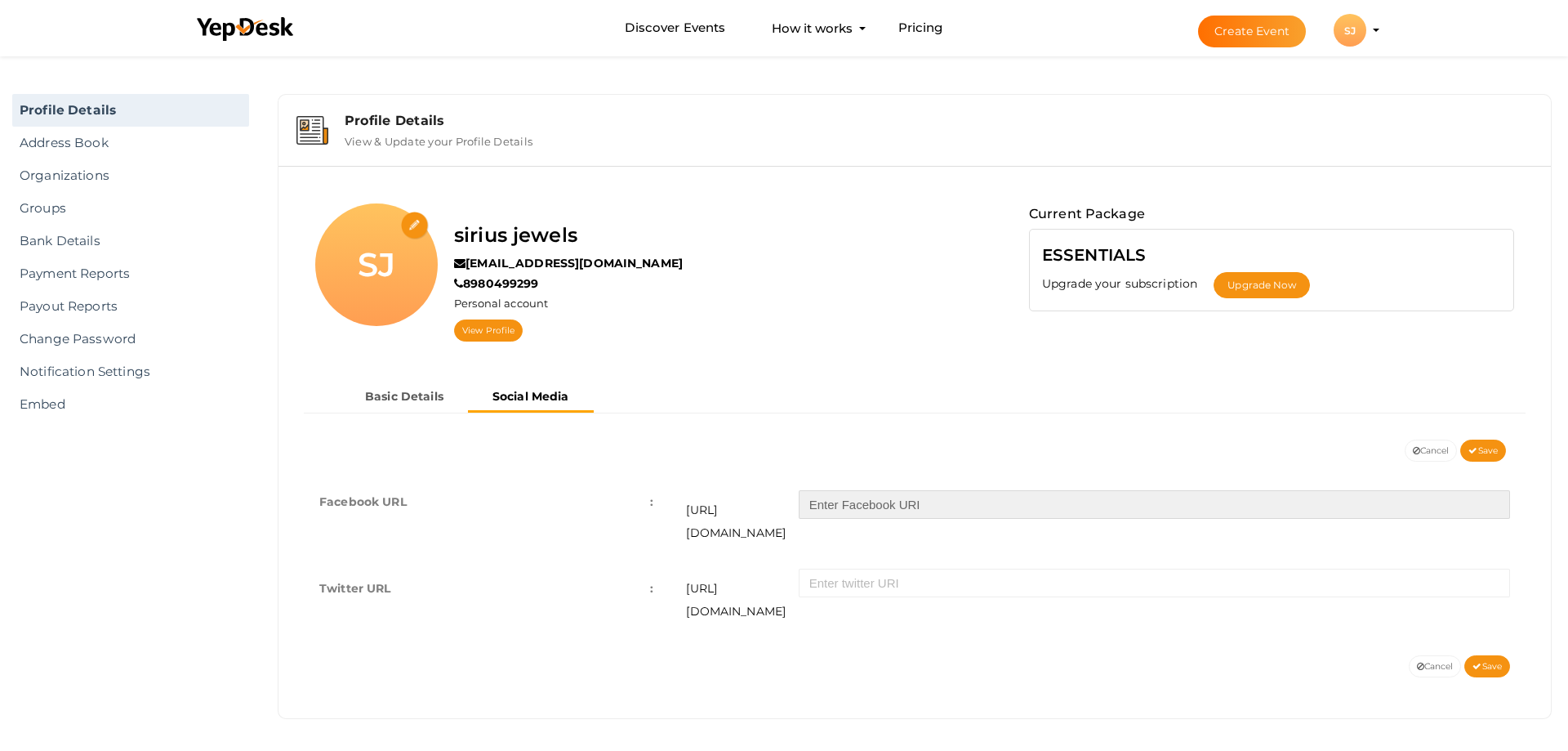
click at [921, 511] on input "text" at bounding box center [1155, 504] width 711 height 28
click at [880, 518] on input "text" at bounding box center [1155, 504] width 711 height 28
paste input "siriusjewelsnlifestyles/"
click at [825, 512] on input "siriusjewelsnlifestyles/" at bounding box center [1155, 504] width 711 height 28
type input "siriusjewelsnlifestyles/"
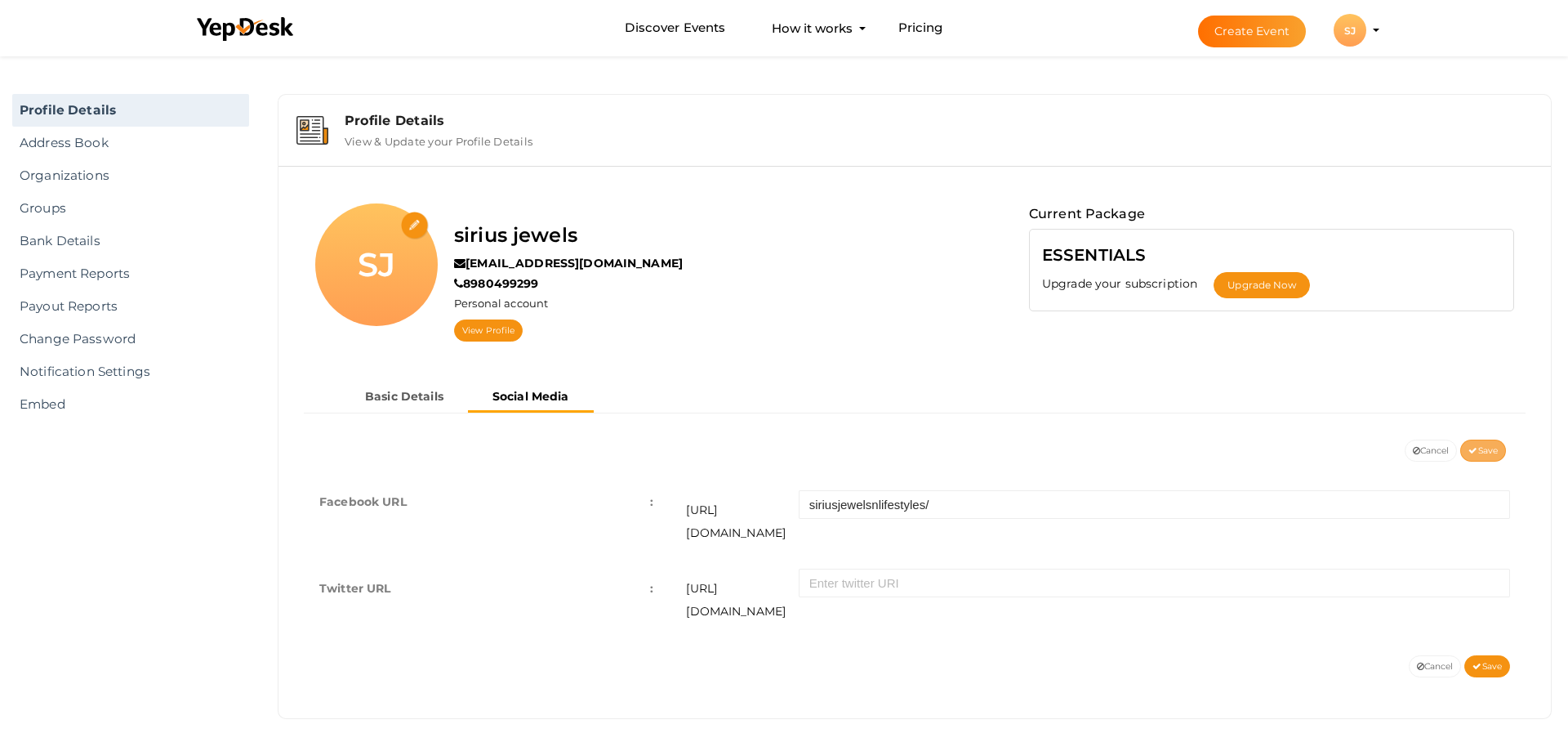
click at [1478, 444] on button "Save" at bounding box center [1483, 451] width 46 height 22
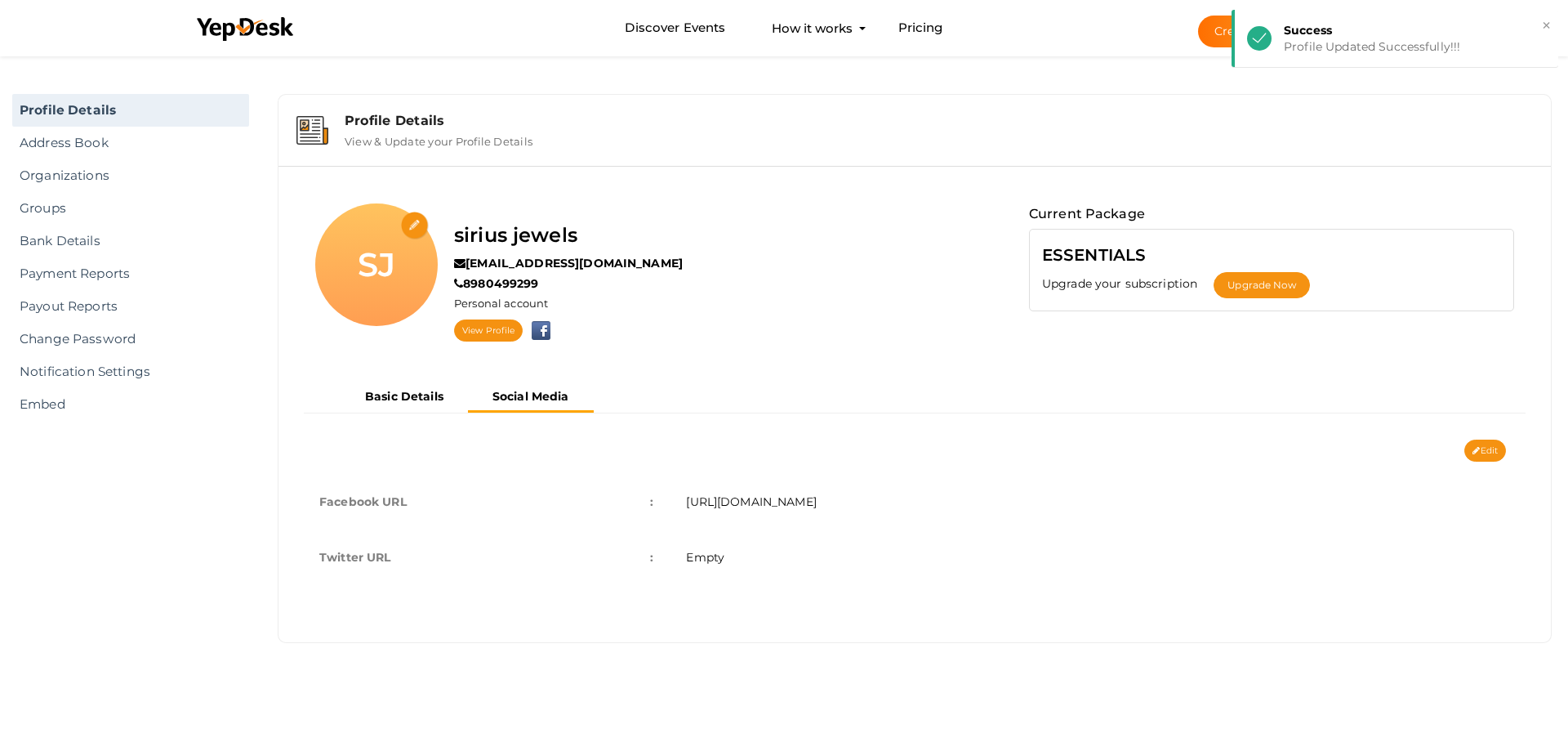
click at [412, 214] on input "file" at bounding box center [415, 225] width 28 height 28
type input "C:\fakepath\Logo - Sirius Jewels orange.jpg"
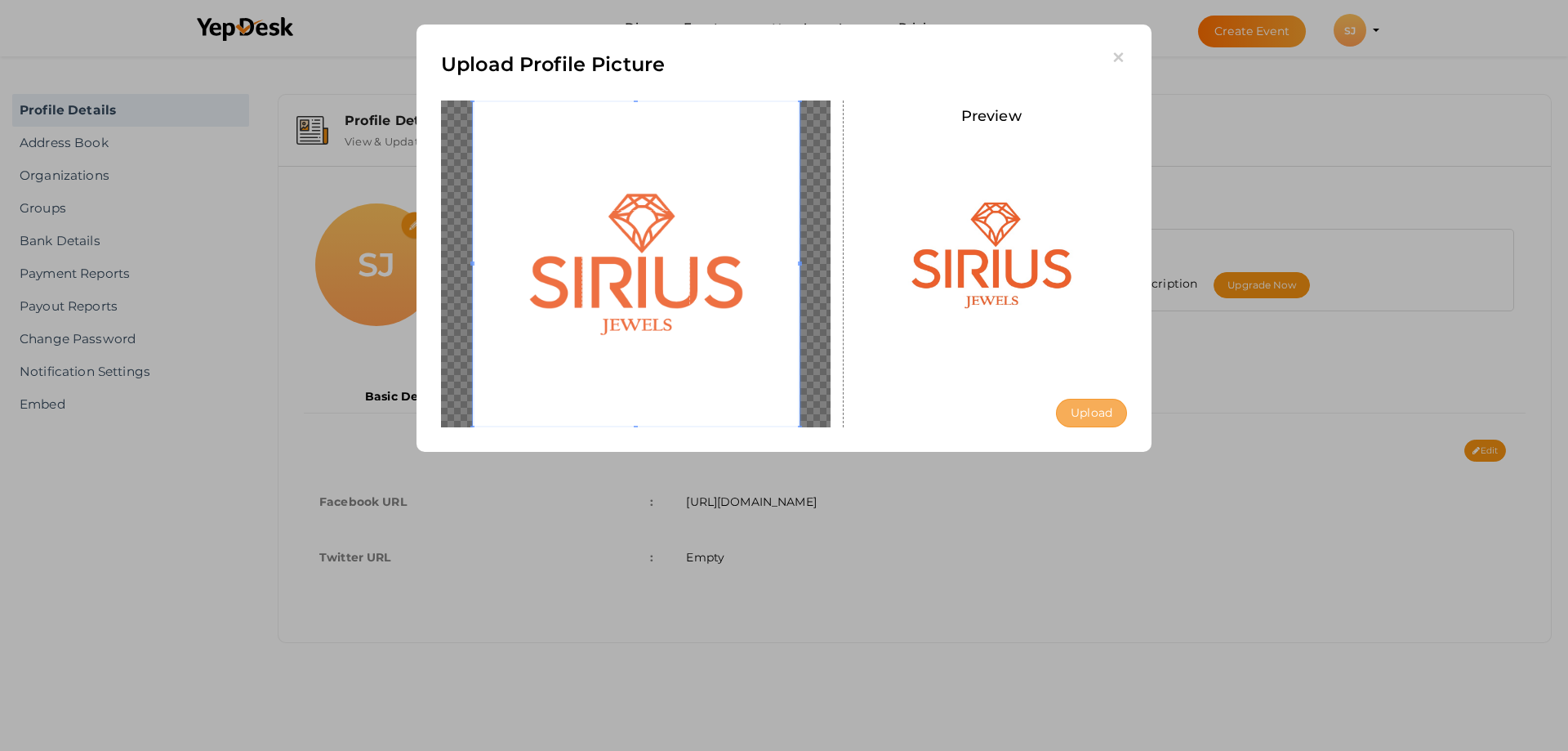
click at [1087, 415] on button "Upload" at bounding box center [1092, 412] width 71 height 28
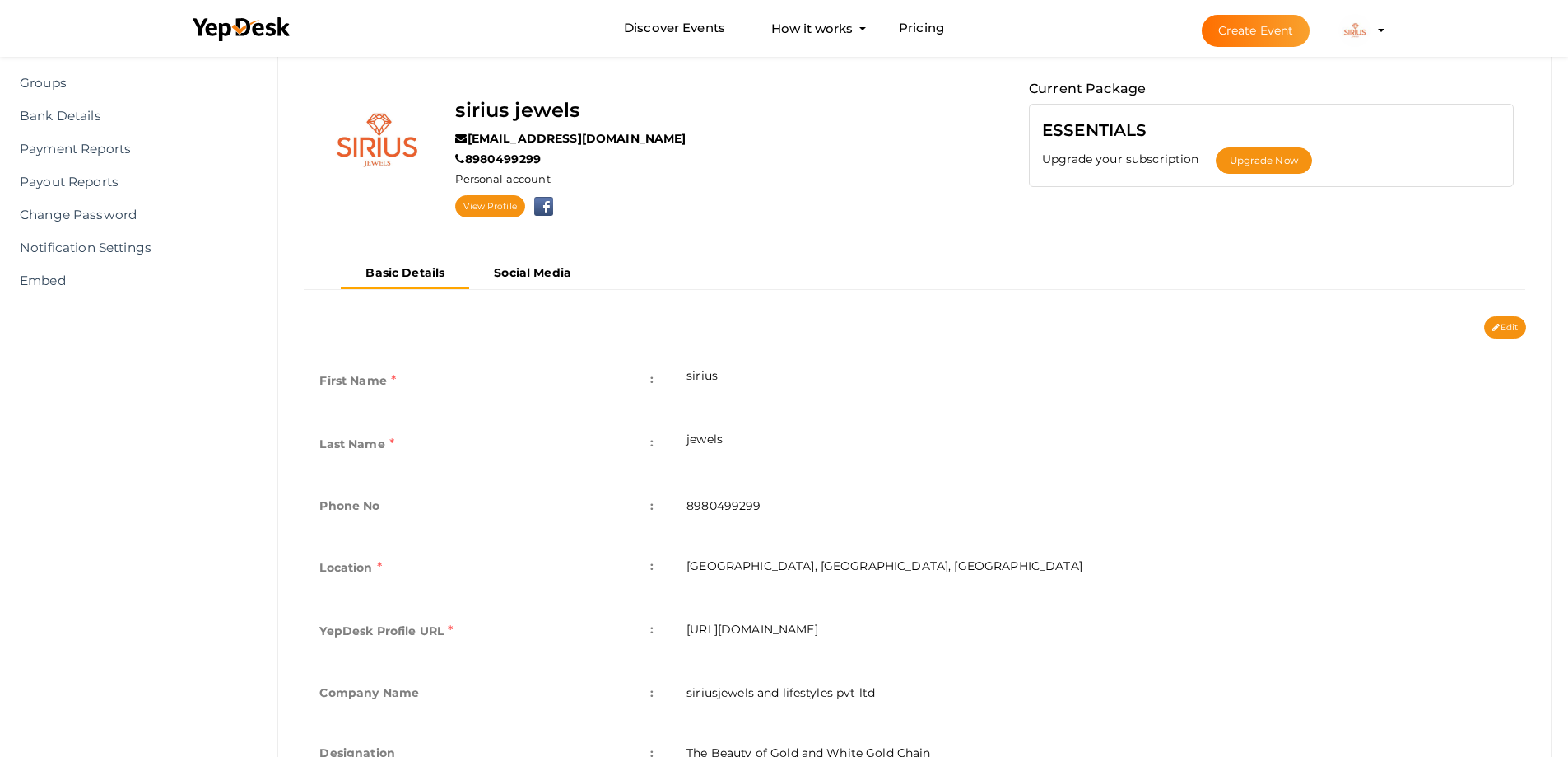
scroll to position [279, 0]
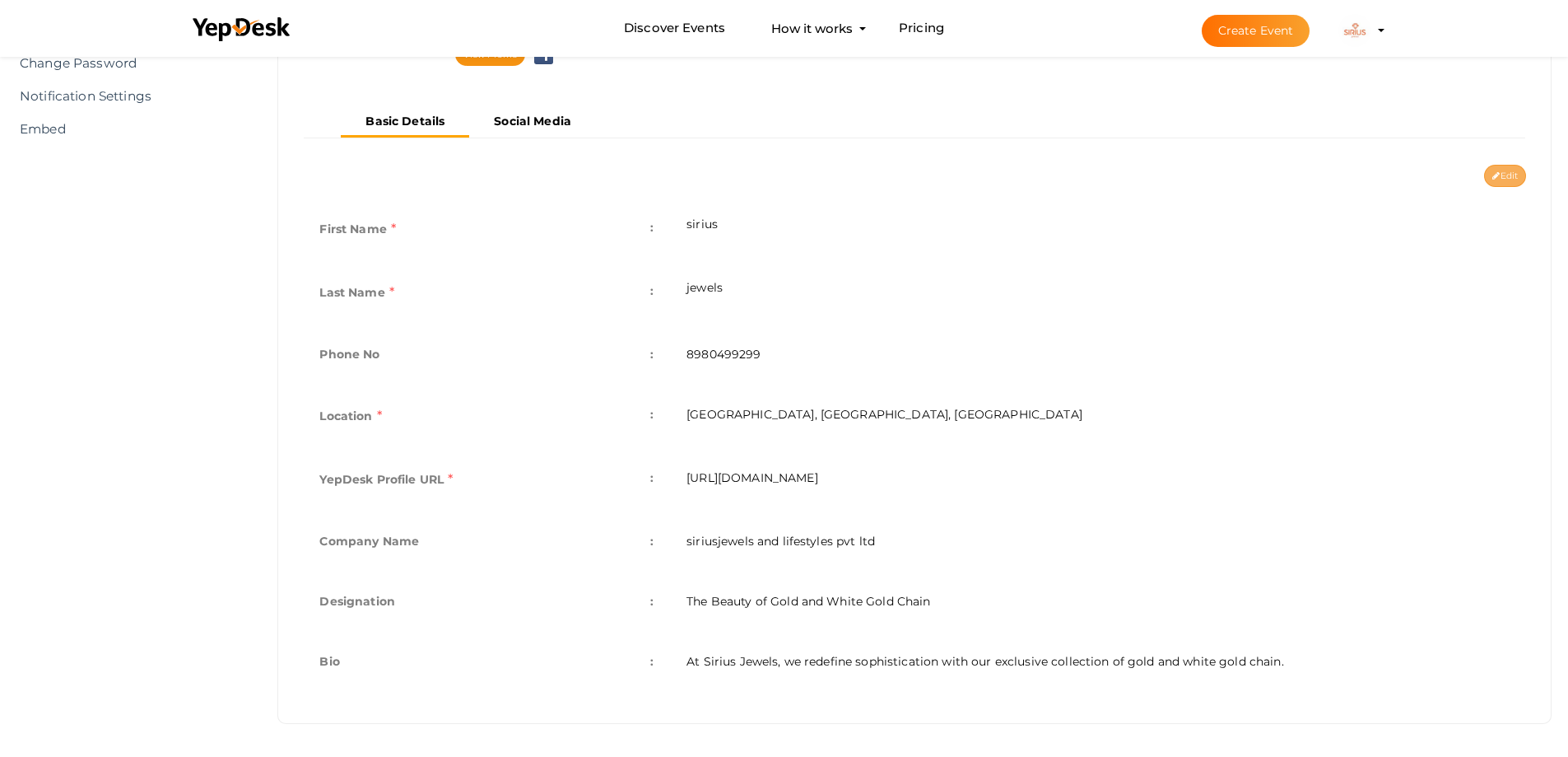
click at [1516, 179] on button "Edit" at bounding box center [1505, 176] width 42 height 22
type input "sirius"
type input "jewels"
type input "8980499299"
type input "[GEOGRAPHIC_DATA], [GEOGRAPHIC_DATA], [GEOGRAPHIC_DATA]"
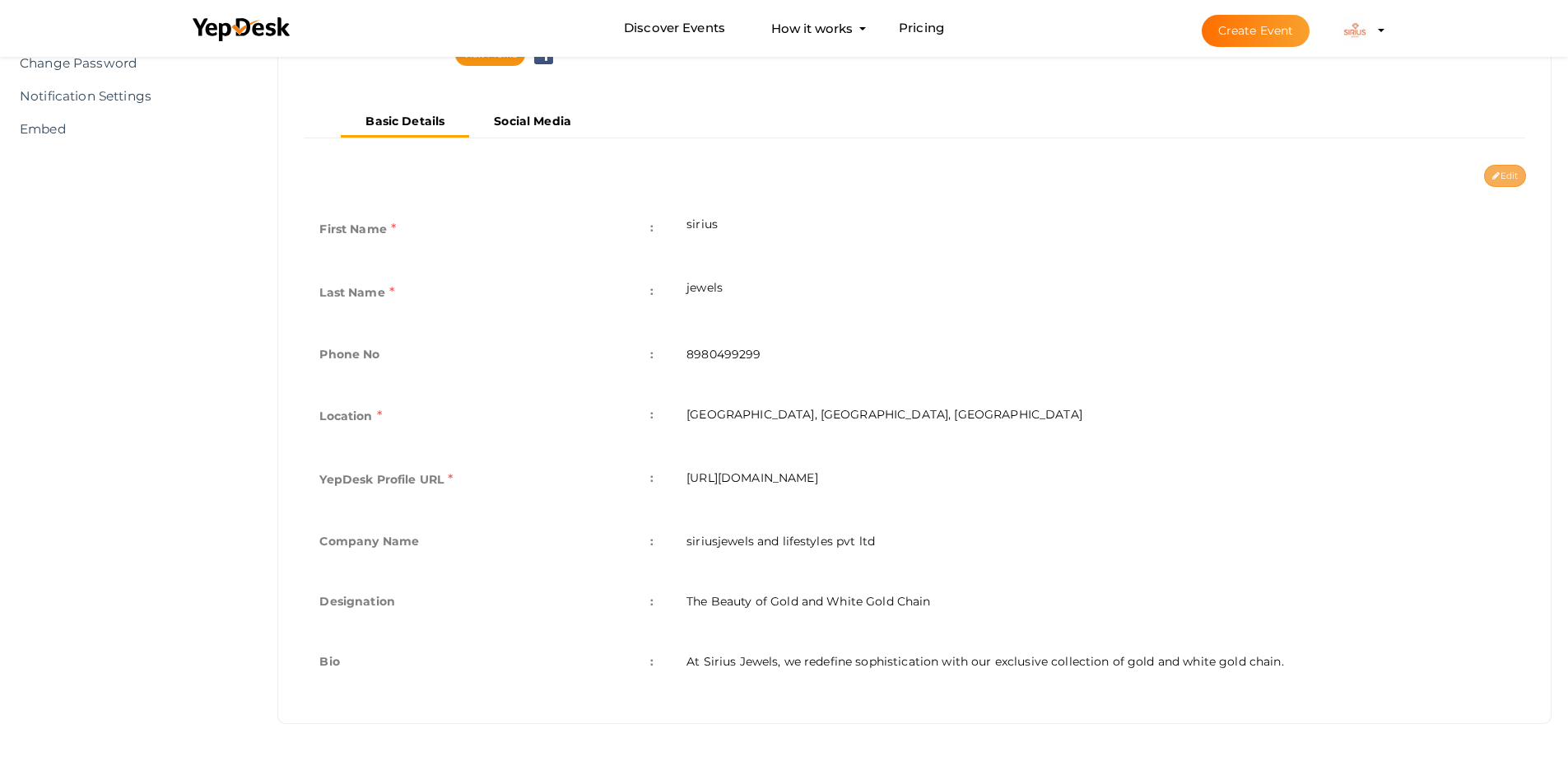
type input "sirius-jewels1"
type input "siriusjewels and lifestyles pvt ltd"
type input "The Beauty of Gold and White Gold Chain"
type textarea "At Sirius Jewels, we redefine sophistication with our exclusive collection of g…"
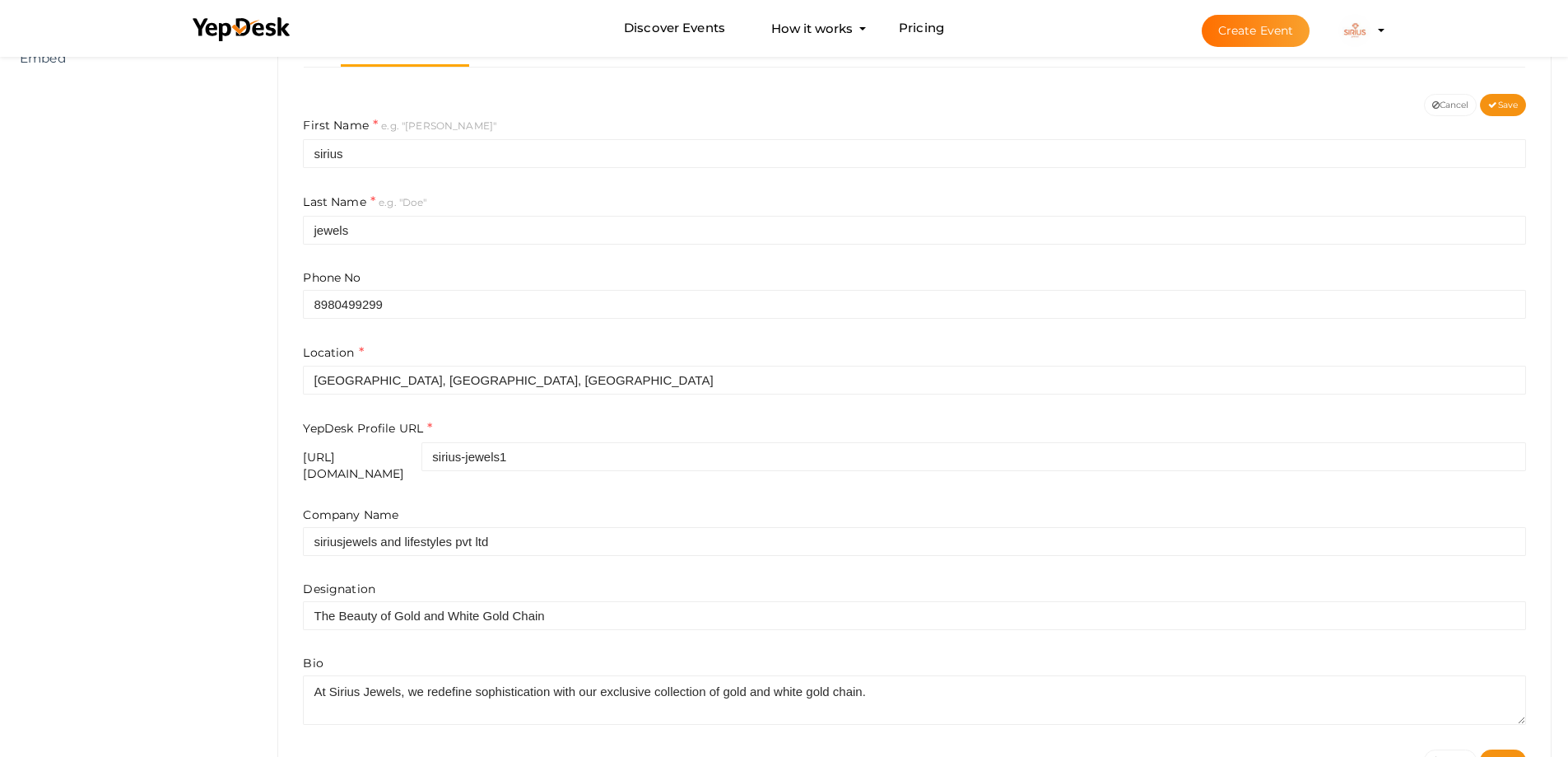
scroll to position [399, 0]
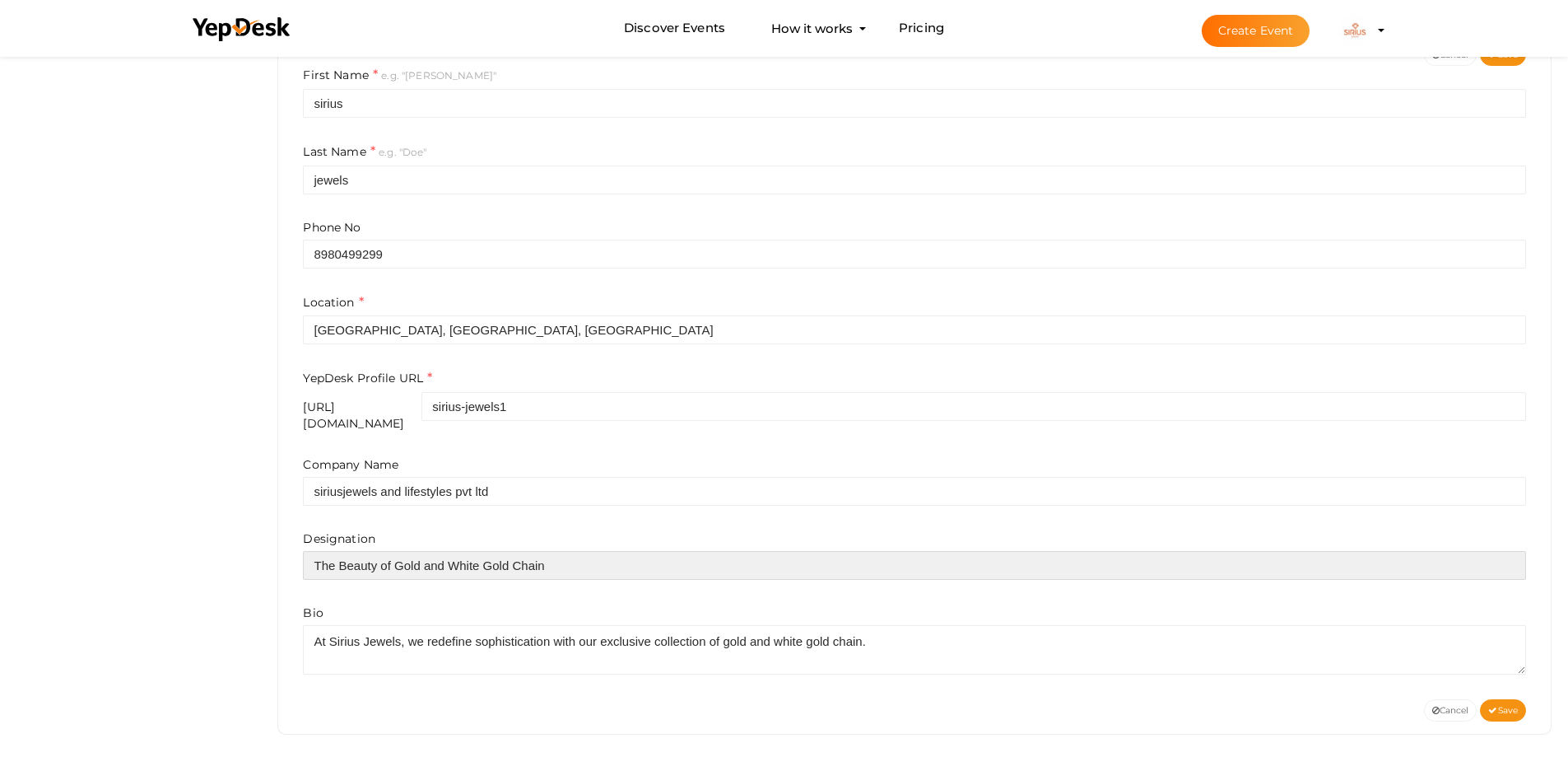
drag, startPoint x: 447, startPoint y: 567, endPoint x: 74, endPoint y: 550, distance: 373.4
click at [381, 551] on input "The Beauty of Gold and White Gold Chain" at bounding box center [914, 565] width 1223 height 29
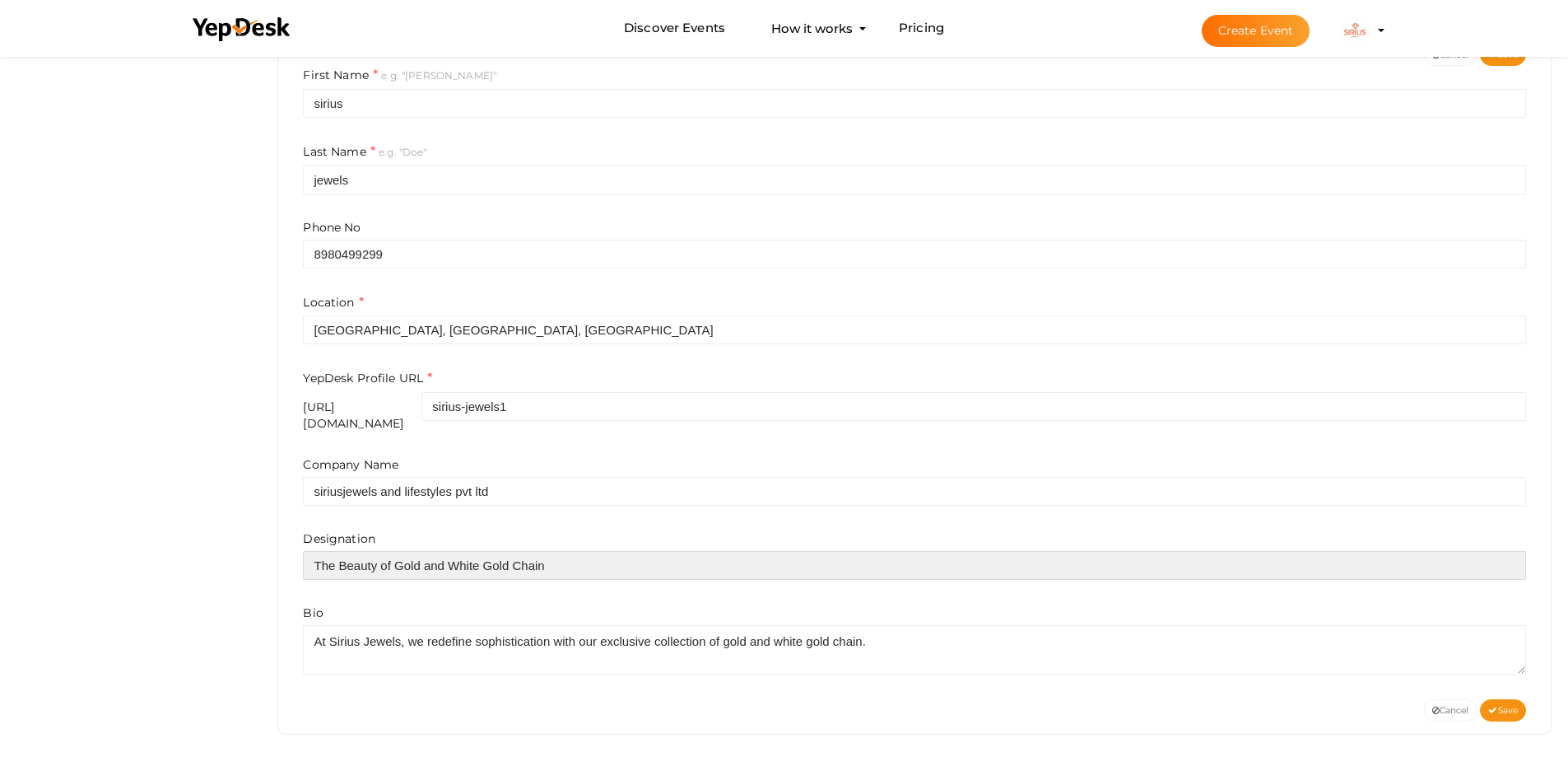
paste input "[URL][DOMAIN_NAME]"
click at [310, 561] on input "[URL][DOMAIN_NAME]" at bounding box center [914, 565] width 1223 height 29
type input "[URL][DOMAIN_NAME]"
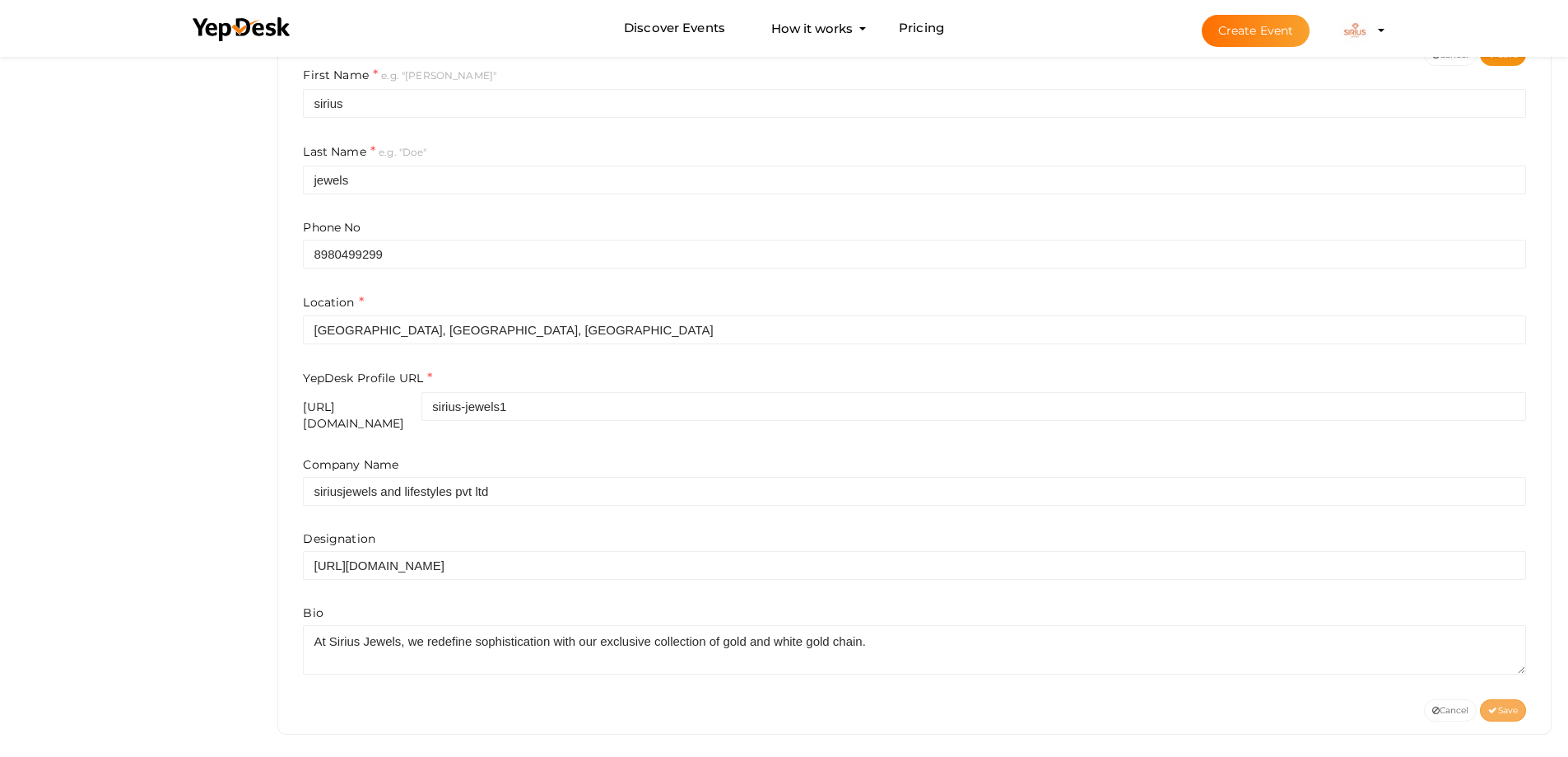
click at [1485, 699] on button "Save" at bounding box center [1504, 710] width 46 height 22
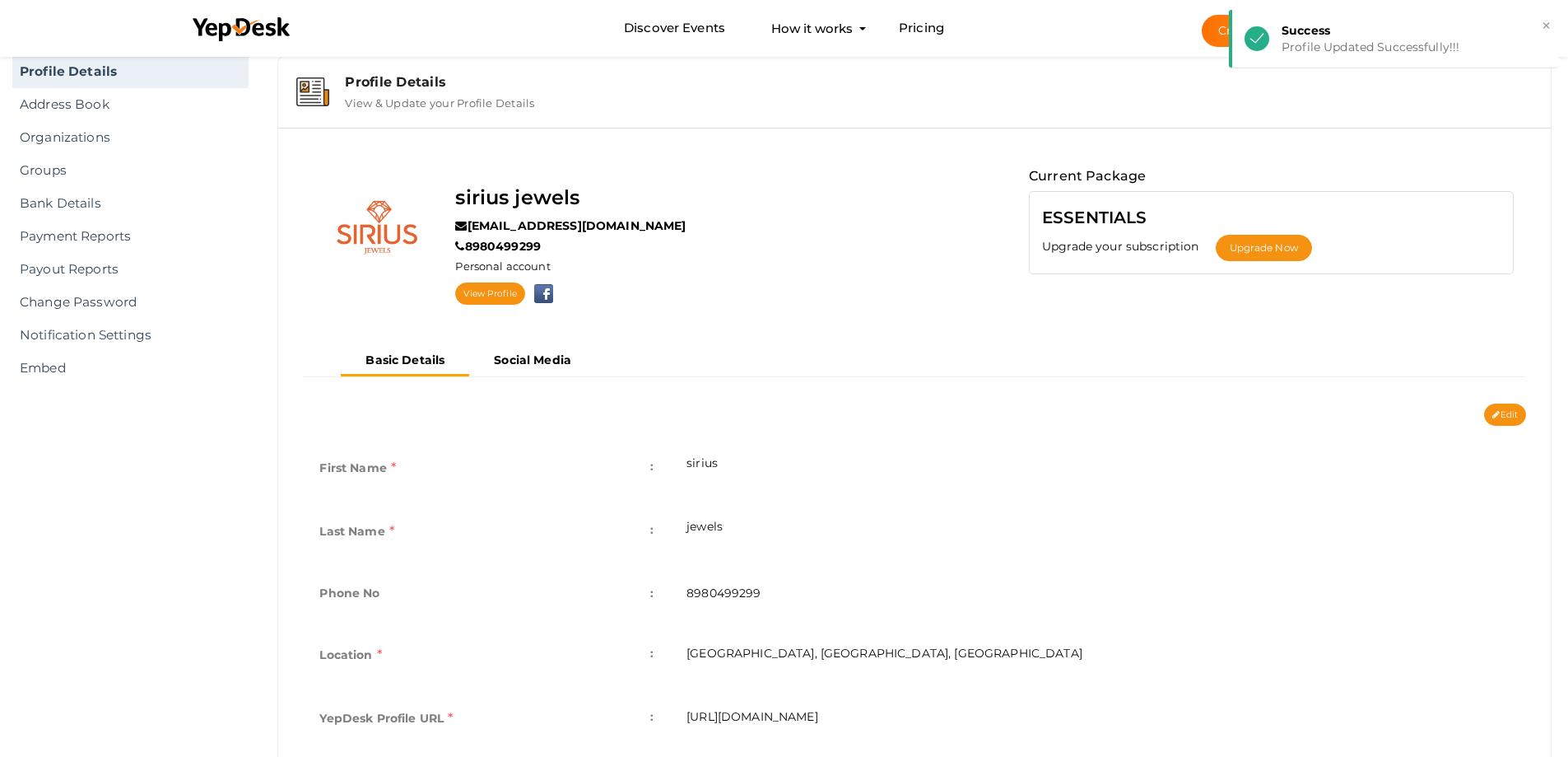
scroll to position [31, 0]
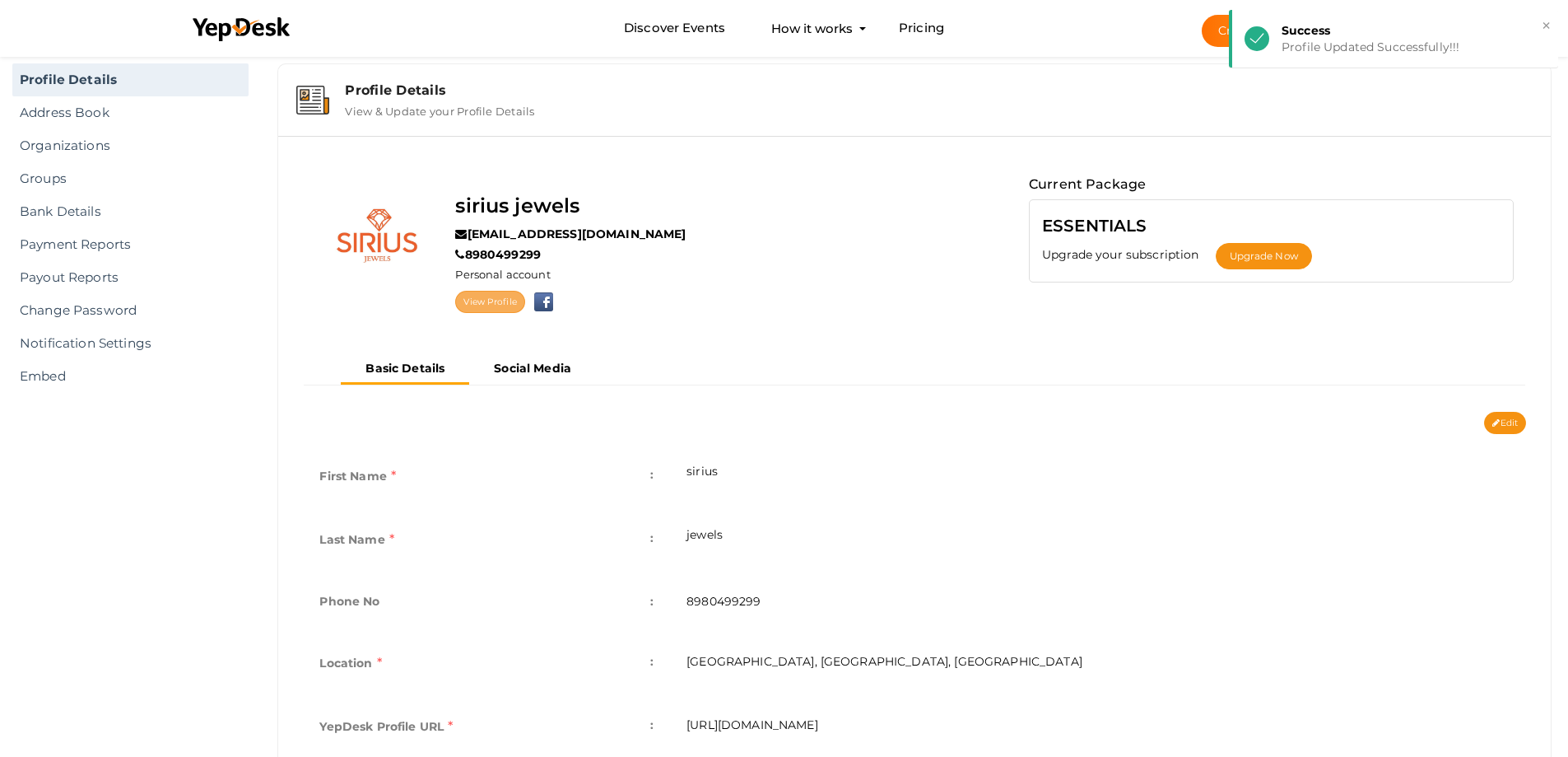
click at [494, 301] on link "View Profile" at bounding box center [489, 302] width 69 height 22
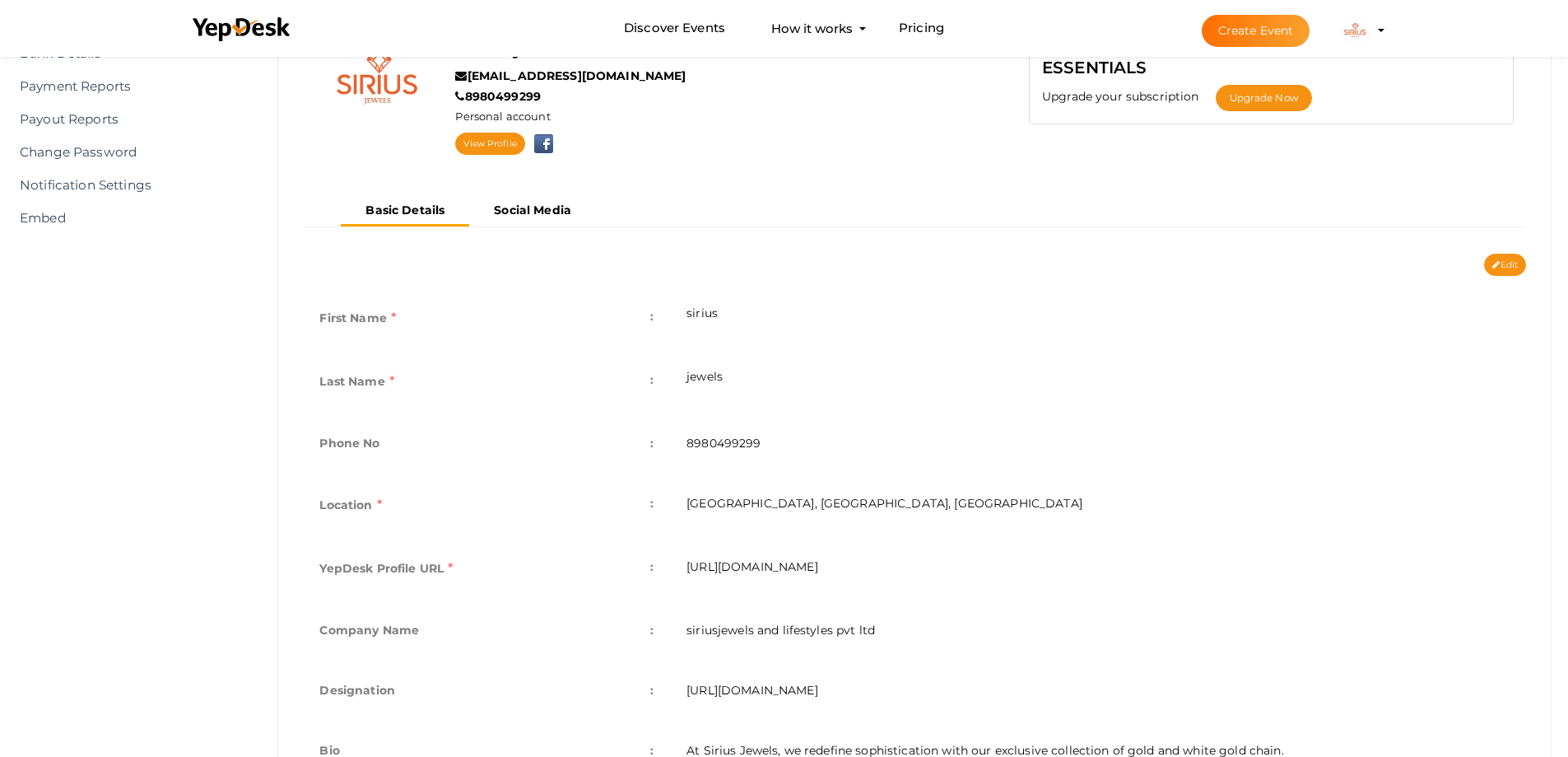
scroll to position [279, 0]
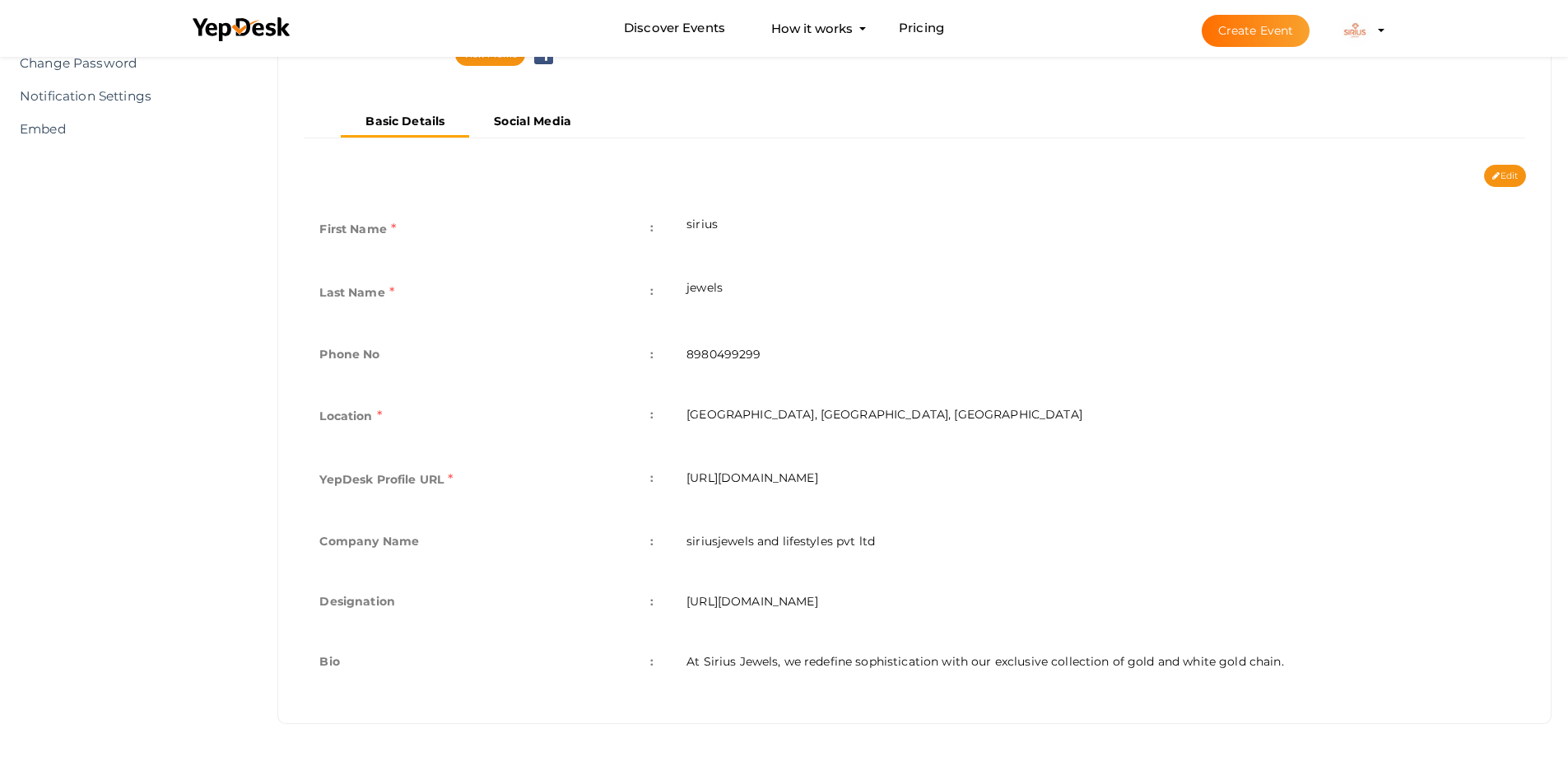
drag, startPoint x: 989, startPoint y: 469, endPoint x: 685, endPoint y: 484, distance: 304.4
click at [685, 484] on td "https://www.yepdesk.com/profile/sirius-jewels1" at bounding box center [1098, 481] width 856 height 63
copy td "https://www.yepdesk.com/profile/sirius-jewels1"
click at [1255, 203] on td "sirius" at bounding box center [1098, 231] width 856 height 63
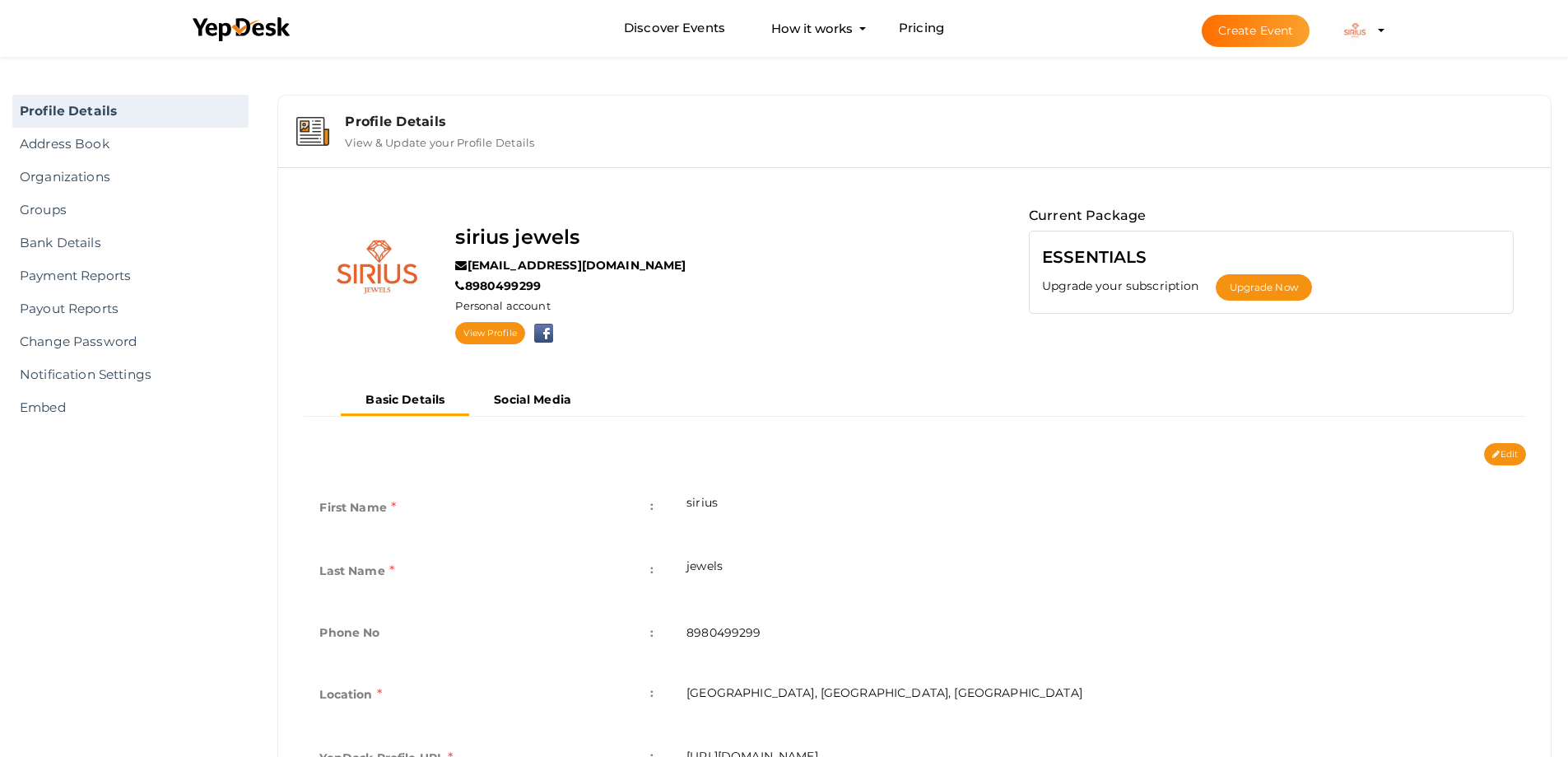
click at [848, 391] on div "Basic Details Social Media" at bounding box center [914, 401] width 1173 height 29
click at [537, 401] on b "Social Media" at bounding box center [532, 399] width 77 height 15
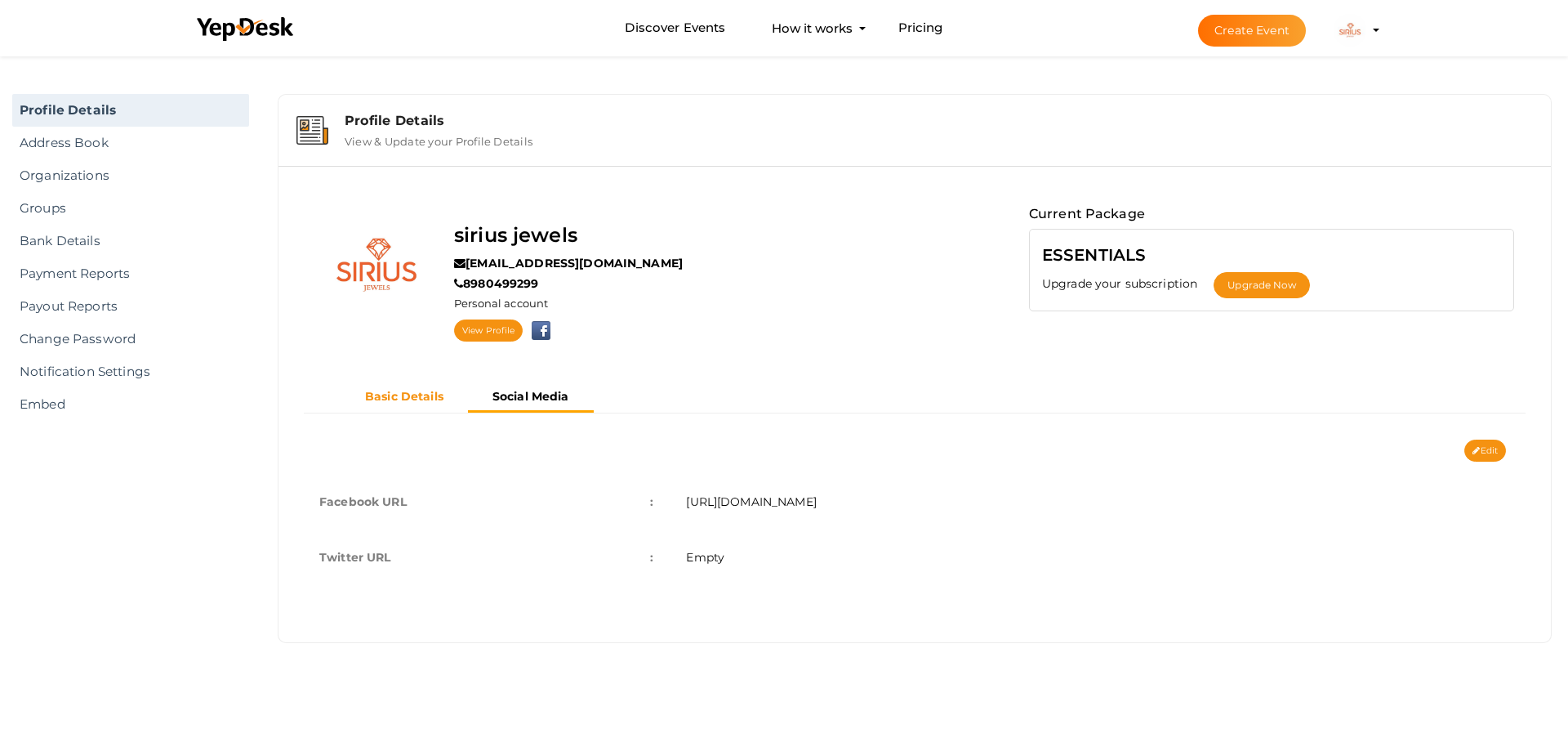
click at [352, 400] on button "Basic Details" at bounding box center [404, 397] width 128 height 27
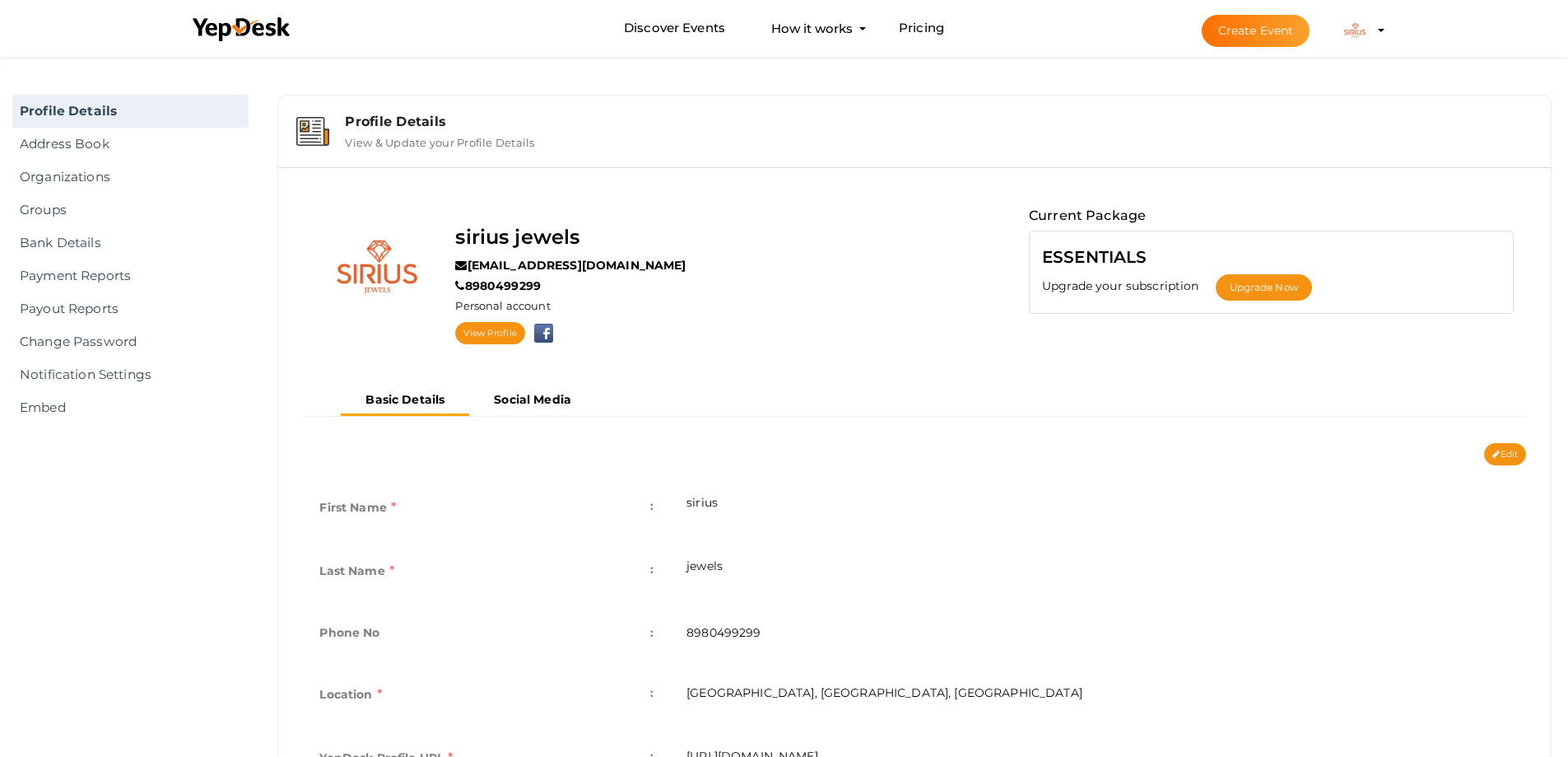
click at [357, 111] on div "Profile Details View & Update your Profile Details" at bounding box center [915, 132] width 1256 height 55
click at [372, 128] on div "Profile Details" at bounding box center [939, 121] width 1188 height 16
click at [107, 185] on link "Organizations" at bounding box center [130, 178] width 236 height 33
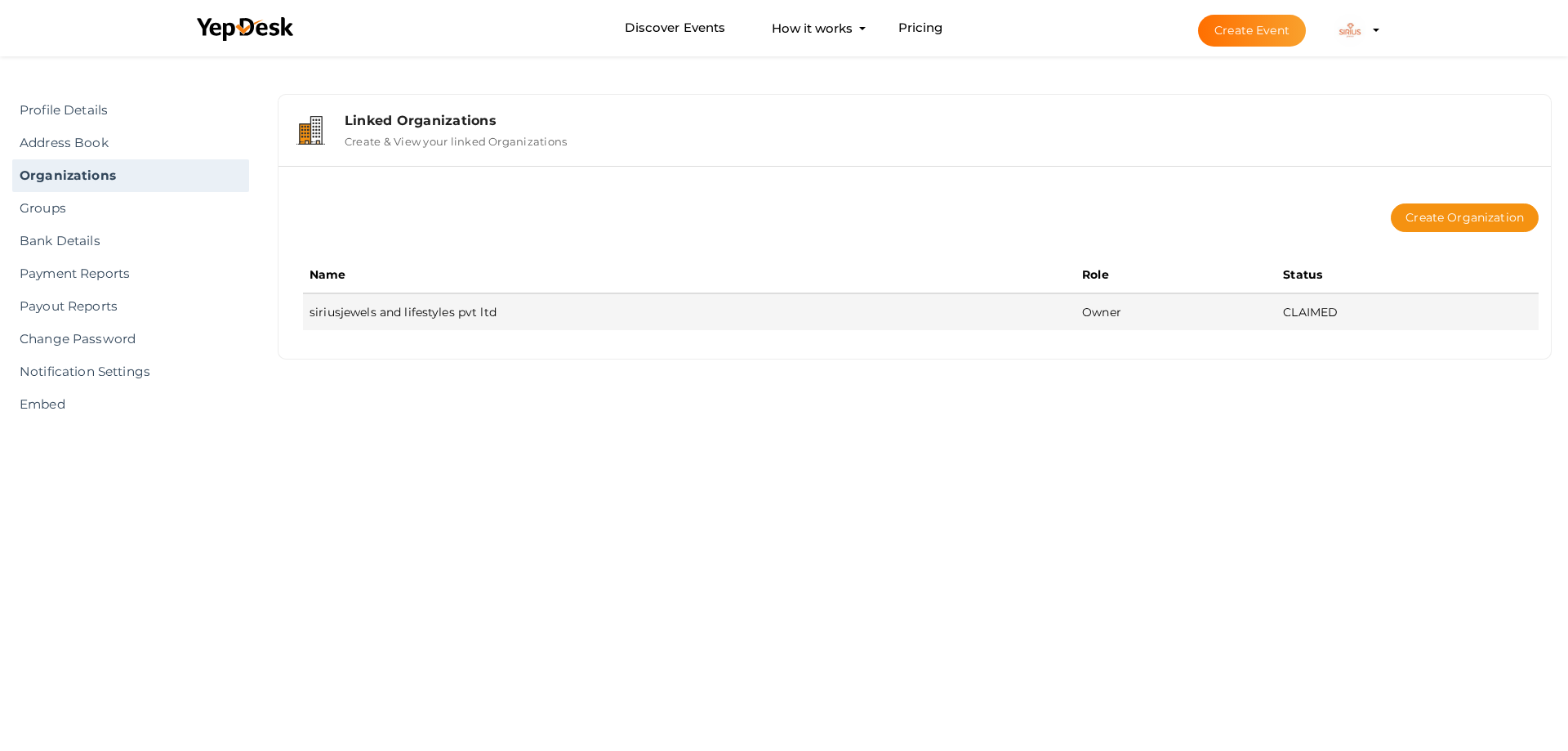
click at [452, 322] on td "siriusjewels and lifestyles pvt ltd" at bounding box center [689, 311] width 773 height 37
click at [446, 306] on td "siriusjewels and lifestyles pvt ltd" at bounding box center [689, 311] width 773 height 37
click at [450, 323] on td "siriusjewels and lifestyles pvt ltd" at bounding box center [689, 311] width 773 height 37
click at [1059, 312] on td "siriusjewels and lifestyles pvt ltd" at bounding box center [689, 311] width 773 height 37
click at [1123, 312] on td "Owner" at bounding box center [1176, 311] width 201 height 37
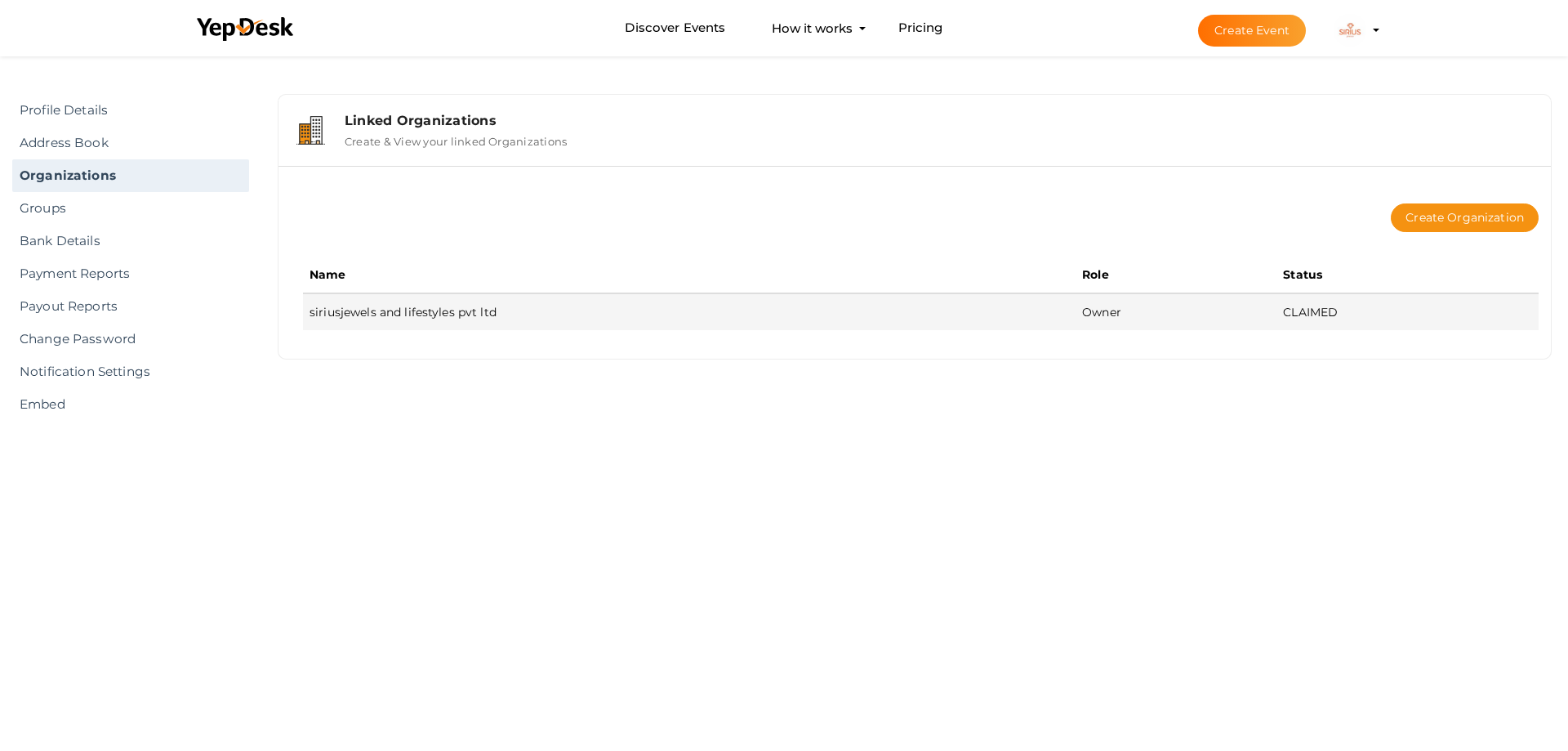
click at [1120, 312] on td "Owner" at bounding box center [1176, 311] width 201 height 37
drag, startPoint x: 1247, startPoint y: 300, endPoint x: 1405, endPoint y: 318, distance: 159.0
click at [1280, 300] on tr "siriusjewels and lifestyles pvt ltd Owner CLAIMED" at bounding box center [920, 311] width 1235 height 37
drag, startPoint x: 1405, startPoint y: 318, endPoint x: 1338, endPoint y: 318, distance: 67.0
click at [1403, 318] on td "CLAIMED" at bounding box center [1407, 311] width 262 height 37
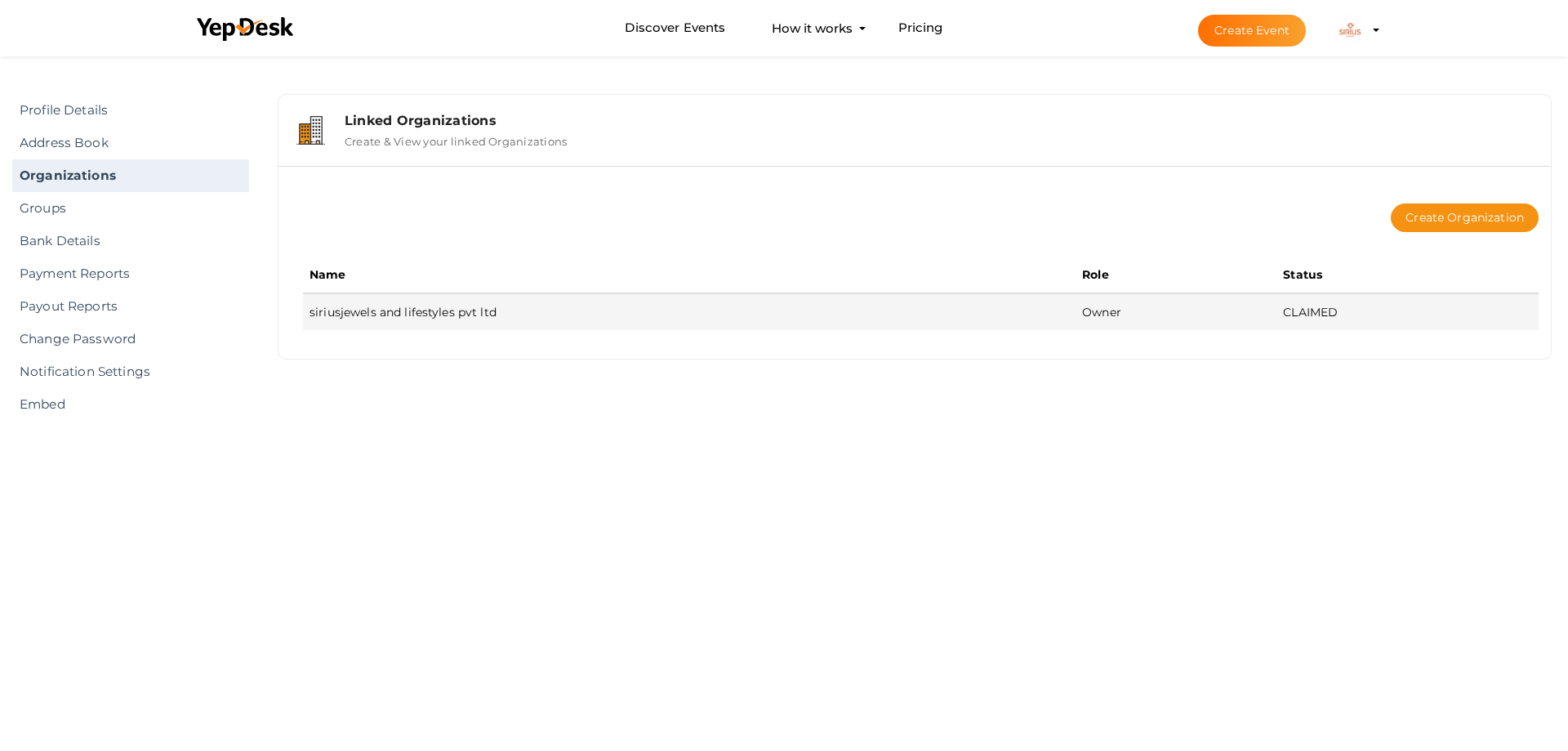
click at [1337, 318] on td "CLAIMED" at bounding box center [1407, 311] width 262 height 37
click at [1332, 318] on td "CLAIMED" at bounding box center [1407, 311] width 262 height 37
click at [1326, 314] on td "CLAIMED" at bounding box center [1407, 311] width 262 height 37
click at [1324, 314] on td "CLAIMED" at bounding box center [1407, 311] width 262 height 37
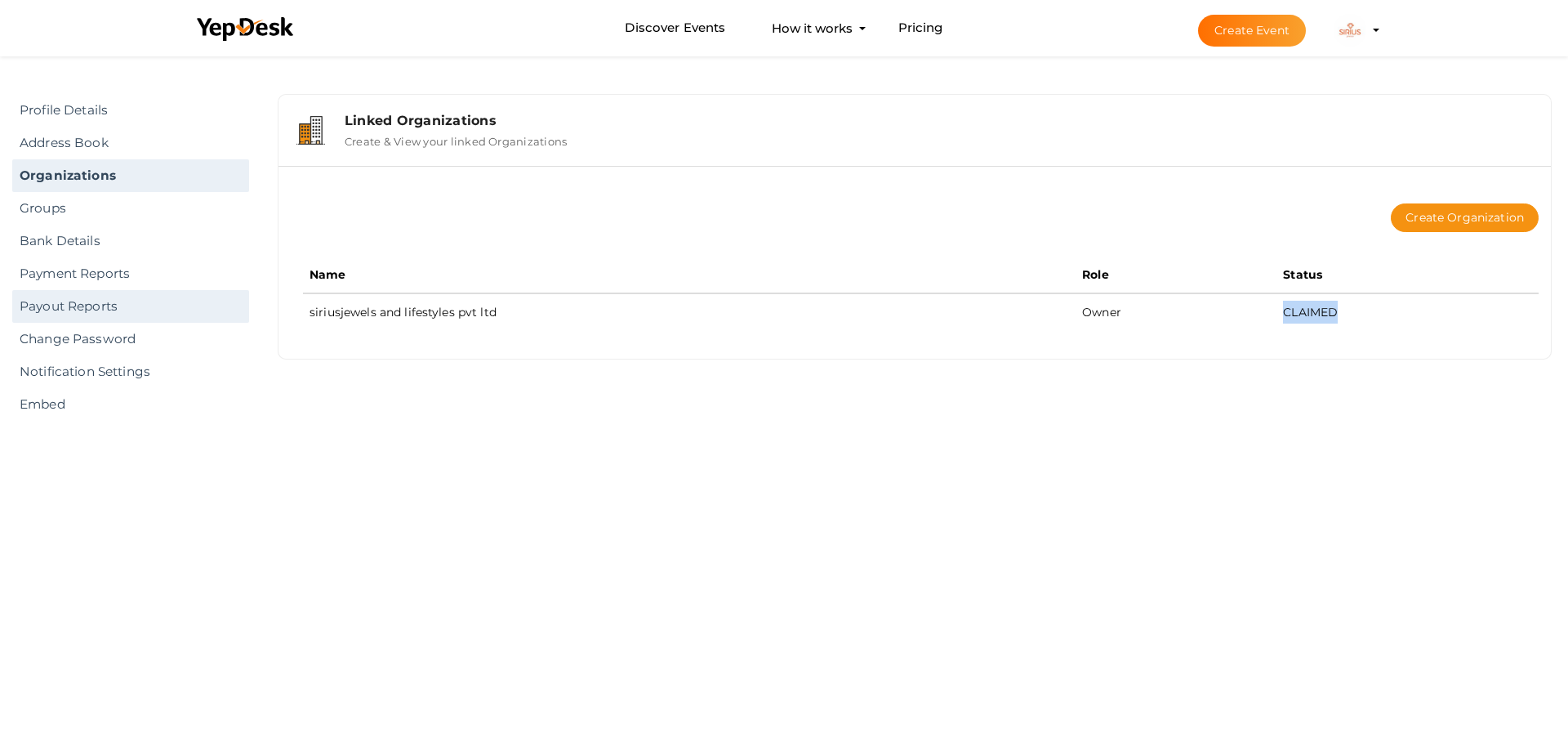
click at [64, 309] on link "Payout Reports" at bounding box center [130, 307] width 237 height 33
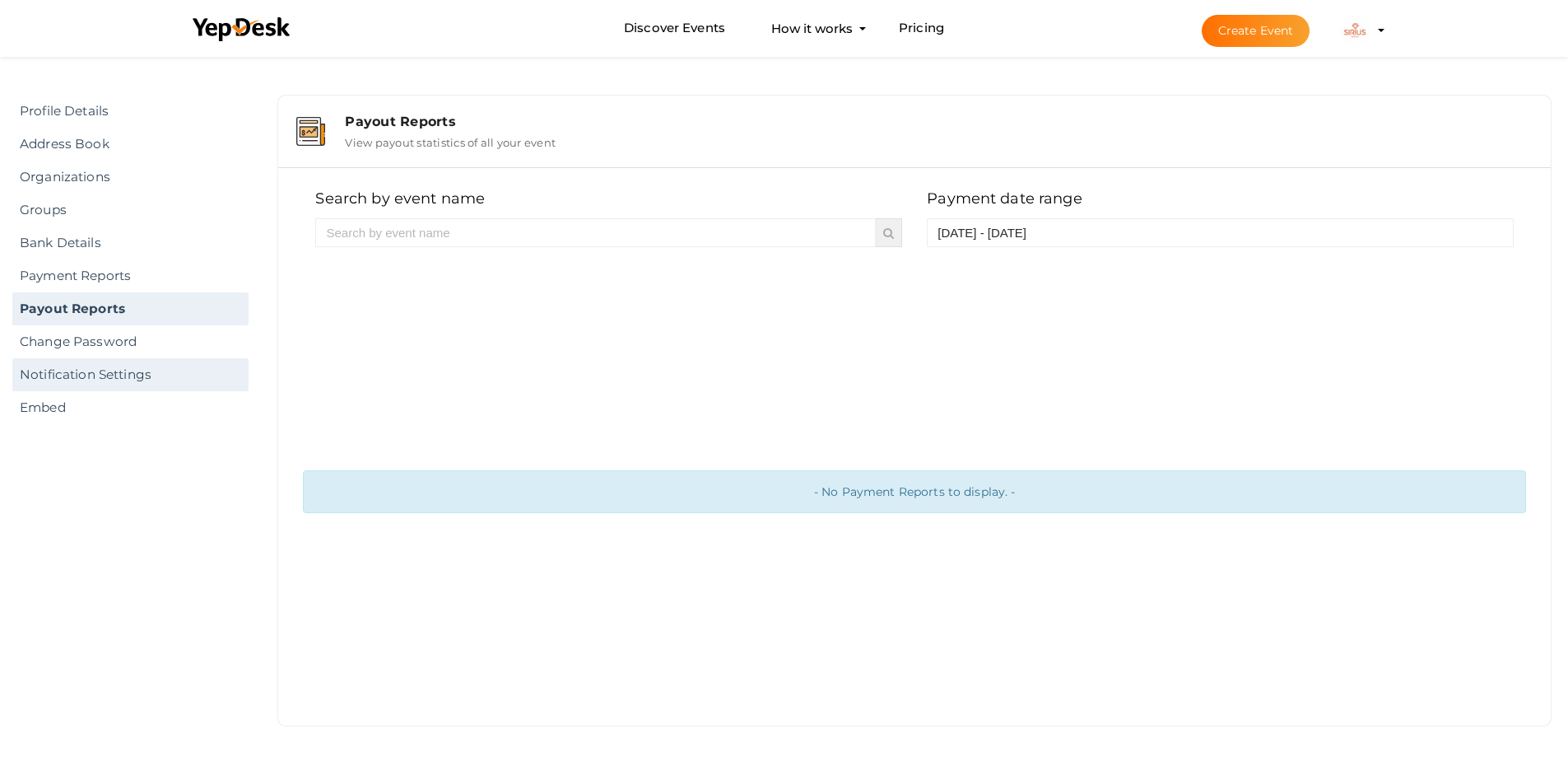
click at [39, 373] on link "Notification Settings" at bounding box center [130, 374] width 236 height 33
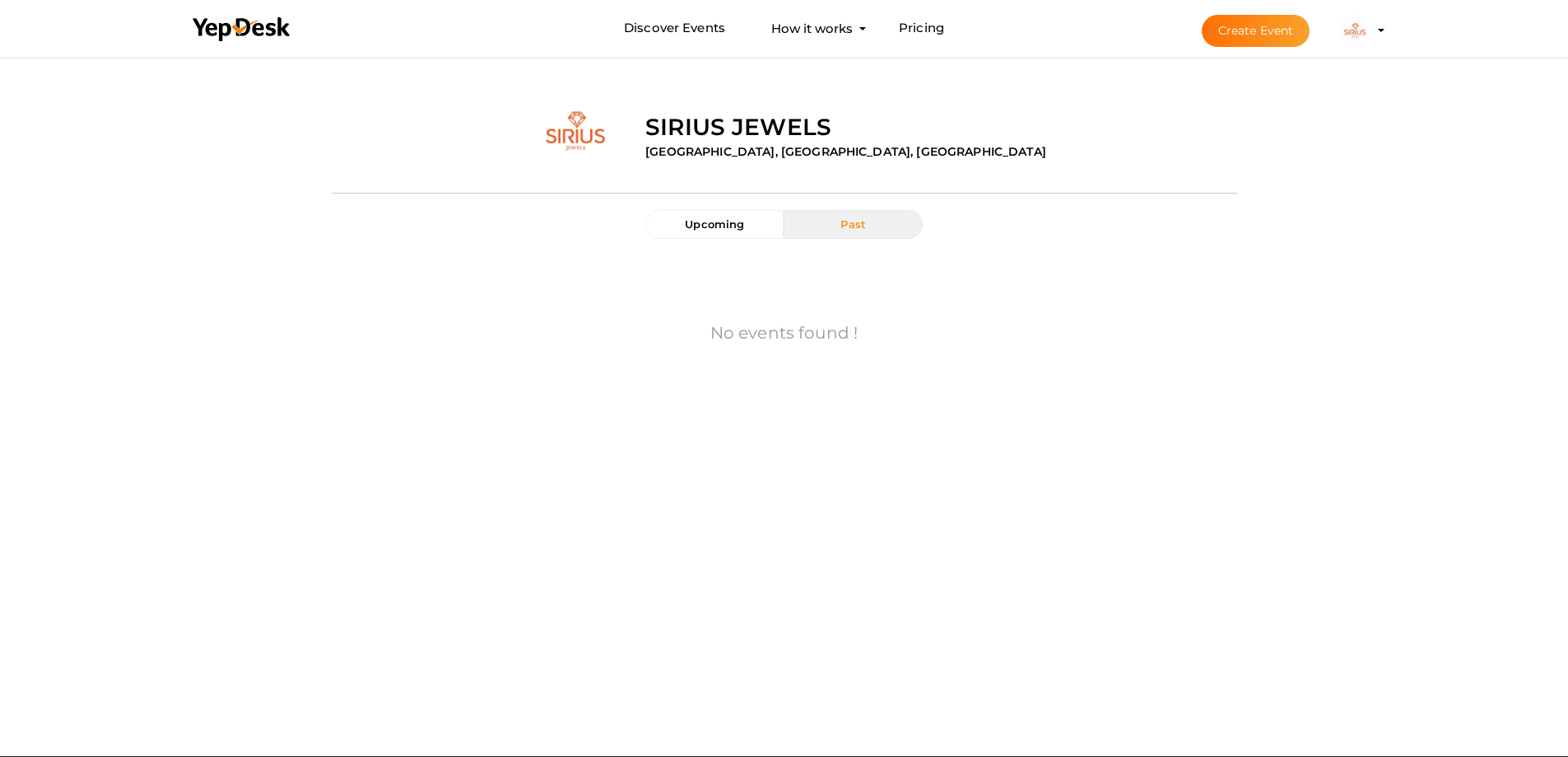
click at [783, 347] on div "No events found !" at bounding box center [784, 336] width 881 height 160
click at [869, 229] on button "Past" at bounding box center [853, 224] width 138 height 29
click at [715, 232] on button "Upcoming" at bounding box center [715, 224] width 138 height 29
